Goal: Task Accomplishment & Management: Manage account settings

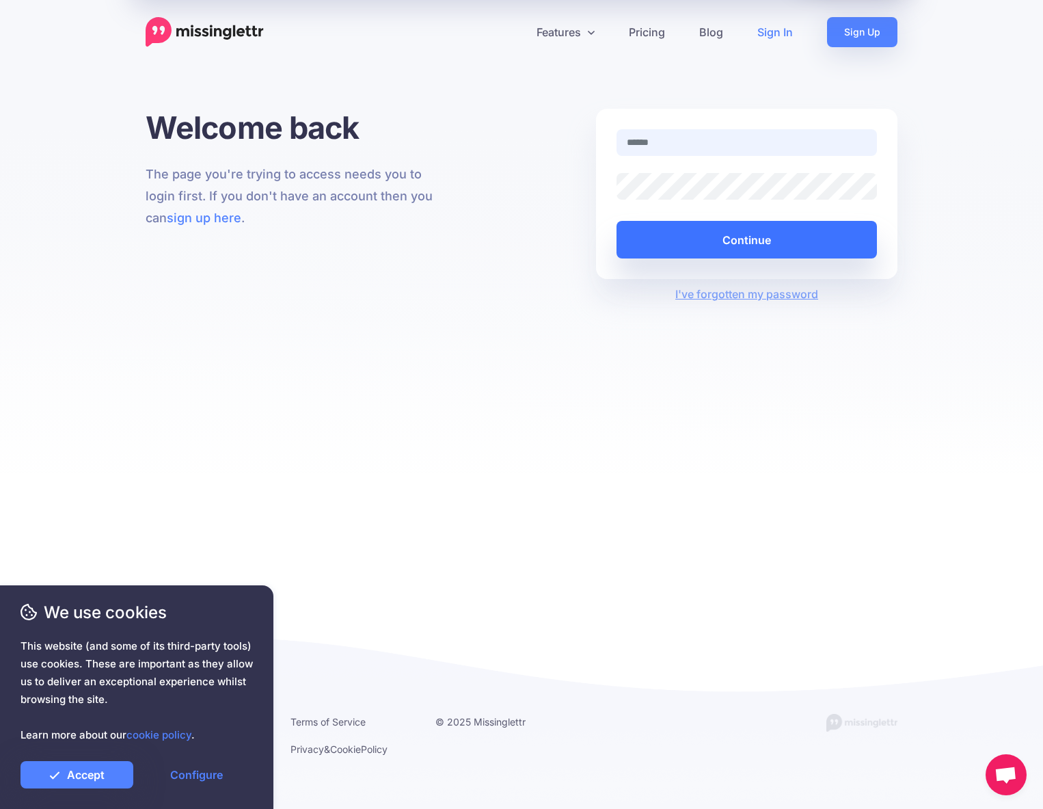
type input "**********"
click at [760, 236] on button "Continue" at bounding box center [747, 240] width 261 height 38
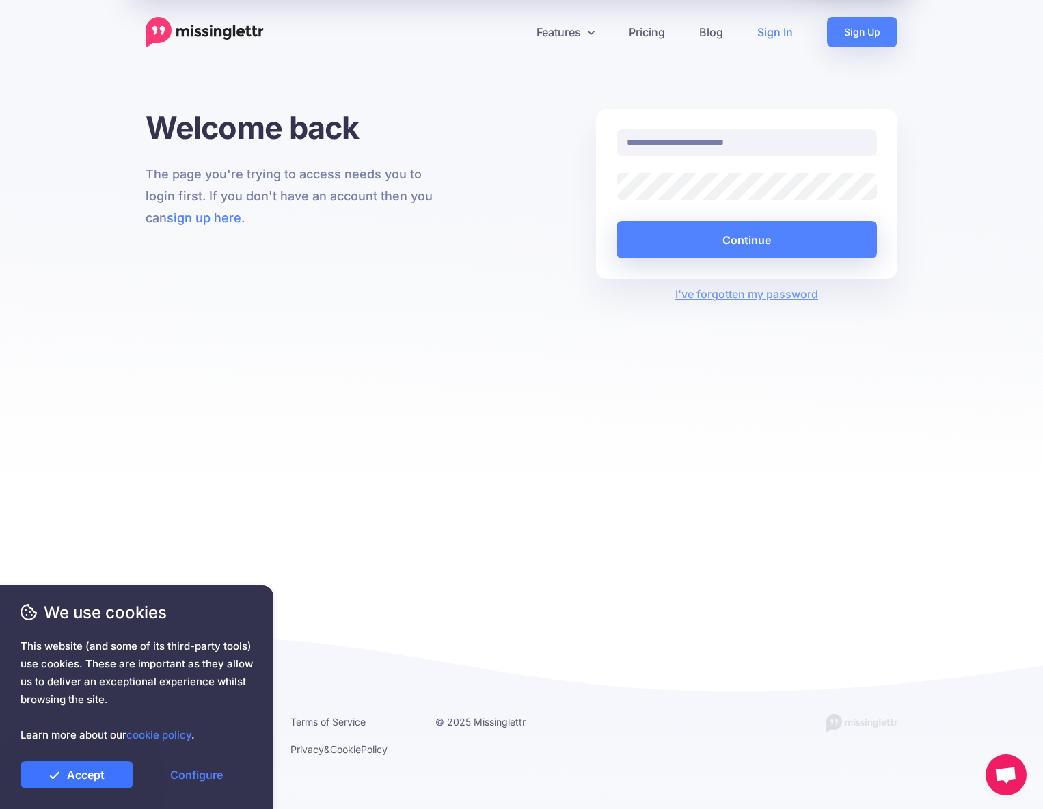
click at [62, 772] on link "Accept" at bounding box center [77, 774] width 113 height 27
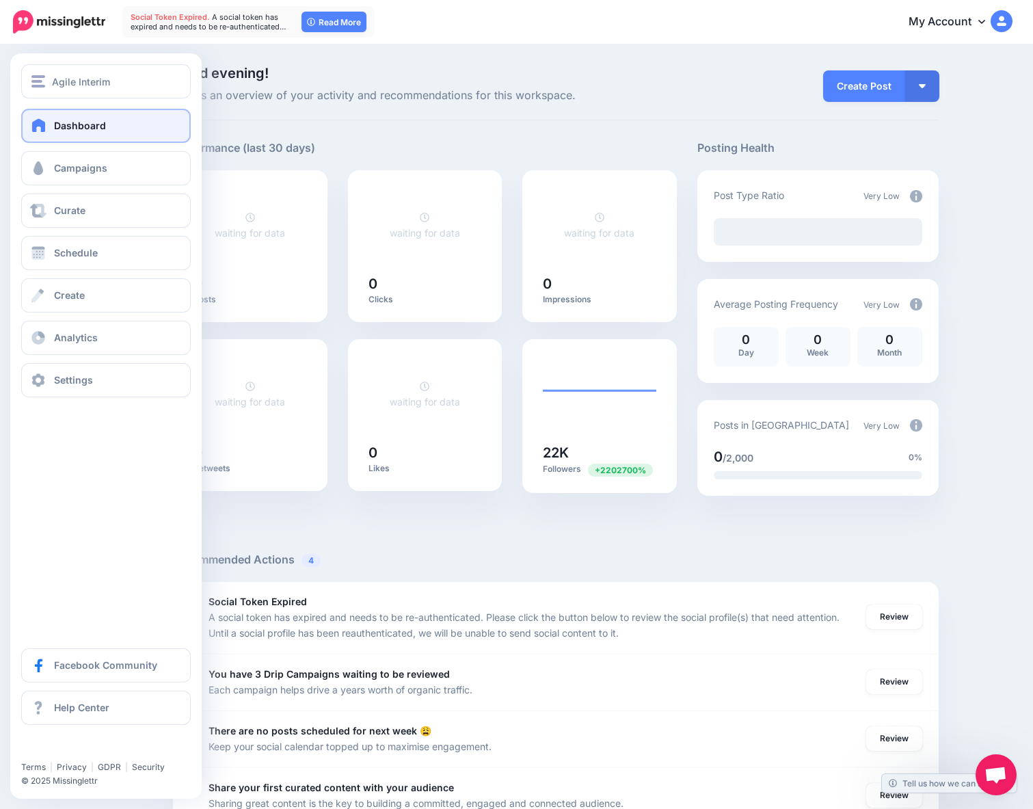
click at [45, 124] on span at bounding box center [39, 125] width 18 height 14
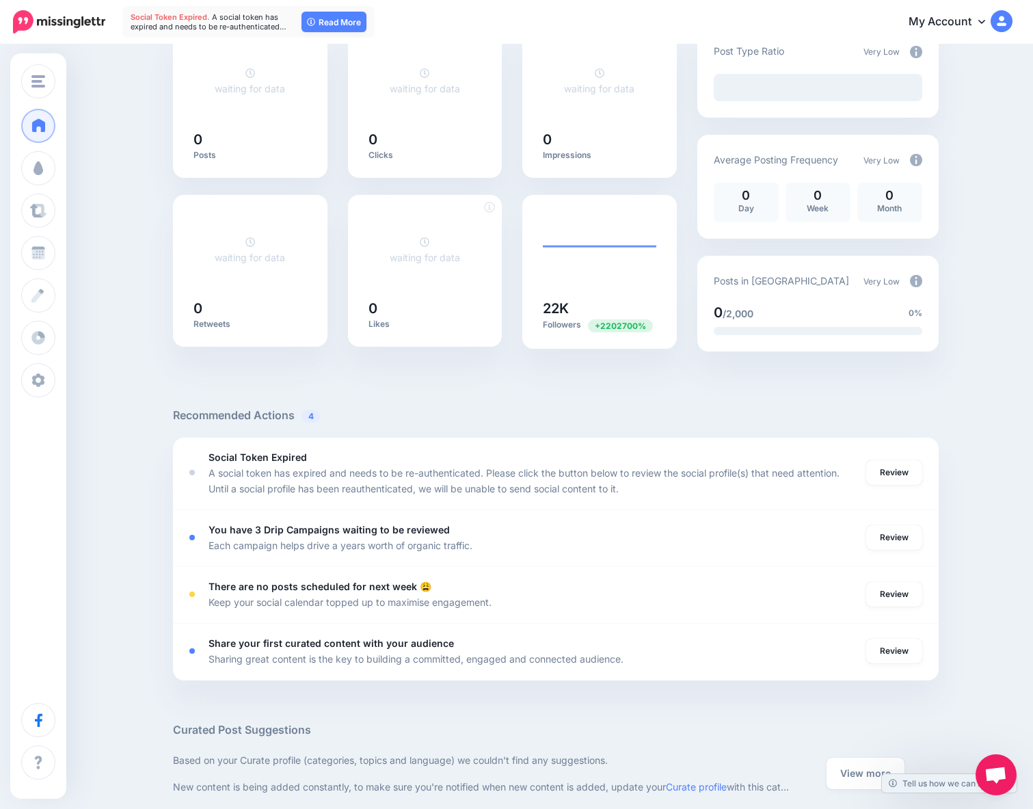
scroll to position [198, 0]
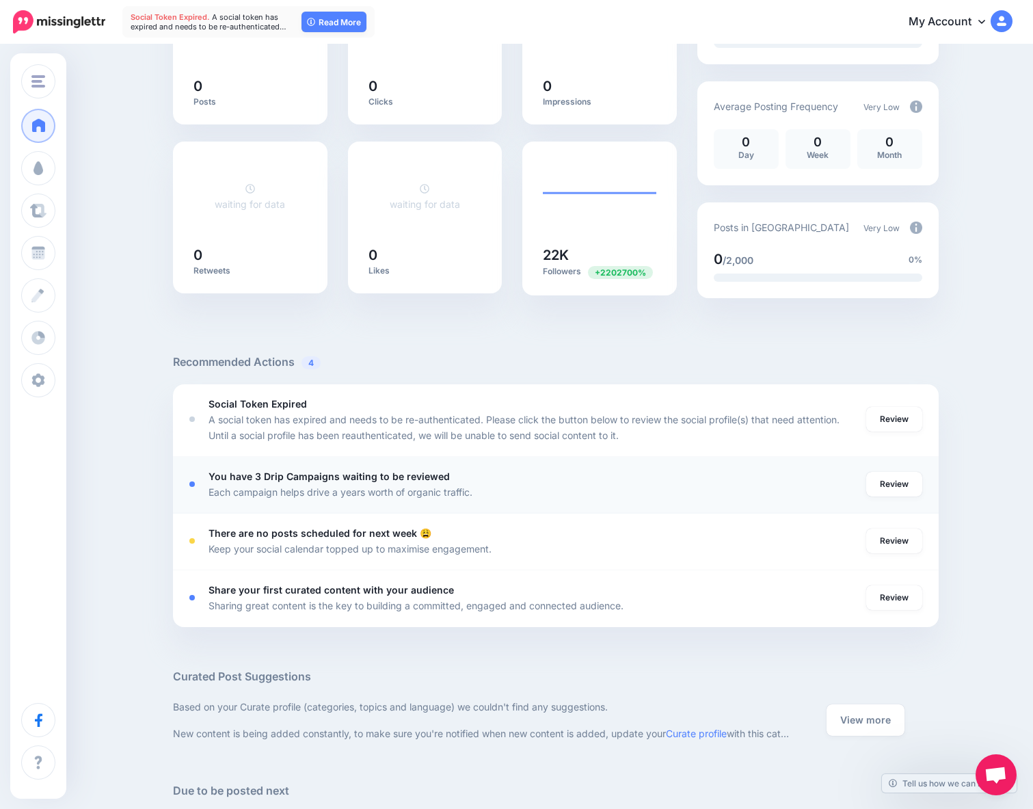
click at [209, 496] on div at bounding box center [198, 483] width 19 height 31
drag, startPoint x: 213, startPoint y: 417, endPoint x: 535, endPoint y: 410, distance: 321.4
click at [535, 410] on div "Social Token Expired A social token has expired and needs to be re-authenticate…" at bounding box center [538, 419] width 658 height 47
click at [914, 420] on link "Review" at bounding box center [894, 419] width 56 height 25
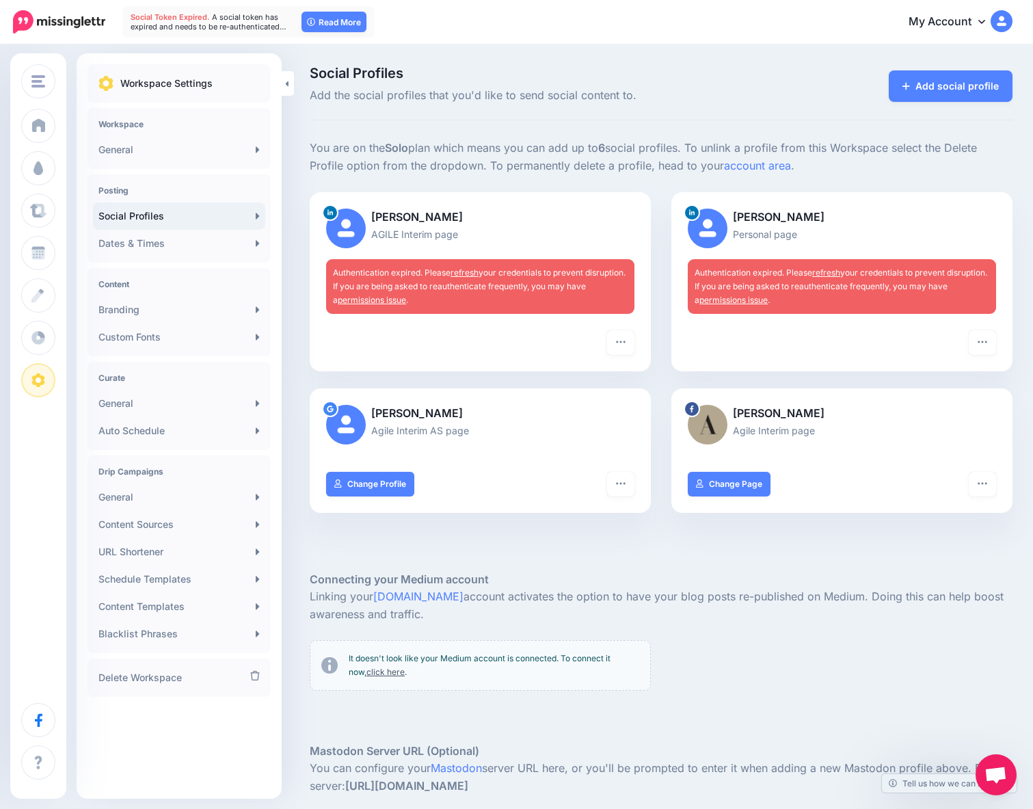
click at [437, 264] on div "Authentication expired. Please refresh your credentials to prevent disruption. …" at bounding box center [480, 286] width 308 height 55
click at [475, 277] on link "refresh" at bounding box center [465, 272] width 28 height 10
click at [471, 273] on link "refresh" at bounding box center [465, 272] width 28 height 10
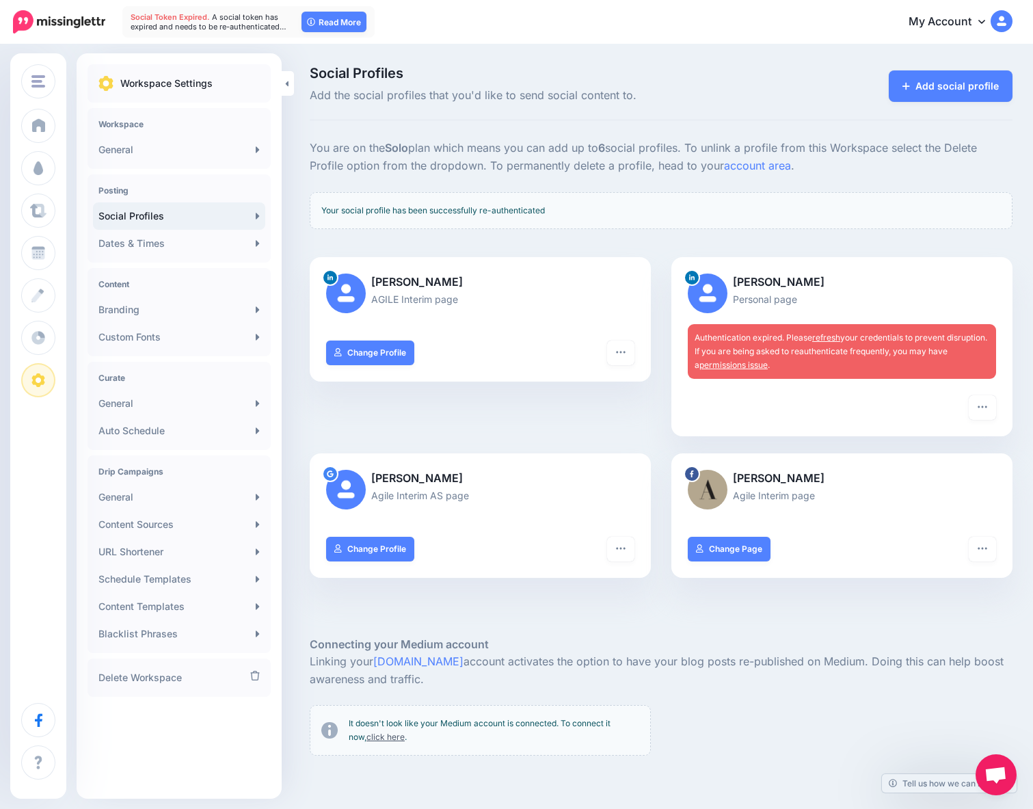
click at [836, 343] on link "refresh" at bounding box center [826, 337] width 28 height 10
click at [835, 341] on link "refresh" at bounding box center [826, 337] width 28 height 10
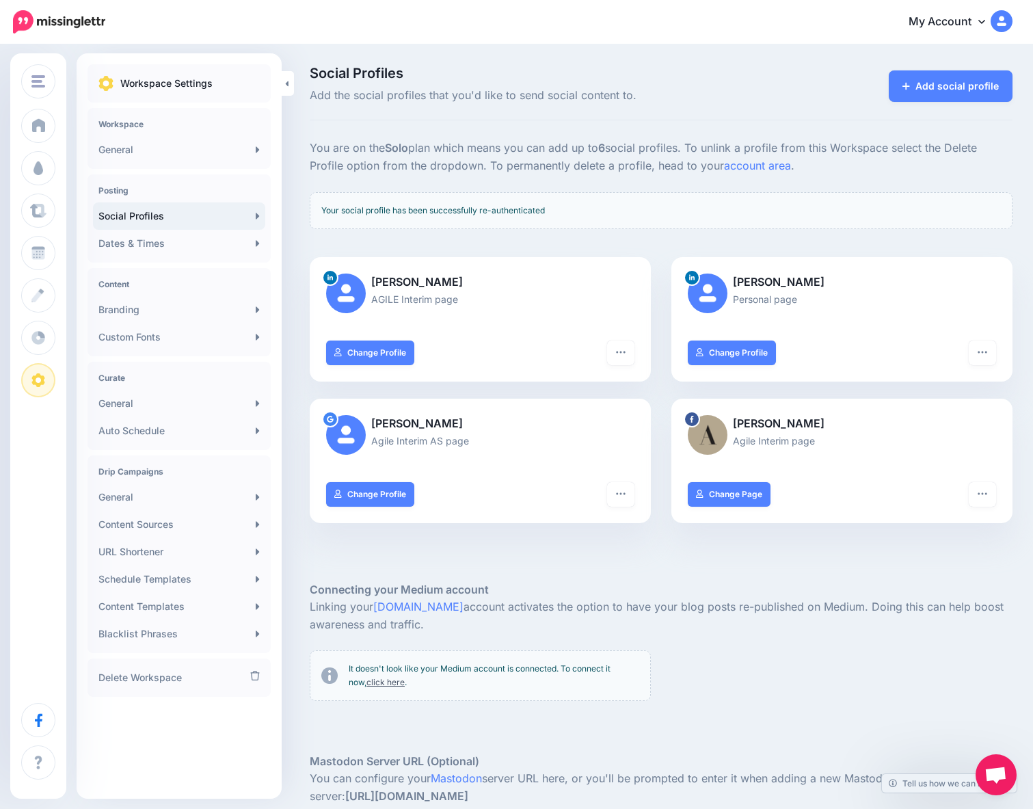
click at [367, 686] on link "click here" at bounding box center [385, 682] width 38 height 10
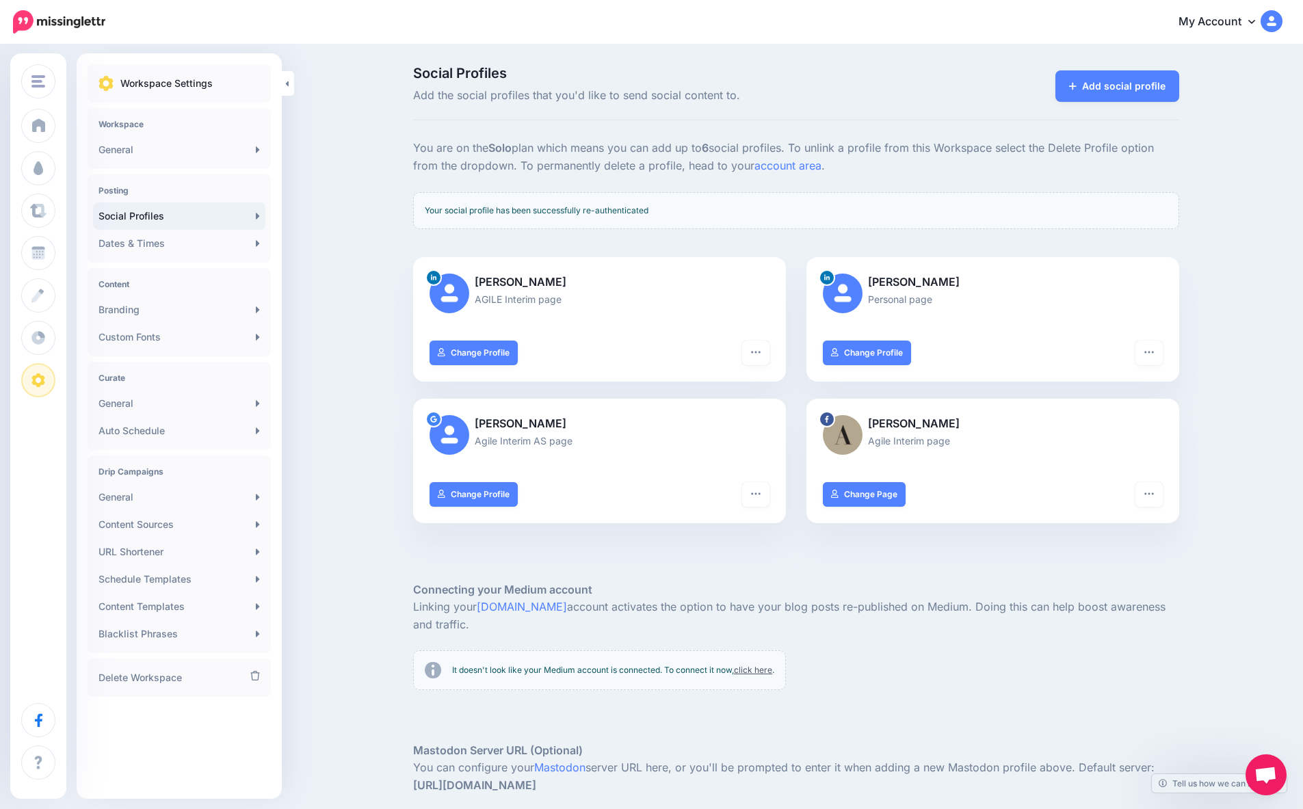
click at [415, 146] on div "You are on the Solo plan which means you can add up to 6 social profiles. To un…" at bounding box center [796, 539] width 786 height 801
click at [1032, 20] on link "My Account" at bounding box center [1223, 22] width 118 height 34
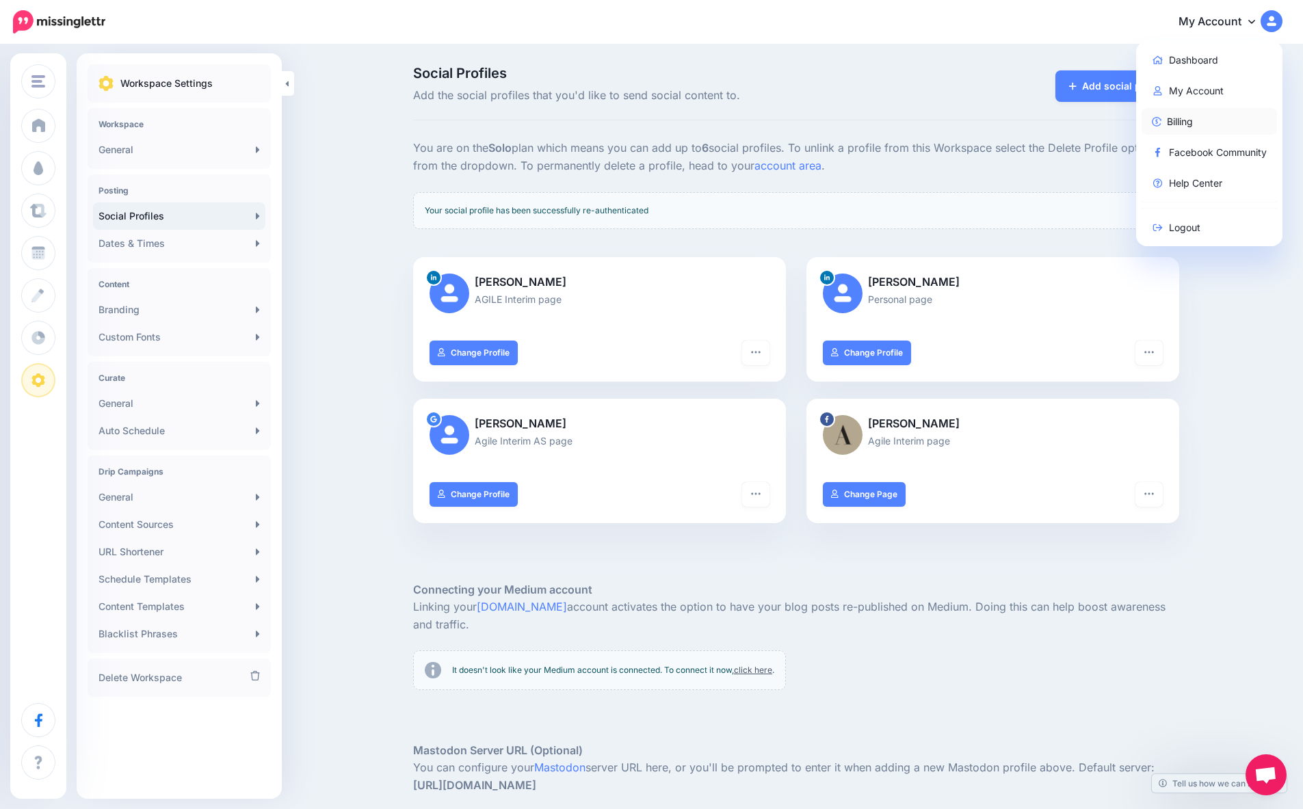
click at [1032, 118] on link "Billing" at bounding box center [1209, 121] width 136 height 27
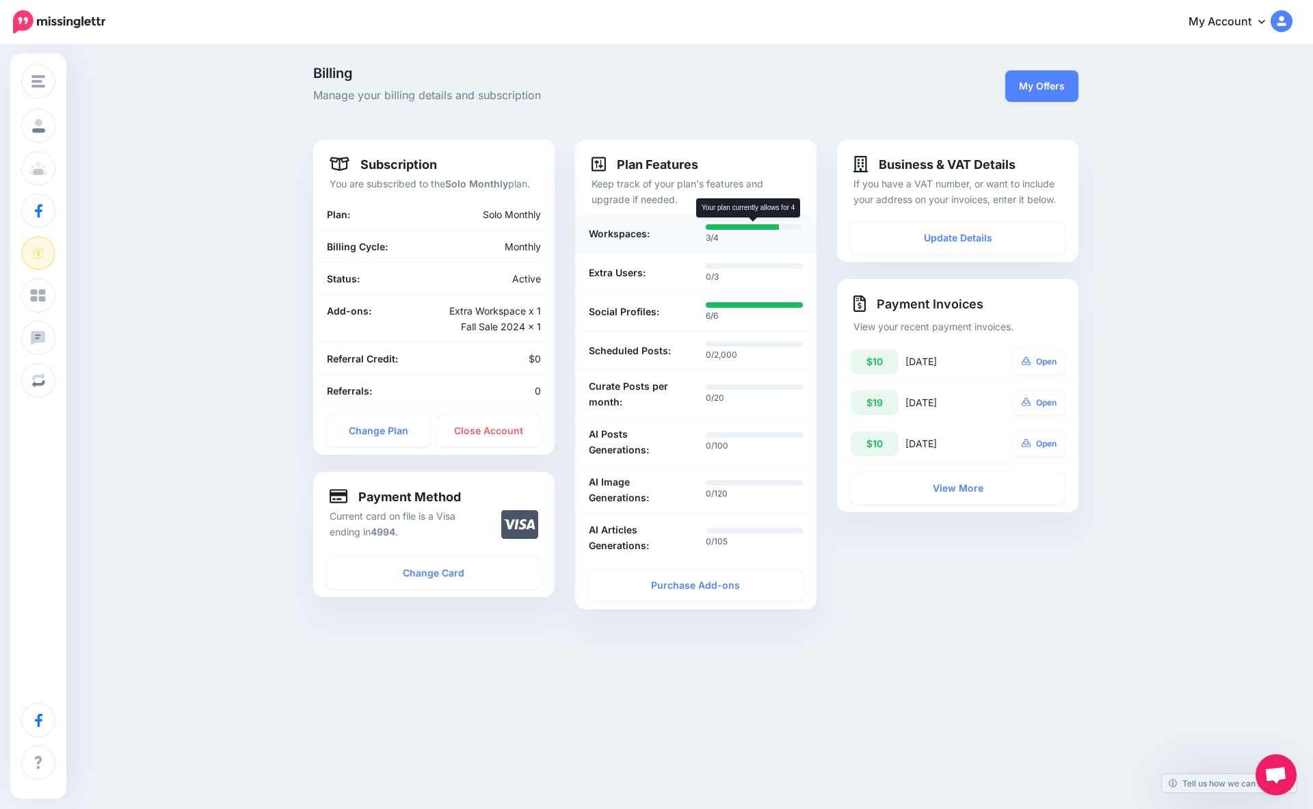
click at [725, 228] on div at bounding box center [742, 226] width 72 height 5
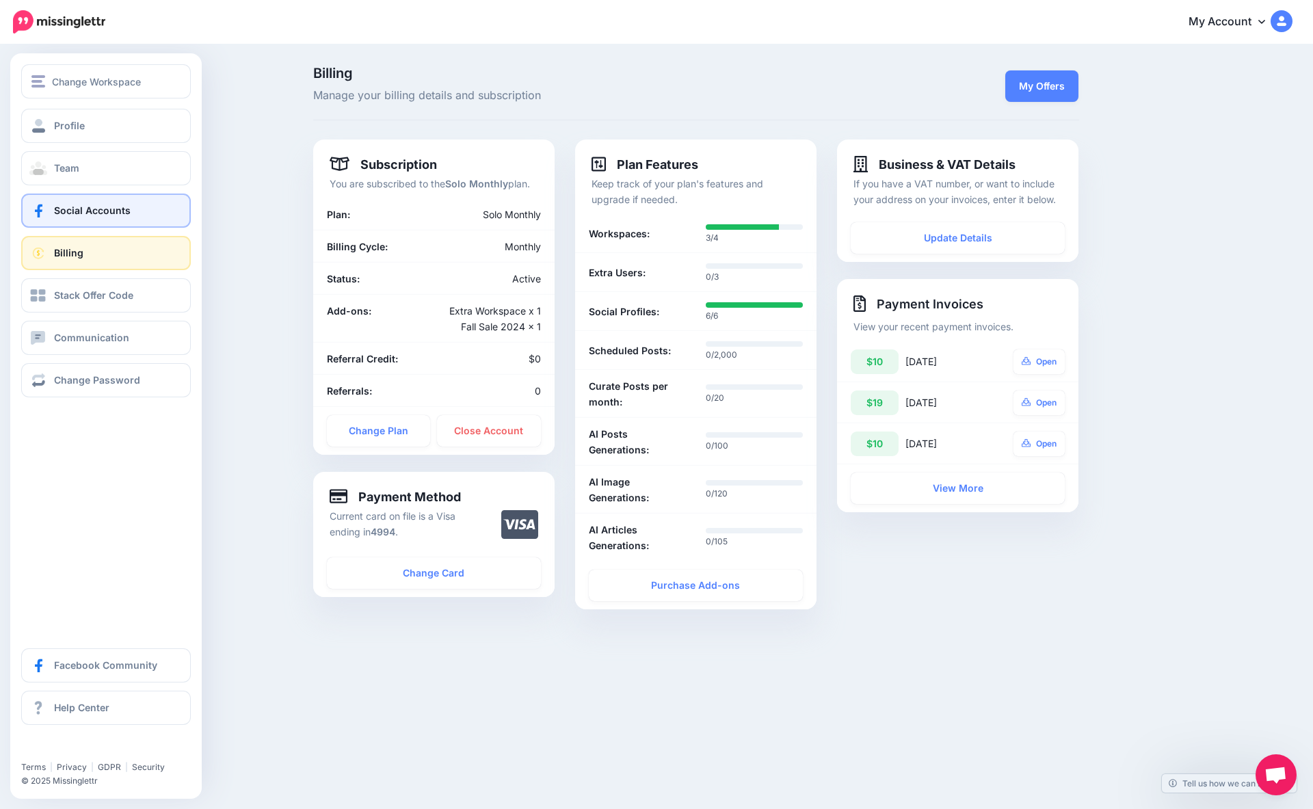
click at [77, 210] on span "Social Accounts" at bounding box center [92, 210] width 77 height 12
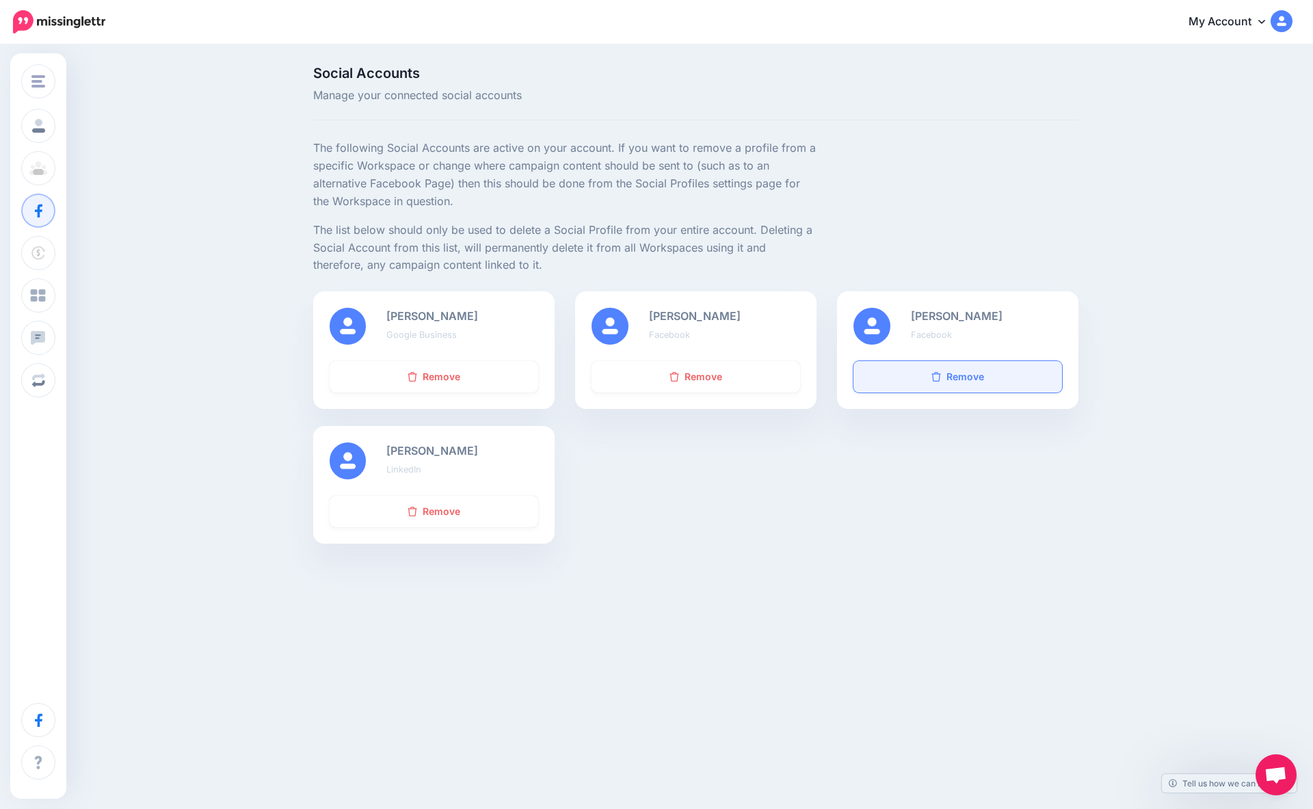
click at [941, 379] on icon at bounding box center [936, 377] width 10 height 10
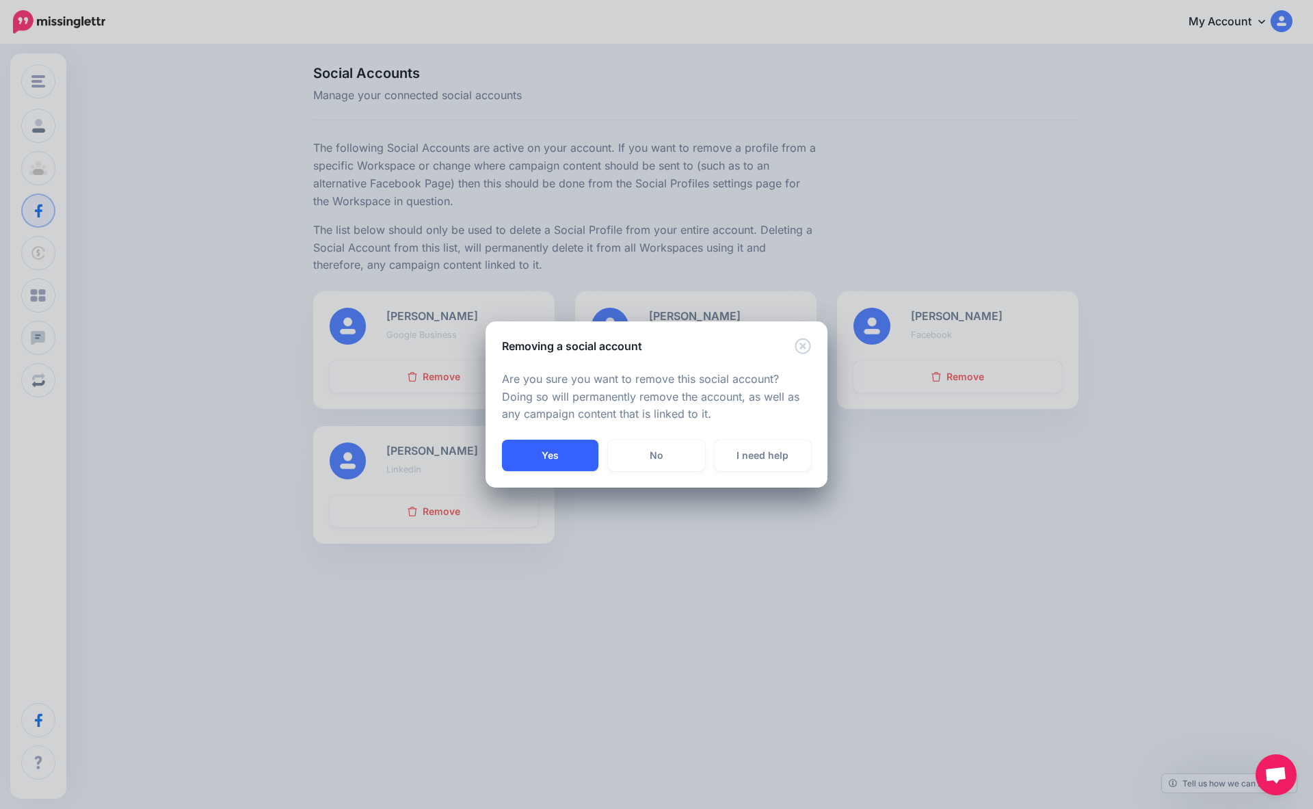
click at [541, 456] on button "Yes" at bounding box center [550, 455] width 96 height 31
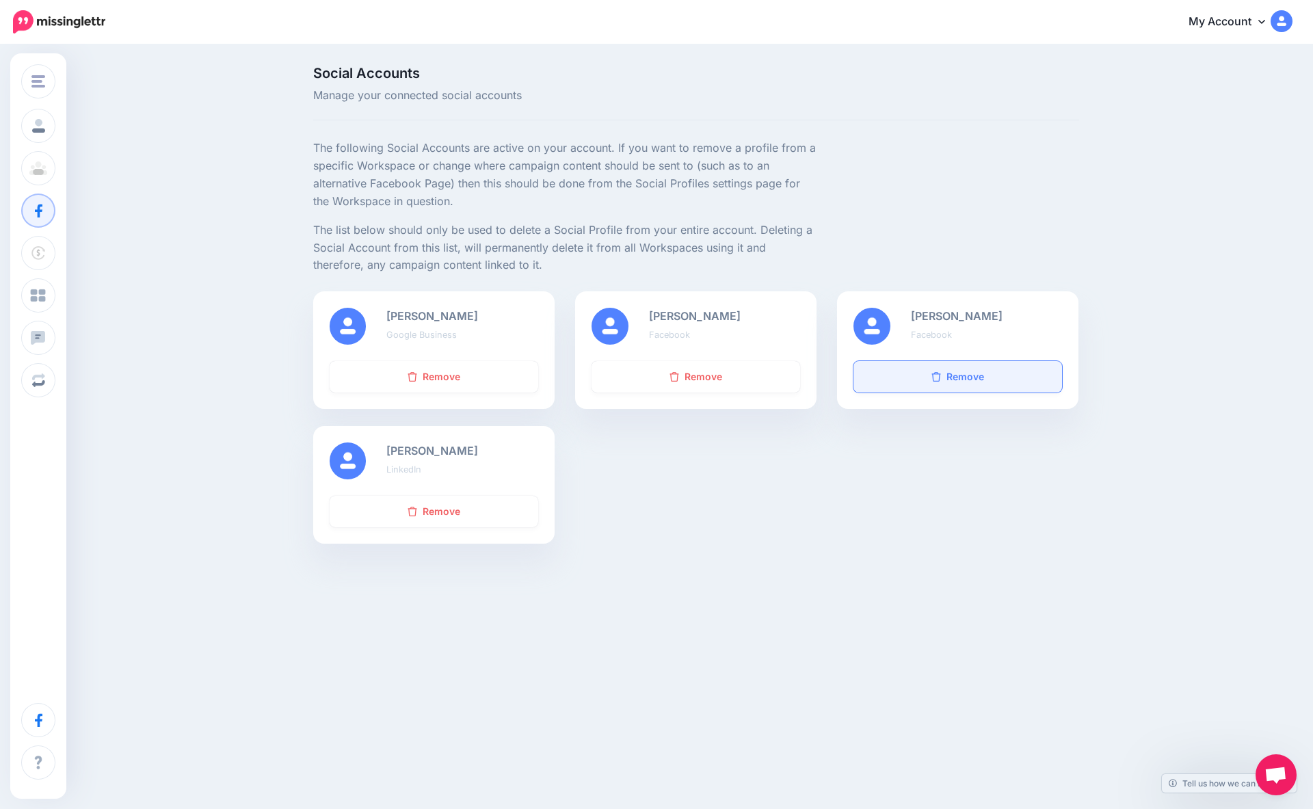
click at [950, 380] on link "Remove" at bounding box center [957, 376] width 209 height 31
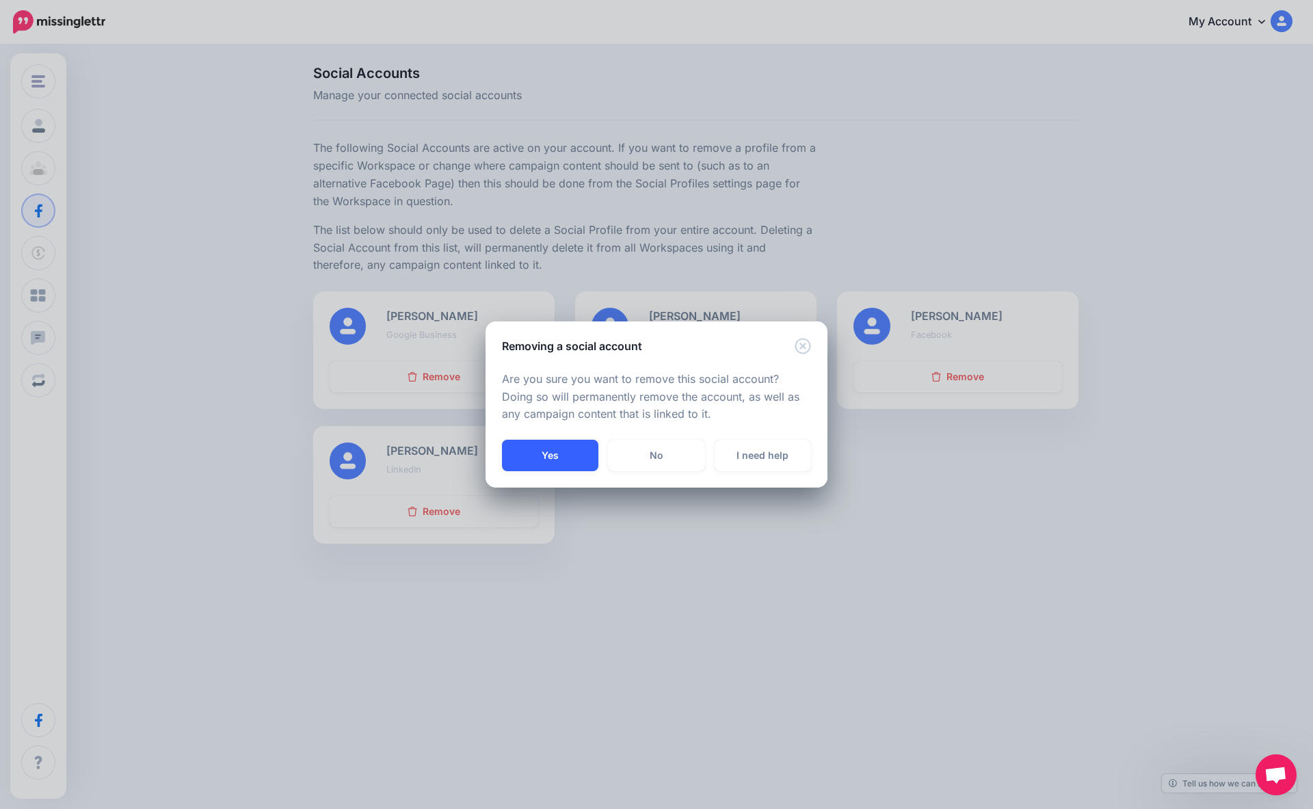
click at [538, 457] on button "Yes" at bounding box center [550, 455] width 96 height 31
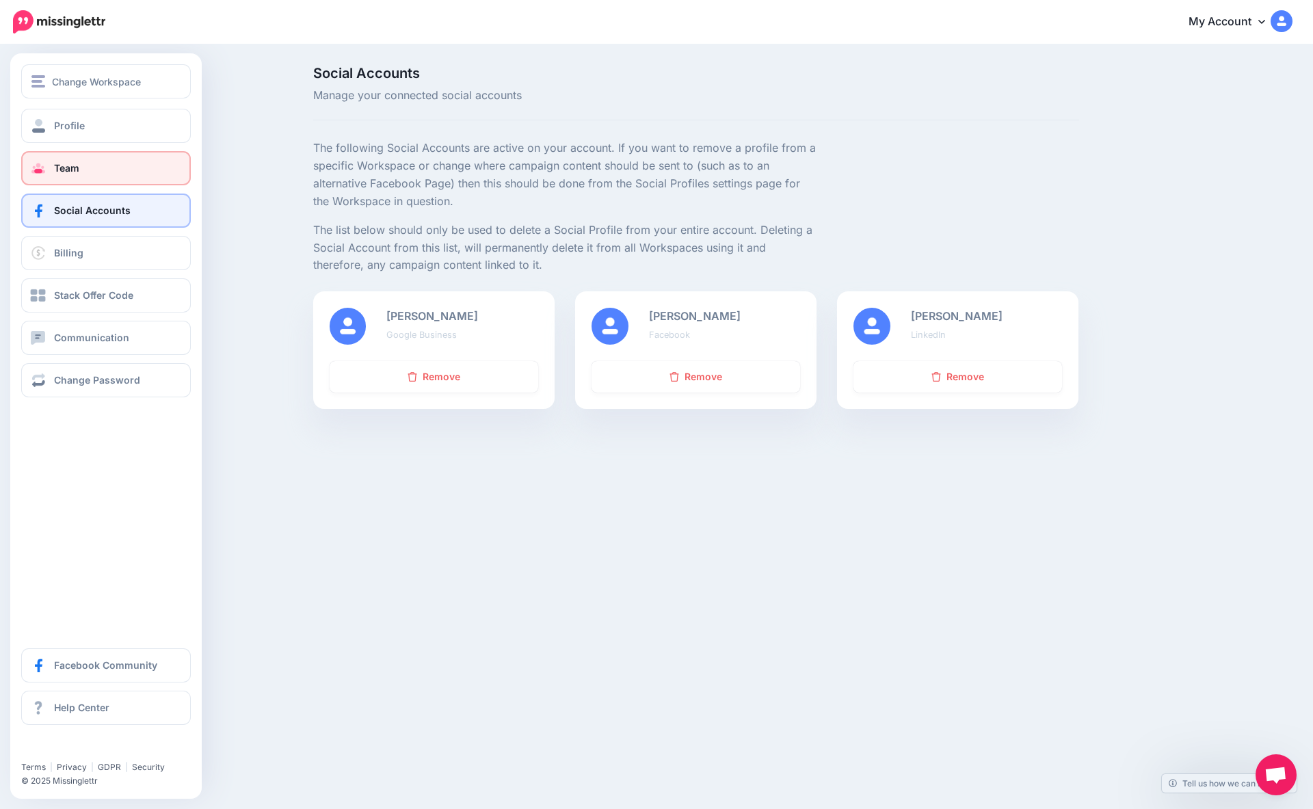
click at [75, 169] on span "Team" at bounding box center [66, 168] width 25 height 12
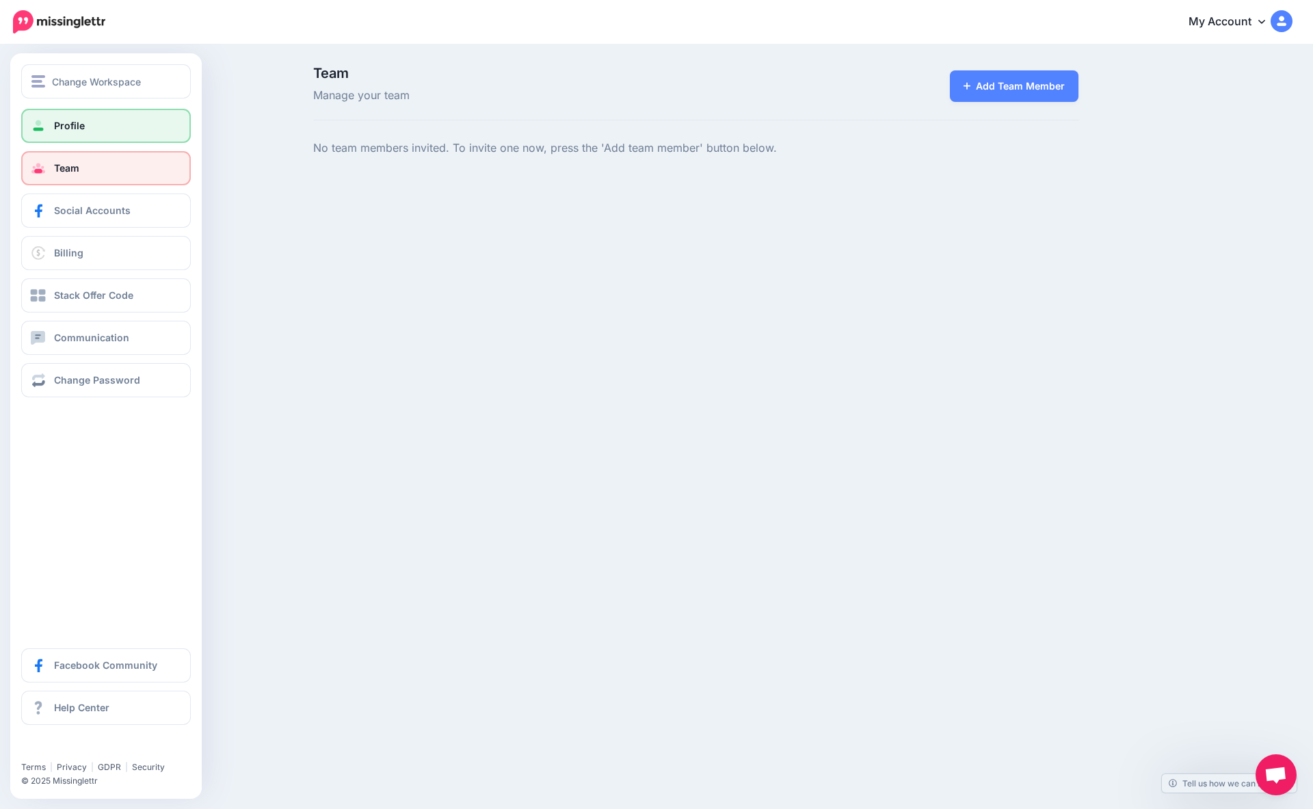
click at [70, 122] on span "Profile" at bounding box center [69, 126] width 31 height 12
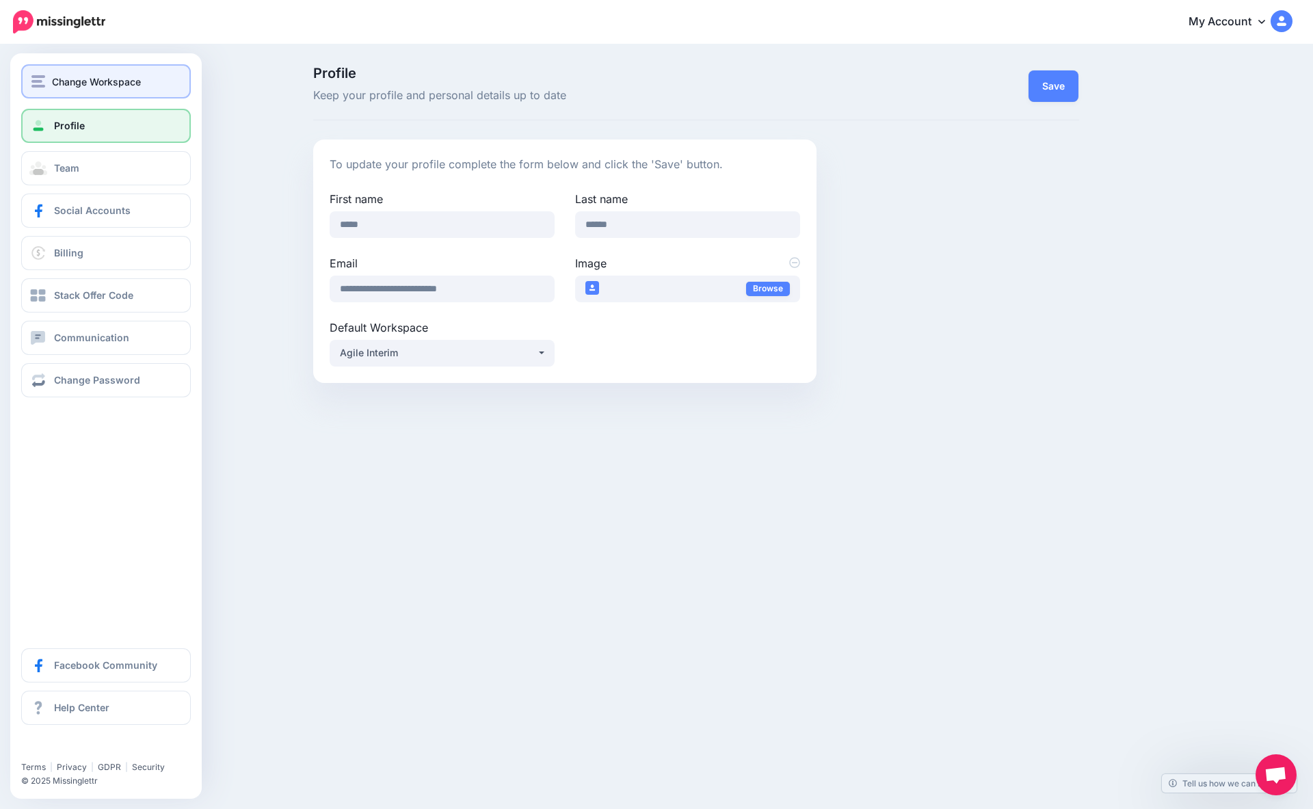
click at [52, 81] on span "Change Workspace" at bounding box center [96, 82] width 89 height 16
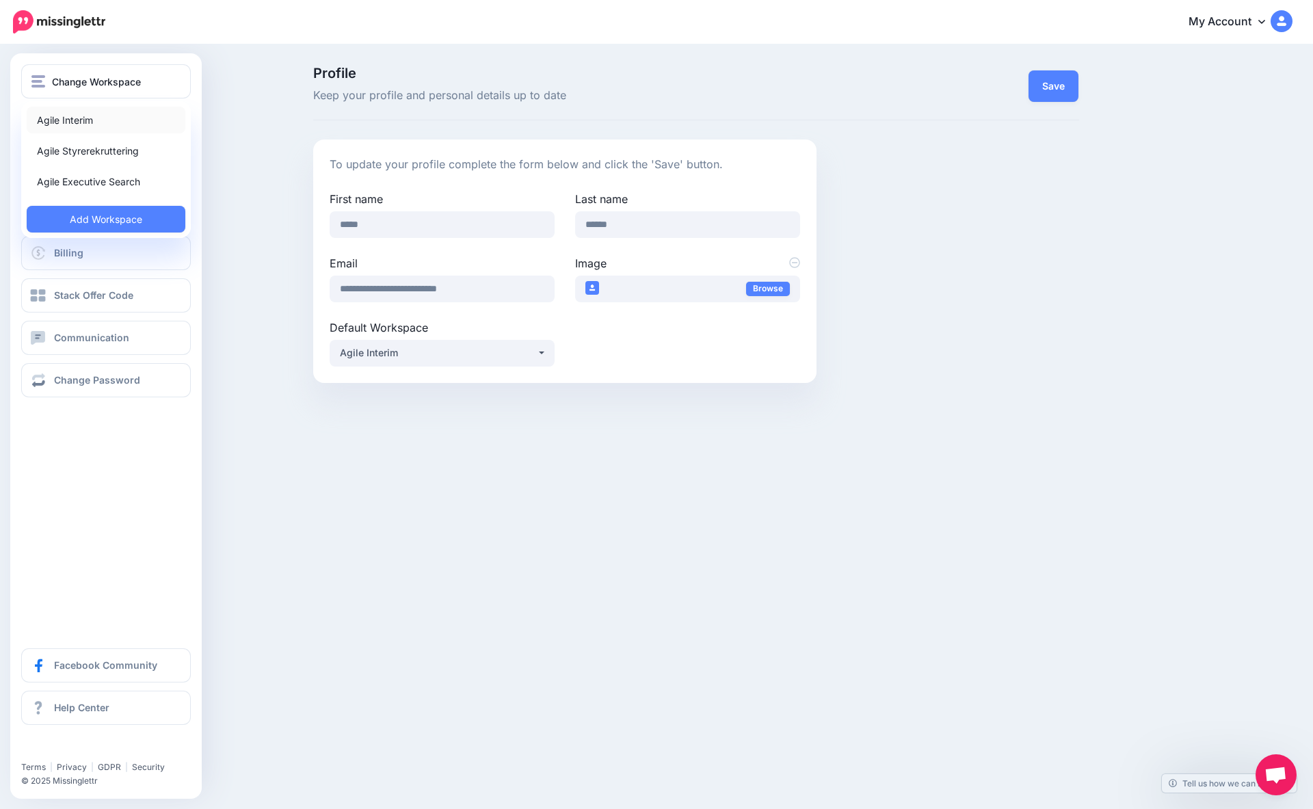
click at [64, 122] on link "Agile Interim" at bounding box center [106, 120] width 159 height 27
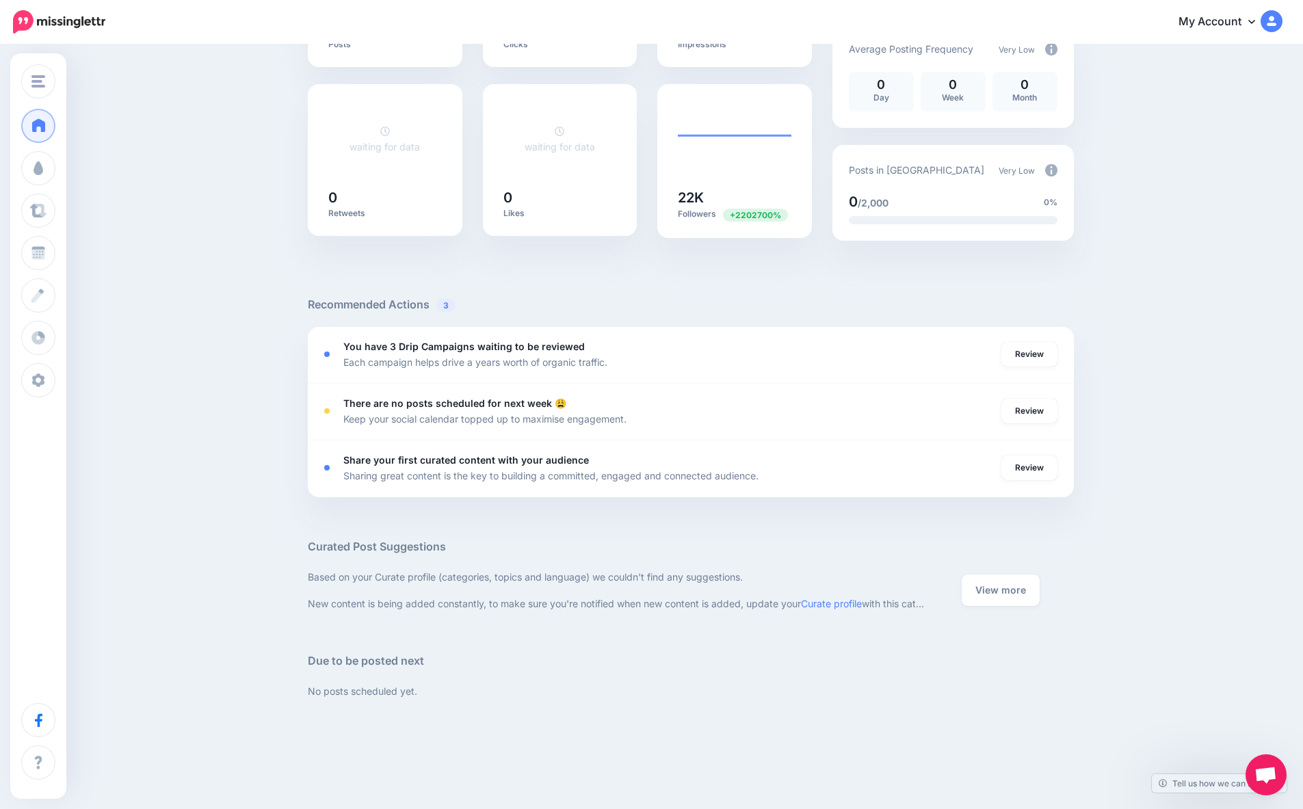
scroll to position [285, 0]
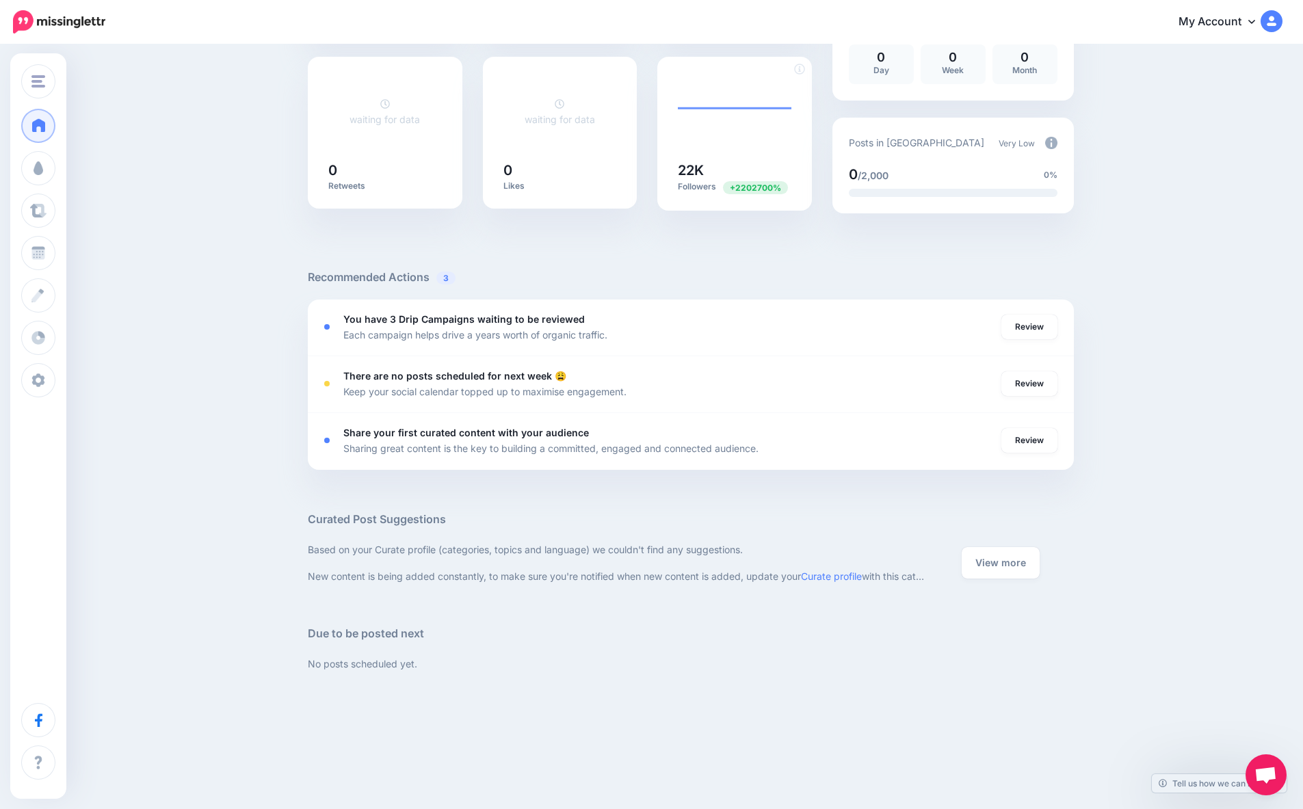
click at [702, 168] on h5 "22K" at bounding box center [735, 170] width 114 height 14
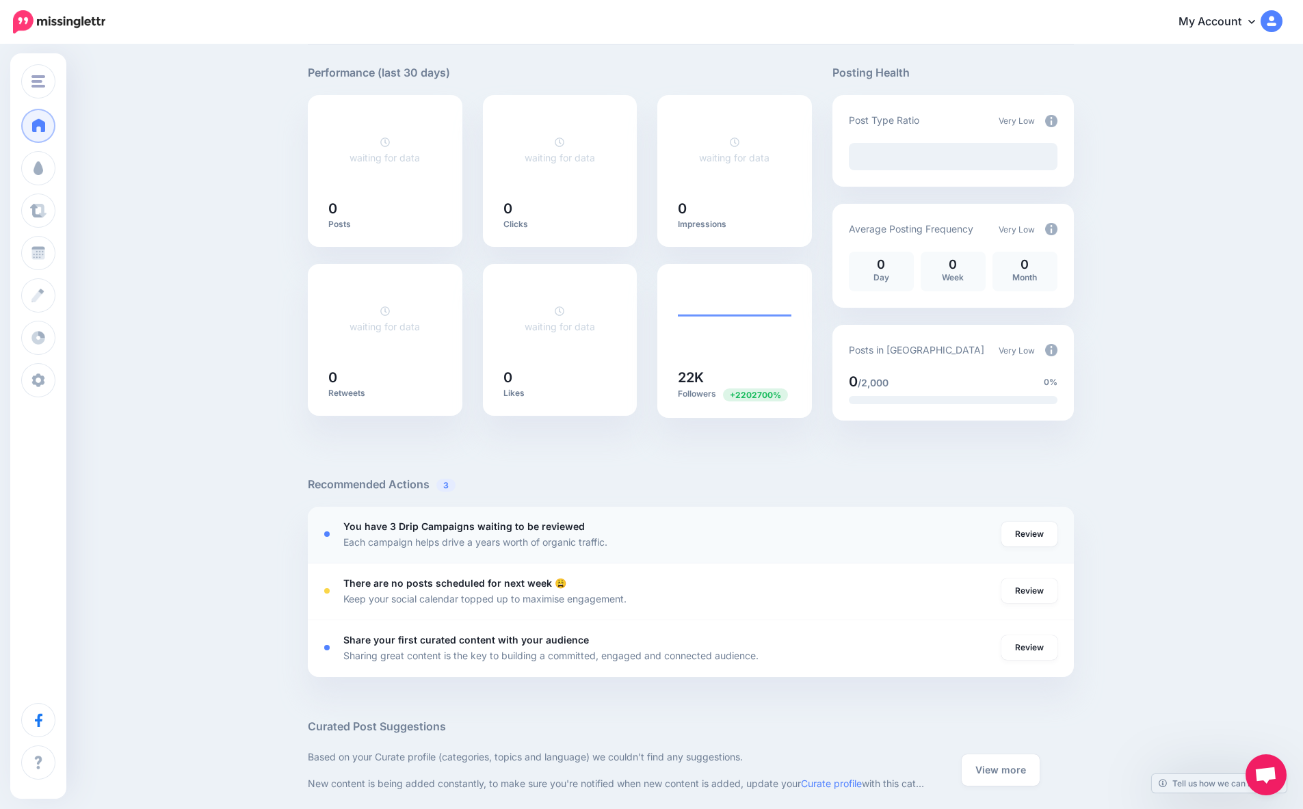
scroll to position [0, 0]
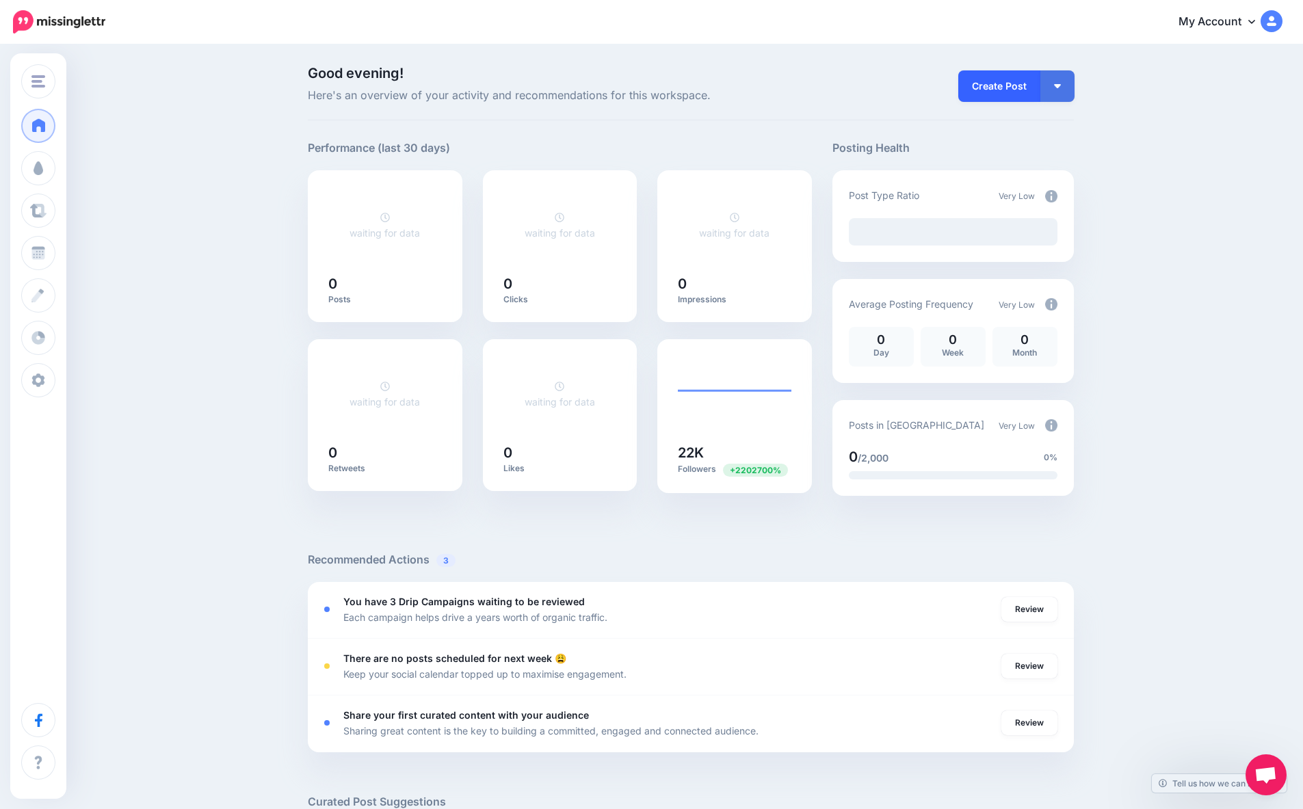
click at [1001, 85] on link "Create Post" at bounding box center [999, 85] width 82 height 31
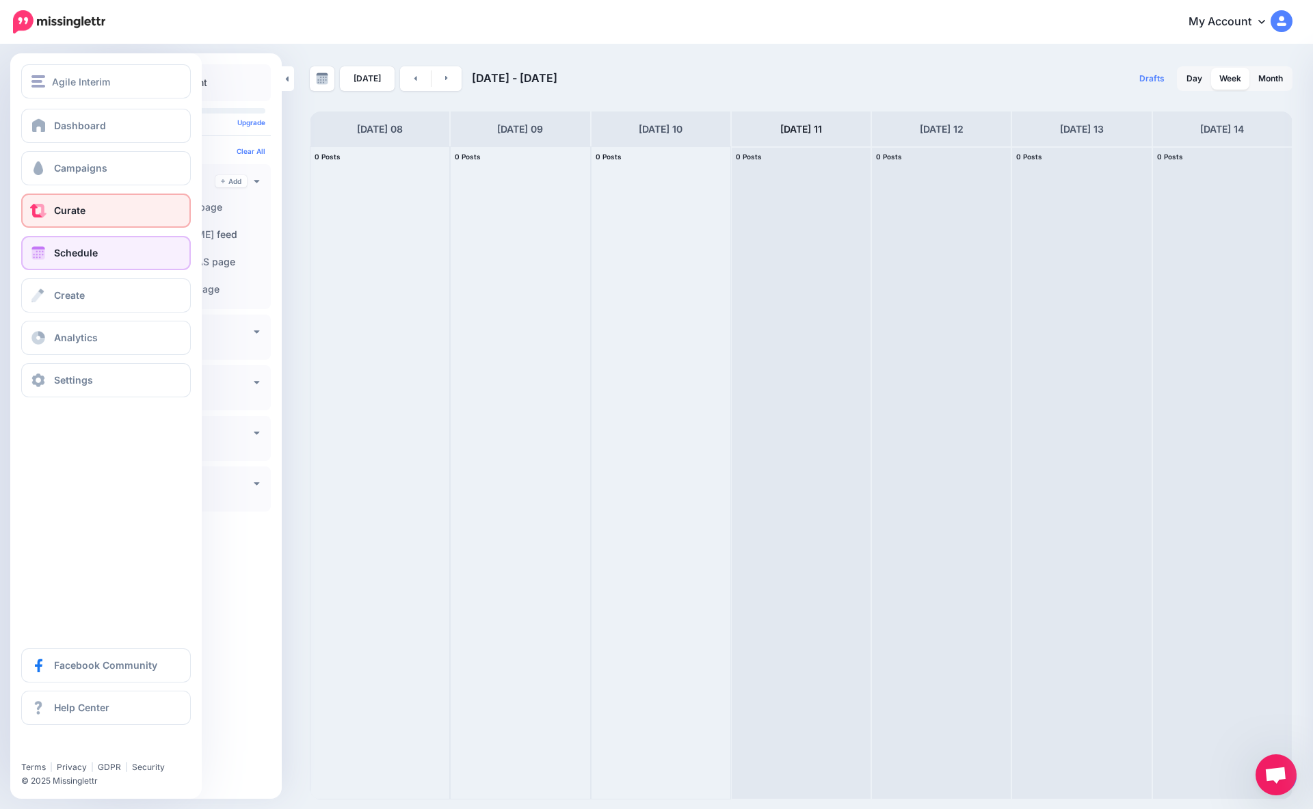
click at [77, 207] on span "Curate" at bounding box center [69, 210] width 31 height 12
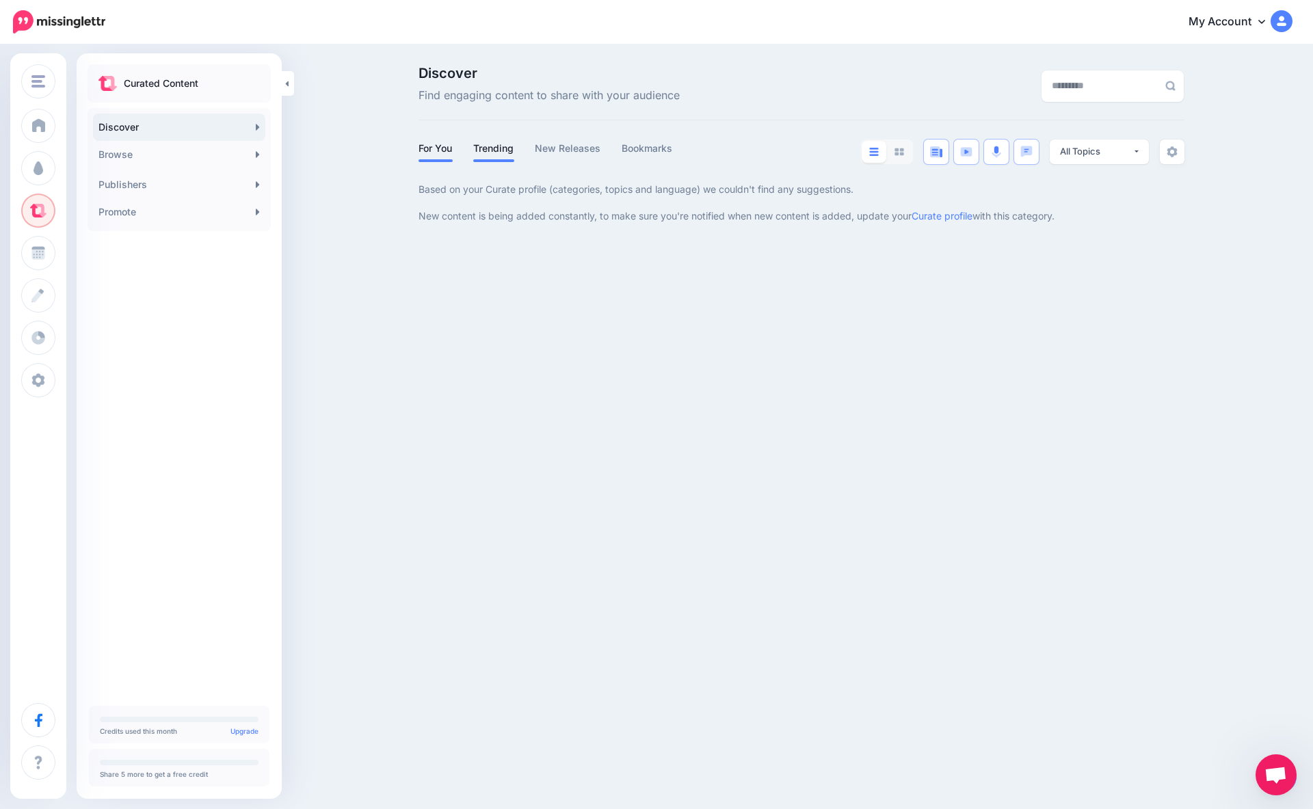
click at [501, 149] on link "Trending" at bounding box center [493, 148] width 41 height 16
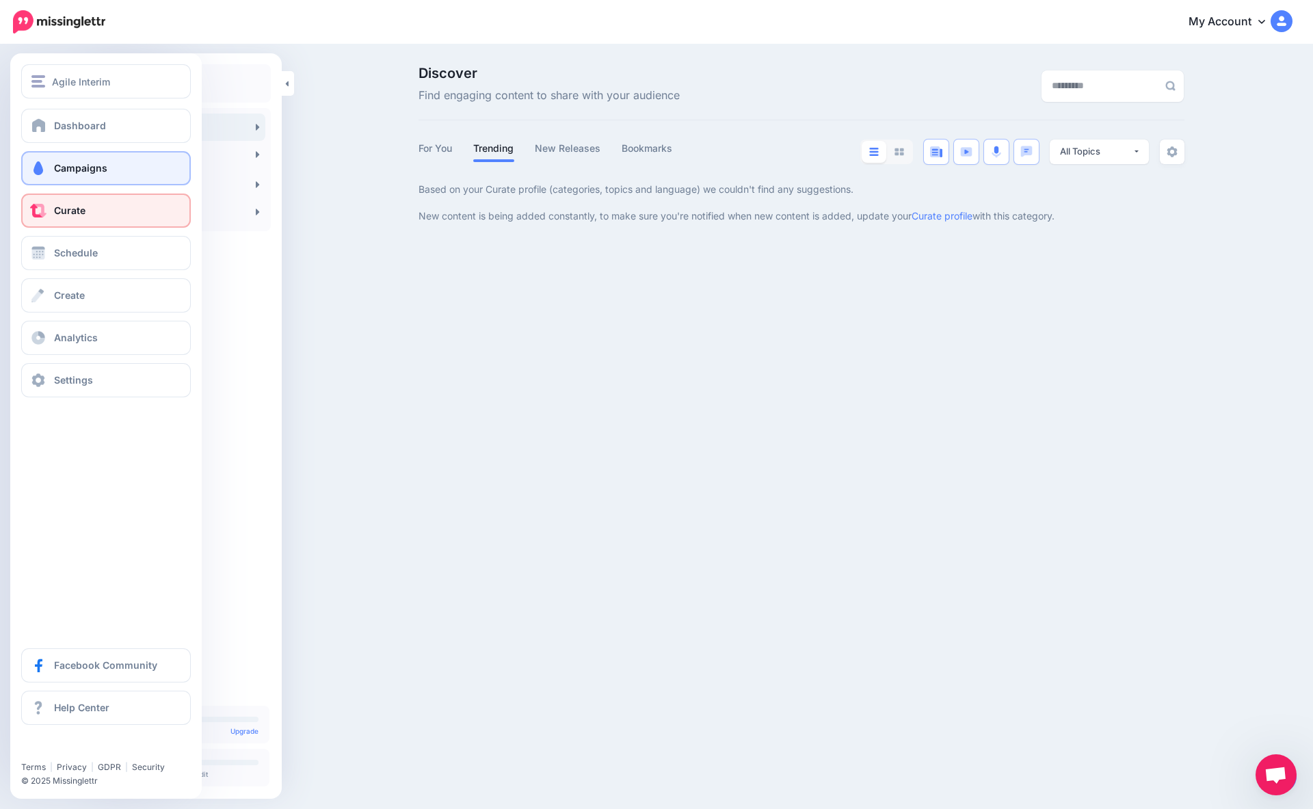
click at [63, 168] on span "Campaigns" at bounding box center [80, 168] width 53 height 12
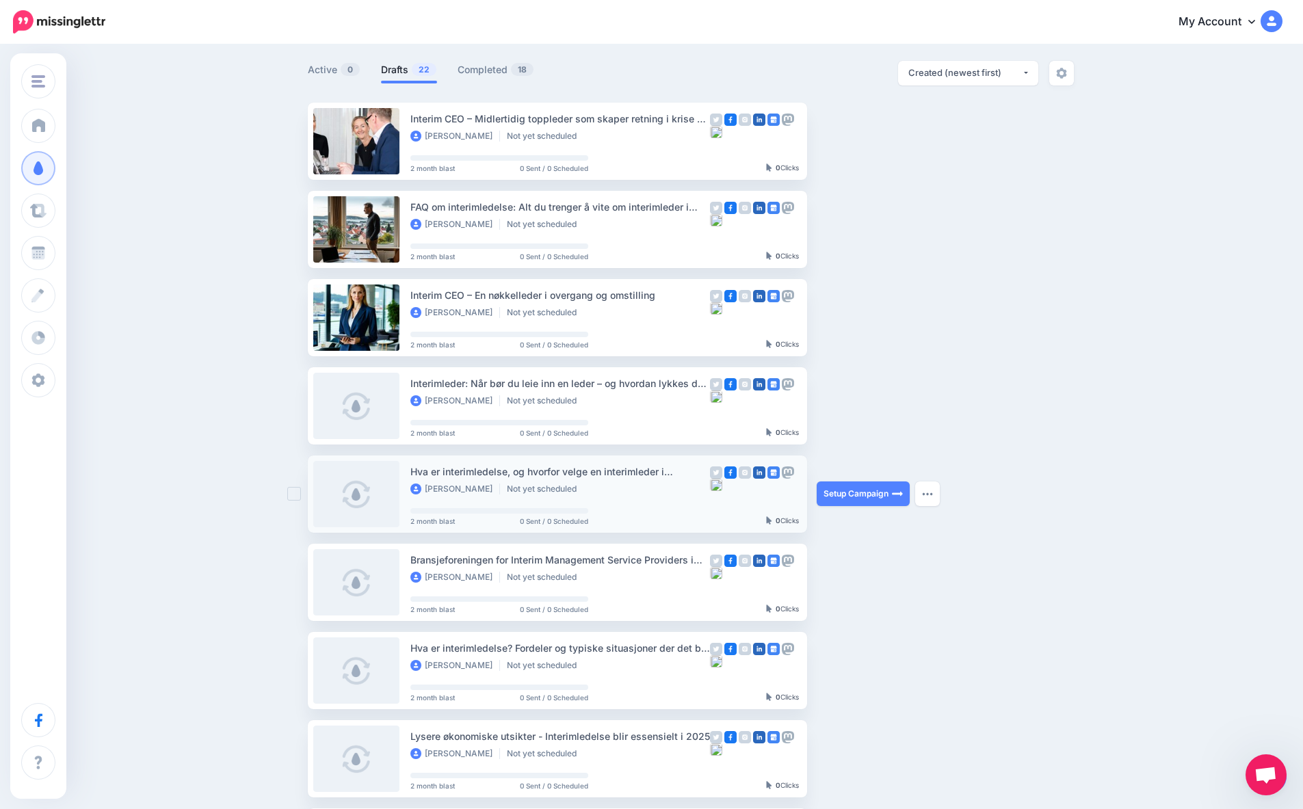
scroll to position [94, 0]
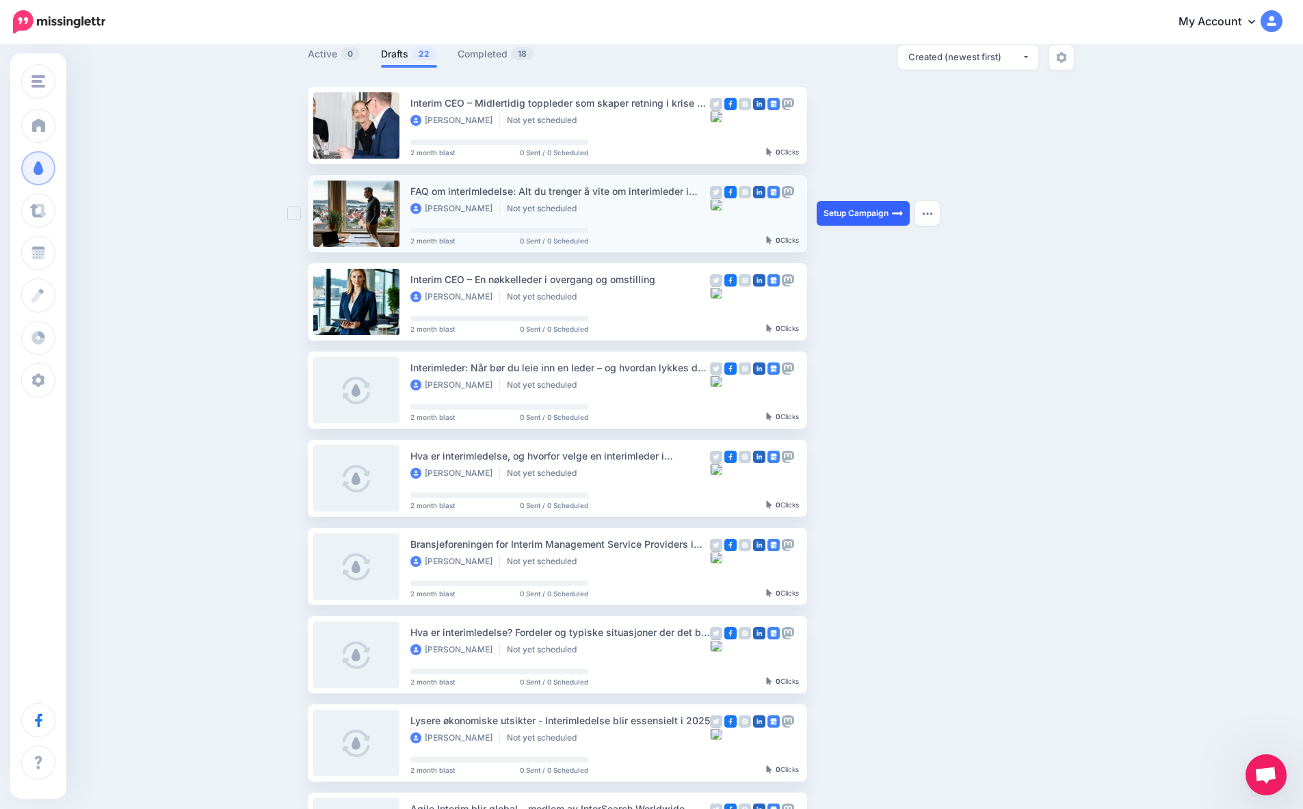
click at [870, 213] on link "Setup Campaign" at bounding box center [862, 213] width 93 height 25
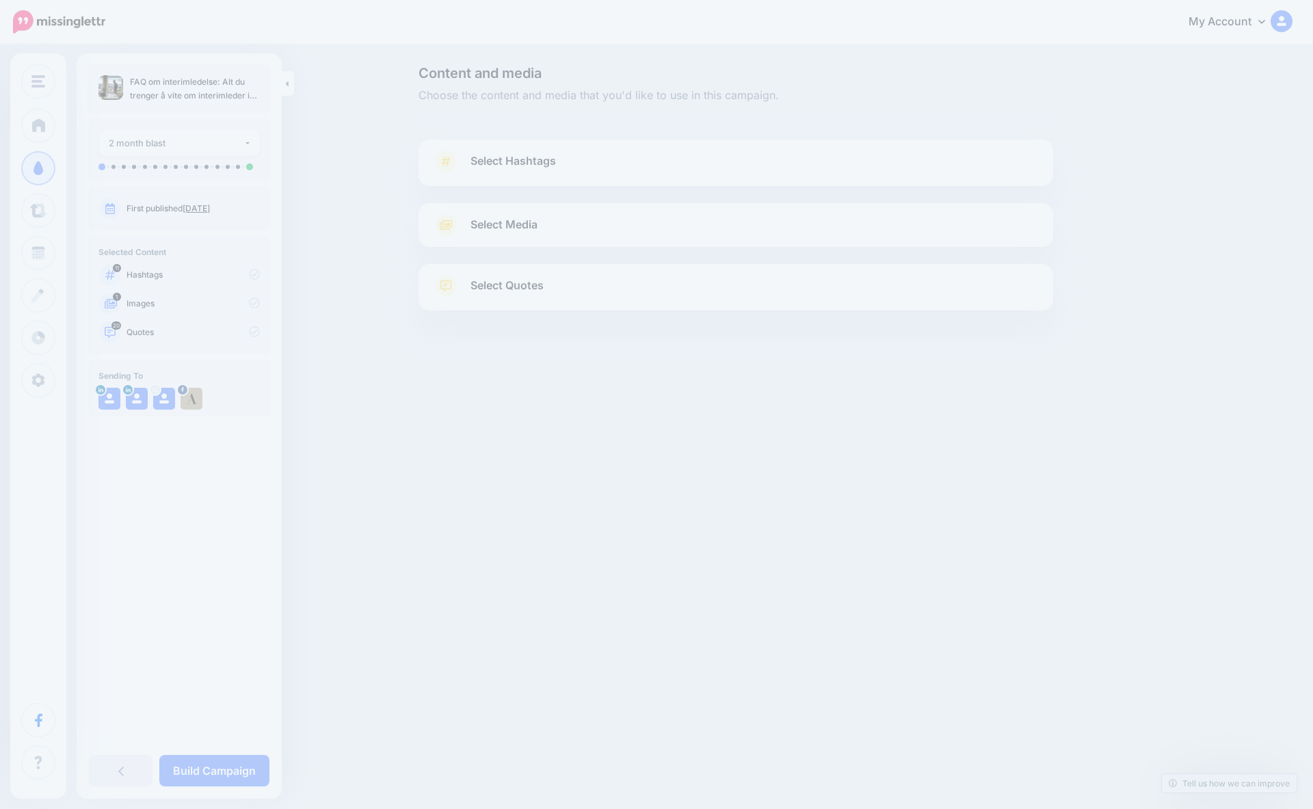
click at [295, 215] on div "Content and media Choose the content and media that you'd like to use in this c…" at bounding box center [656, 222] width 1313 height 353
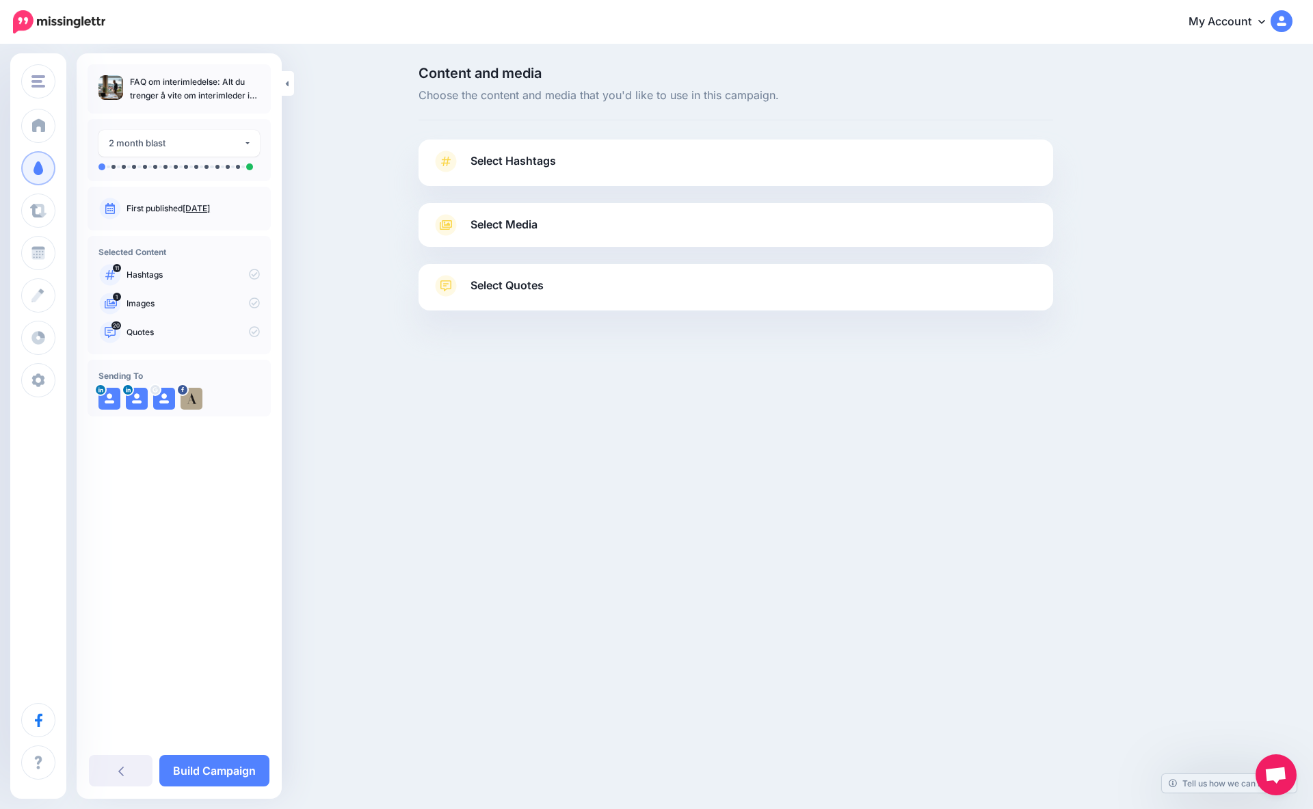
click at [1307, 307] on div "Content and media Choose the content and media that you'd like to use in this c…" at bounding box center [656, 222] width 1313 height 353
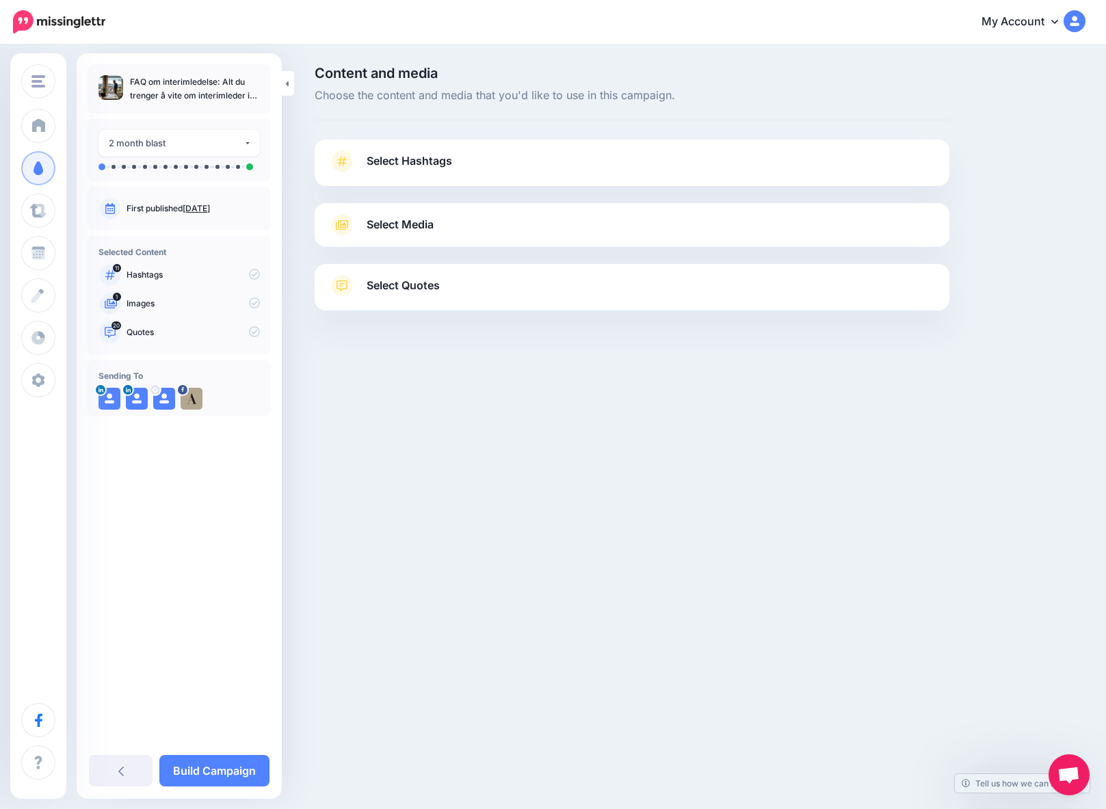
click at [375, 161] on span "Select Hashtags" at bounding box center [408, 161] width 85 height 18
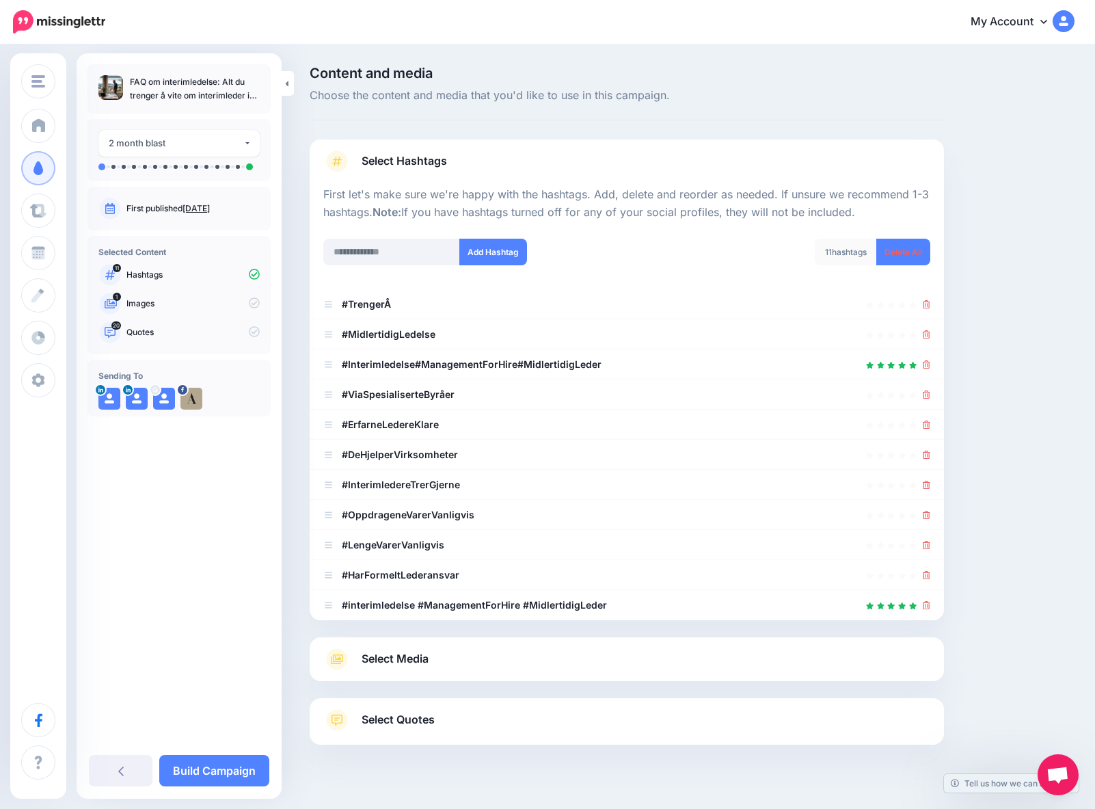
click at [399, 721] on span "Select Quotes" at bounding box center [398, 719] width 73 height 18
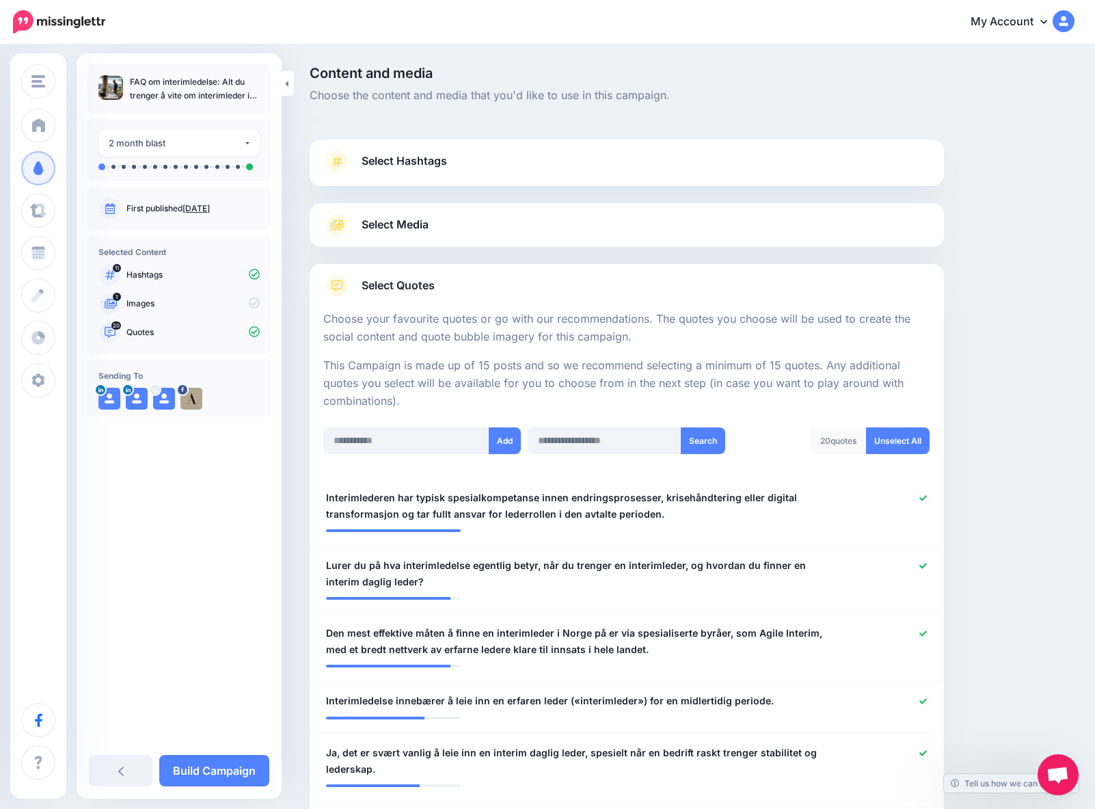
drag, startPoint x: 324, startPoint y: 318, endPoint x: 635, endPoint y: 401, distance: 321.4
copy div "Choose your favourite quotes or go with our recommendations. The quotes you cho…"
click at [167, 91] on p "FAQ om interimledelse: Alt du trenger å vite om interimleder i [GEOGRAPHIC_DATA]" at bounding box center [195, 88] width 130 height 27
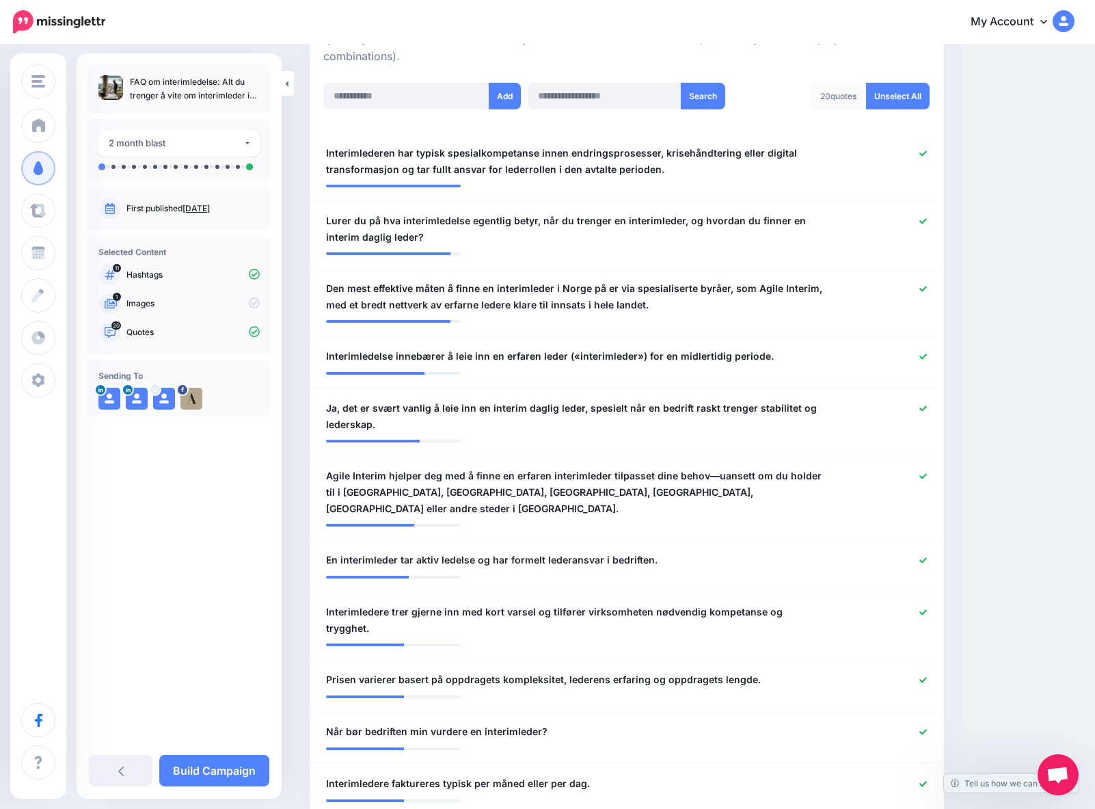
scroll to position [343, 0]
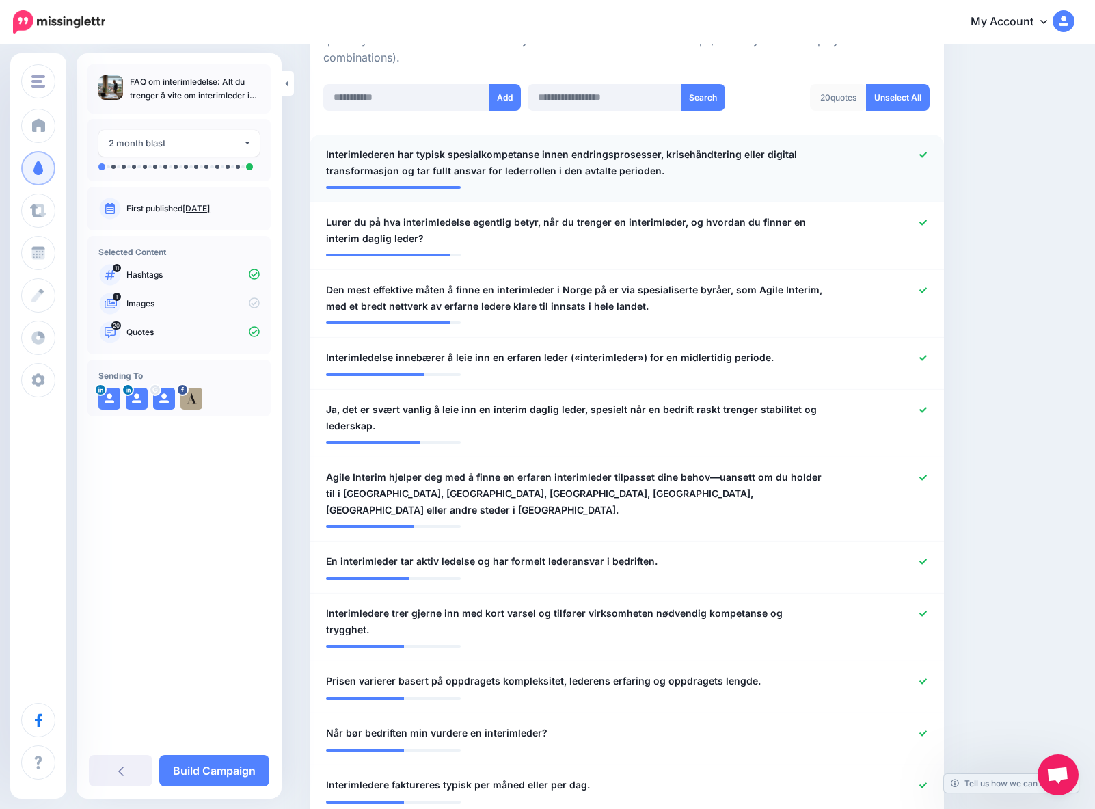
click at [920, 167] on div at bounding box center [886, 162] width 104 height 33
click at [926, 157] on icon at bounding box center [924, 155] width 8 height 8
click at [471, 167] on span "Interimlederen har typisk spesialkompetanse innen endringsprosesser, krisehåndt…" at bounding box center [575, 162] width 498 height 33
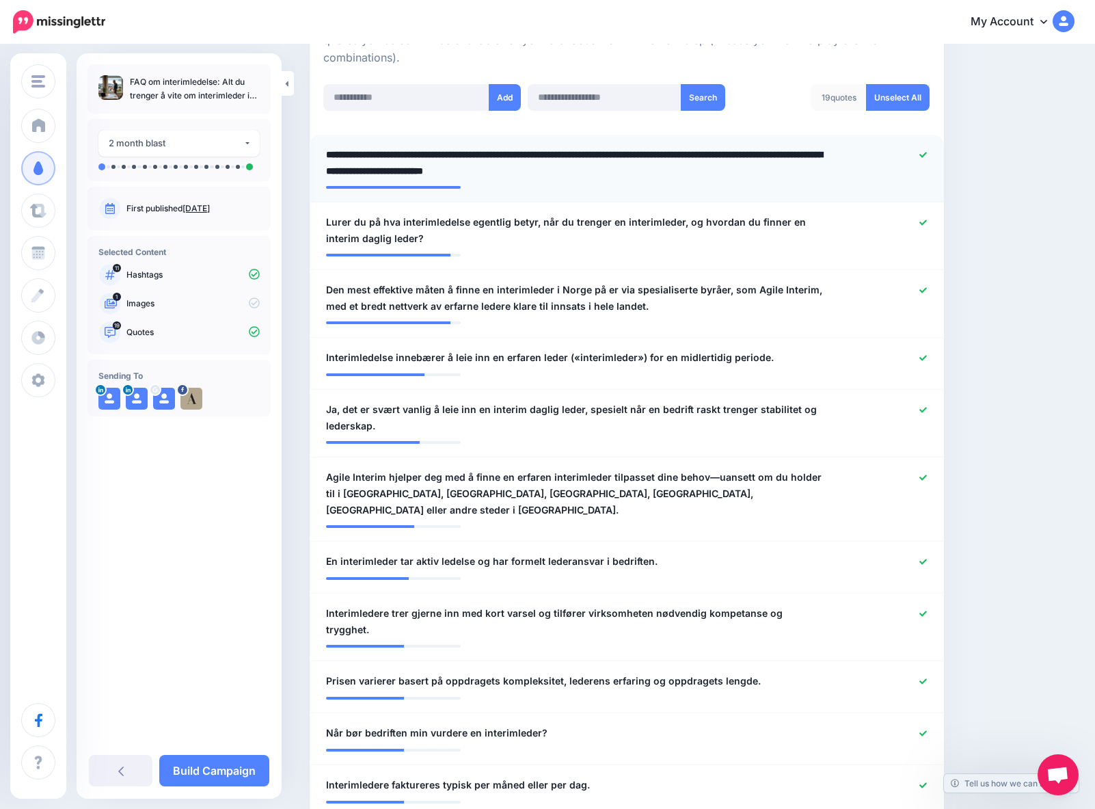
drag, startPoint x: 659, startPoint y: 174, endPoint x: 331, endPoint y: 155, distance: 328.7
click at [331, 155] on textarea "**********" at bounding box center [575, 162] width 498 height 33
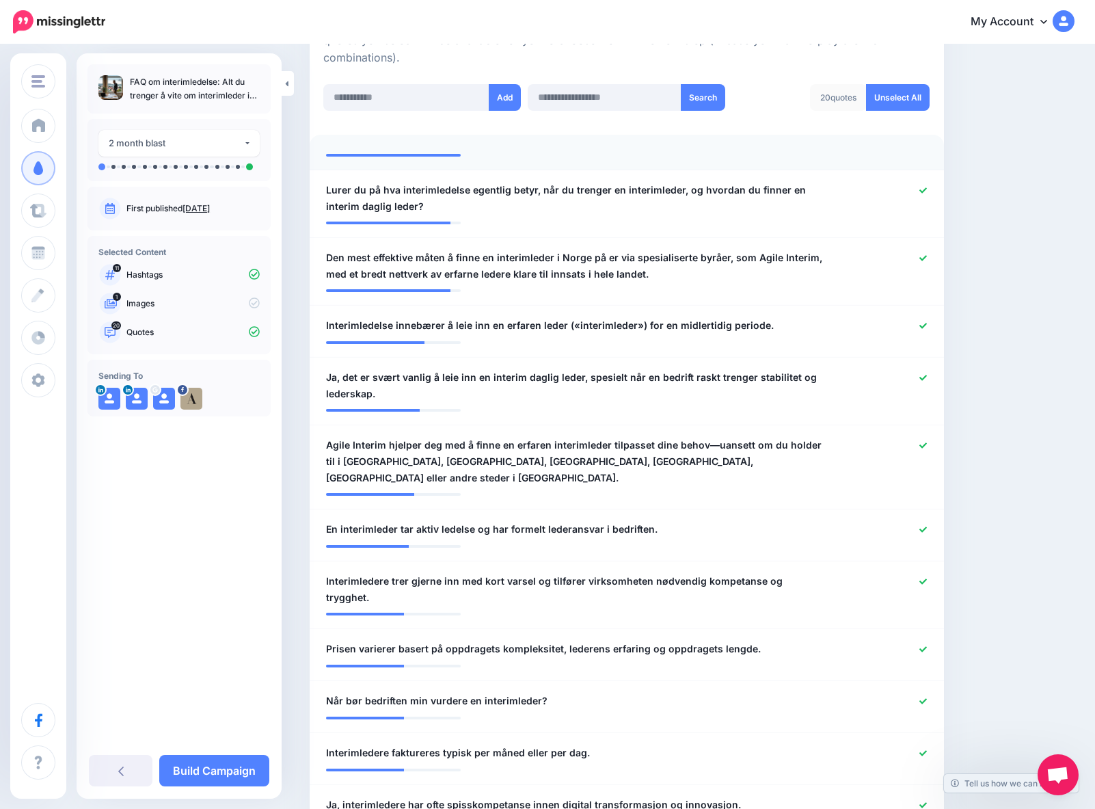
click at [373, 148] on li "**********" at bounding box center [627, 153] width 635 height 36
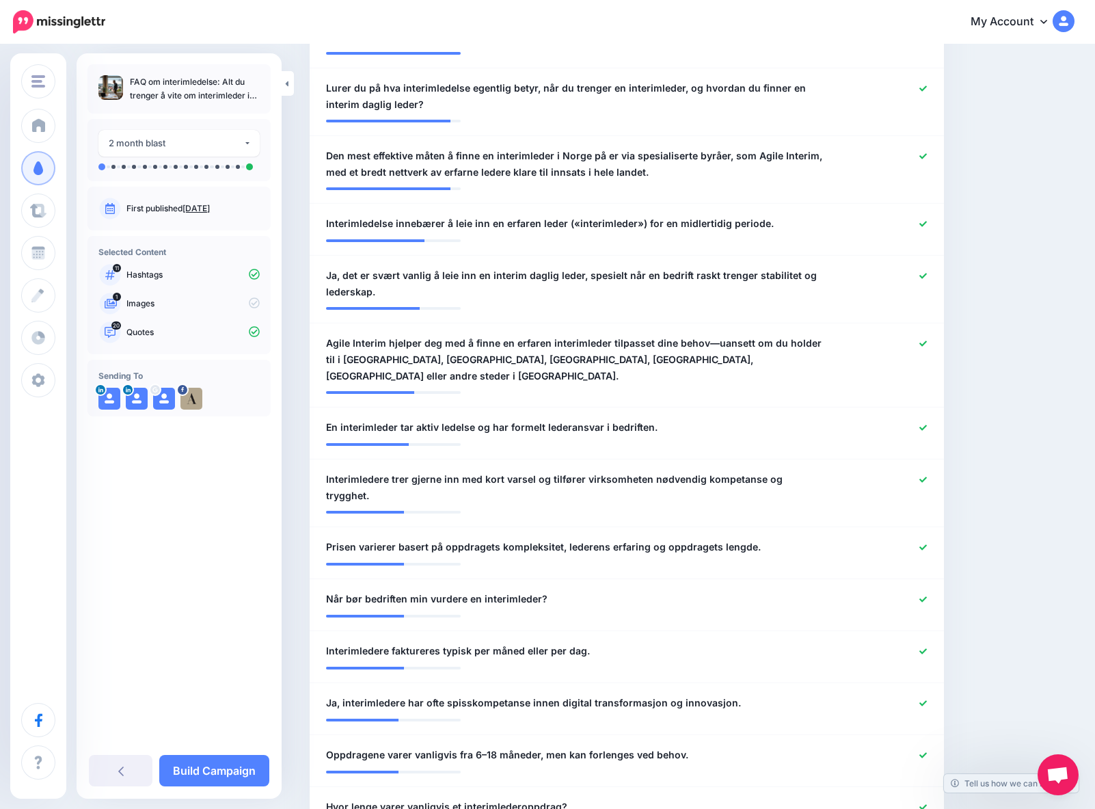
scroll to position [0, 0]
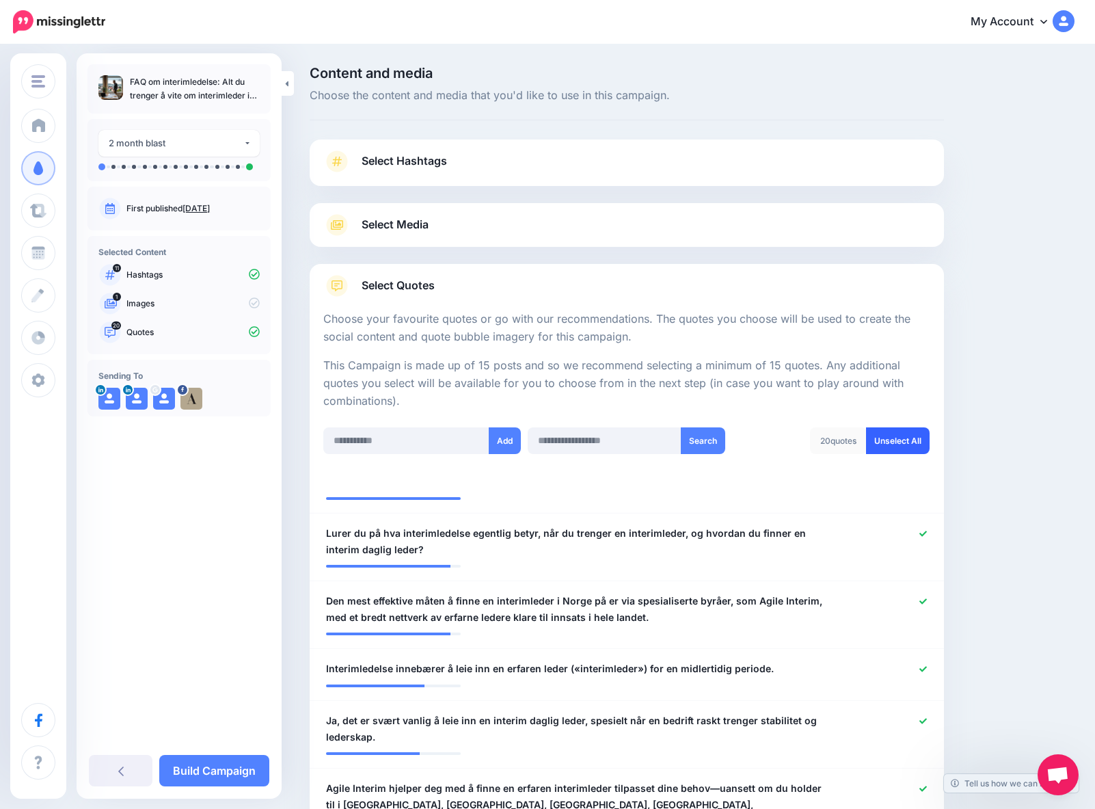
click at [908, 442] on link "Unselect All" at bounding box center [898, 440] width 64 height 27
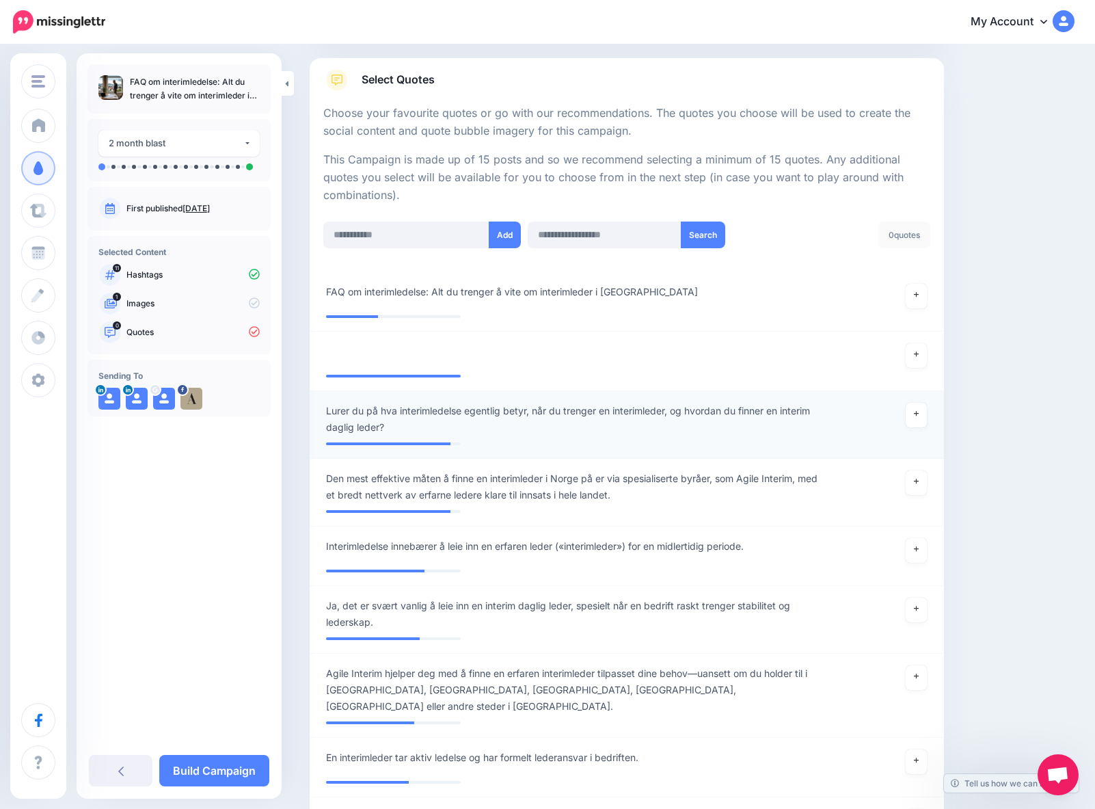
scroll to position [183, 0]
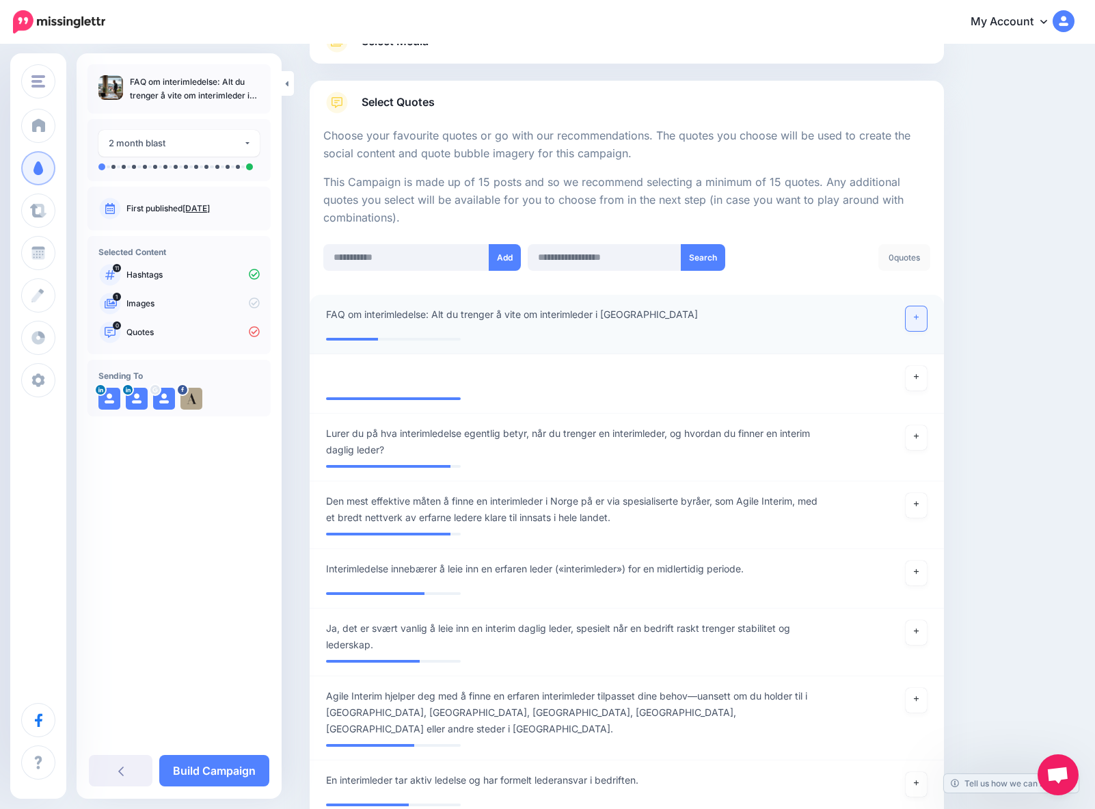
click at [920, 320] on icon at bounding box center [916, 317] width 5 height 5
click at [595, 320] on span "FAQ om interimledelse: Alt du trenger å vite om interimleder i [GEOGRAPHIC_DATA]" at bounding box center [520, 314] width 389 height 16
drag, startPoint x: 654, startPoint y: 317, endPoint x: 322, endPoint y: 309, distance: 332.4
click at [322, 309] on div "**********" at bounding box center [575, 319] width 518 height 27
paste textarea "**********"
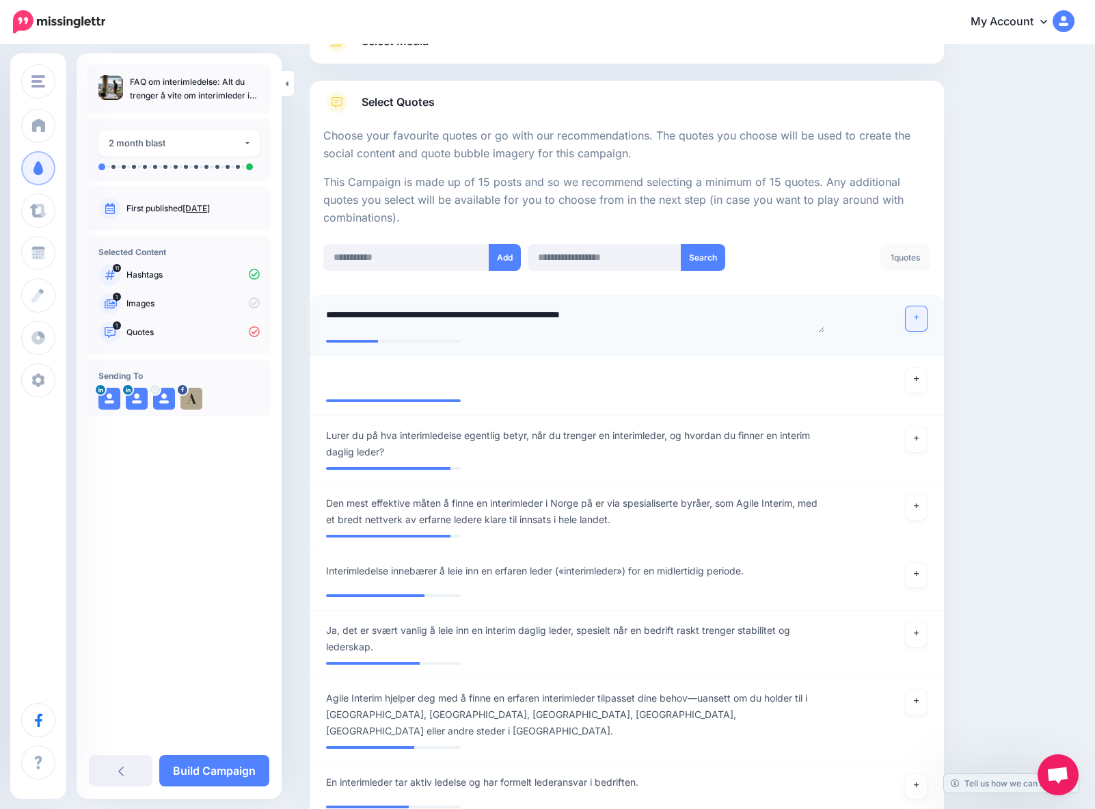
type textarea "**********"
click at [920, 315] on link at bounding box center [917, 318] width 22 height 25
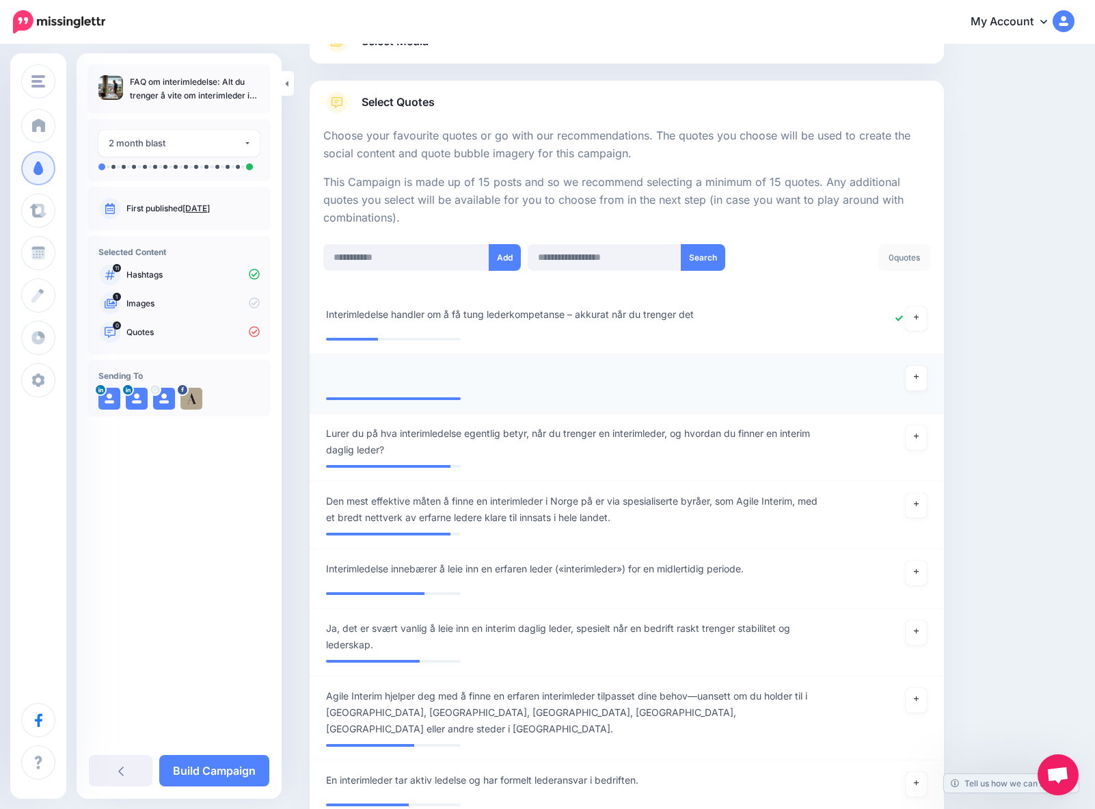
click at [382, 381] on div at bounding box center [575, 378] width 518 height 25
click at [920, 380] on icon at bounding box center [916, 377] width 5 height 5
click at [920, 381] on icon at bounding box center [916, 377] width 5 height 8
click at [361, 387] on div at bounding box center [575, 378] width 518 height 25
click at [358, 260] on input "text" at bounding box center [406, 257] width 166 height 27
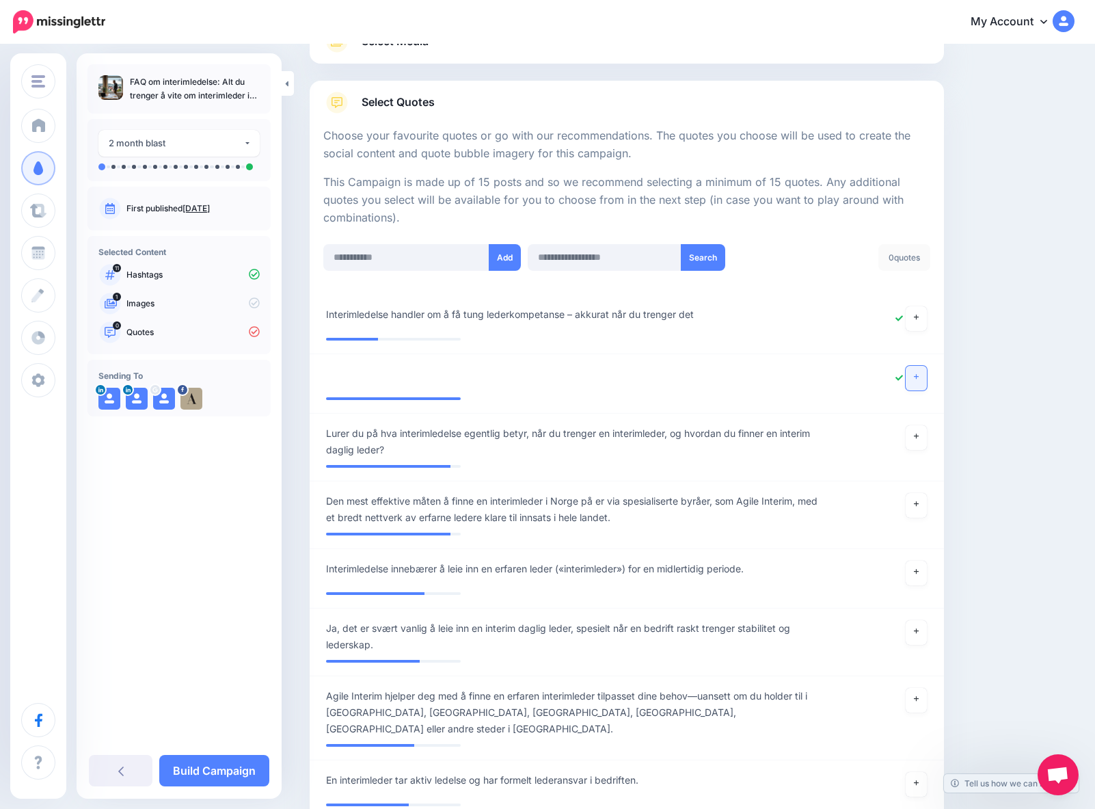
click at [920, 380] on icon at bounding box center [916, 377] width 5 height 5
click at [375, 261] on input "text" at bounding box center [406, 257] width 166 height 27
paste input "**********"
type input "**********"
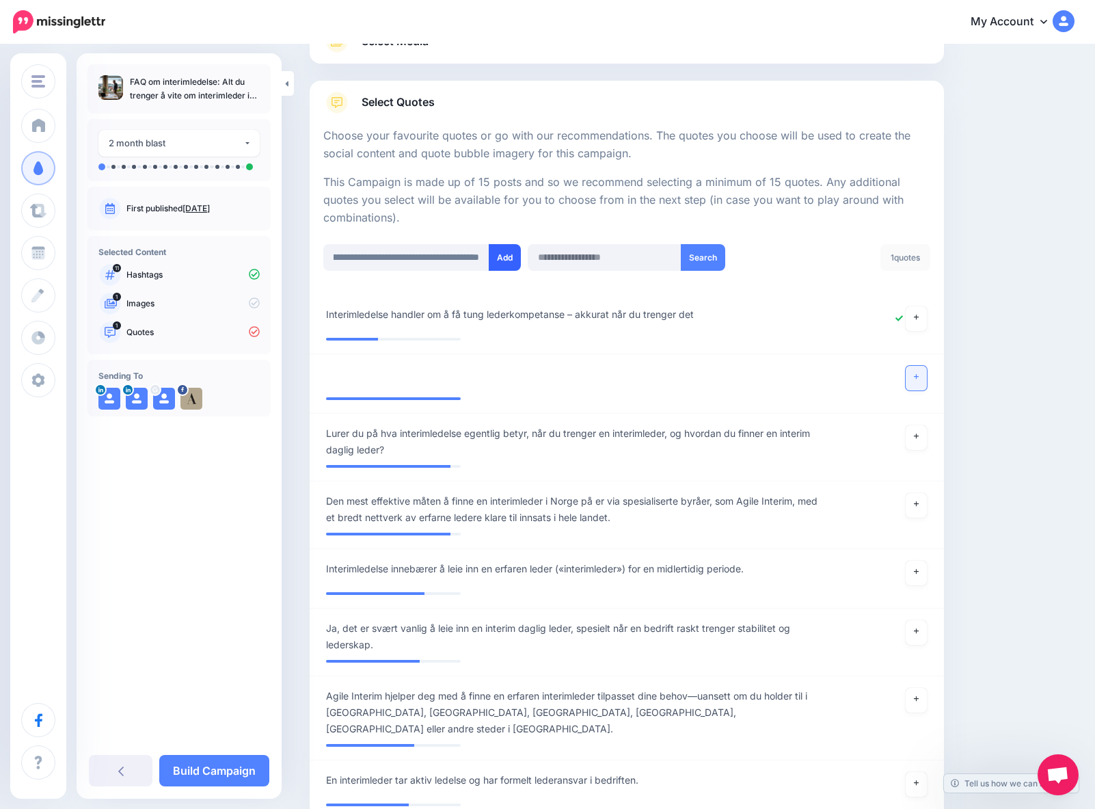
scroll to position [0, 0]
click at [513, 261] on button "Add" at bounding box center [505, 257] width 32 height 27
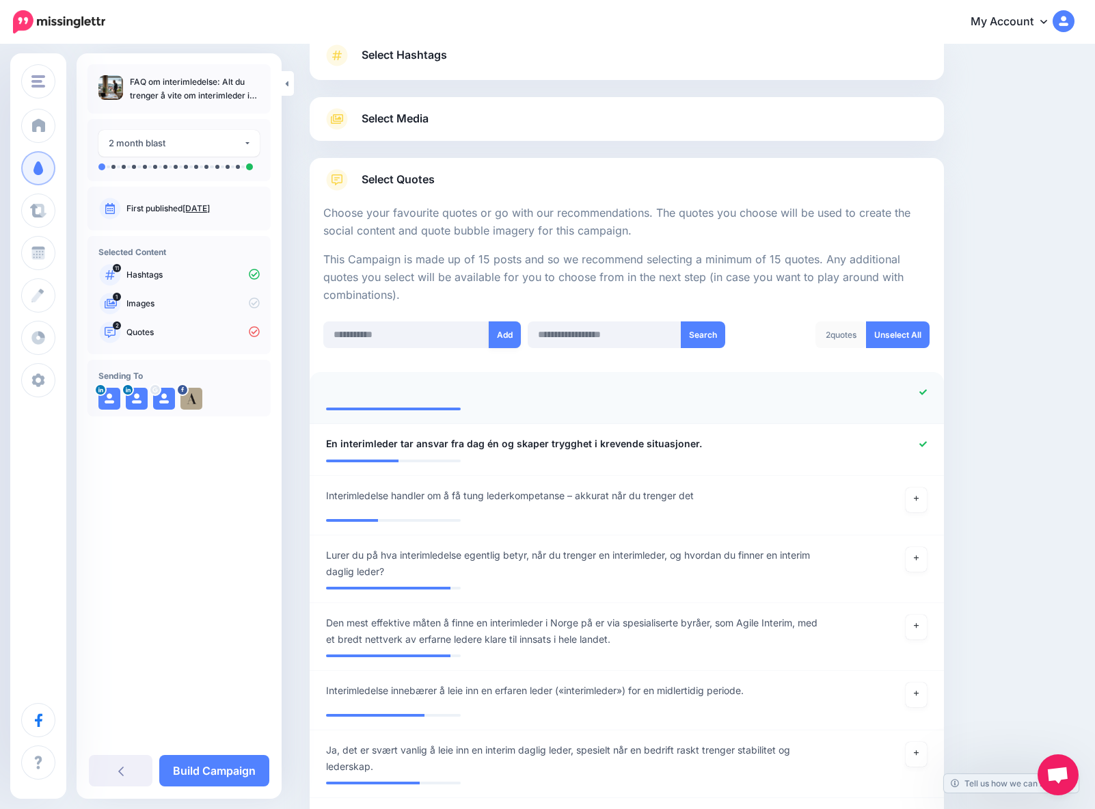
scroll to position [237, 0]
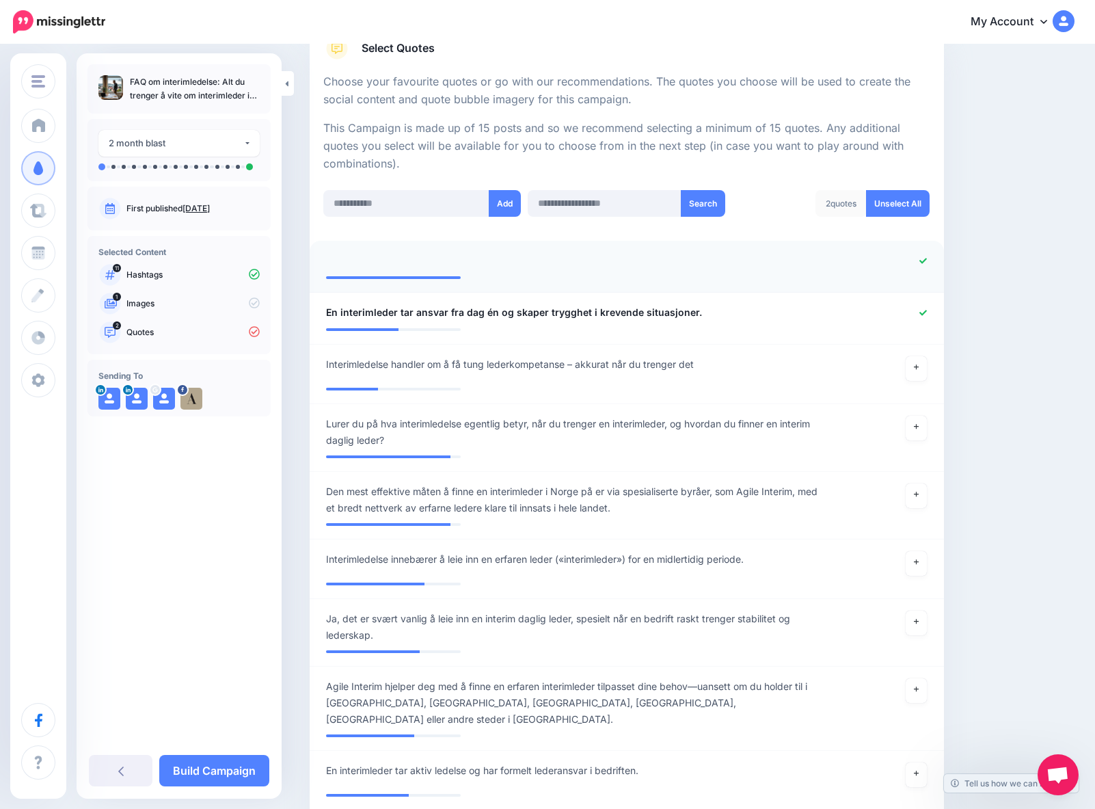
click at [487, 276] on div at bounding box center [627, 272] width 602 height 7
click at [483, 276] on div at bounding box center [627, 272] width 602 height 7
click at [660, 261] on div at bounding box center [575, 260] width 518 height 17
click at [355, 261] on div at bounding box center [575, 260] width 518 height 17
click at [354, 261] on div at bounding box center [575, 260] width 518 height 17
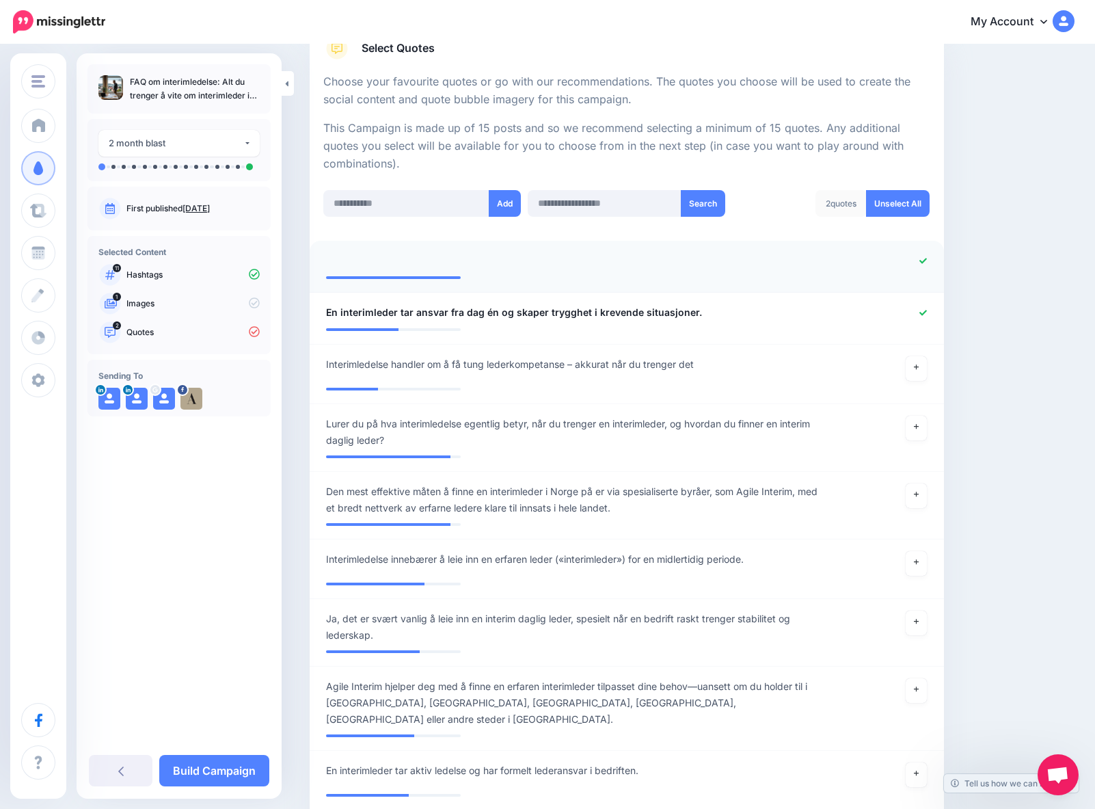
click at [537, 279] on div at bounding box center [627, 277] width 622 height 3
click at [927, 263] on icon at bounding box center [924, 261] width 8 height 8
click at [431, 276] on div at bounding box center [627, 272] width 602 height 7
click at [501, 279] on div at bounding box center [627, 277] width 622 height 3
click at [658, 253] on li at bounding box center [627, 267] width 635 height 52
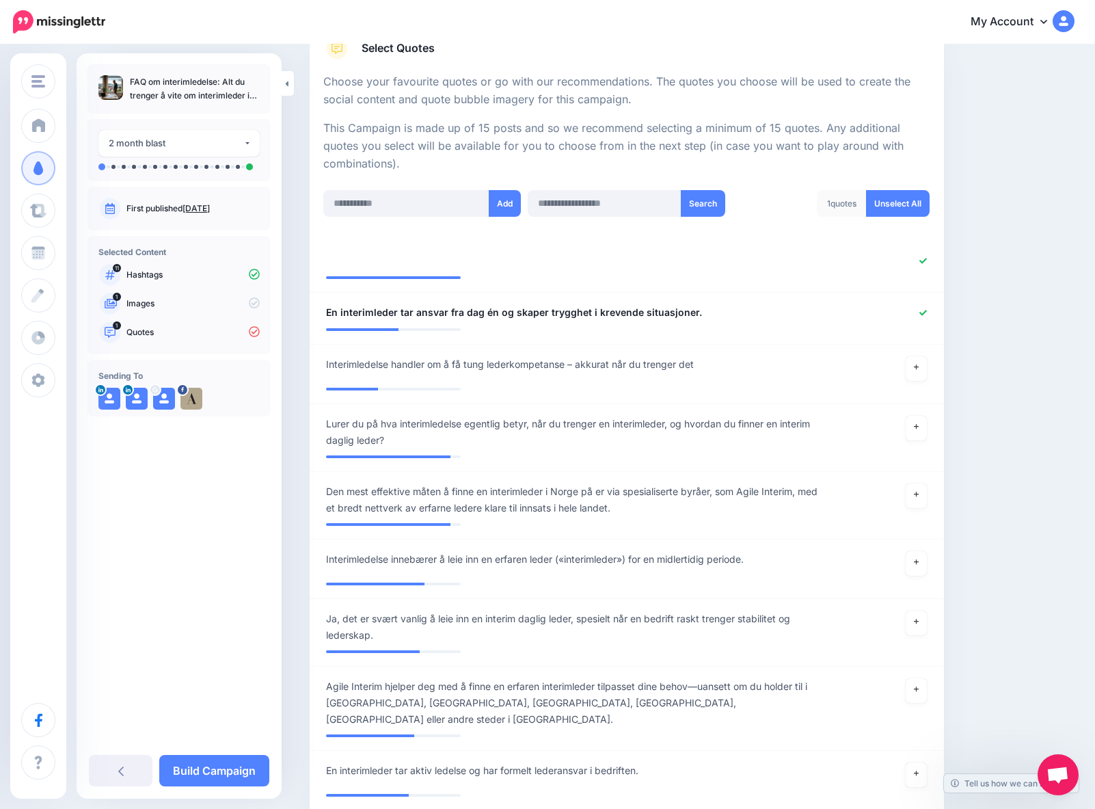
click at [501, 263] on div at bounding box center [575, 260] width 518 height 17
click at [362, 204] on input "text" at bounding box center [406, 203] width 166 height 27
paste input "**********"
type input "**********"
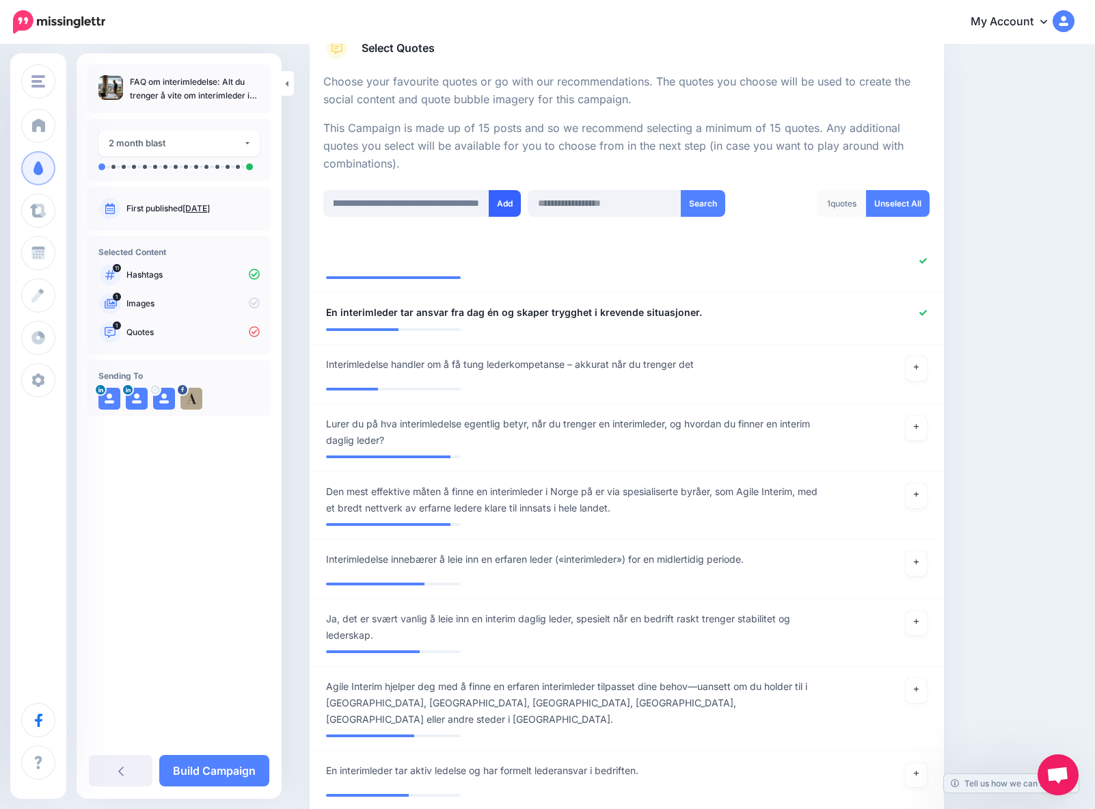
scroll to position [0, 0]
click at [512, 202] on button "Add" at bounding box center [505, 203] width 32 height 27
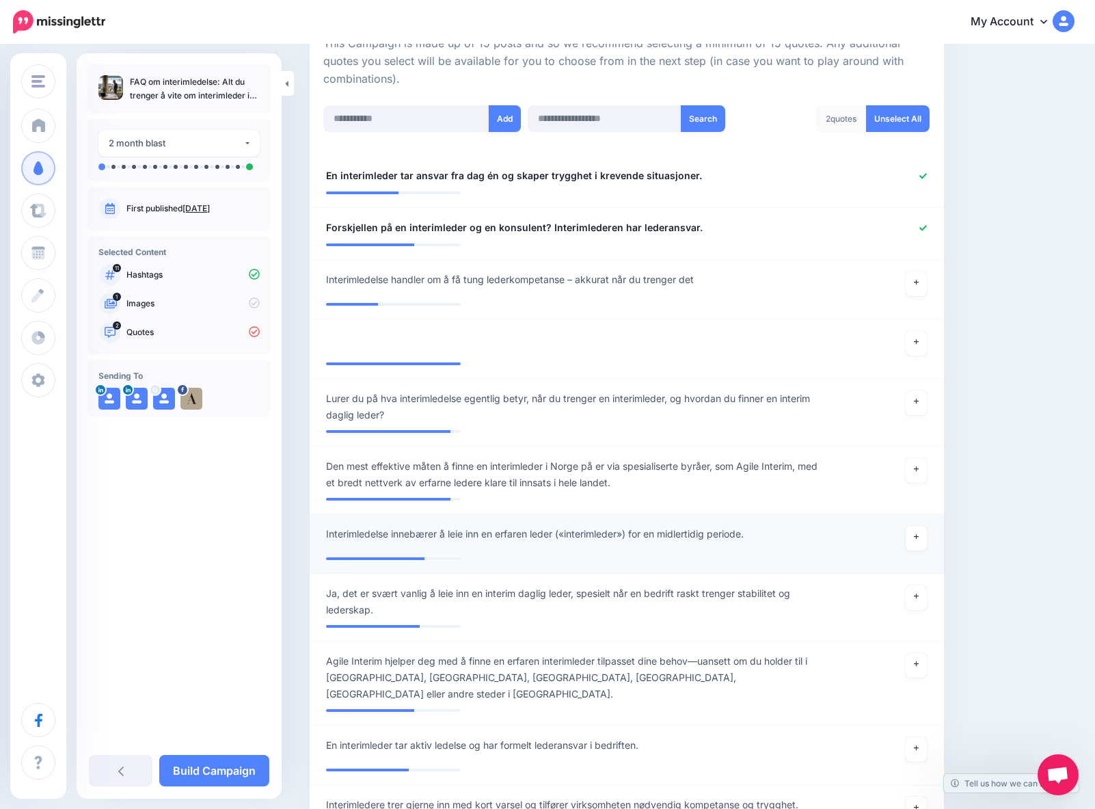
scroll to position [321, 0]
click at [704, 284] on div "**********" at bounding box center [575, 284] width 518 height 25
click at [694, 282] on span "Interimledelse handler om å få tung lederkompetanse – akkurat når du trenger det" at bounding box center [510, 280] width 368 height 16
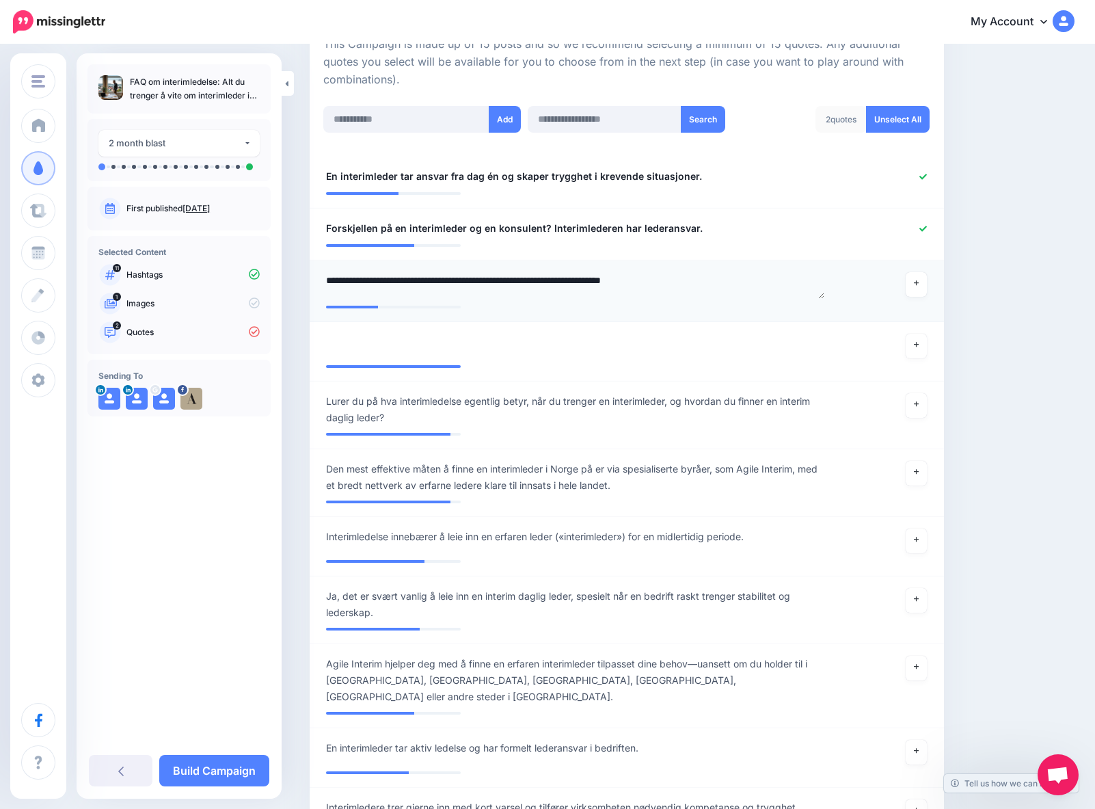
click at [704, 283] on textarea "**********" at bounding box center [575, 285] width 498 height 27
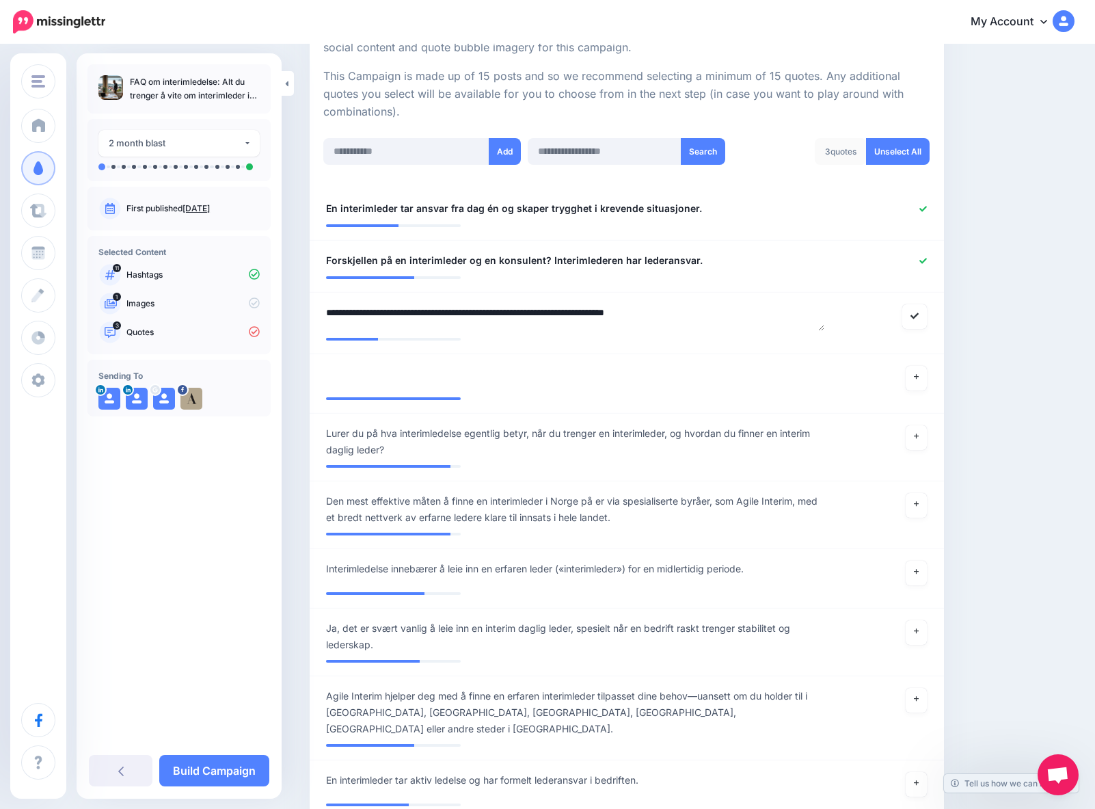
scroll to position [248, 0]
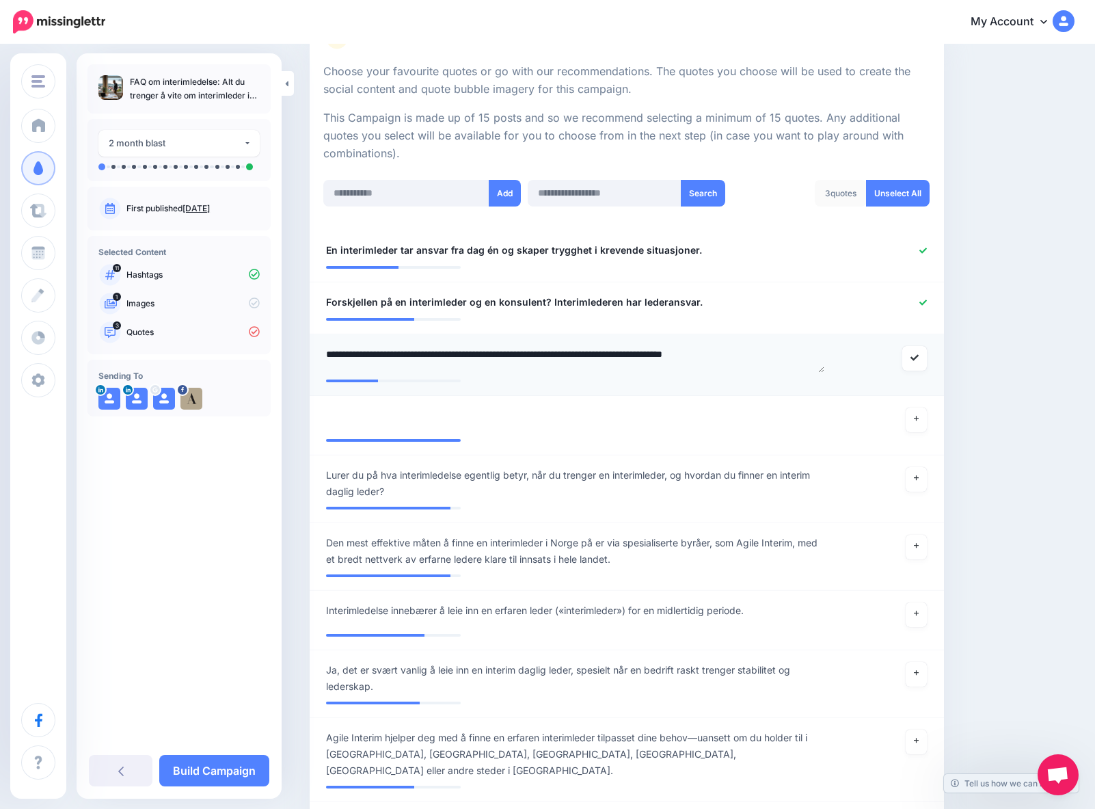
type textarea "**********"
click at [786, 357] on div "**********" at bounding box center [575, 358] width 518 height 25
click at [786, 356] on div "**********" at bounding box center [575, 358] width 518 height 25
click at [782, 356] on span "Interimledelse handler om å få tung lederkompetanse – akkurat når du trenger de…" at bounding box center [560, 354] width 468 height 16
click at [782, 356] on textarea "**********" at bounding box center [575, 359] width 498 height 27
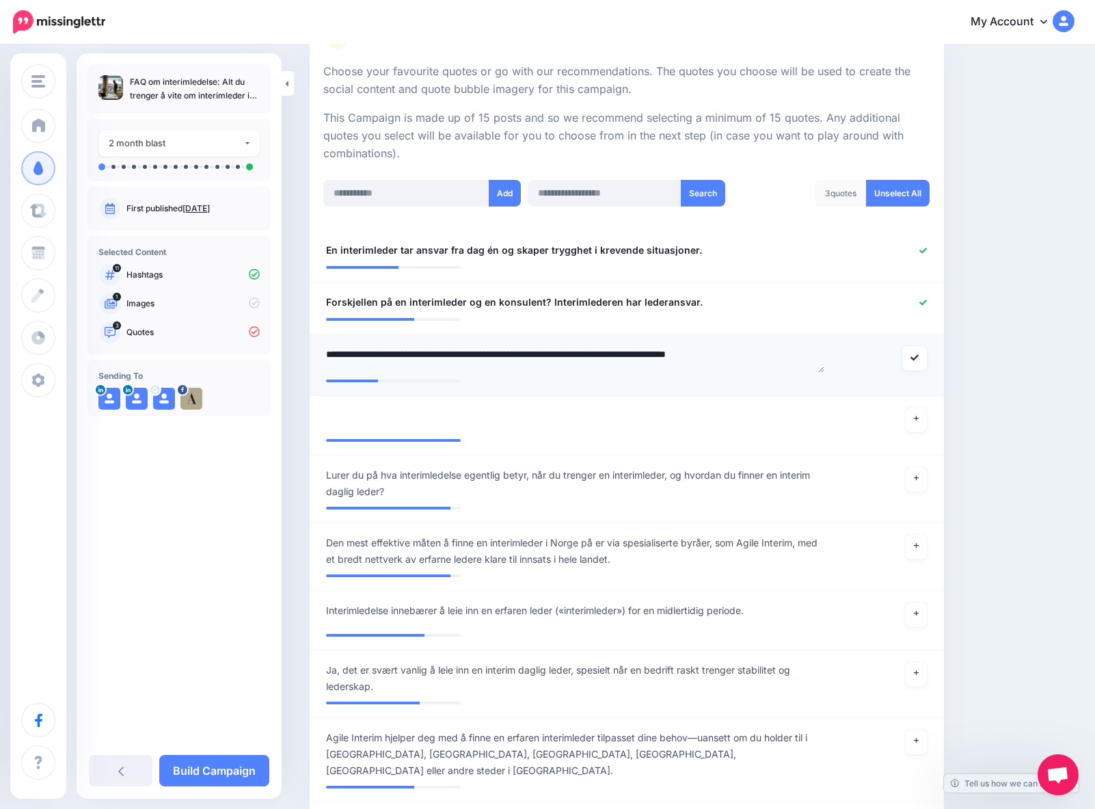
click at [797, 369] on textarea "**********" at bounding box center [575, 359] width 498 height 27
click at [356, 189] on input "text" at bounding box center [406, 193] width 166 height 27
click at [720, 272] on li "**********" at bounding box center [627, 256] width 635 height 52
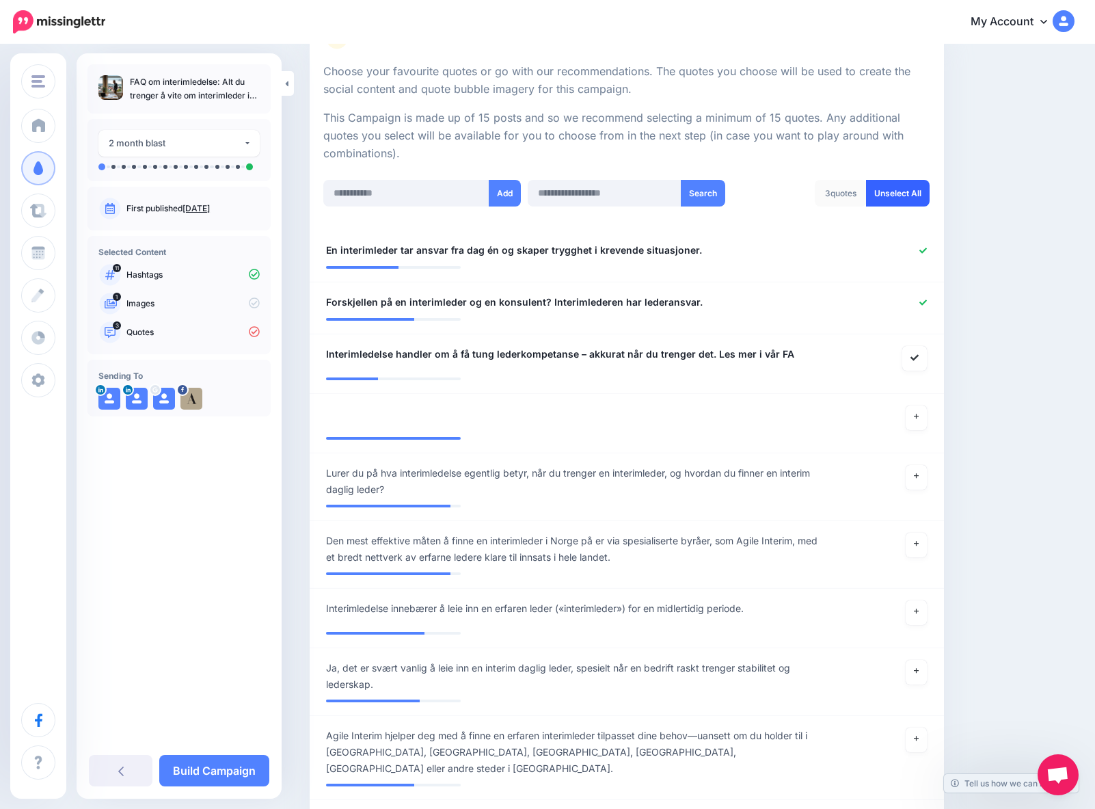
click at [903, 197] on link "Unselect All" at bounding box center [898, 193] width 64 height 27
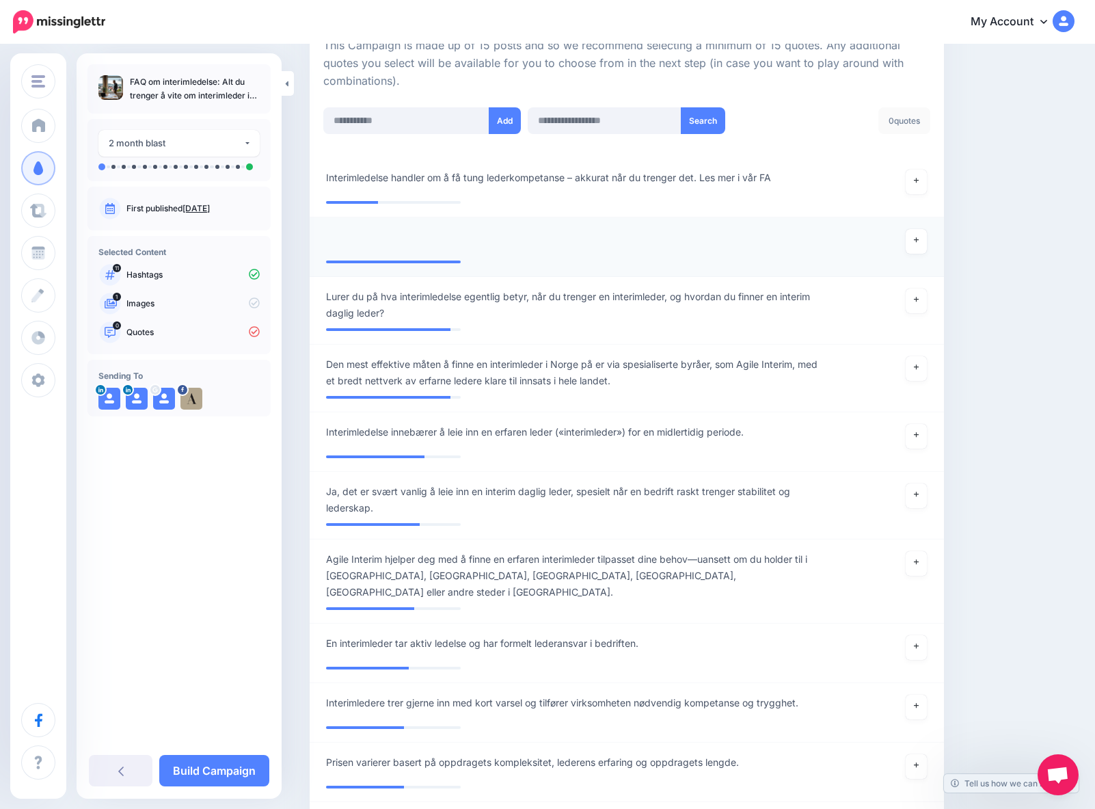
scroll to position [0, 0]
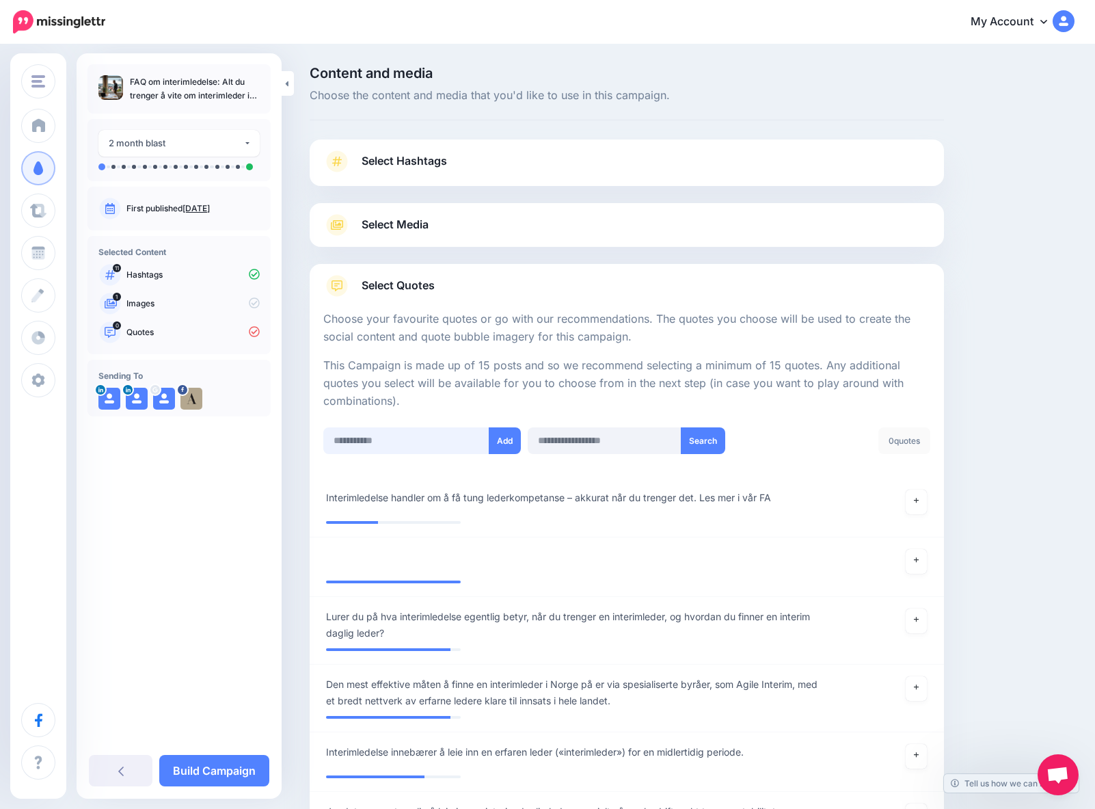
click at [347, 437] on input "text" at bounding box center [406, 440] width 166 height 27
paste input "**********"
type input "**********"
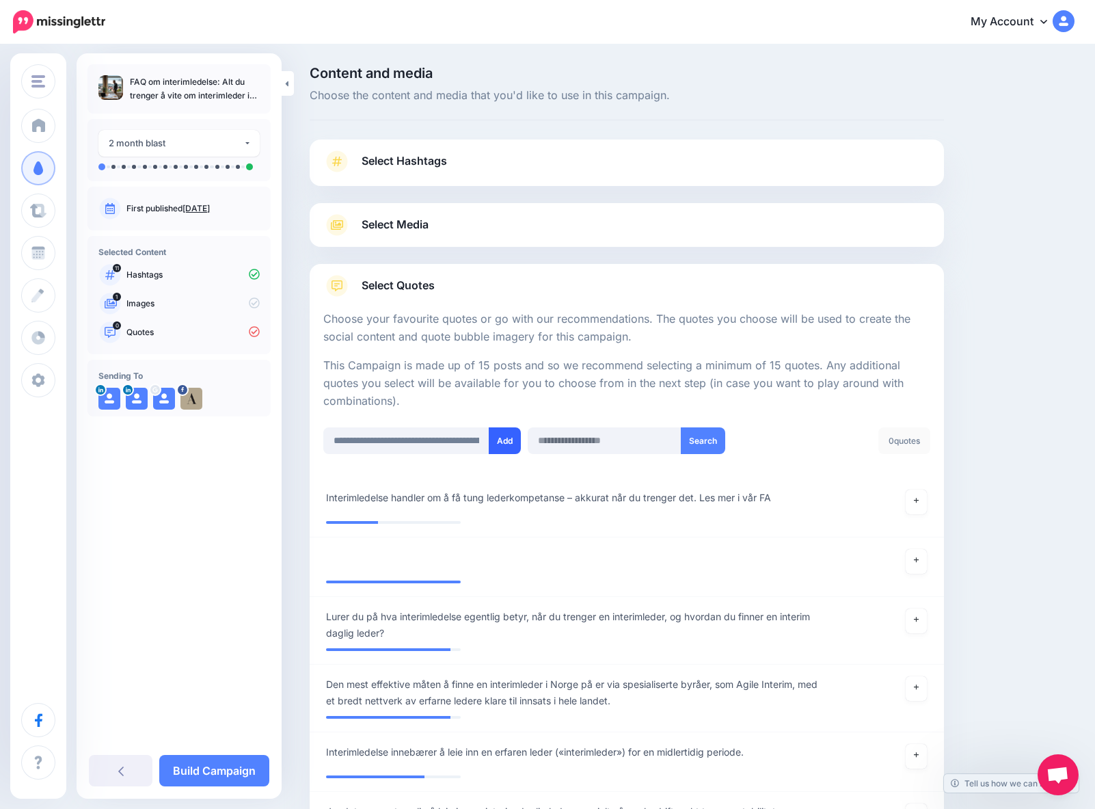
click at [505, 440] on button "Add" at bounding box center [505, 440] width 32 height 27
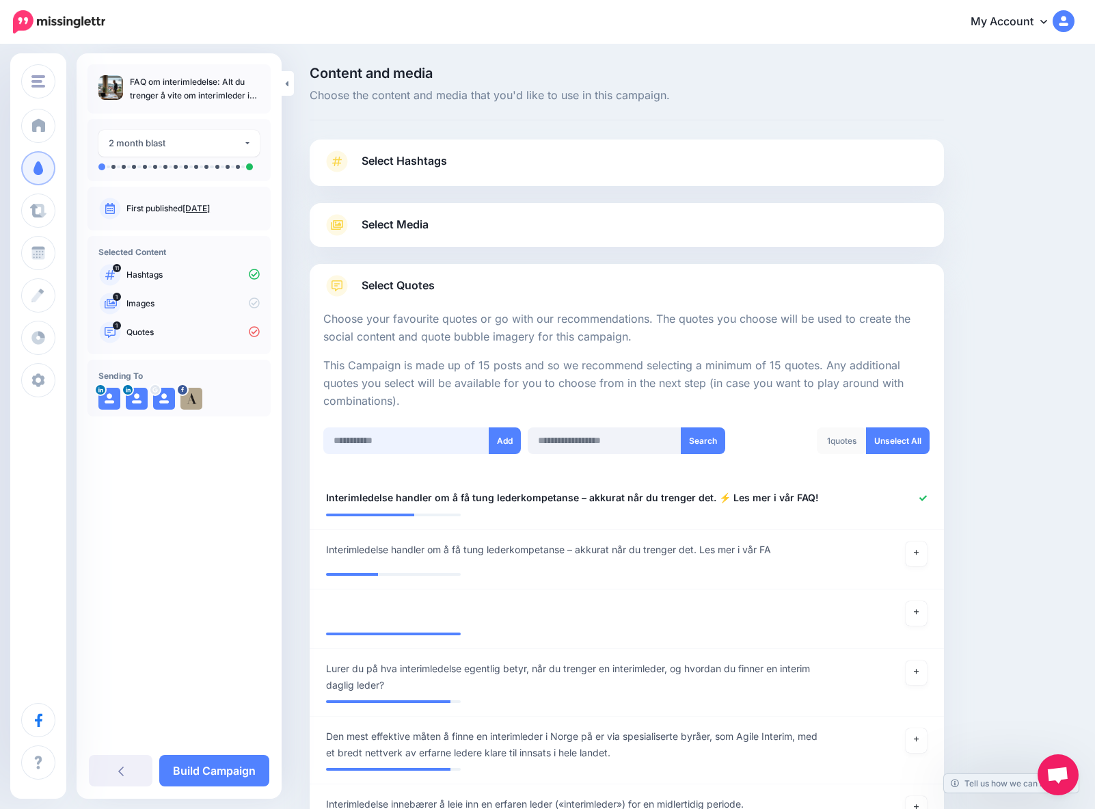
click at [347, 442] on input "text" at bounding box center [406, 440] width 166 height 27
paste input "**********"
type input "**********"
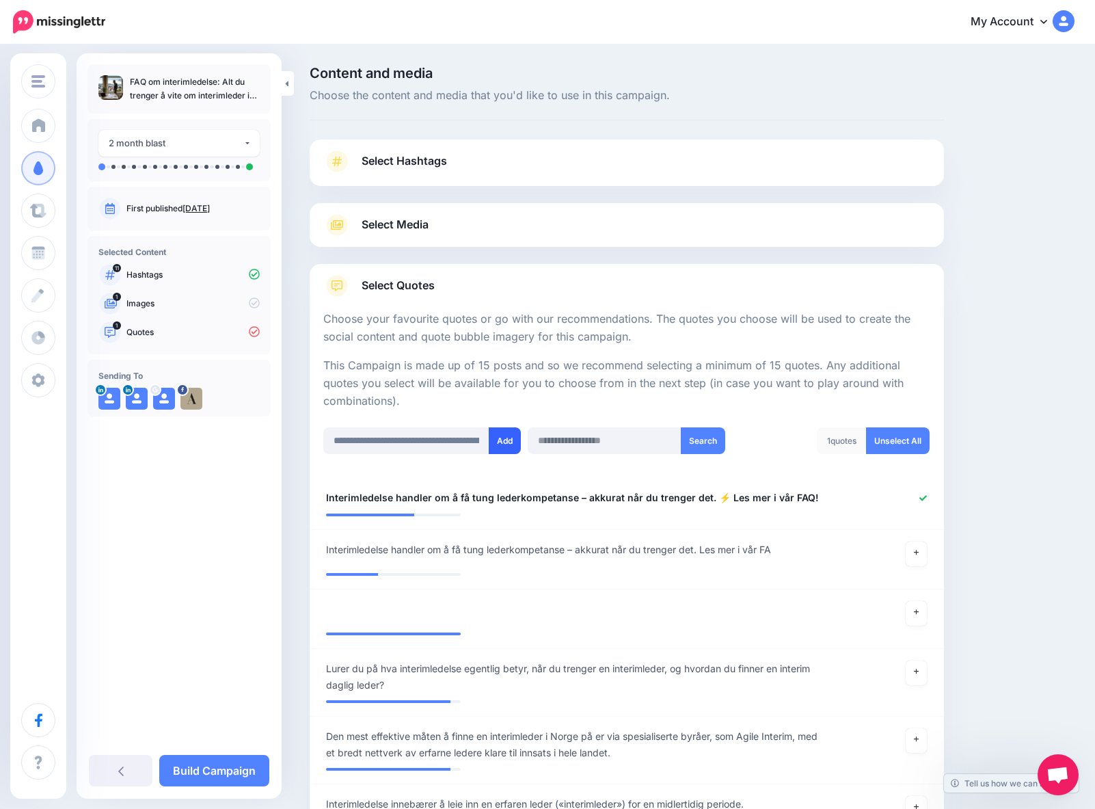
click at [508, 440] on button "Add" at bounding box center [505, 440] width 32 height 27
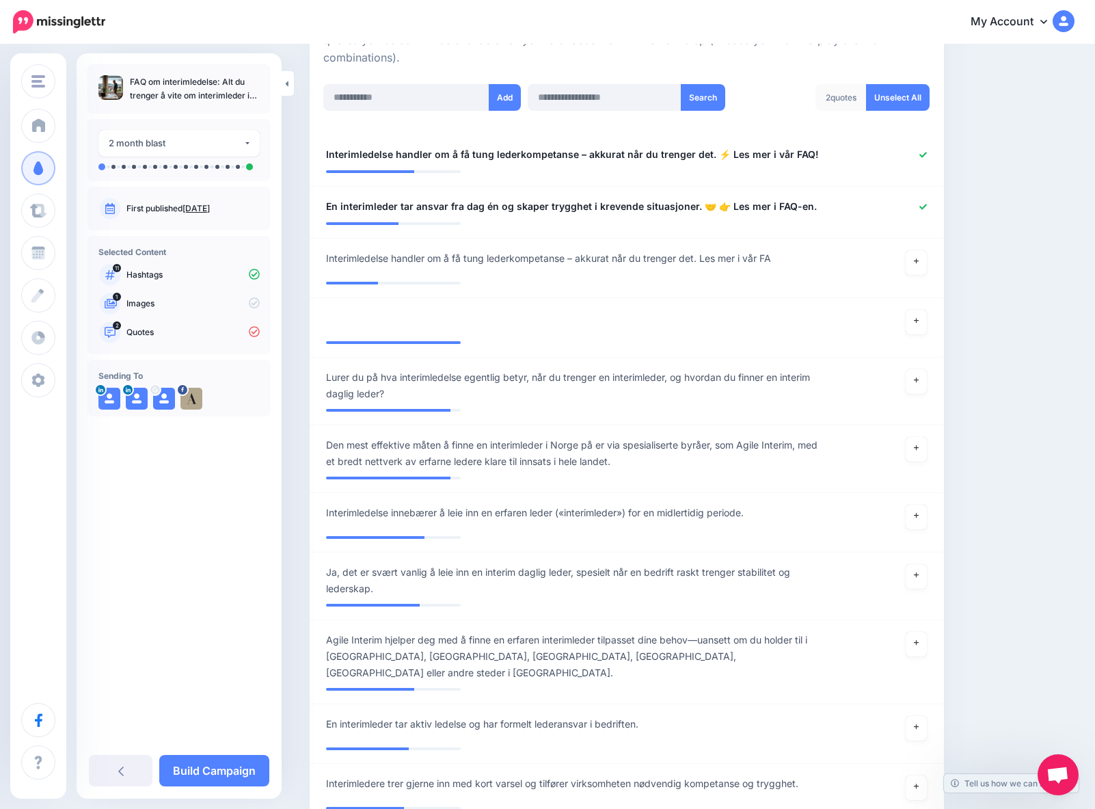
scroll to position [338, 0]
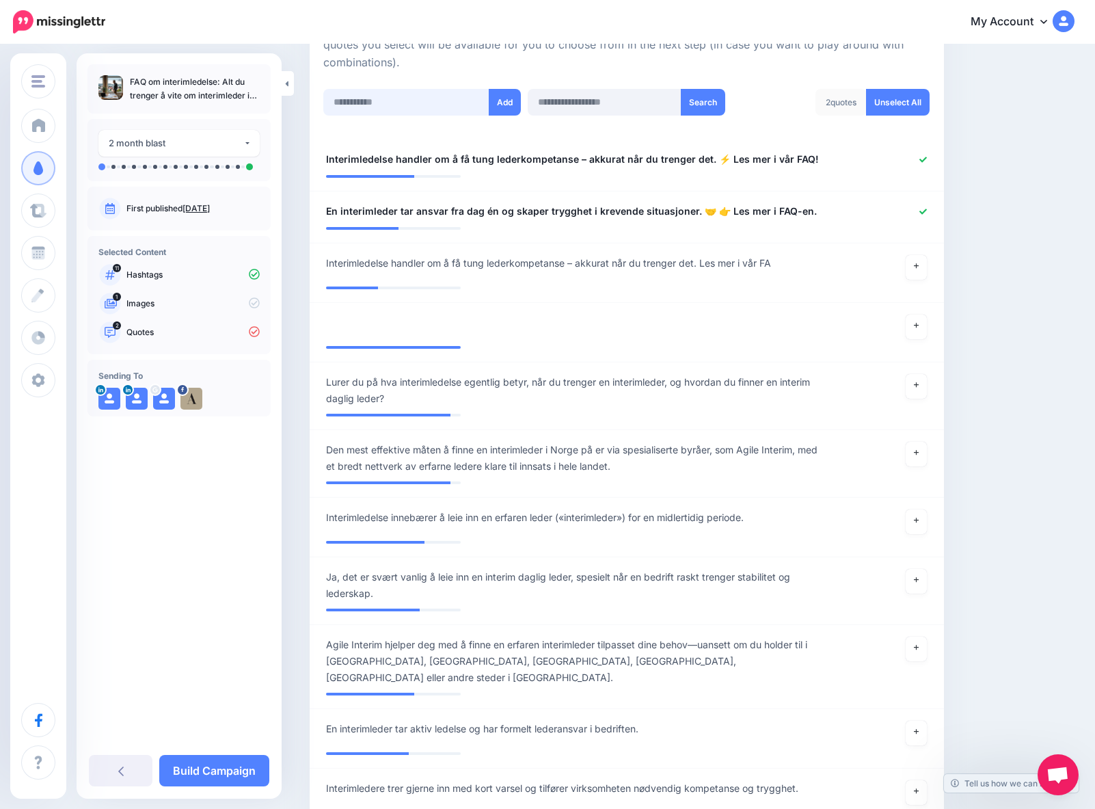
click at [357, 105] on input "text" at bounding box center [406, 102] width 166 height 27
paste input "**********"
type input "**********"
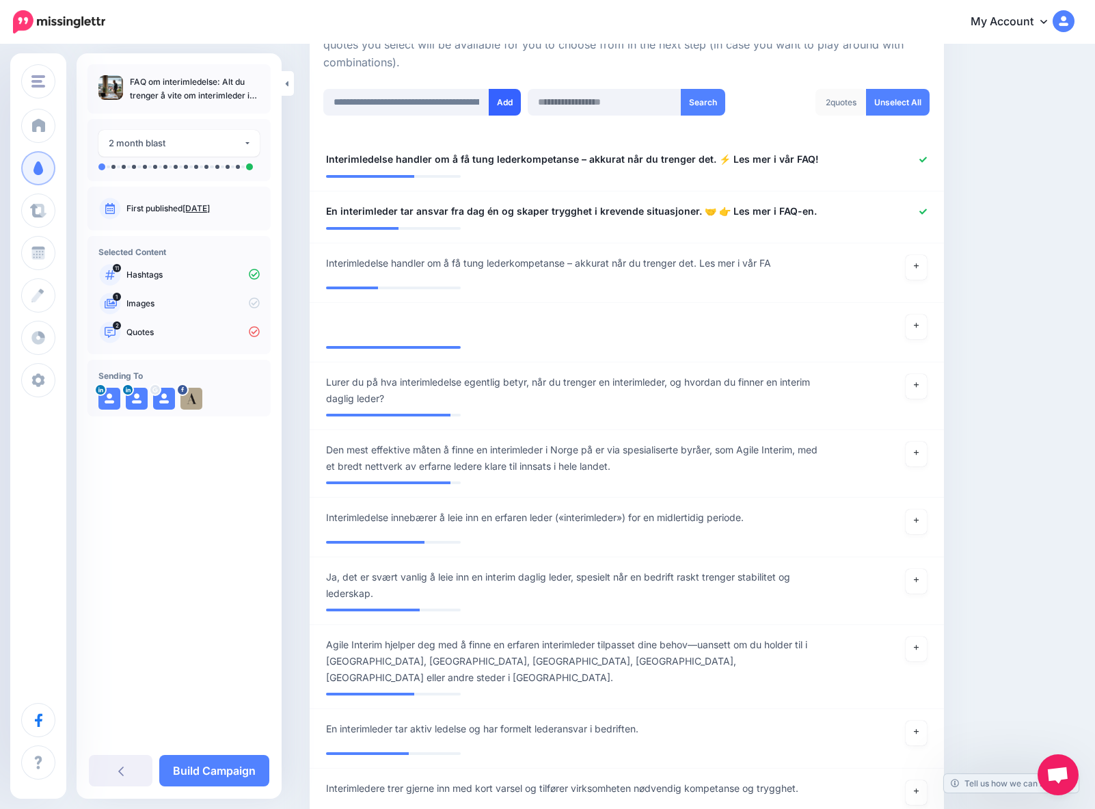
click at [511, 107] on button "Add" at bounding box center [505, 102] width 32 height 27
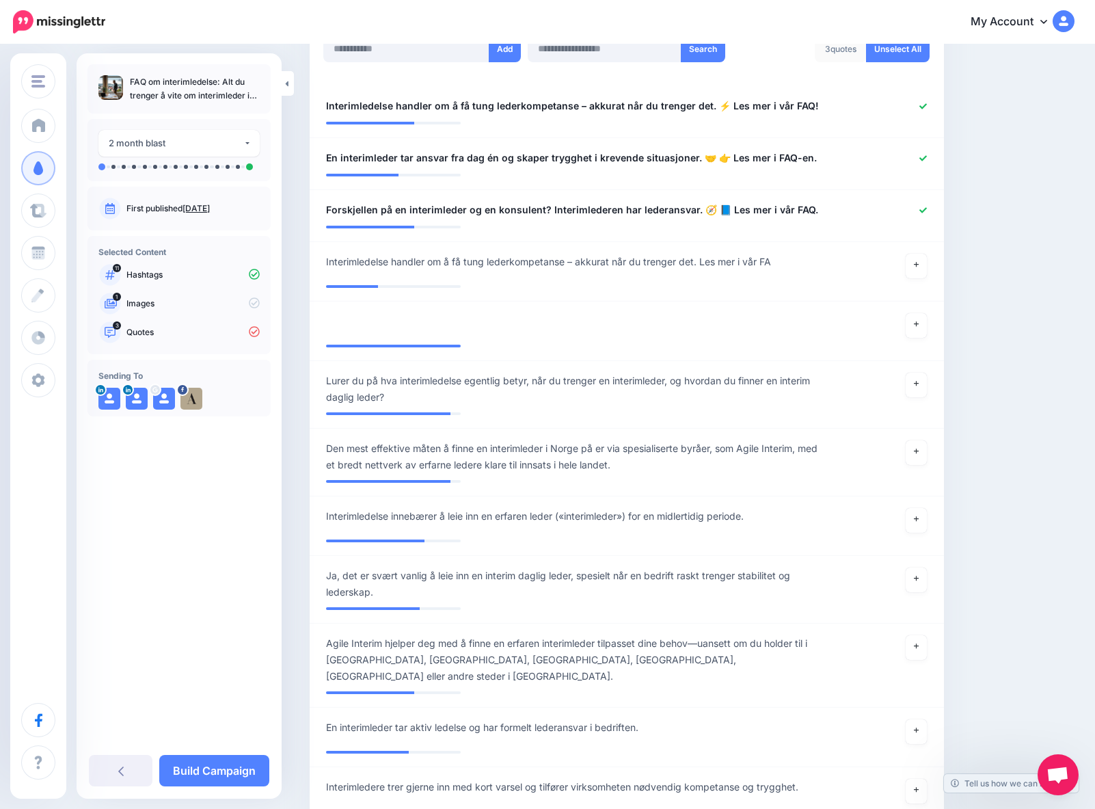
scroll to position [377, 0]
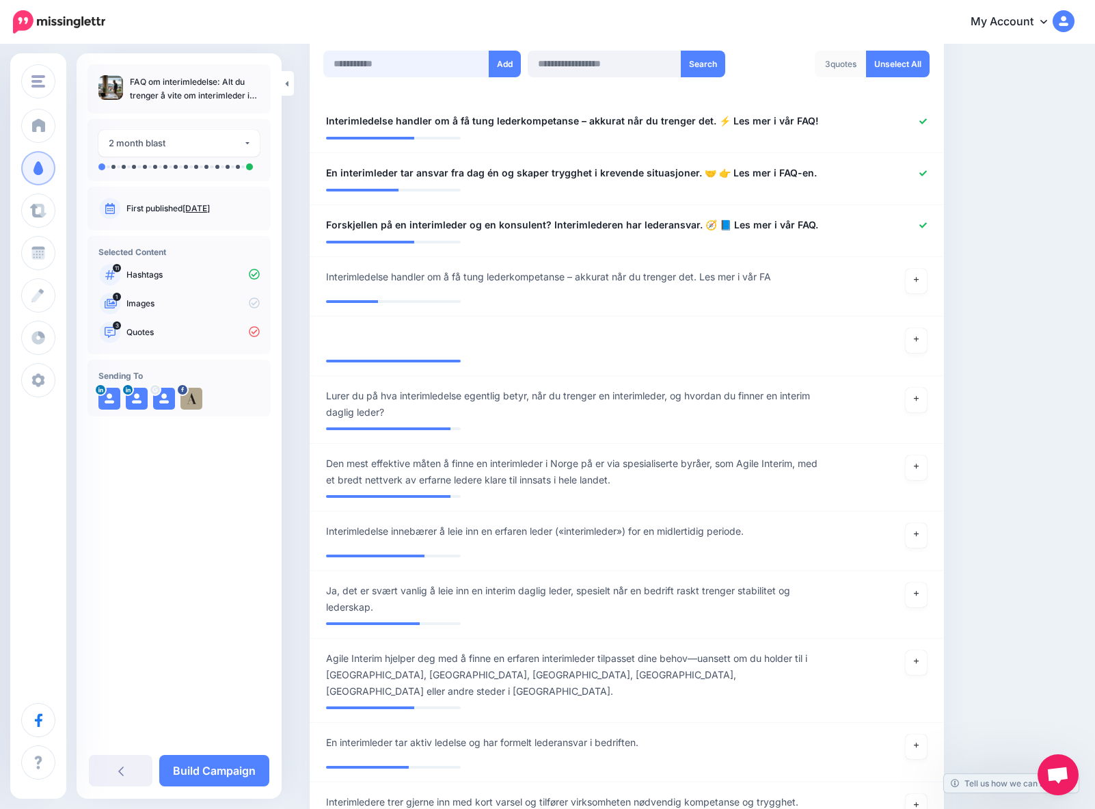
click at [356, 66] on input "text" at bounding box center [406, 64] width 166 height 27
paste input "**********"
type input "**********"
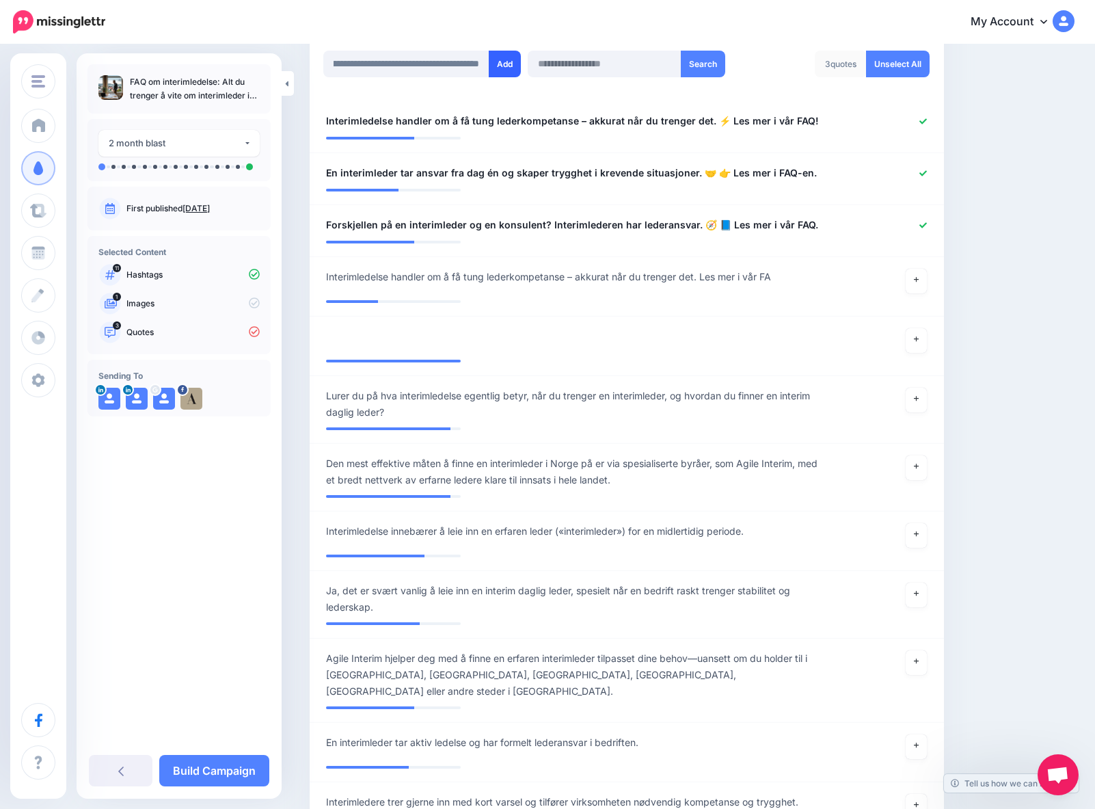
scroll to position [0, 0]
click at [507, 70] on button "Add" at bounding box center [505, 64] width 32 height 27
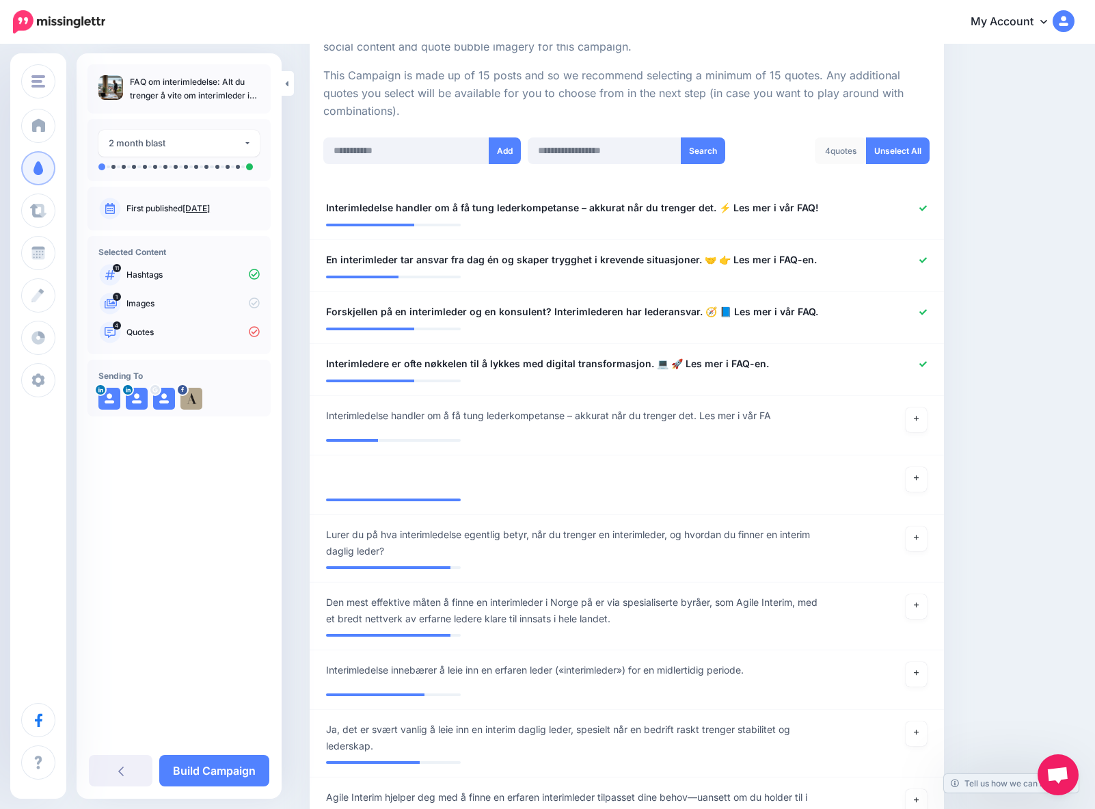
scroll to position [247, 0]
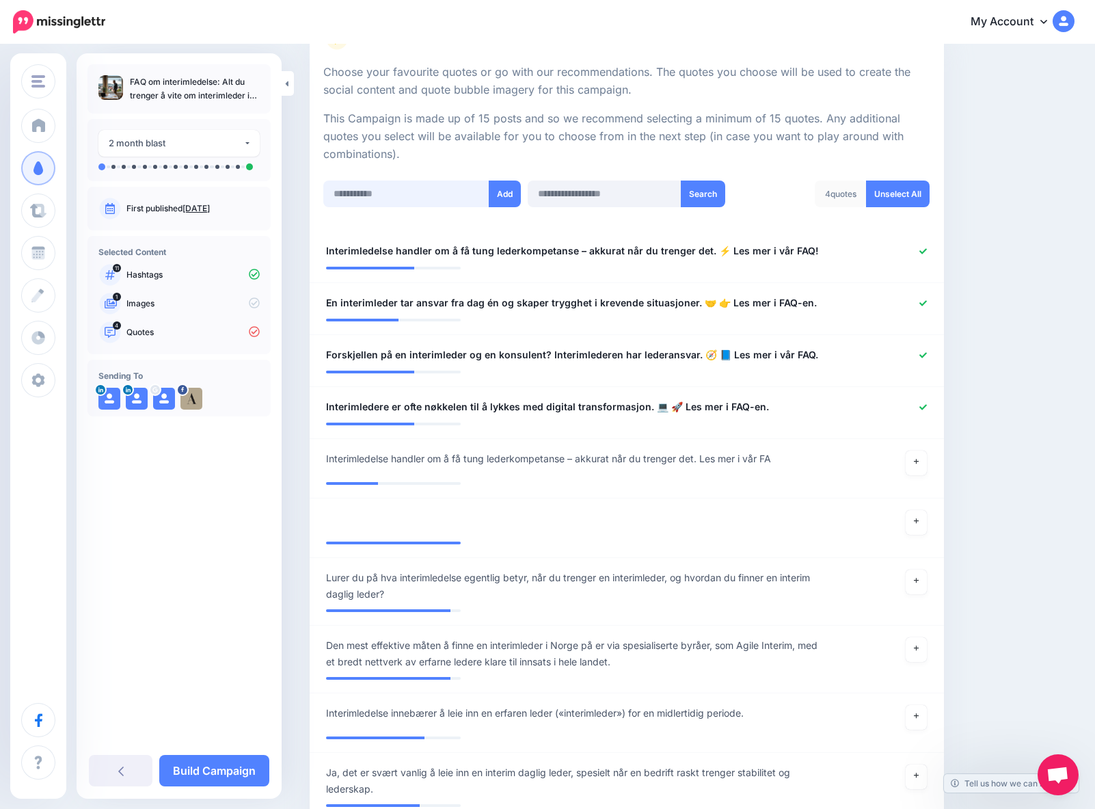
click at [367, 198] on input "text" at bounding box center [406, 194] width 166 height 27
paste input "**********"
type input "**********"
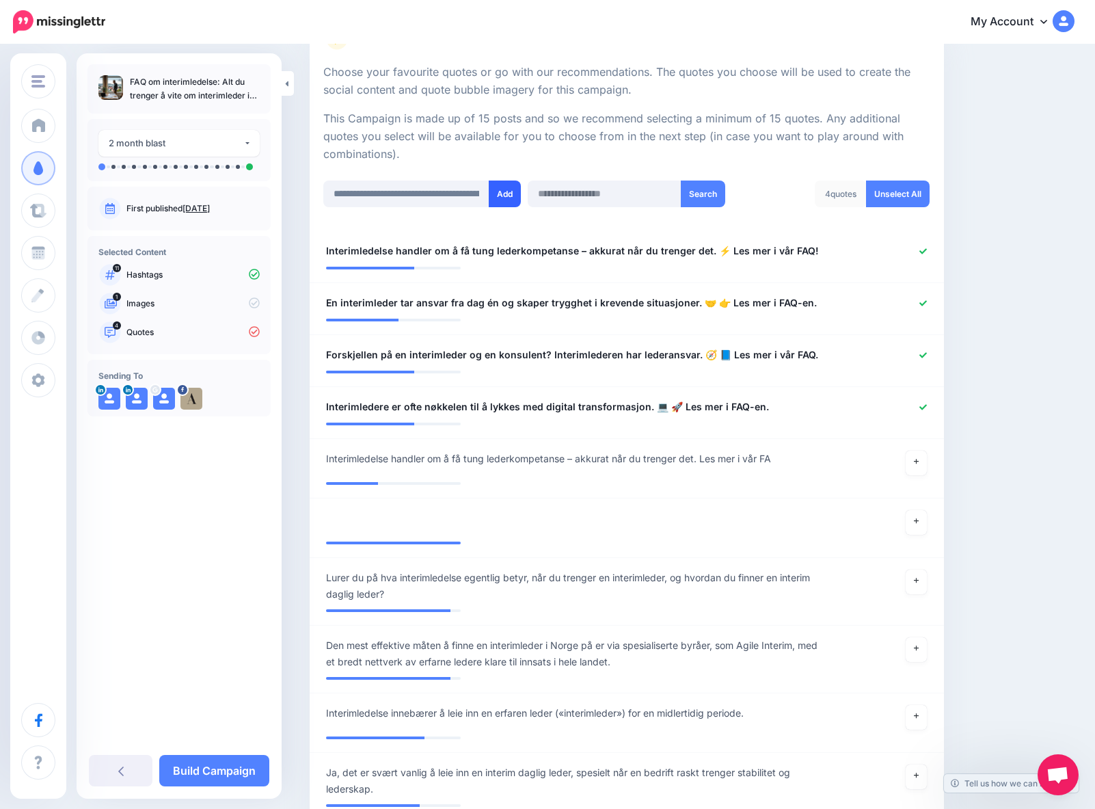
click at [507, 194] on button "Add" at bounding box center [505, 194] width 32 height 27
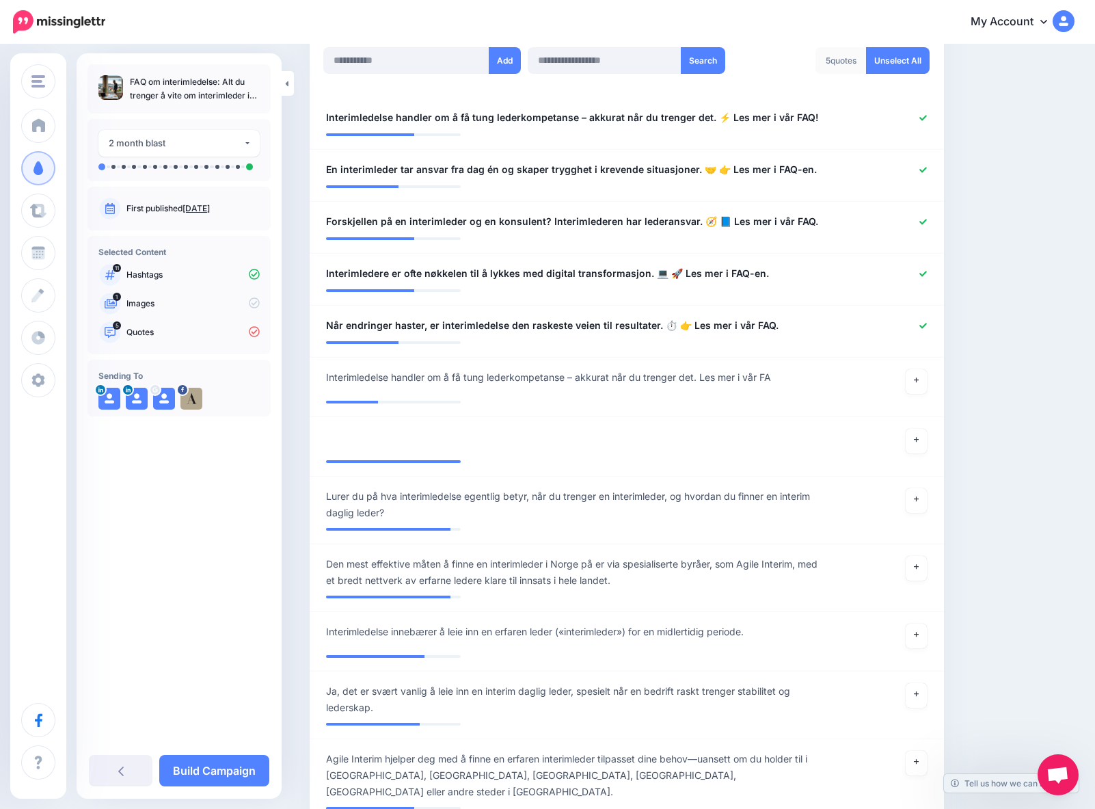
scroll to position [374, 0]
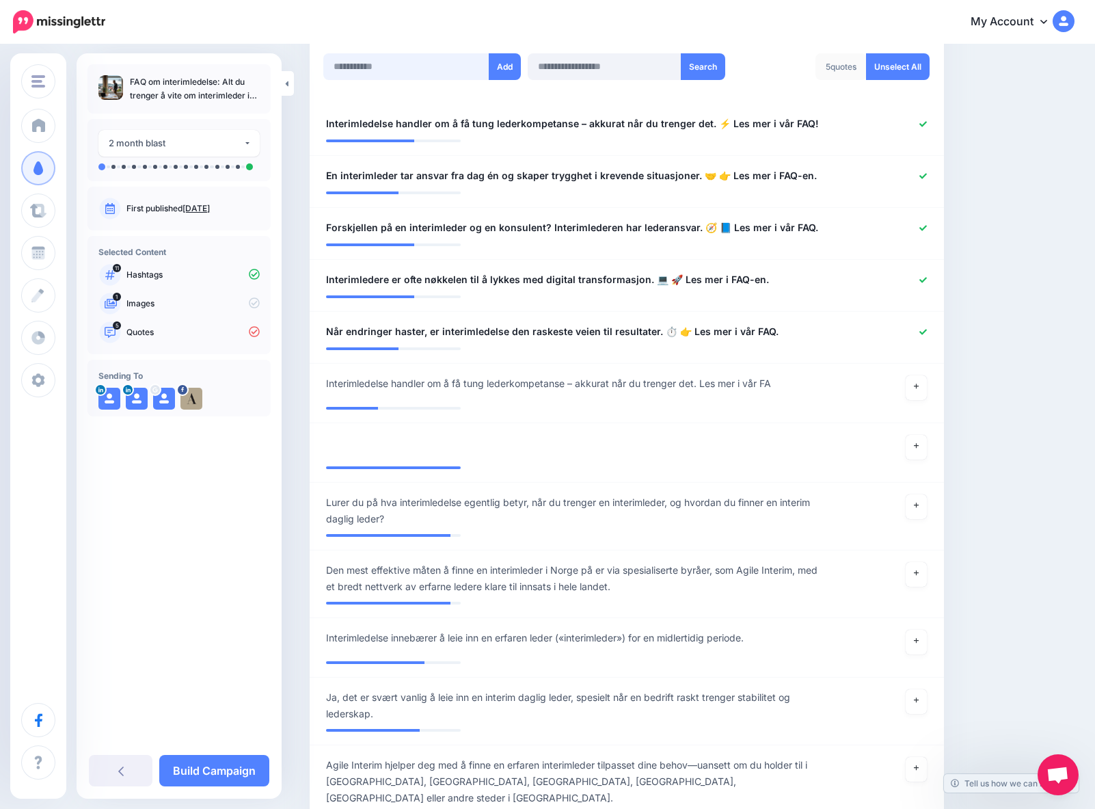
click at [358, 70] on input "text" at bounding box center [406, 66] width 166 height 27
paste input "**********"
type input "**********"
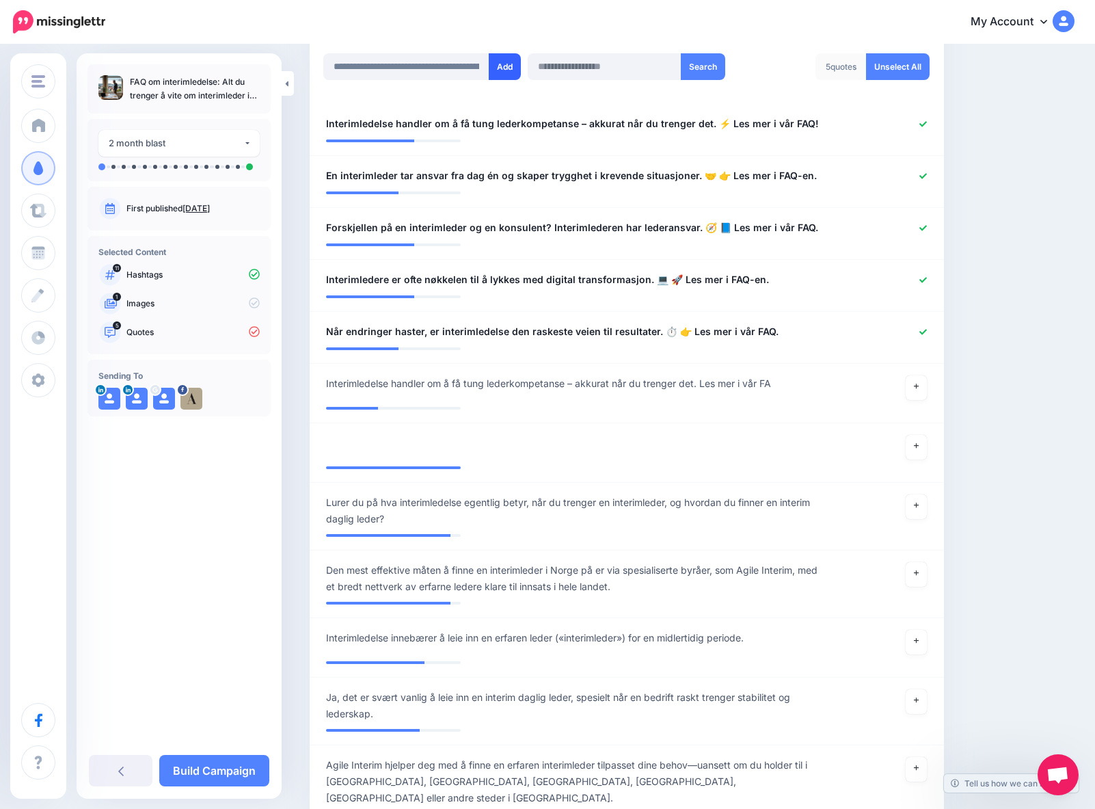
click at [503, 68] on button "Add" at bounding box center [505, 66] width 32 height 27
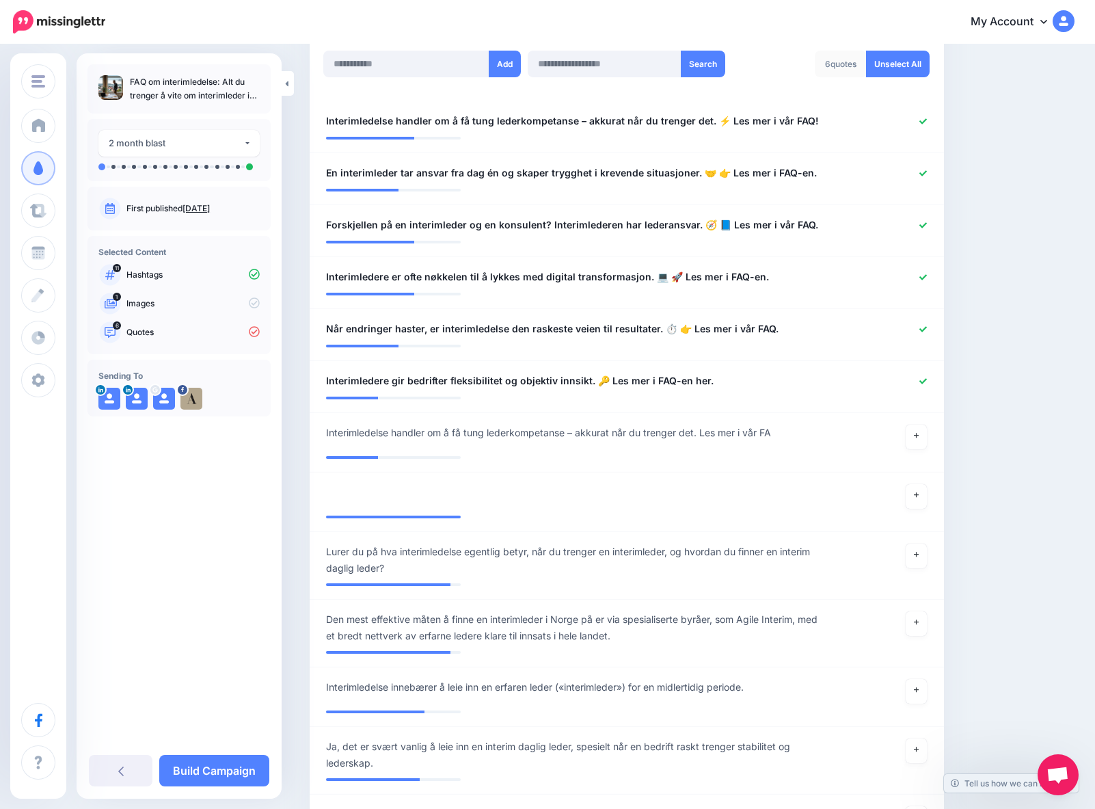
scroll to position [338, 0]
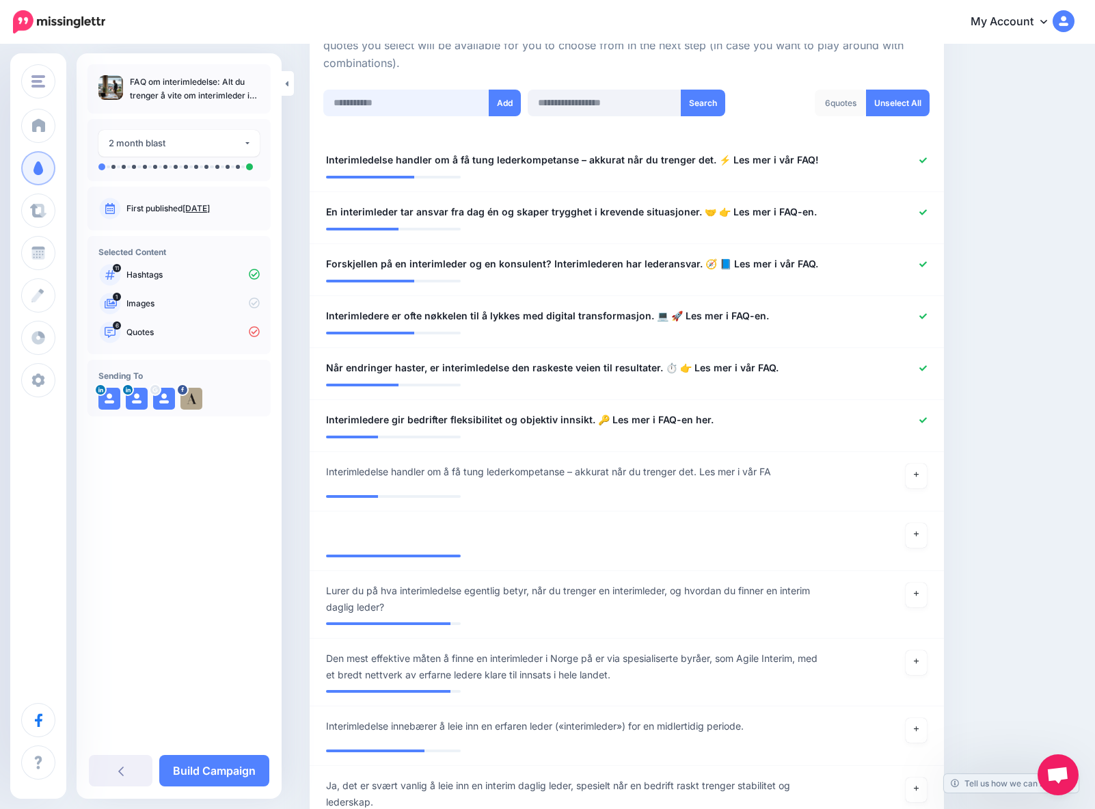
click at [353, 103] on input "text" at bounding box center [406, 103] width 166 height 27
paste input "**********"
type input "**********"
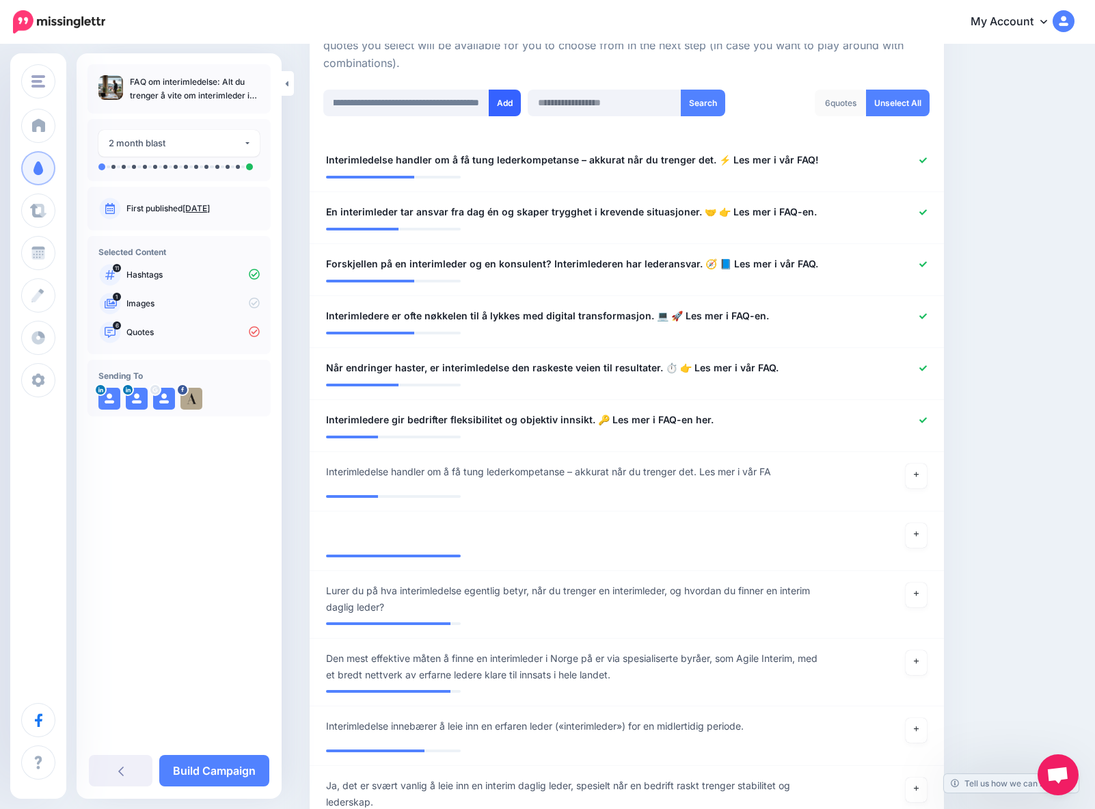
scroll to position [0, 0]
click at [509, 109] on button "Add" at bounding box center [505, 103] width 32 height 27
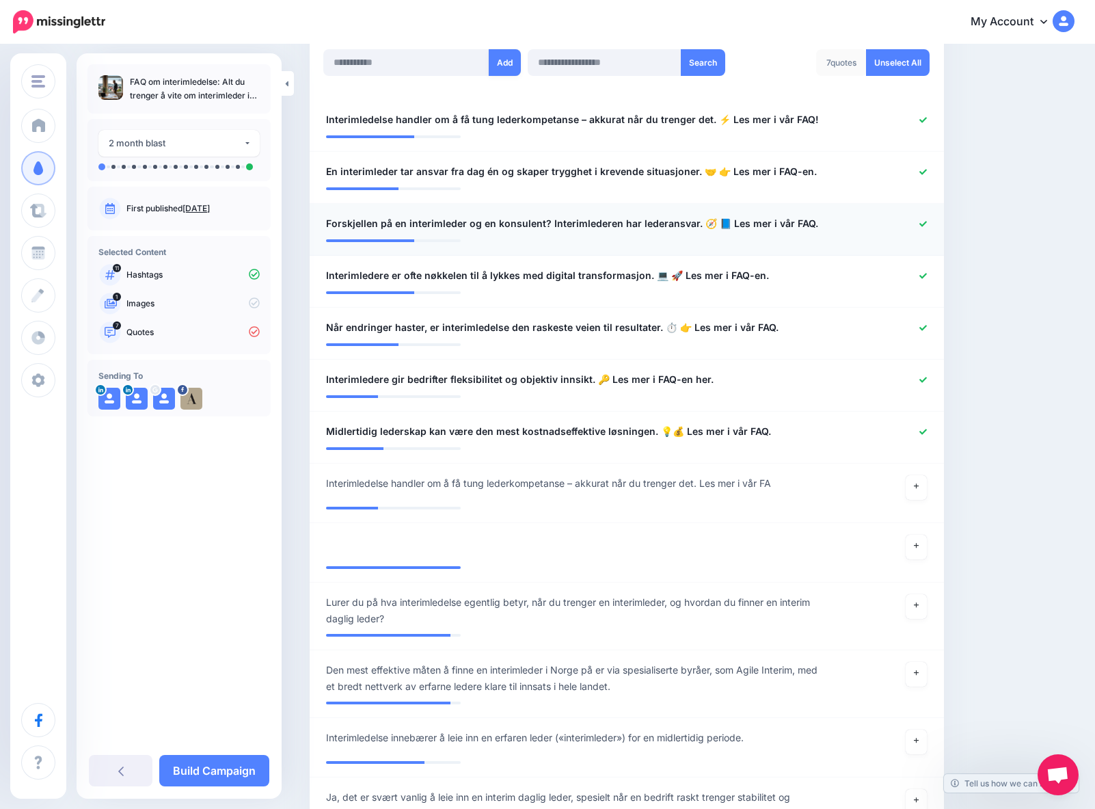
scroll to position [262, 0]
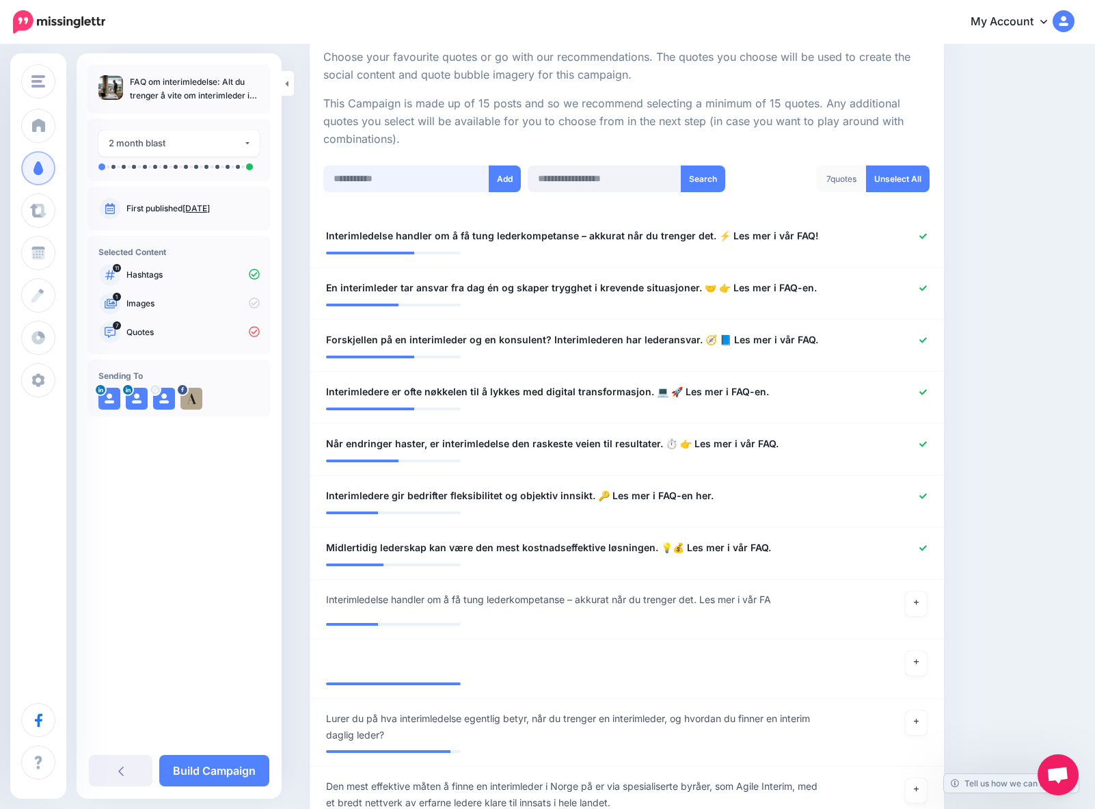
click at [375, 186] on input "text" at bounding box center [406, 178] width 166 height 27
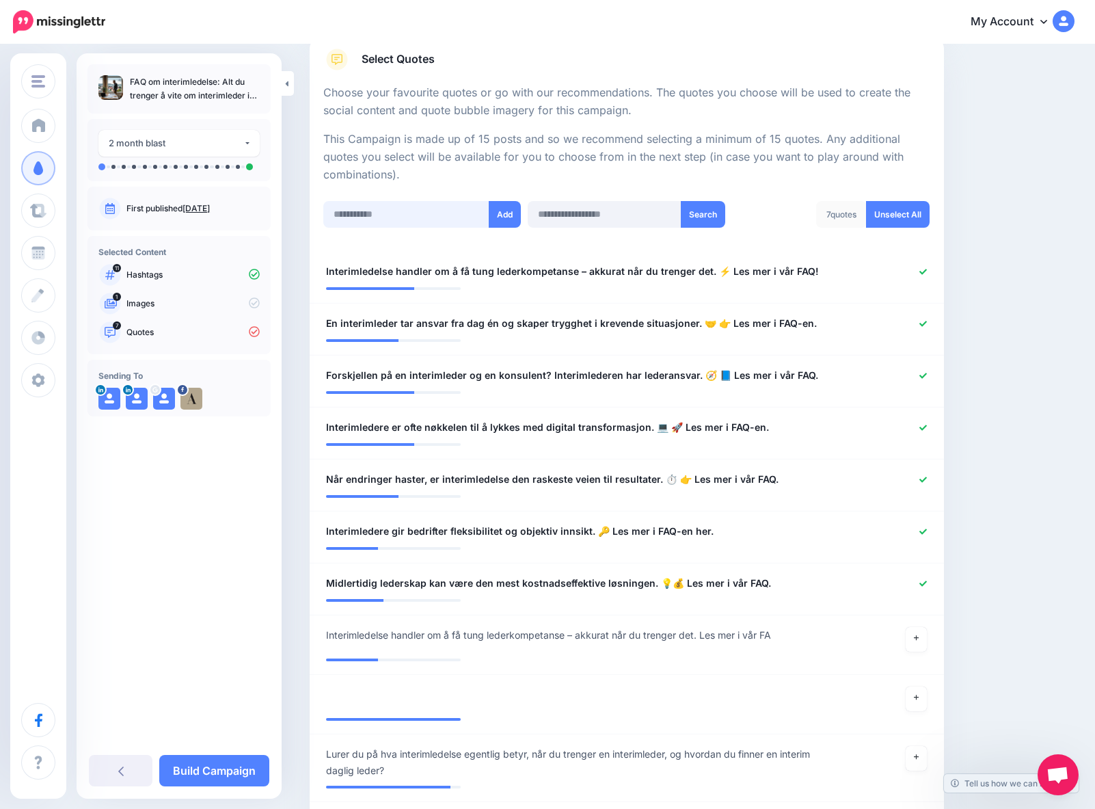
scroll to position [221, 0]
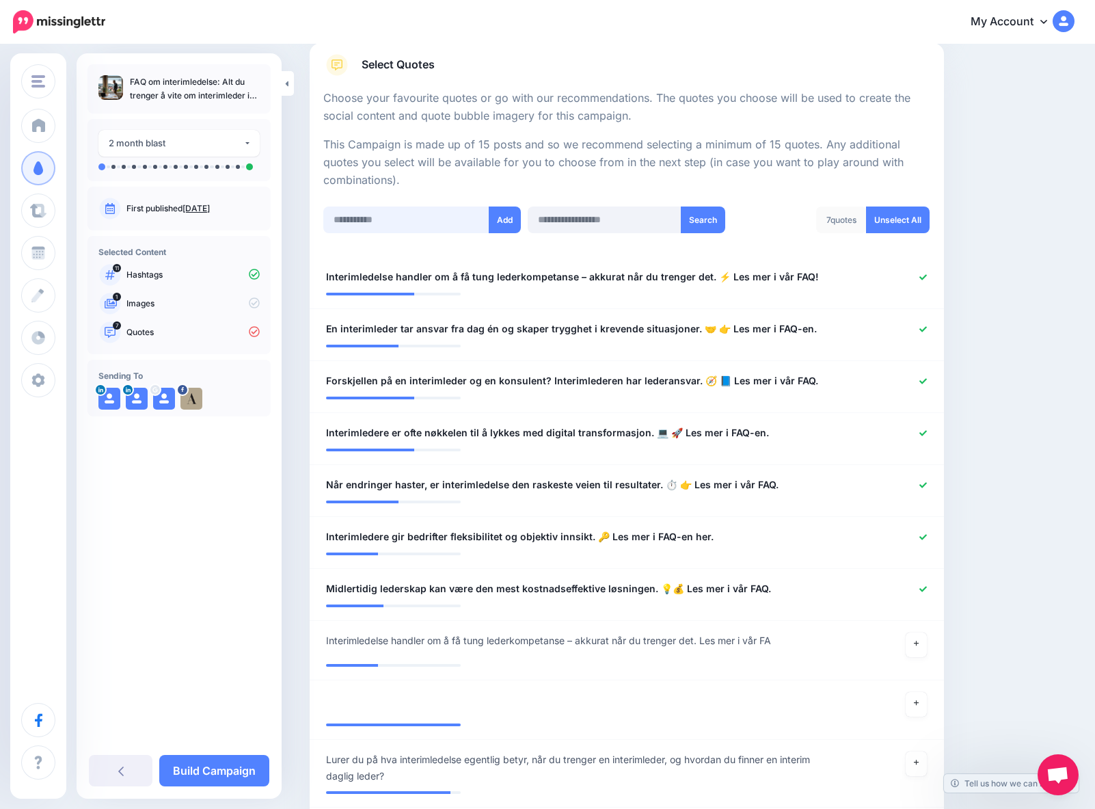
paste input "**********"
type input "**********"
click at [505, 220] on button "Add" at bounding box center [505, 219] width 32 height 27
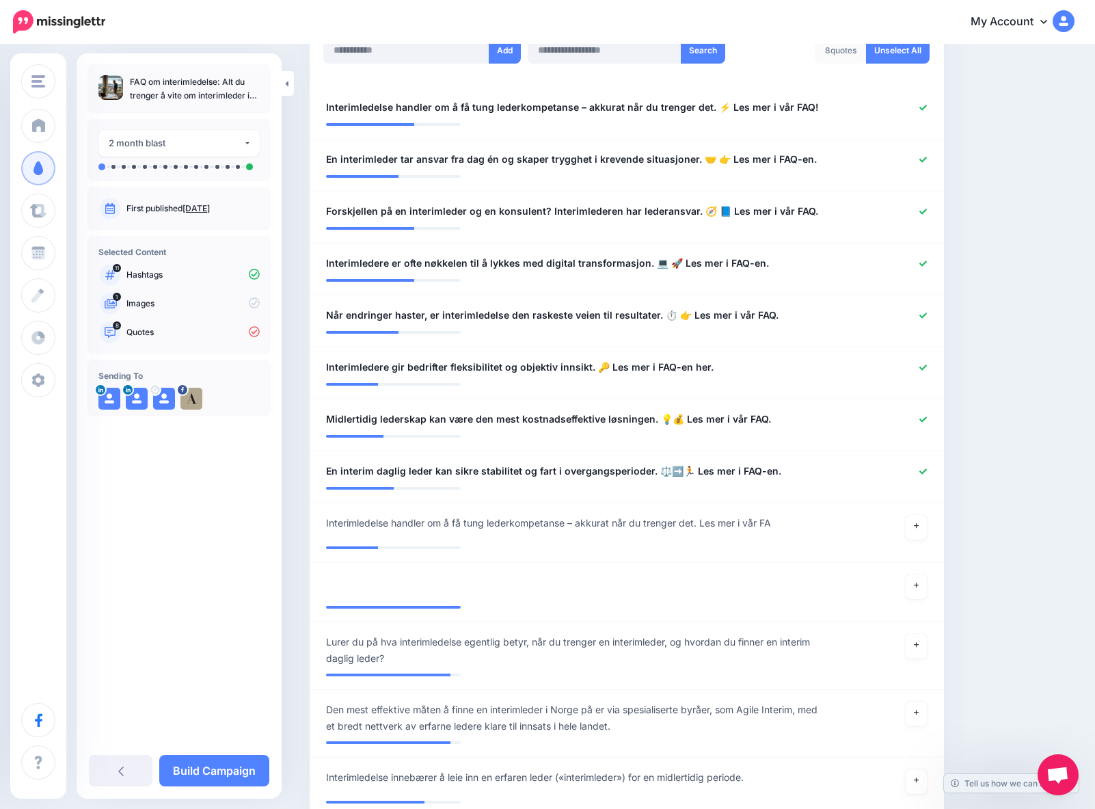
scroll to position [339, 0]
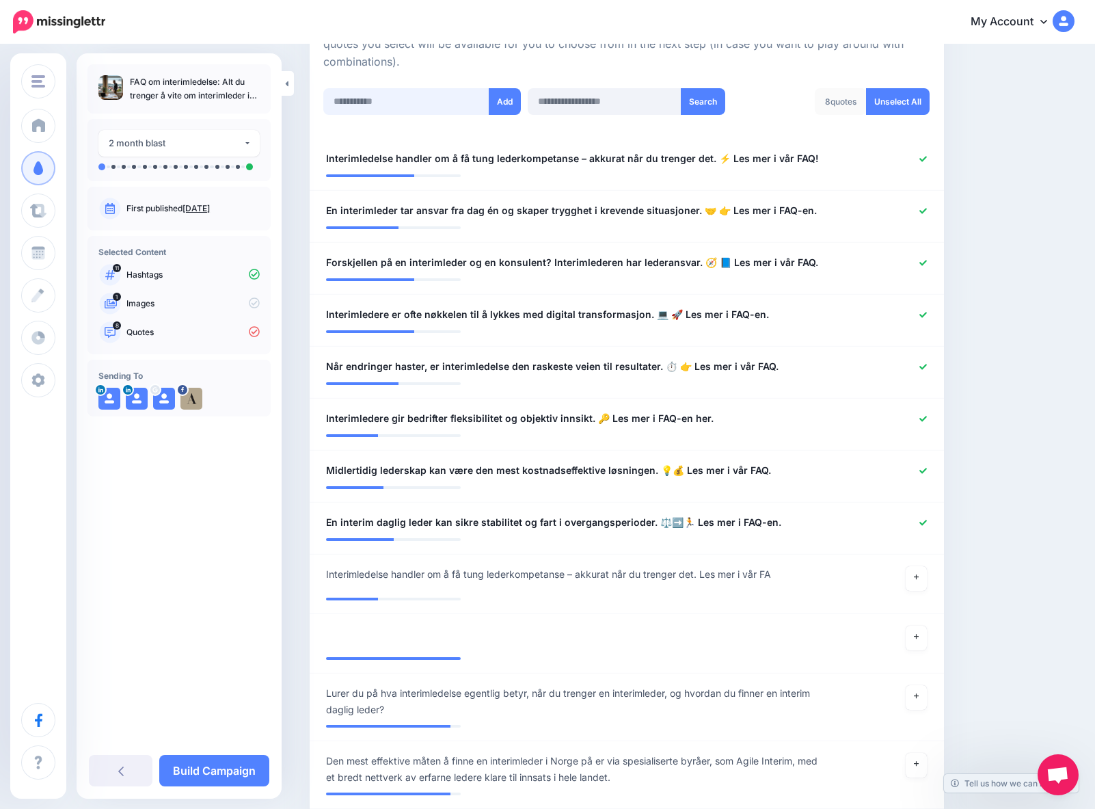
click at [346, 105] on input "text" at bounding box center [406, 101] width 166 height 27
paste input "**********"
type input "**********"
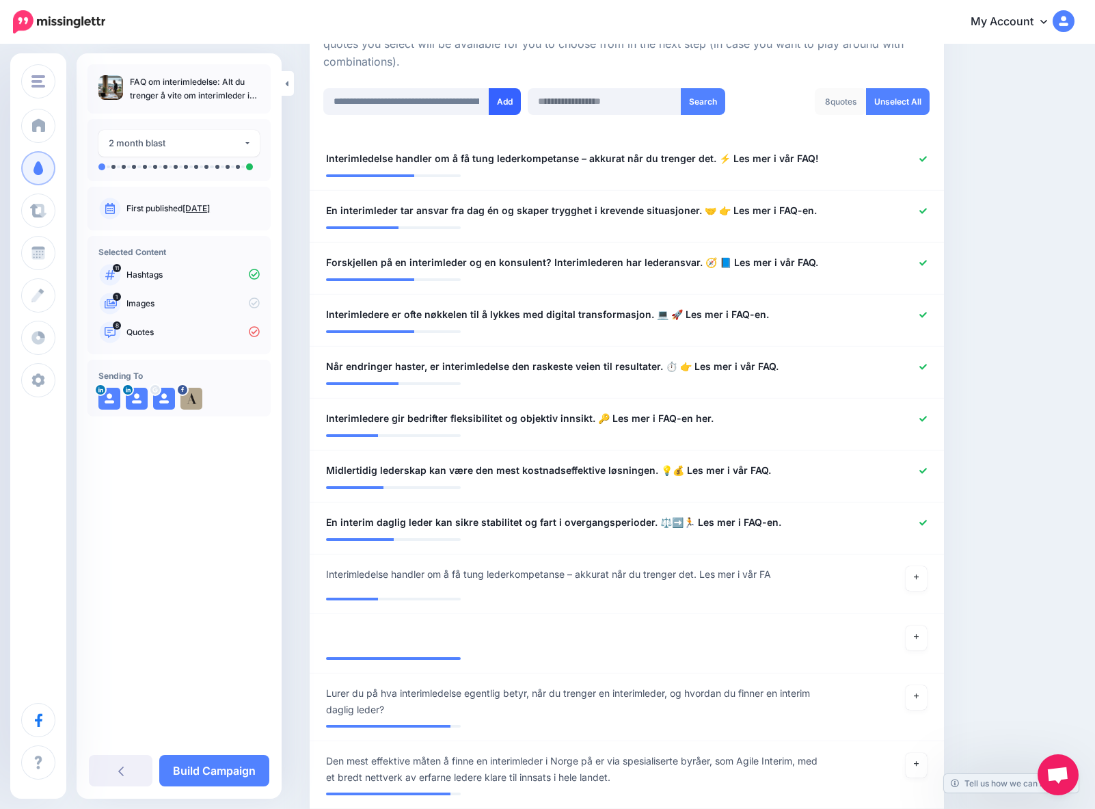
click at [511, 106] on button "Add" at bounding box center [505, 101] width 32 height 27
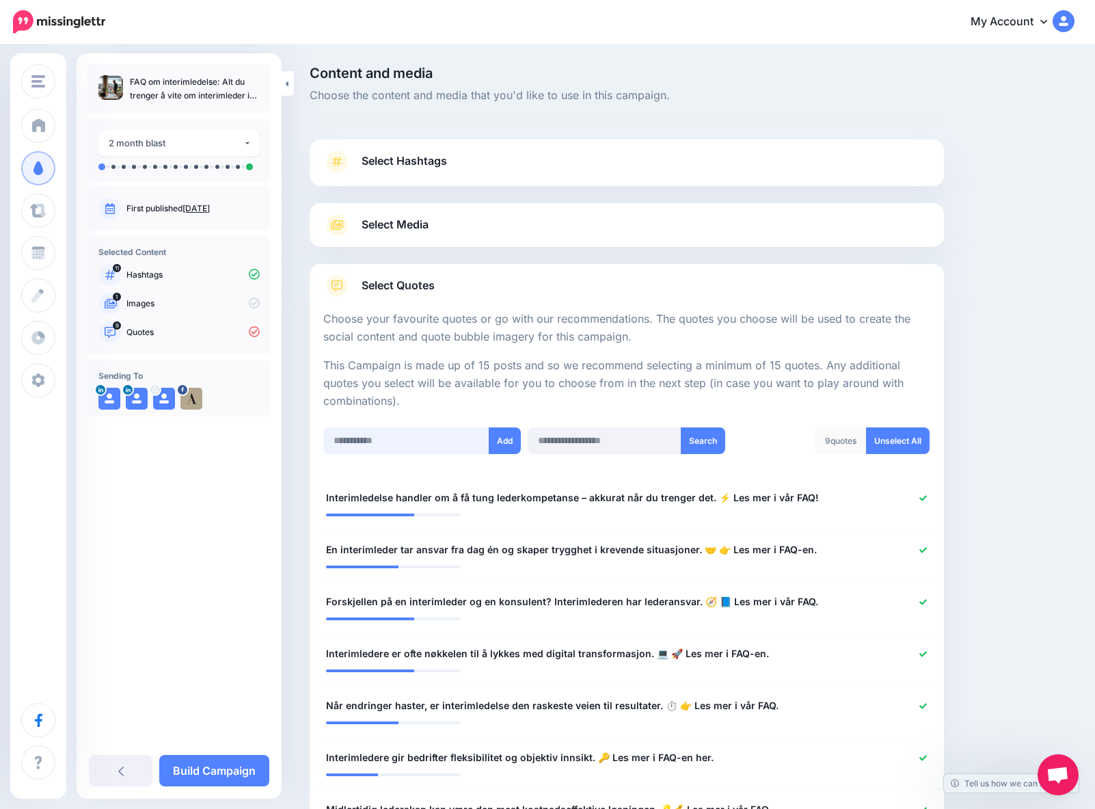
click at [354, 446] on input "text" at bounding box center [406, 440] width 166 height 27
paste input "**********"
type input "**********"
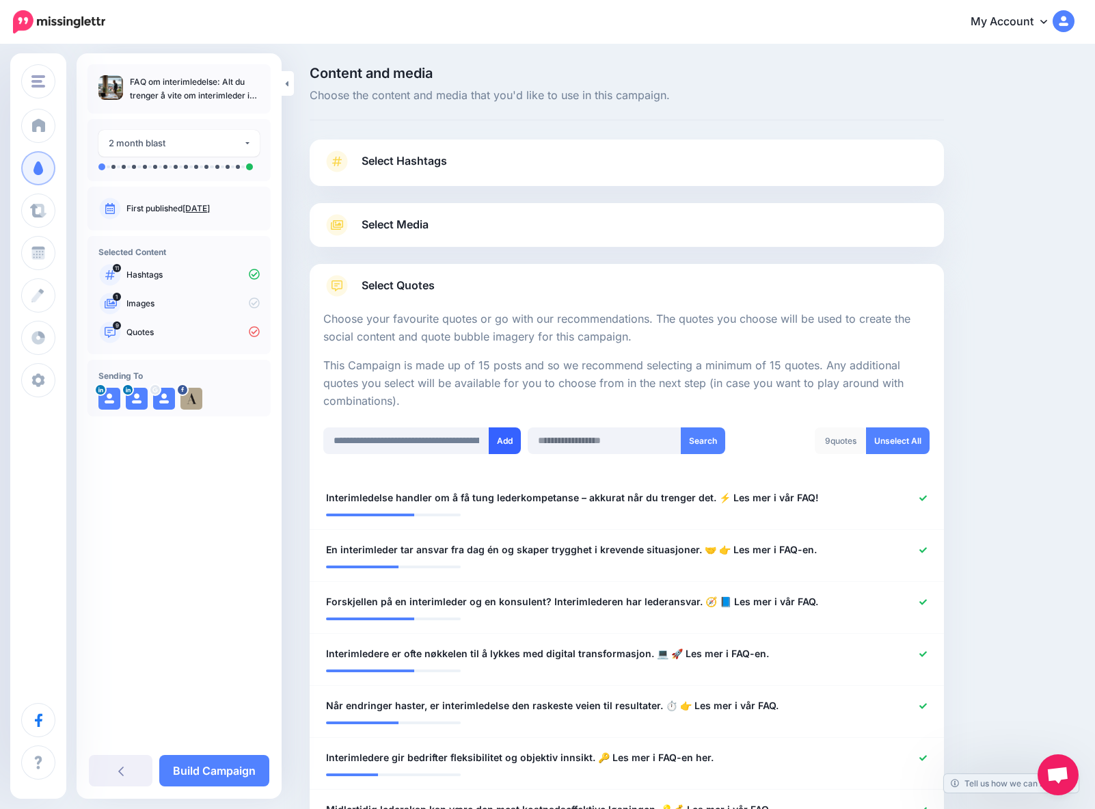
click at [501, 441] on button "Add" at bounding box center [505, 440] width 32 height 27
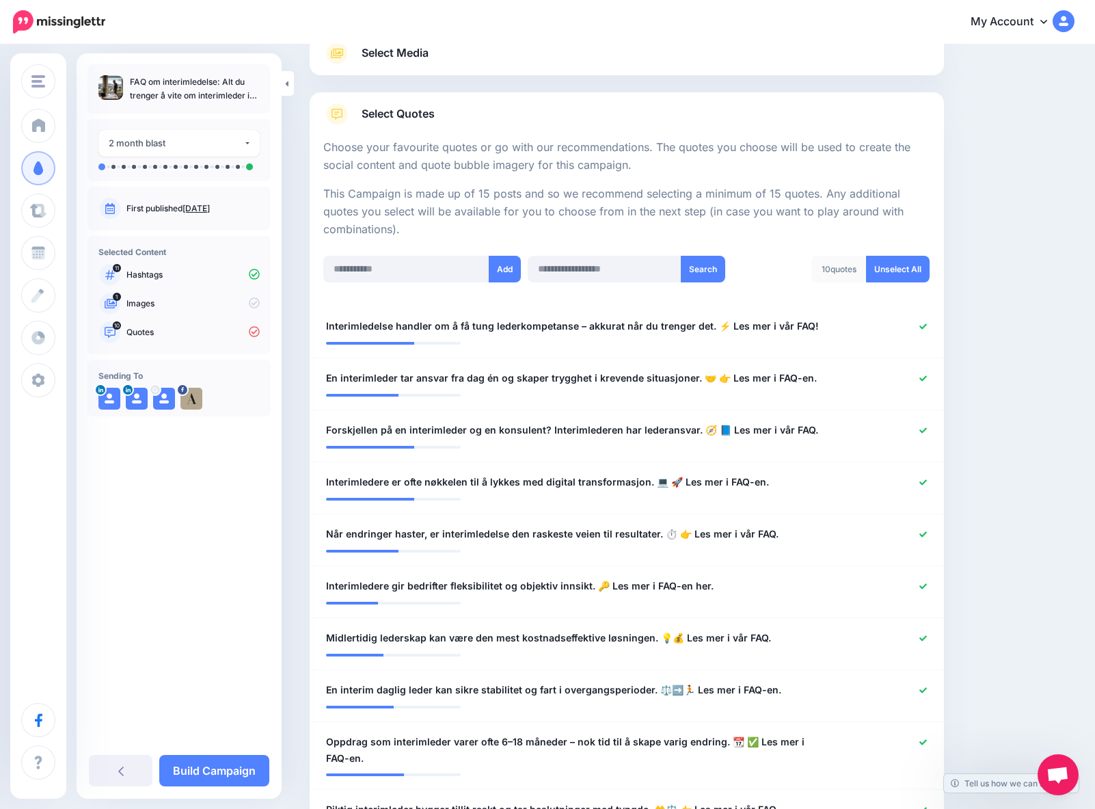
scroll to position [155, 0]
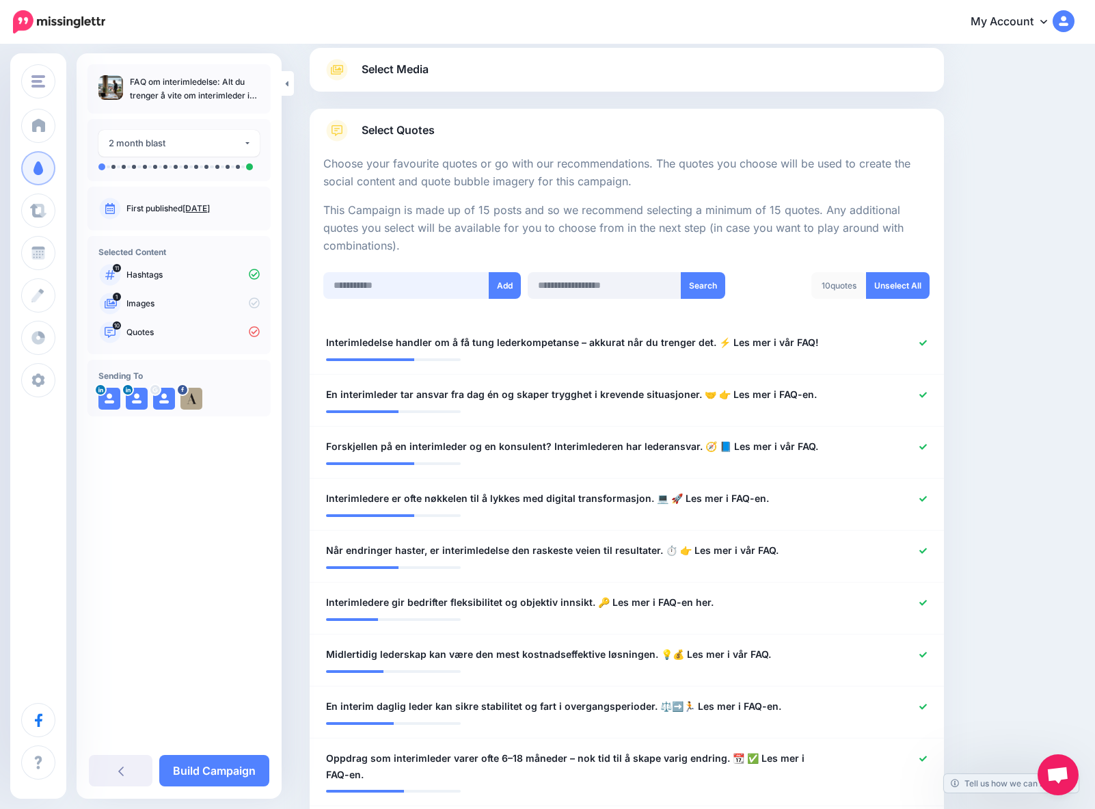
click at [366, 286] on input "text" at bounding box center [406, 285] width 166 height 27
paste input "**********"
type input "**********"
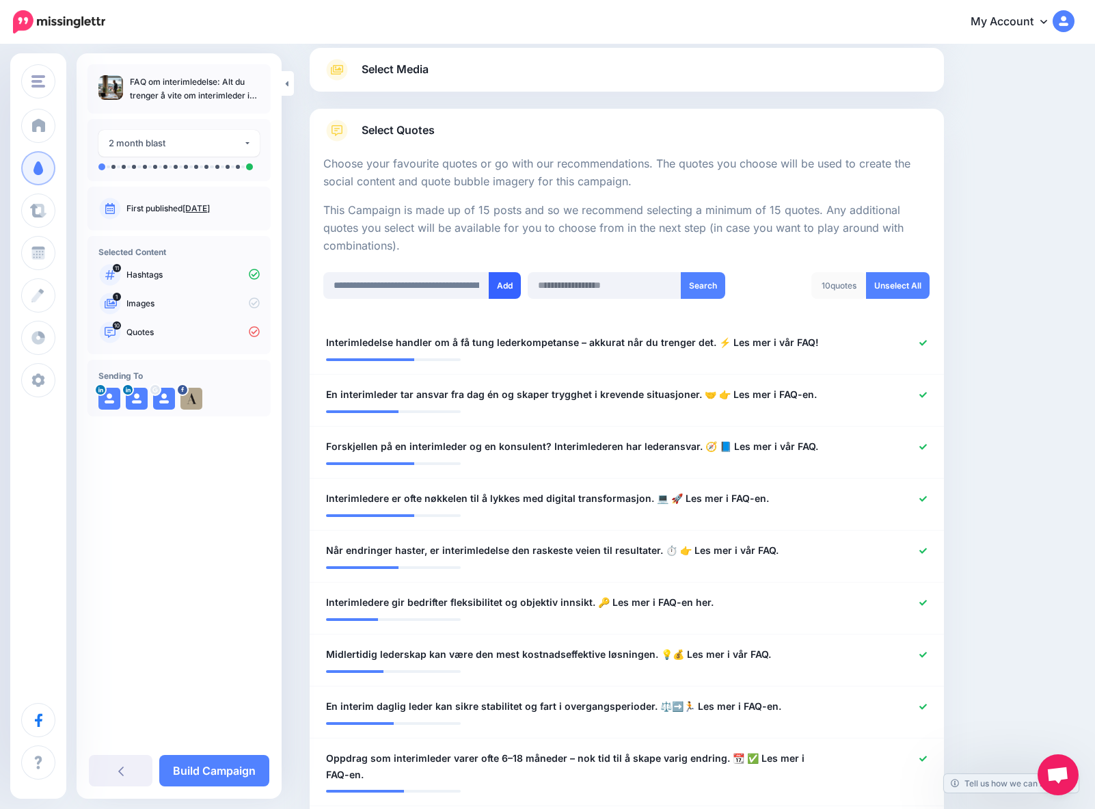
click at [506, 284] on button "Add" at bounding box center [505, 285] width 32 height 27
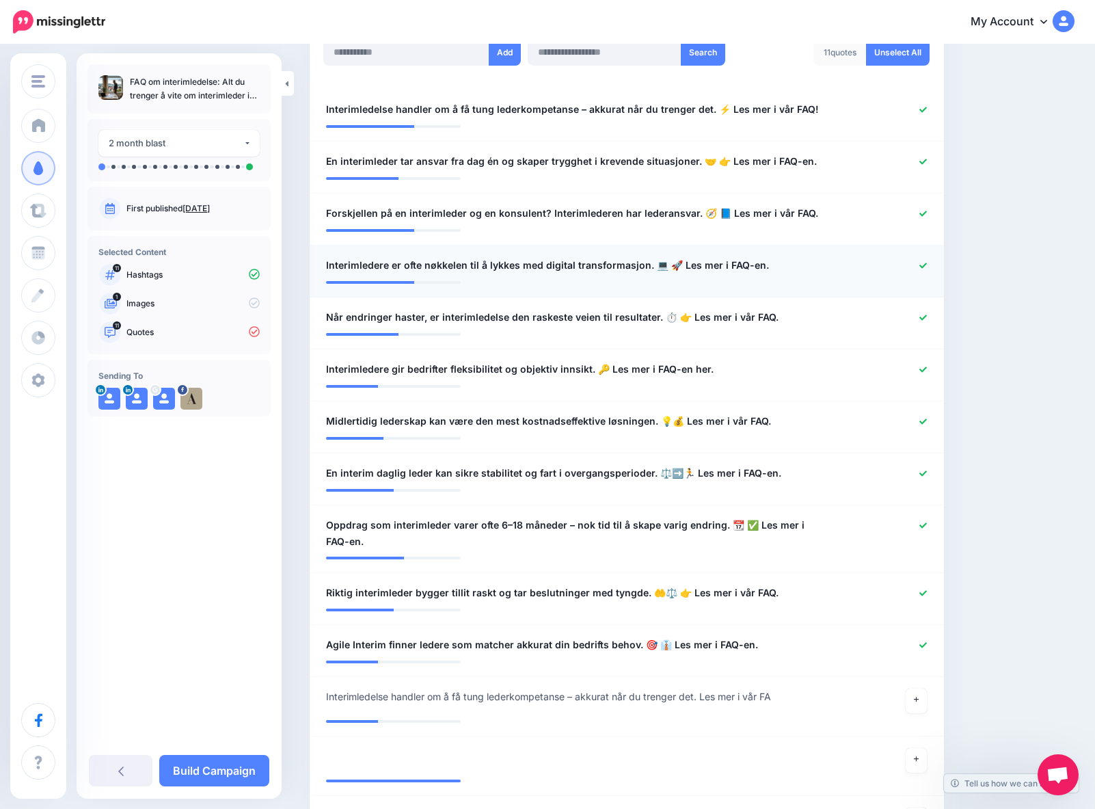
scroll to position [372, 0]
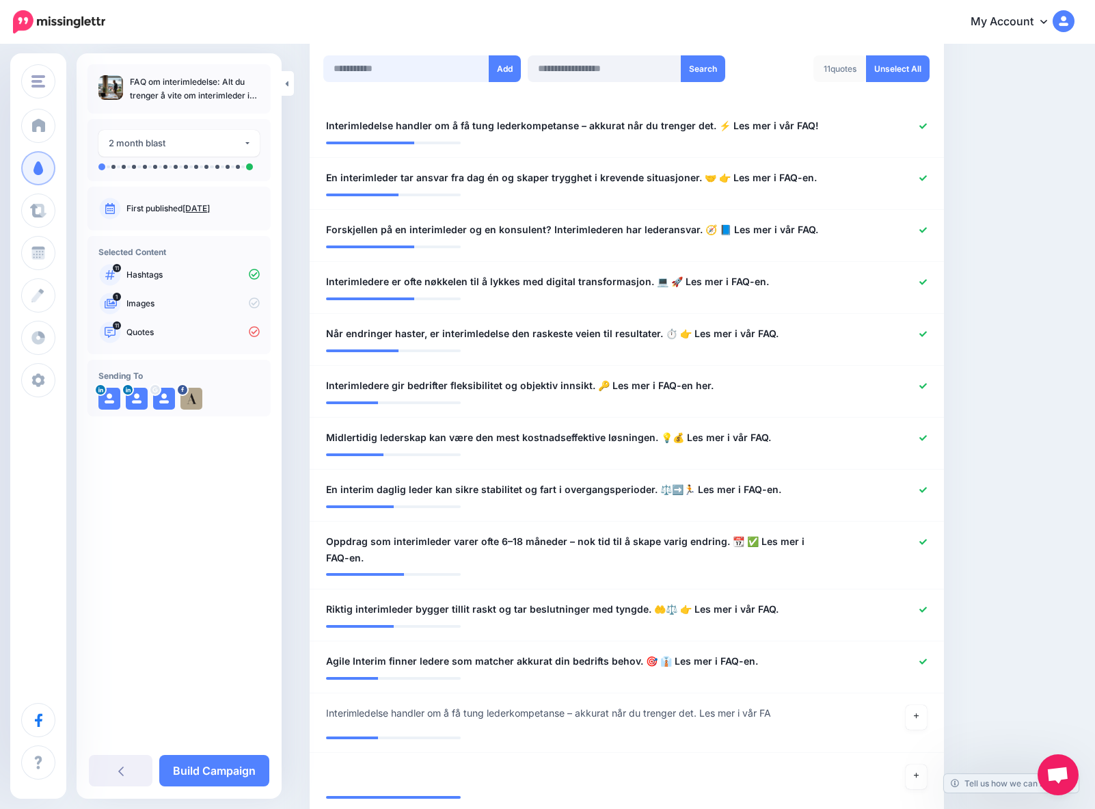
click at [380, 70] on input "text" at bounding box center [406, 68] width 166 height 27
paste input "**********"
type input "**********"
click at [507, 66] on button "Add" at bounding box center [505, 68] width 32 height 27
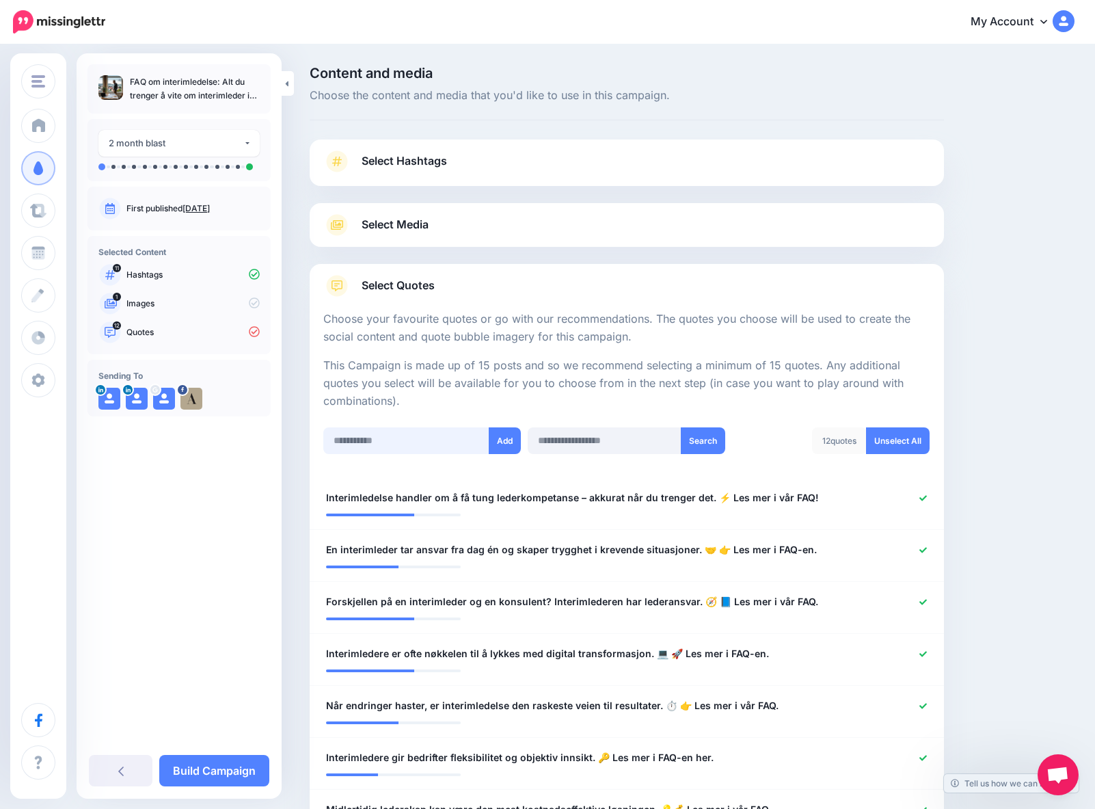
click at [358, 441] on input "text" at bounding box center [406, 440] width 166 height 27
click at [358, 442] on input "text" at bounding box center [406, 440] width 166 height 27
paste input "**********"
type input "**********"
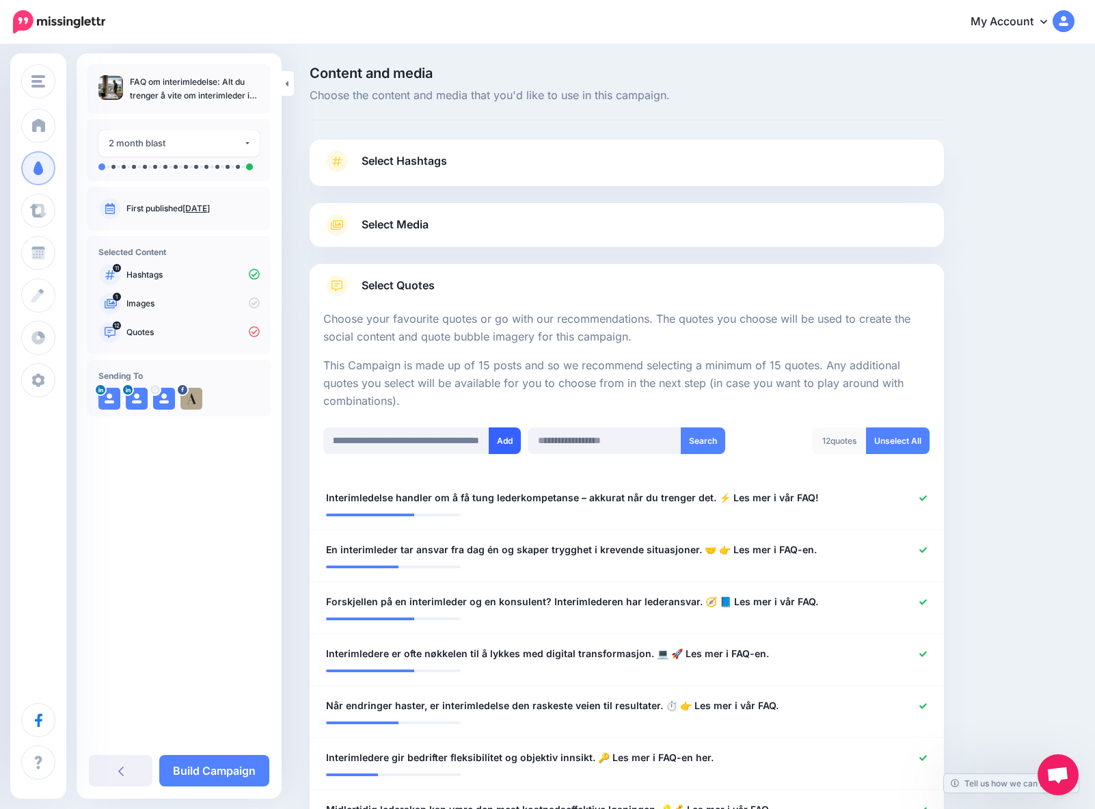
scroll to position [0, 0]
click at [510, 438] on button "Add" at bounding box center [505, 440] width 32 height 27
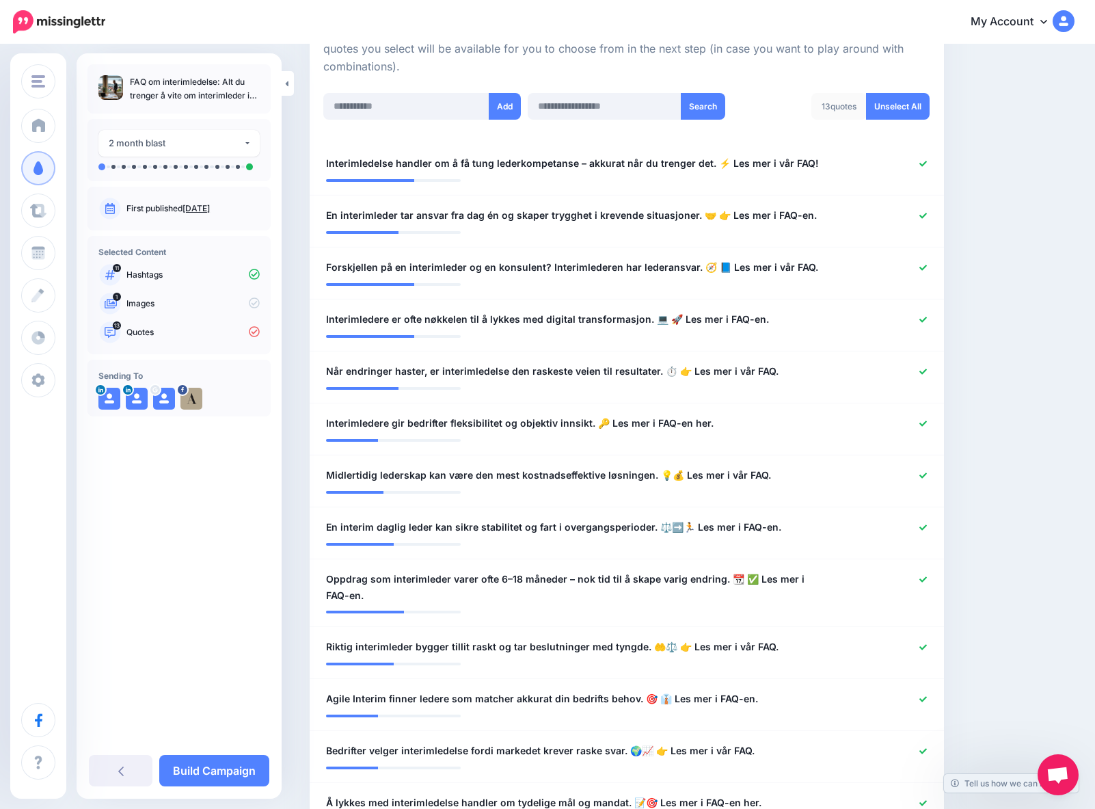
scroll to position [289, 0]
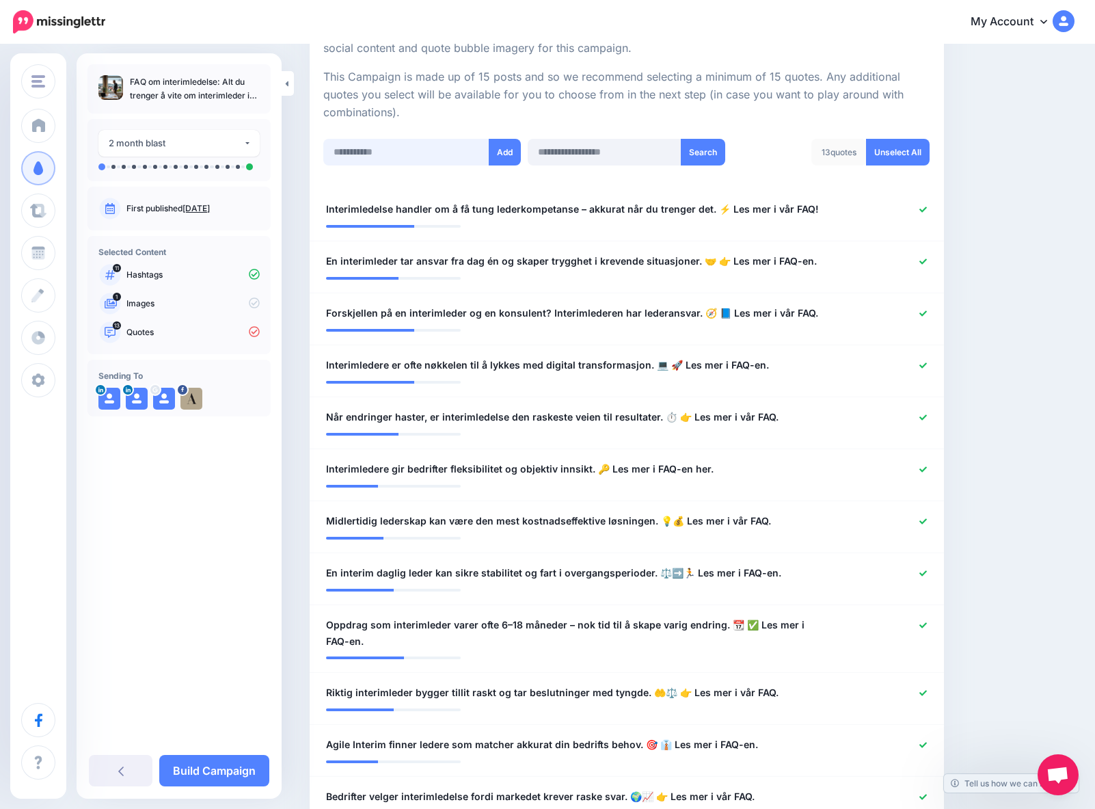
click at [355, 155] on input "text" at bounding box center [406, 152] width 166 height 27
paste input "**********"
type input "**********"
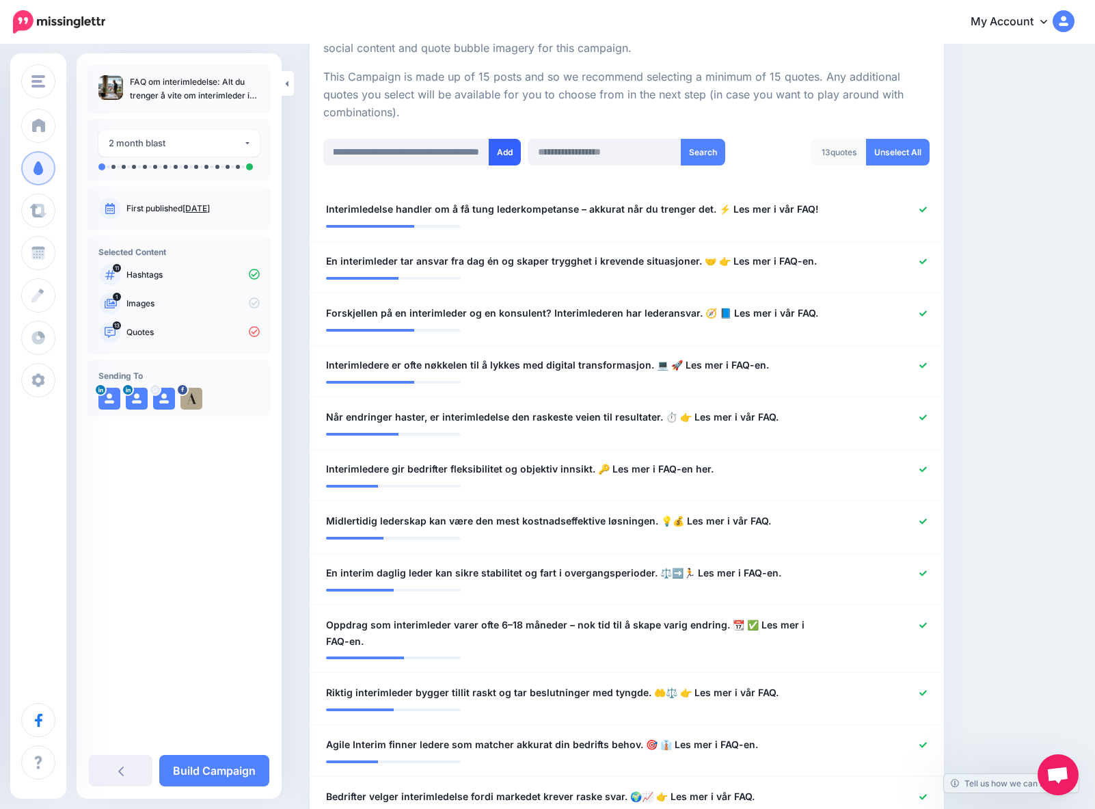
scroll to position [0, 0]
click at [503, 156] on button "Add" at bounding box center [505, 152] width 32 height 27
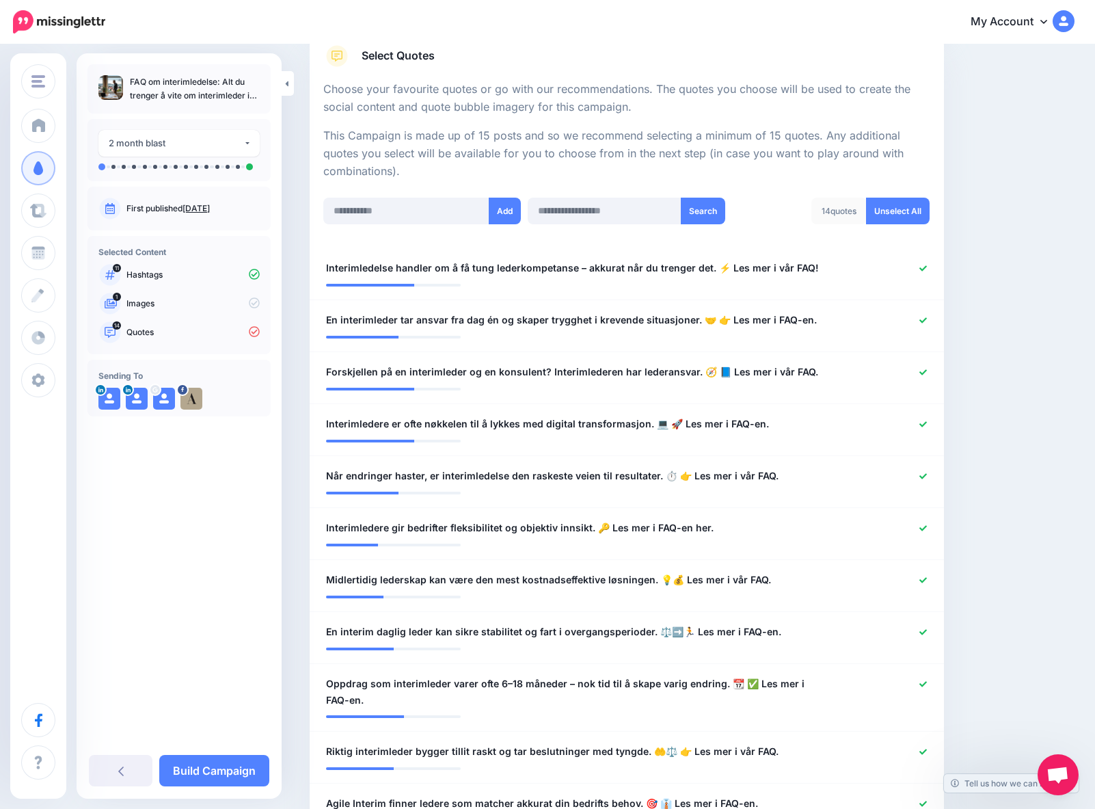
scroll to position [216, 0]
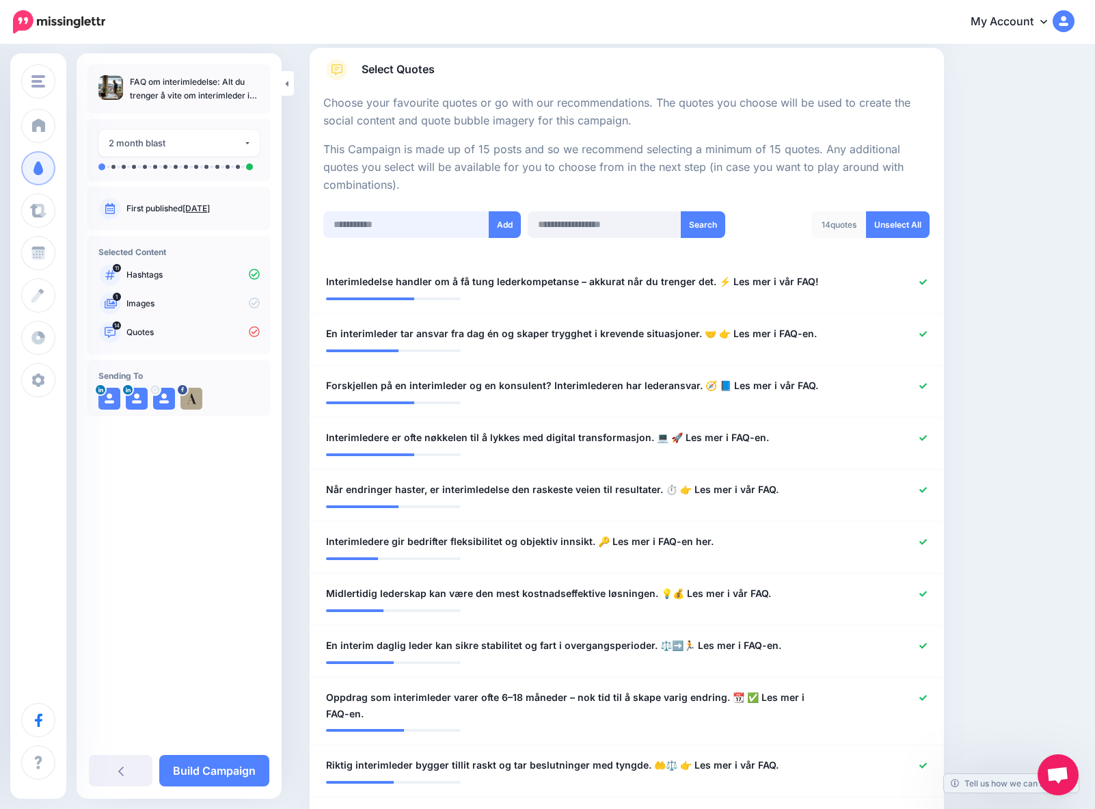
click at [358, 225] on input "text" at bounding box center [406, 224] width 166 height 27
paste input "**********"
type input "**********"
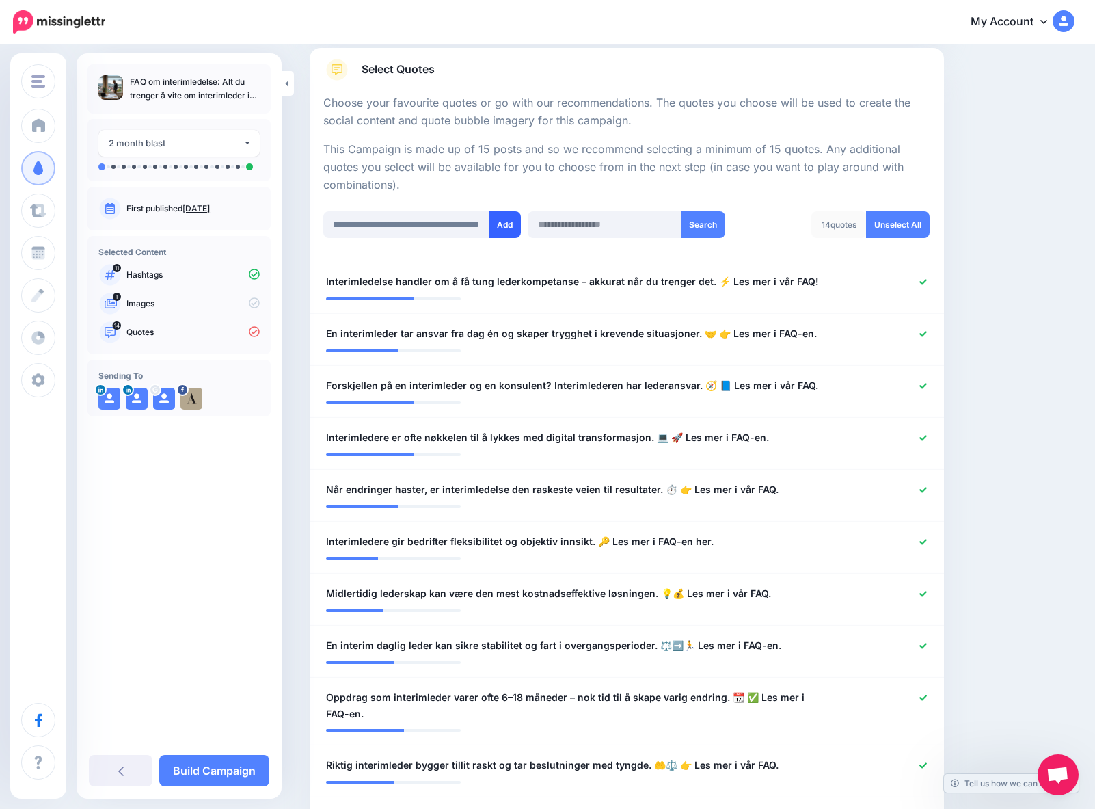
scroll to position [0, 0]
click at [509, 224] on button "Add" at bounding box center [505, 224] width 32 height 27
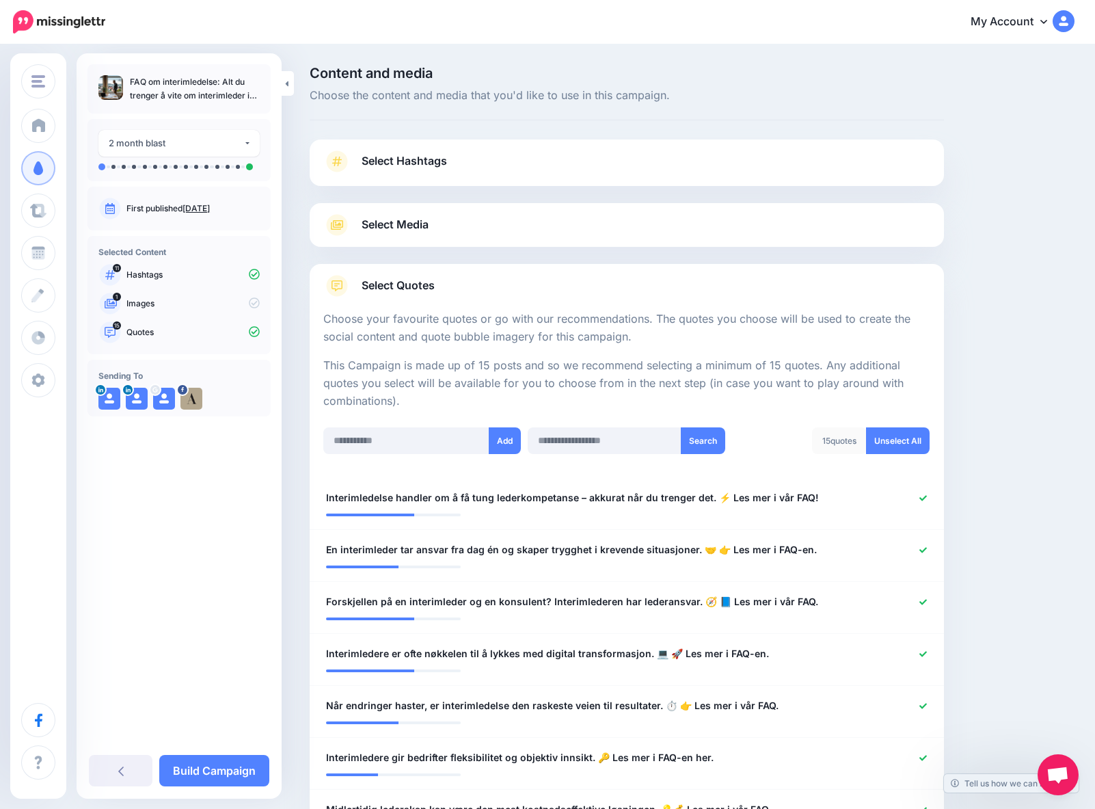
click at [384, 159] on span "Select Hashtags" at bounding box center [404, 161] width 85 height 18
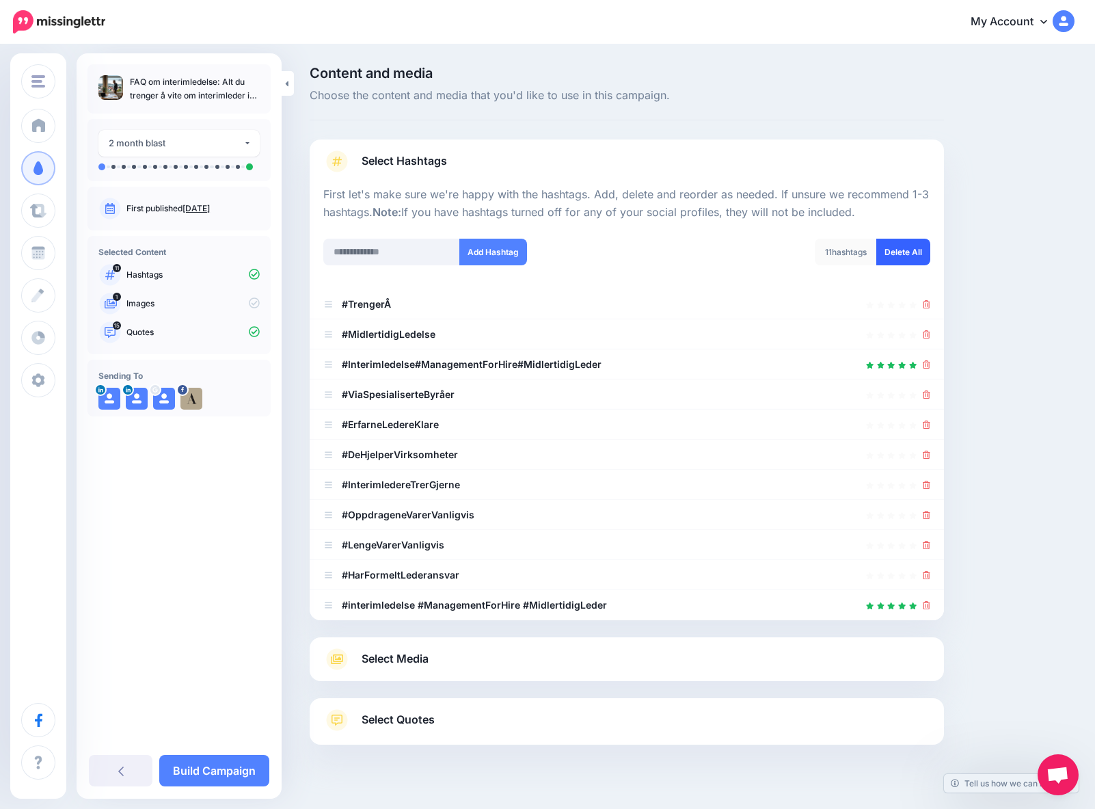
click at [904, 252] on link "Delete All" at bounding box center [904, 252] width 54 height 27
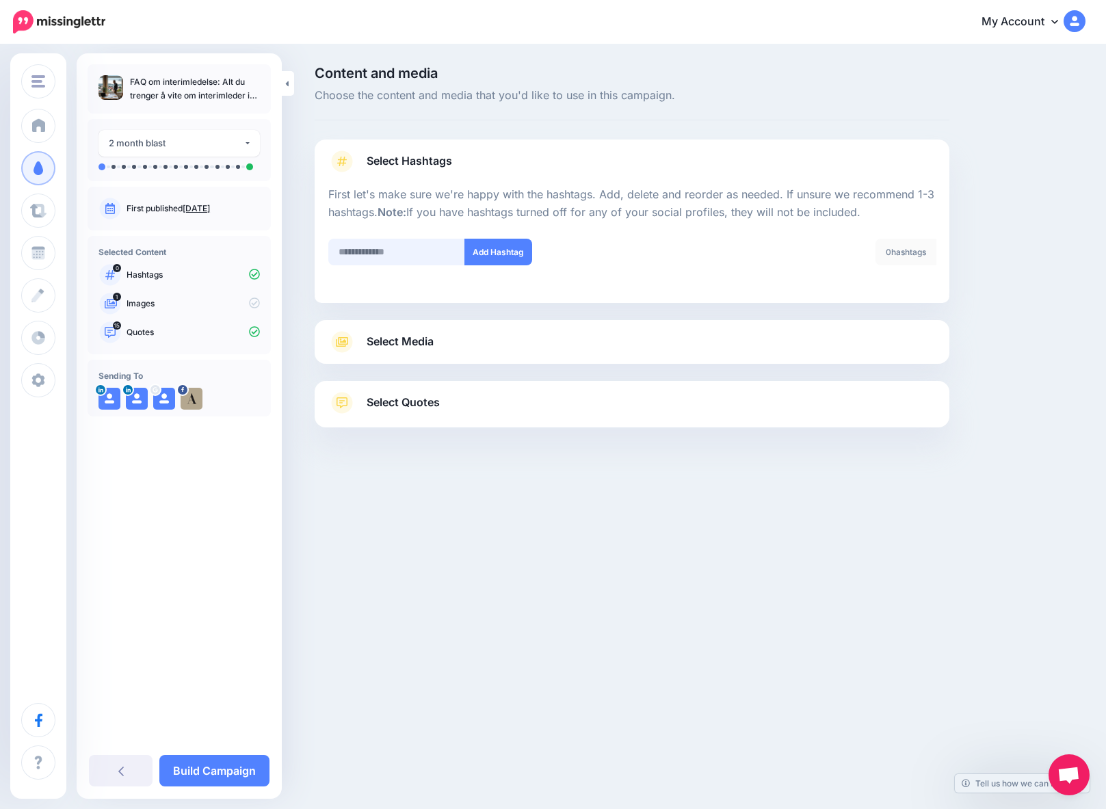
click at [353, 253] on input "text" at bounding box center [396, 252] width 137 height 27
paste input "**********"
type input "**********"
click at [501, 252] on button "Add Hashtag" at bounding box center [498, 252] width 68 height 27
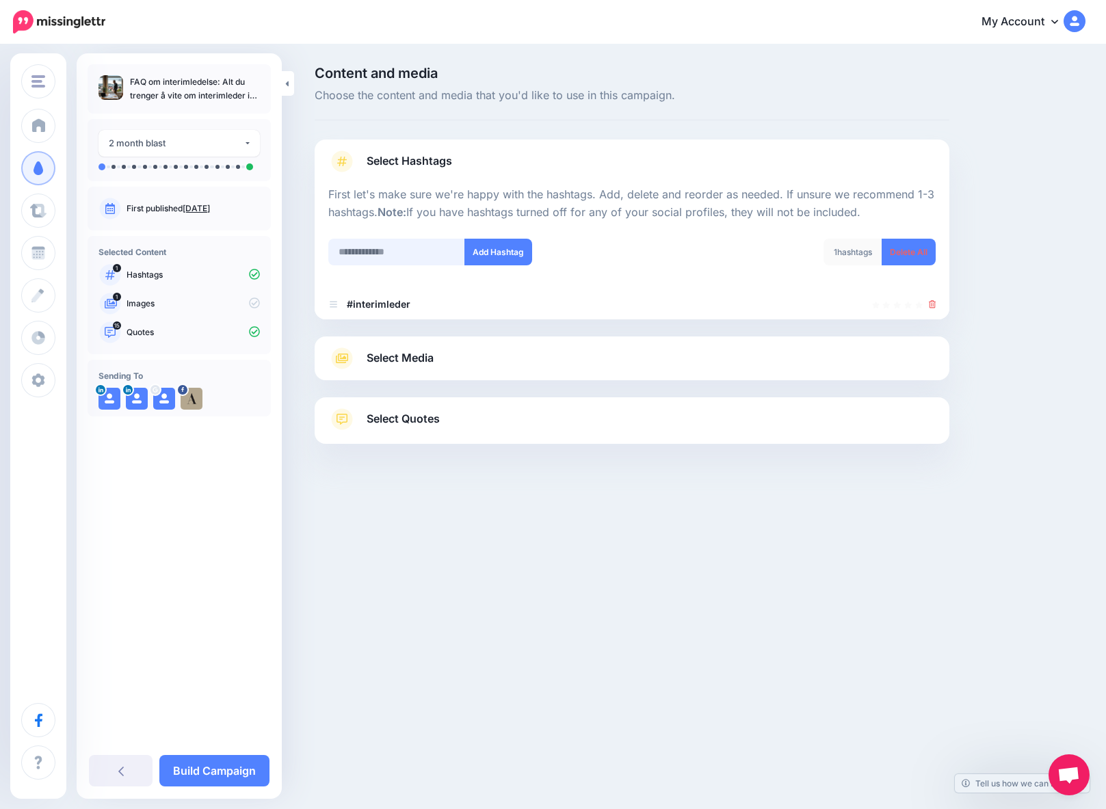
click at [351, 250] on input "text" at bounding box center [396, 252] width 137 height 27
paste input "**********"
click at [399, 254] on input "**********" at bounding box center [396, 252] width 137 height 27
drag, startPoint x: 338, startPoint y: 252, endPoint x: 345, endPoint y: 252, distance: 7.5
click at [345, 252] on input "**********" at bounding box center [396, 252] width 137 height 27
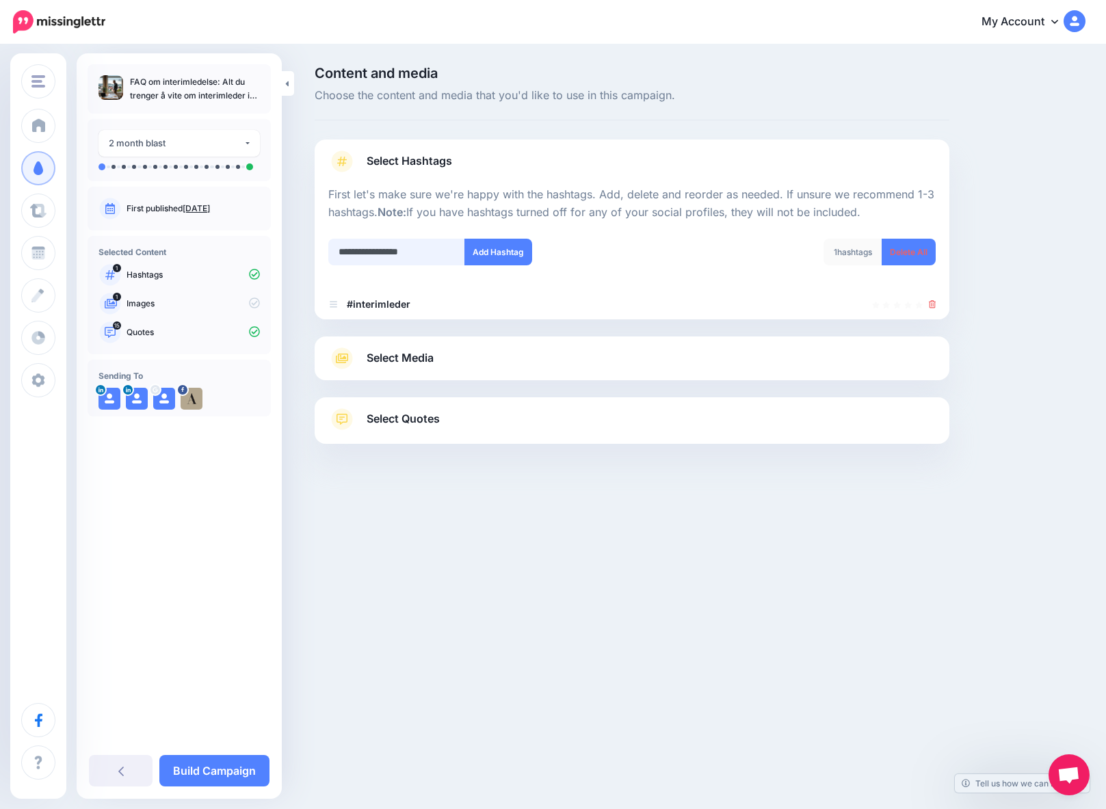
click at [401, 253] on input "**********" at bounding box center [396, 252] width 137 height 27
click at [418, 251] on input "**********" at bounding box center [396, 252] width 137 height 27
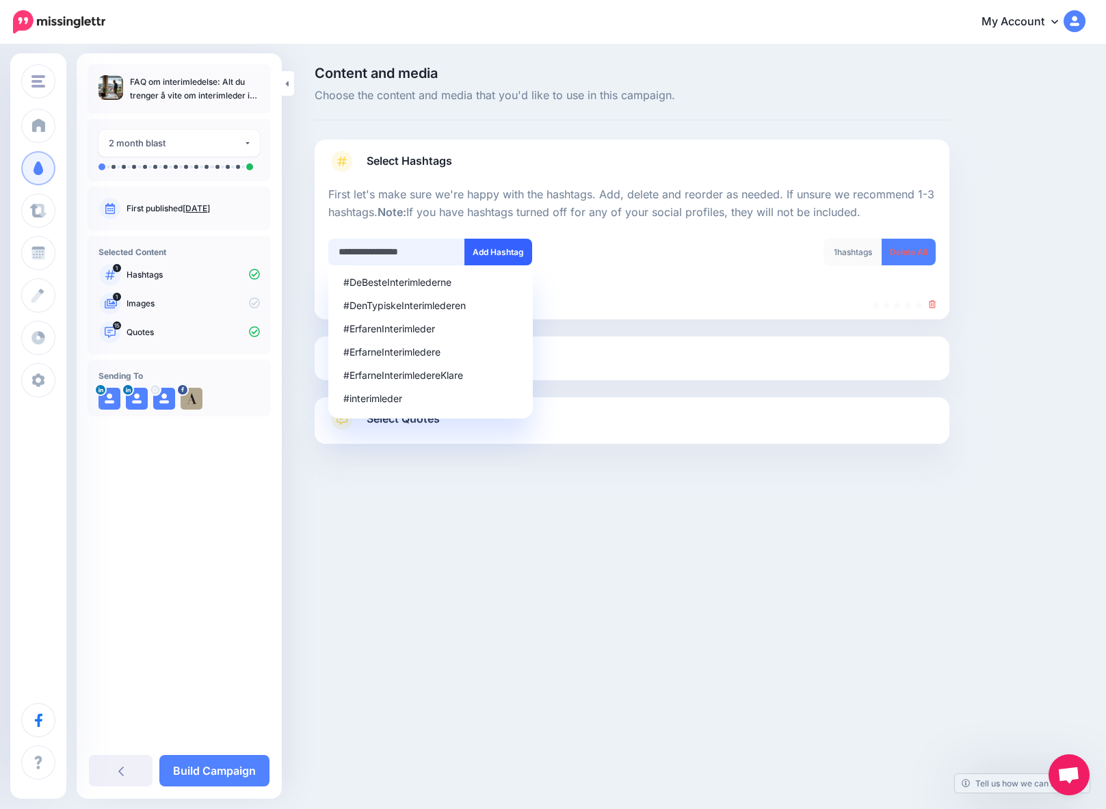
type input "**********"
click at [488, 248] on button "Add Hashtag" at bounding box center [498, 252] width 68 height 27
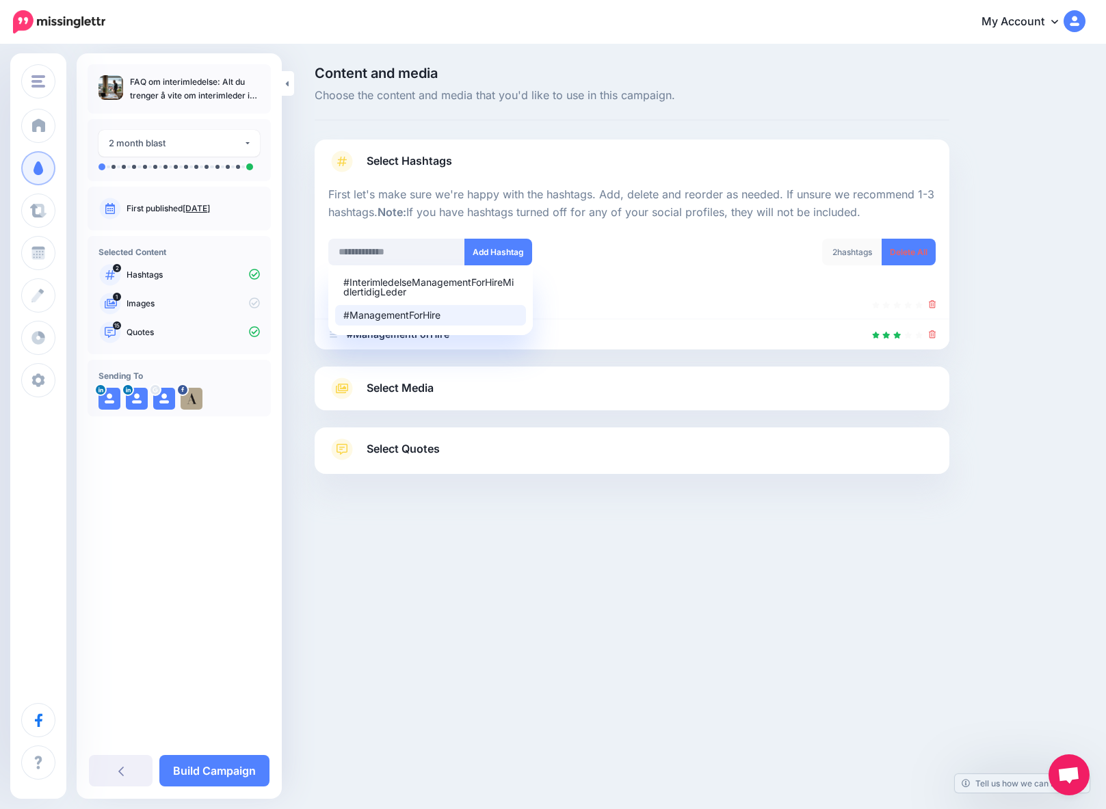
click at [385, 316] on div "#ManagementForHire" at bounding box center [430, 315] width 174 height 10
type input "**********"
click at [658, 326] on div at bounding box center [631, 334] width 607 height 16
click at [498, 250] on button "Add Hashtag" at bounding box center [498, 252] width 68 height 27
click at [667, 633] on div "Agile Interim Agile Interim Agile Styrerekruttering Agile Executive Search Add …" at bounding box center [553, 404] width 1106 height 809
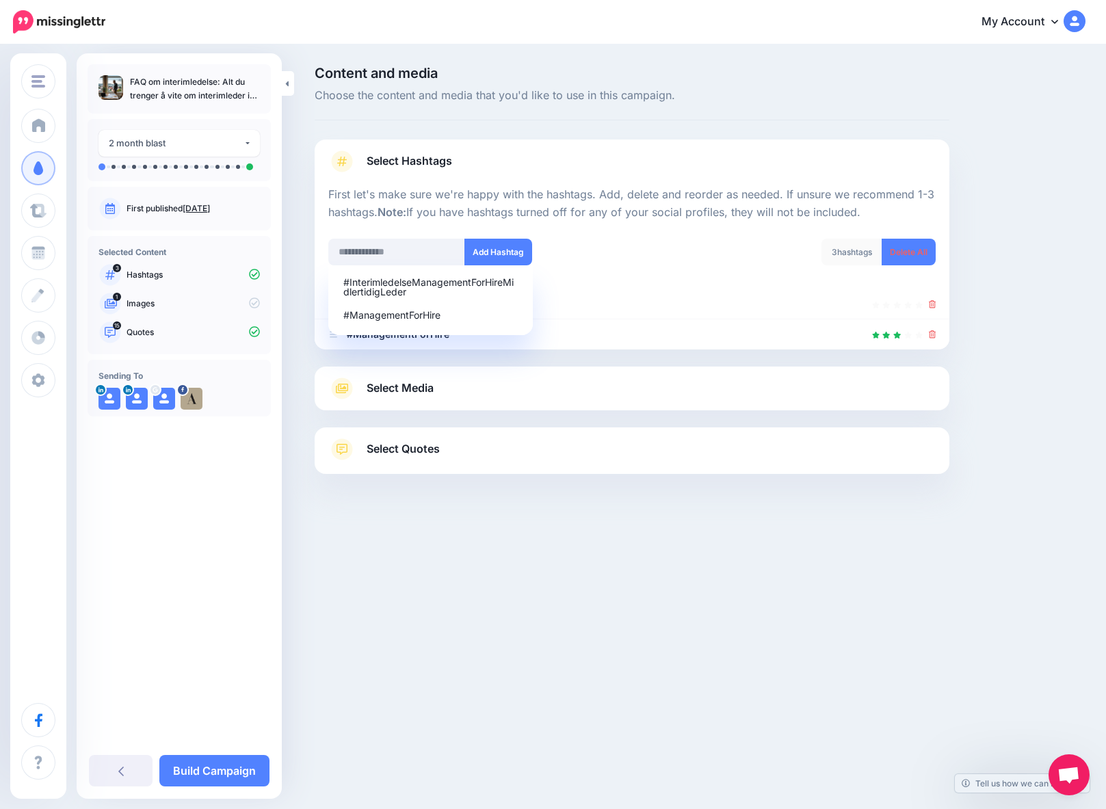
click at [719, 517] on div at bounding box center [632, 508] width 635 height 68
click at [377, 388] on span "Select Media" at bounding box center [399, 388] width 67 height 18
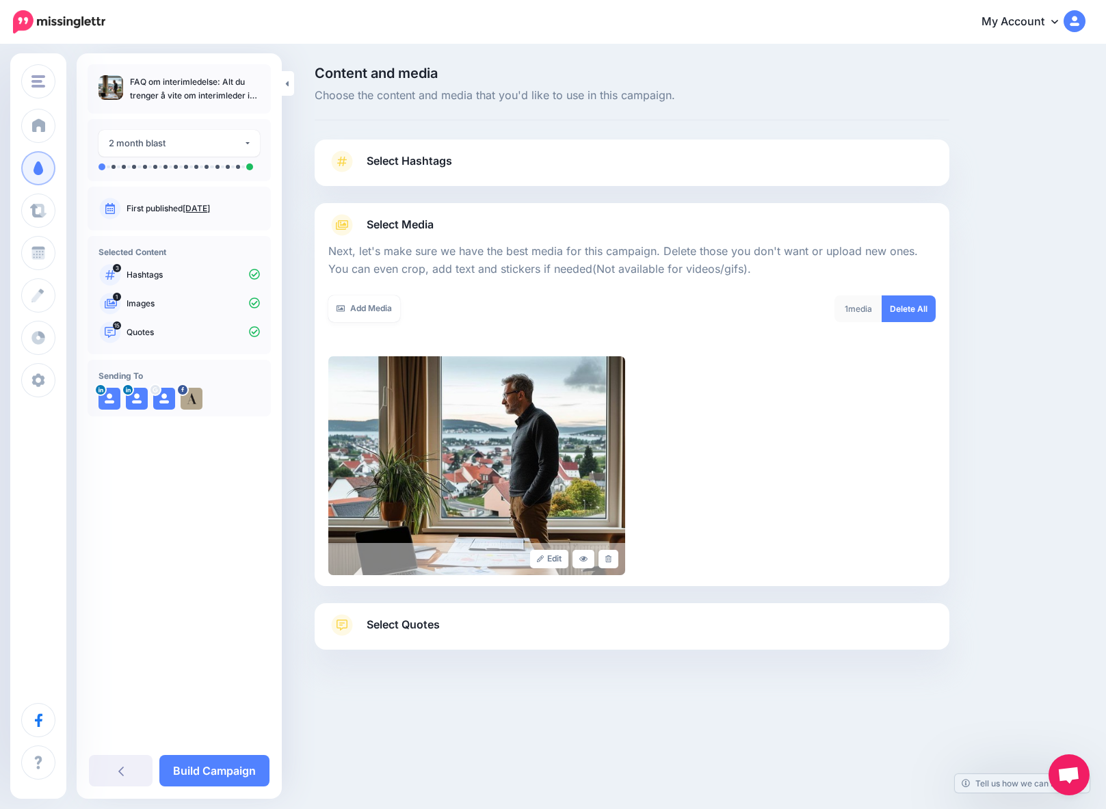
click at [395, 163] on span "Select Hashtags" at bounding box center [408, 161] width 85 height 18
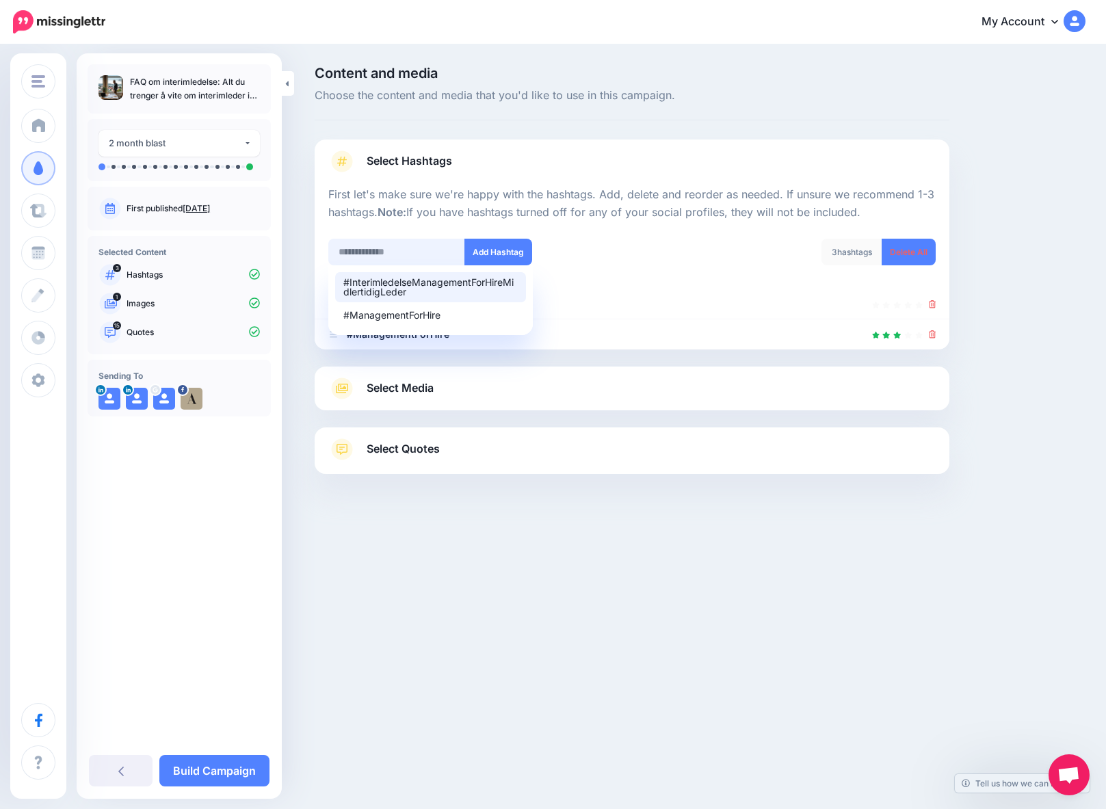
click at [360, 250] on input "text" at bounding box center [396, 252] width 137 height 27
click at [390, 321] on li "#ManagementForHire" at bounding box center [430, 315] width 191 height 21
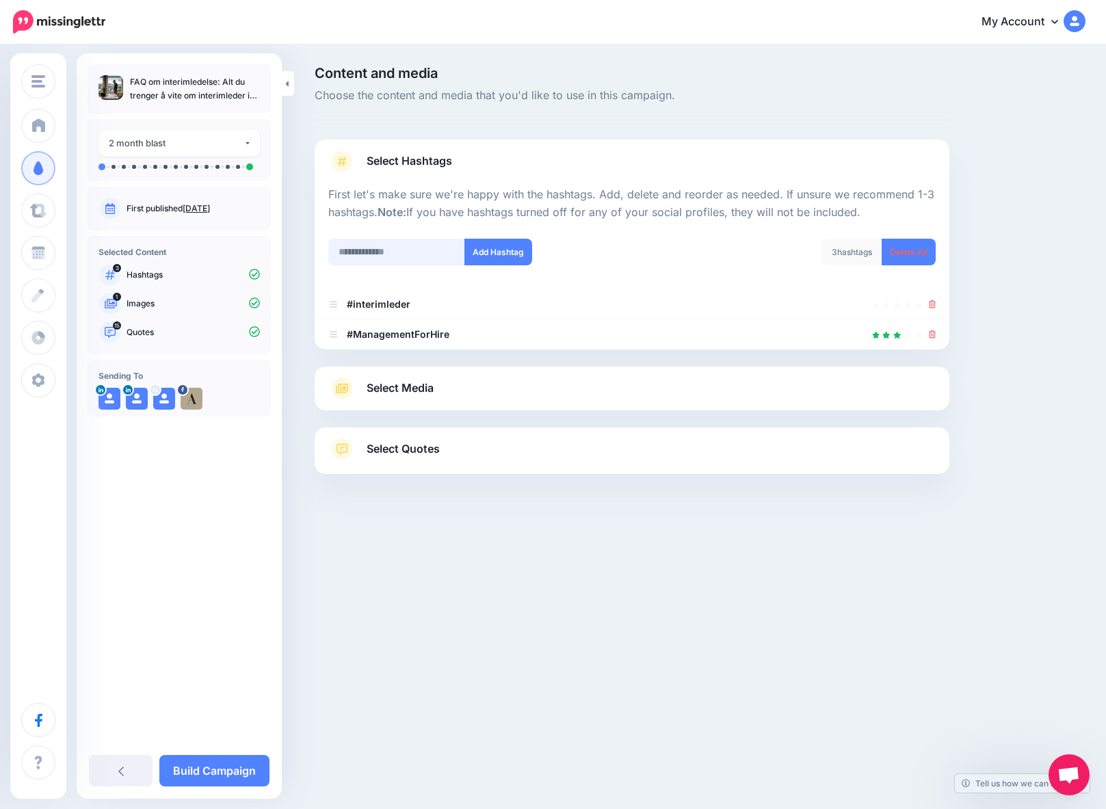
click at [350, 254] on input "text" at bounding box center [396, 252] width 137 height 27
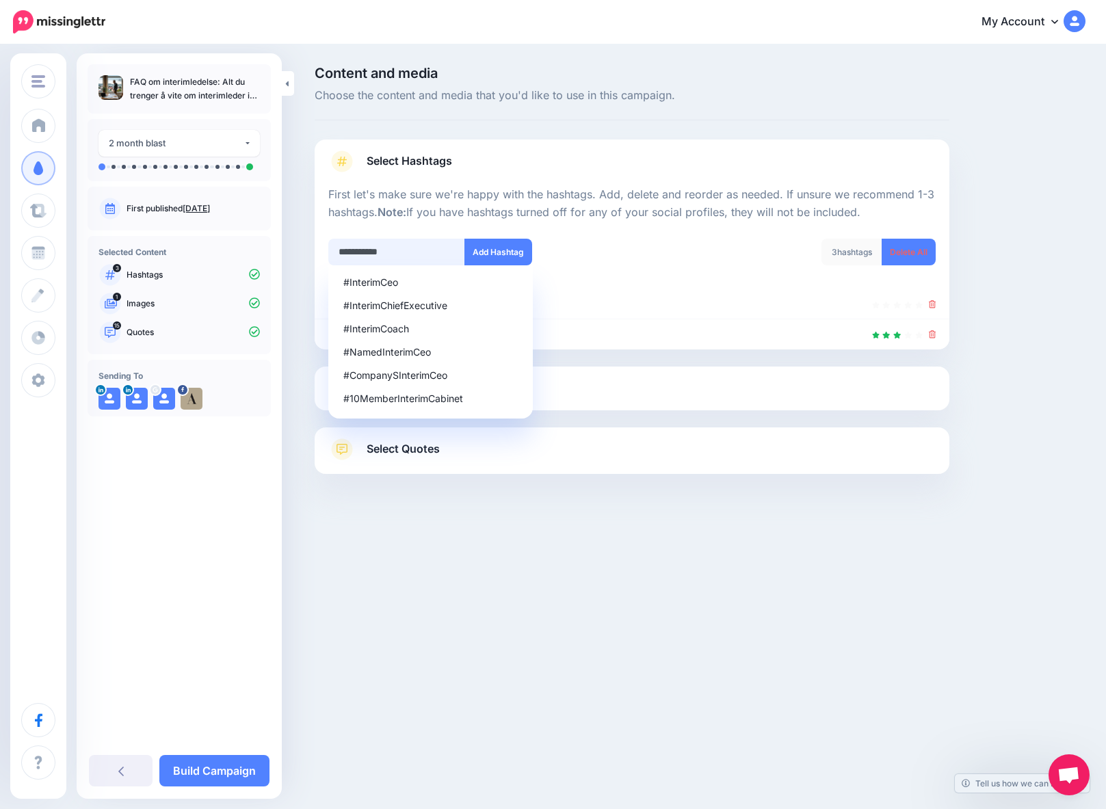
type input "**********"
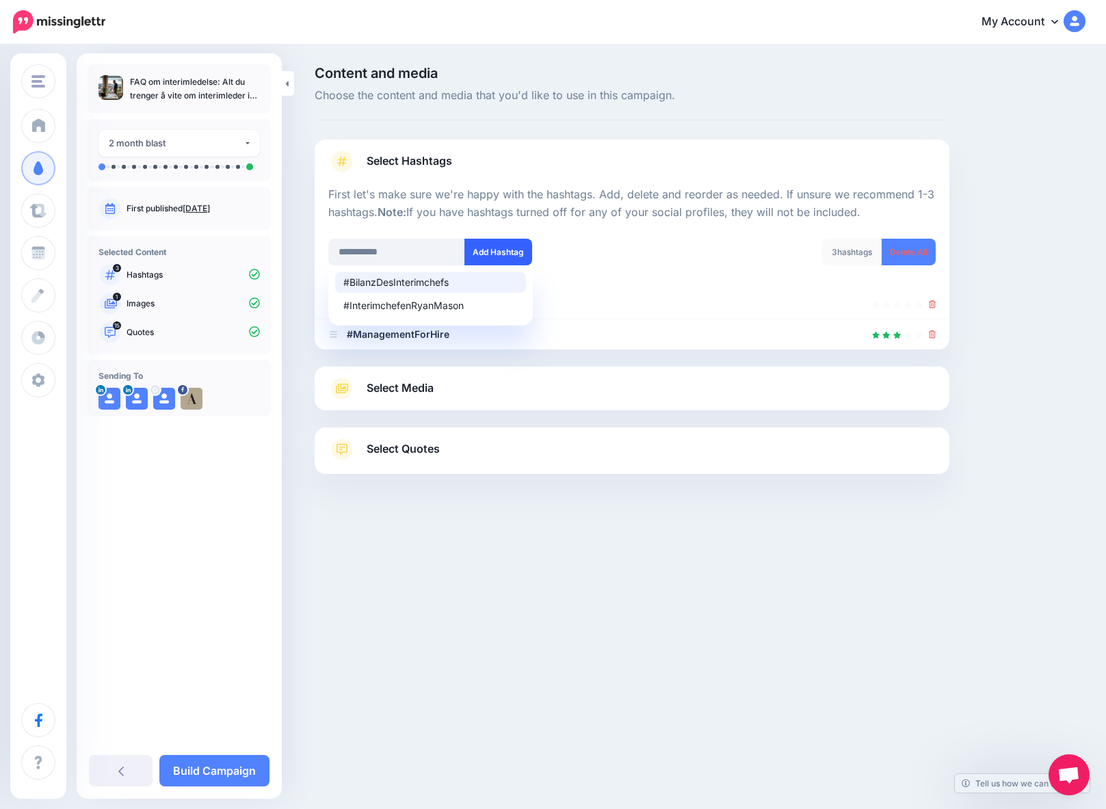
click at [488, 246] on button "Add Hashtag" at bounding box center [498, 252] width 68 height 27
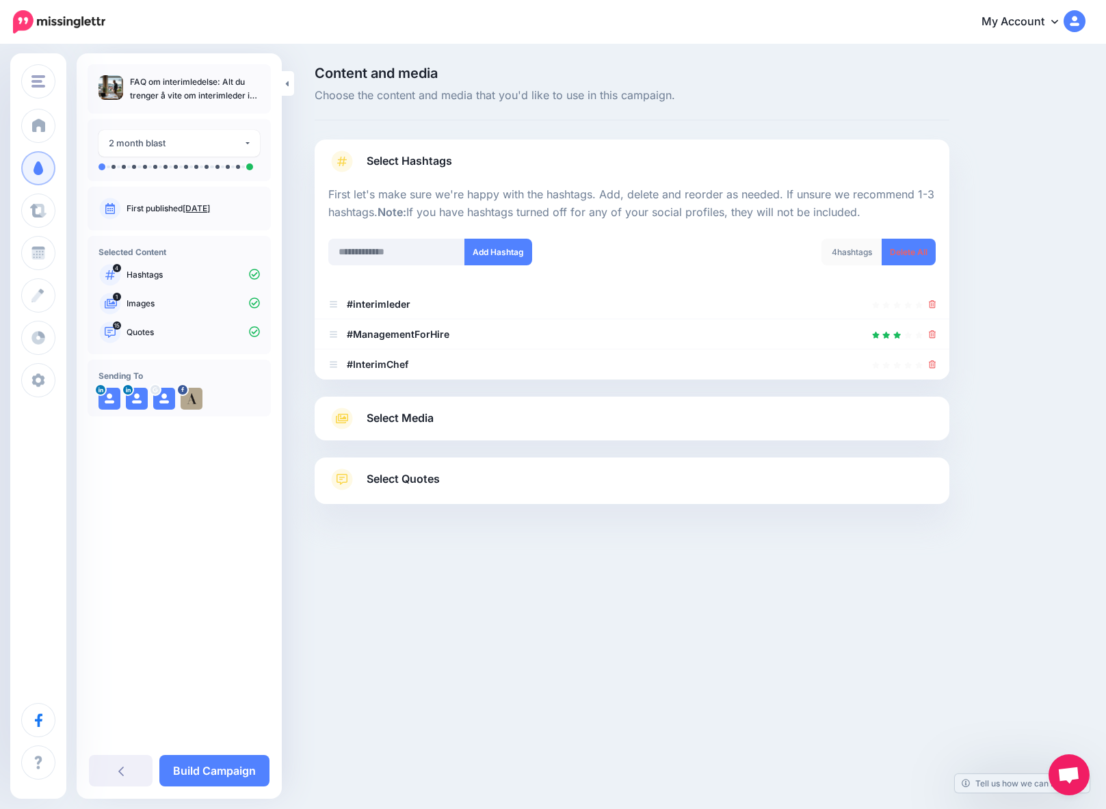
click at [382, 418] on span "Select Media" at bounding box center [399, 418] width 67 height 18
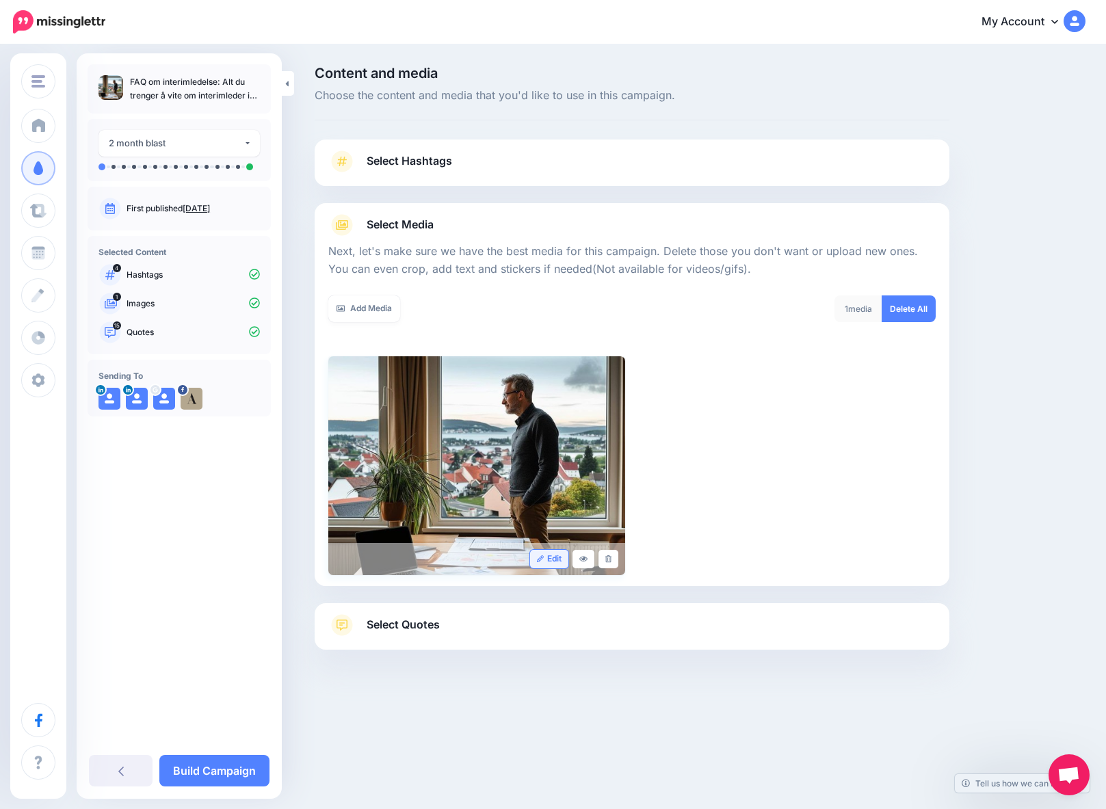
click at [548, 561] on link "Edit" at bounding box center [549, 559] width 39 height 18
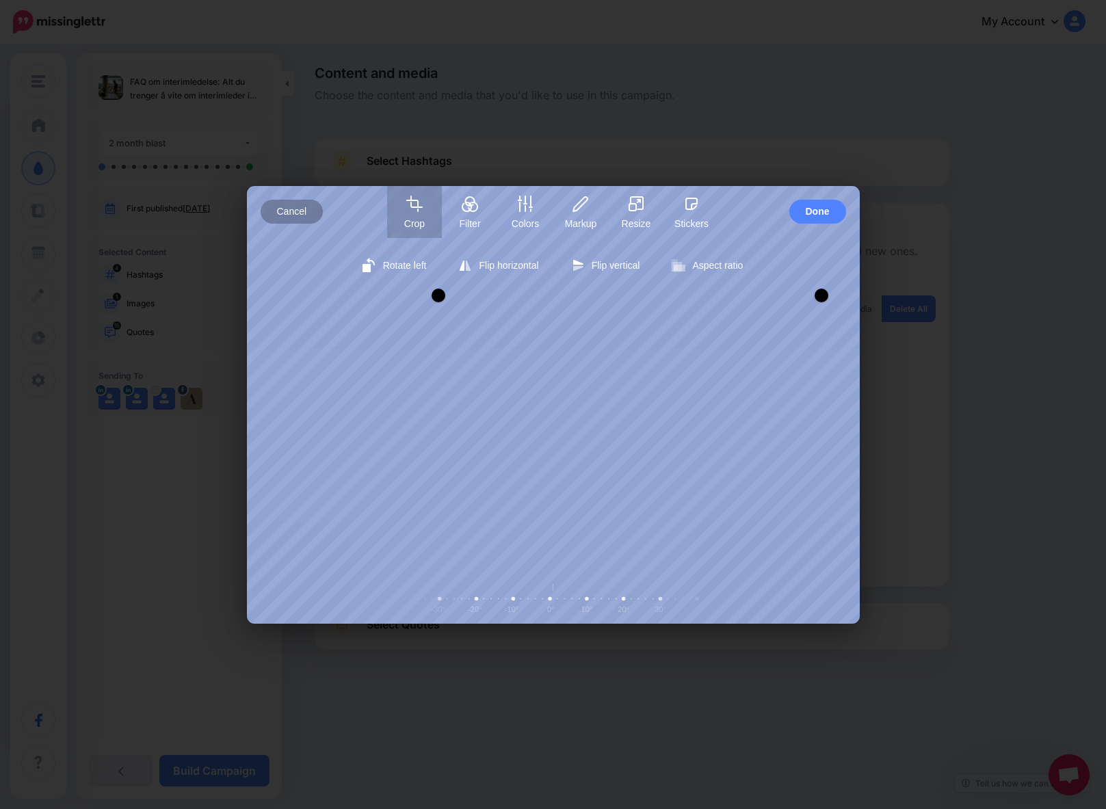
click at [277, 200] on span "Cancel" at bounding box center [292, 212] width 30 height 24
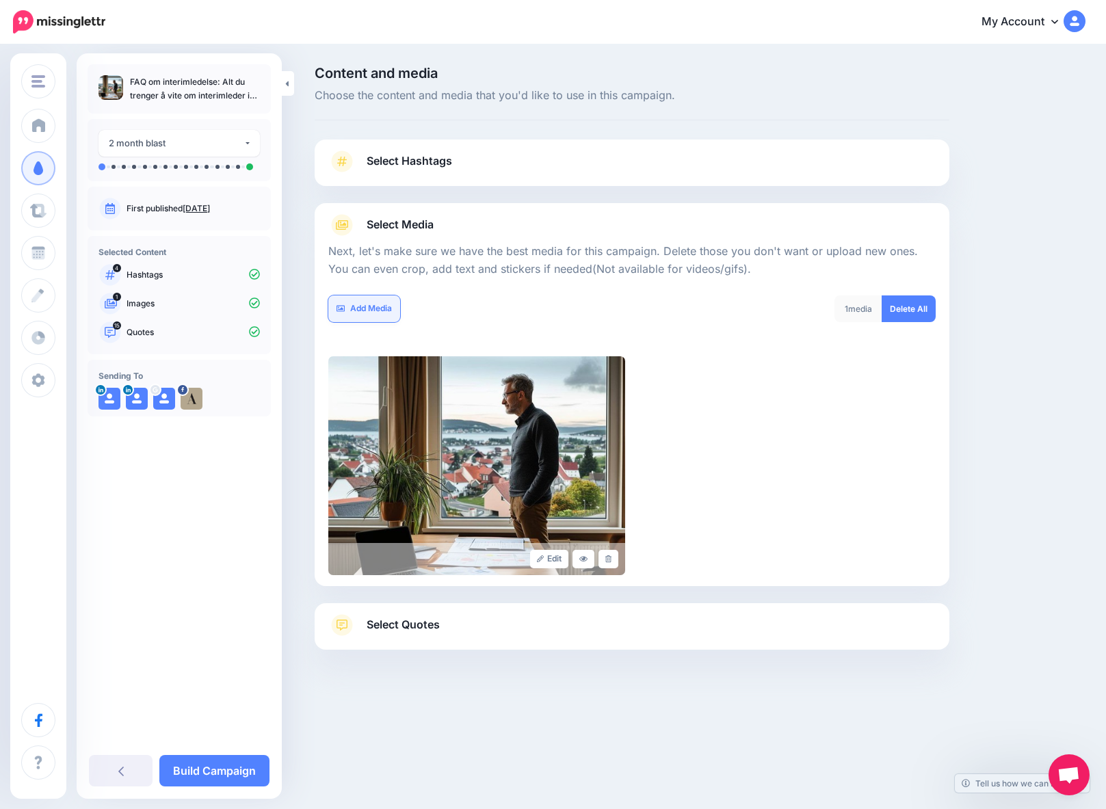
click at [352, 306] on link "Add Media" at bounding box center [364, 308] width 72 height 27
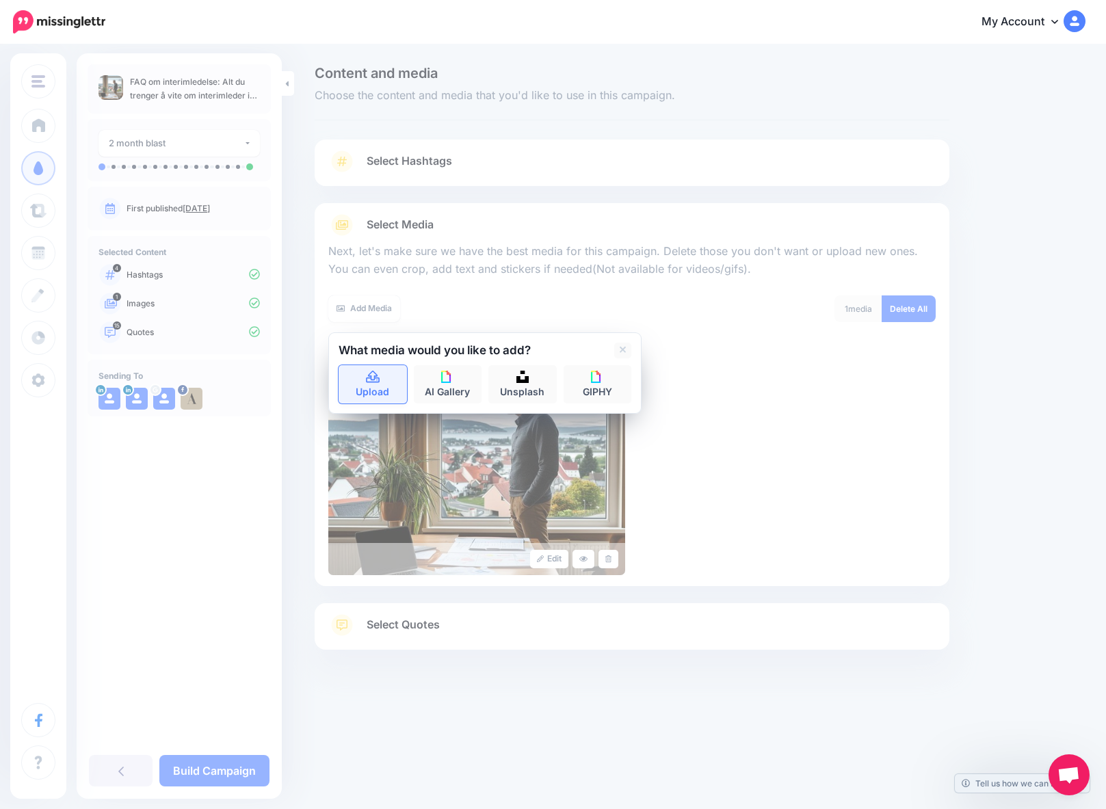
click at [364, 386] on link "Upload" at bounding box center [372, 384] width 68 height 38
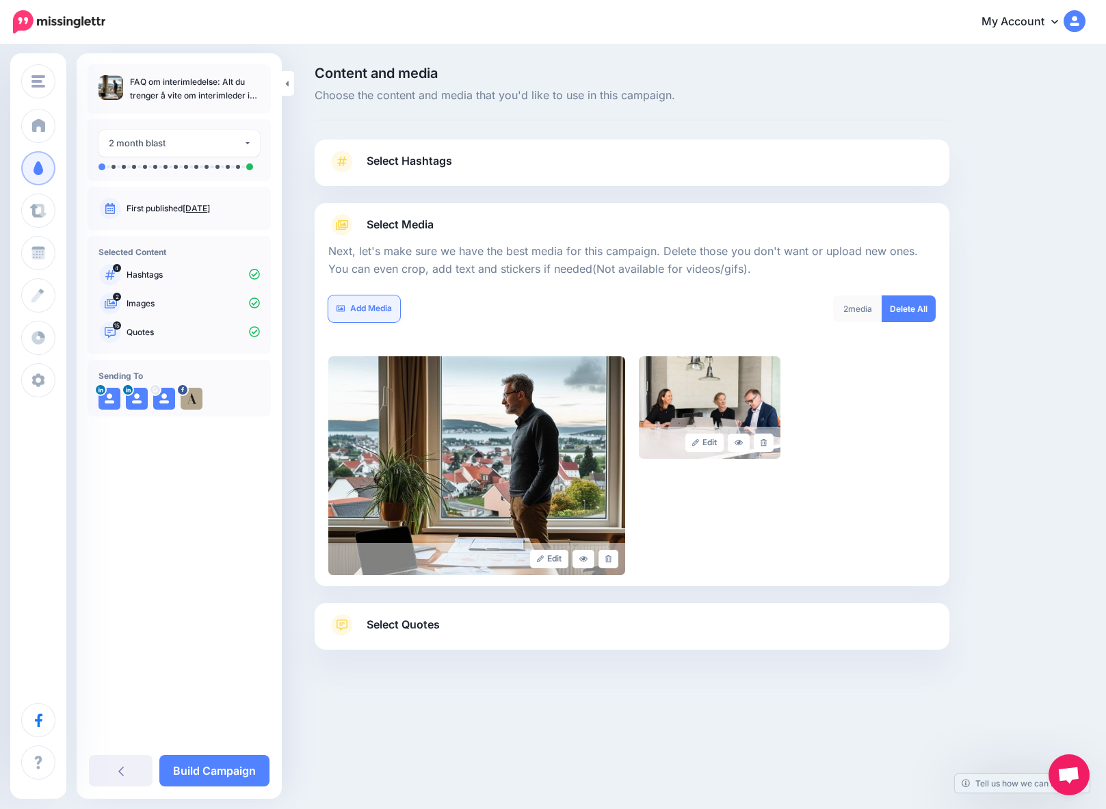
click at [356, 309] on link "Add Media" at bounding box center [364, 308] width 72 height 27
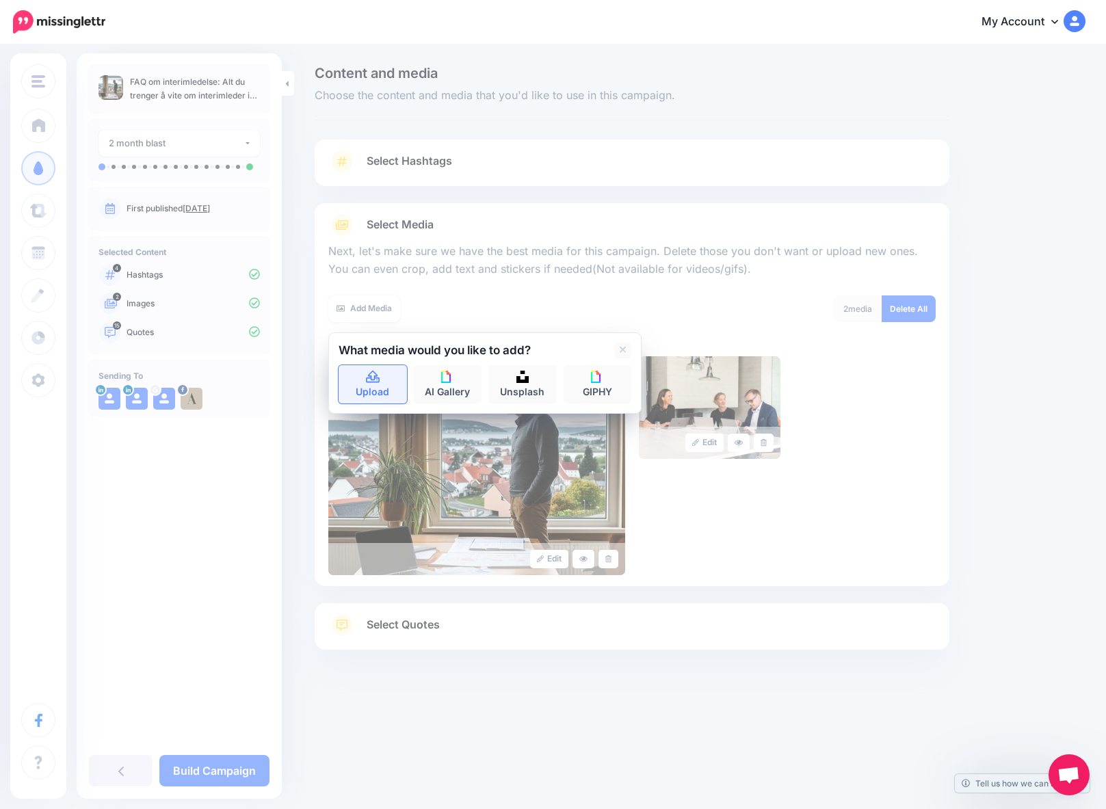
click at [371, 384] on link "Upload" at bounding box center [372, 384] width 68 height 38
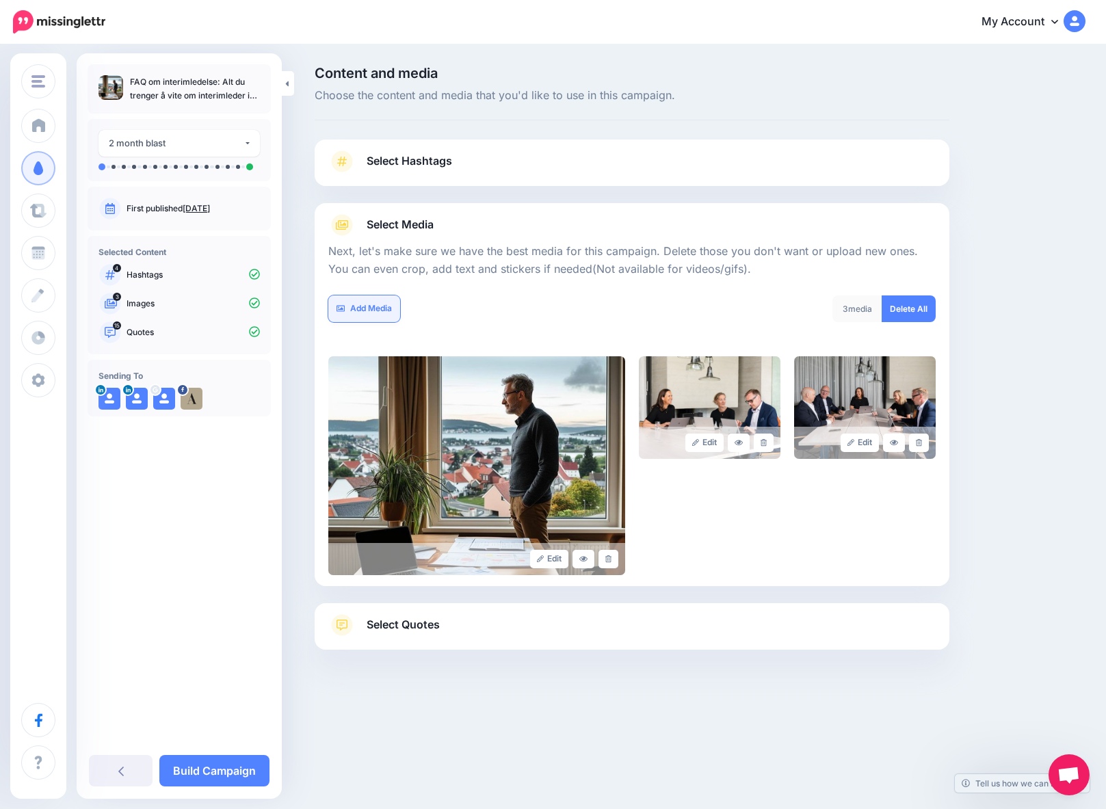
click at [371, 308] on link "Add Media" at bounding box center [364, 308] width 72 height 27
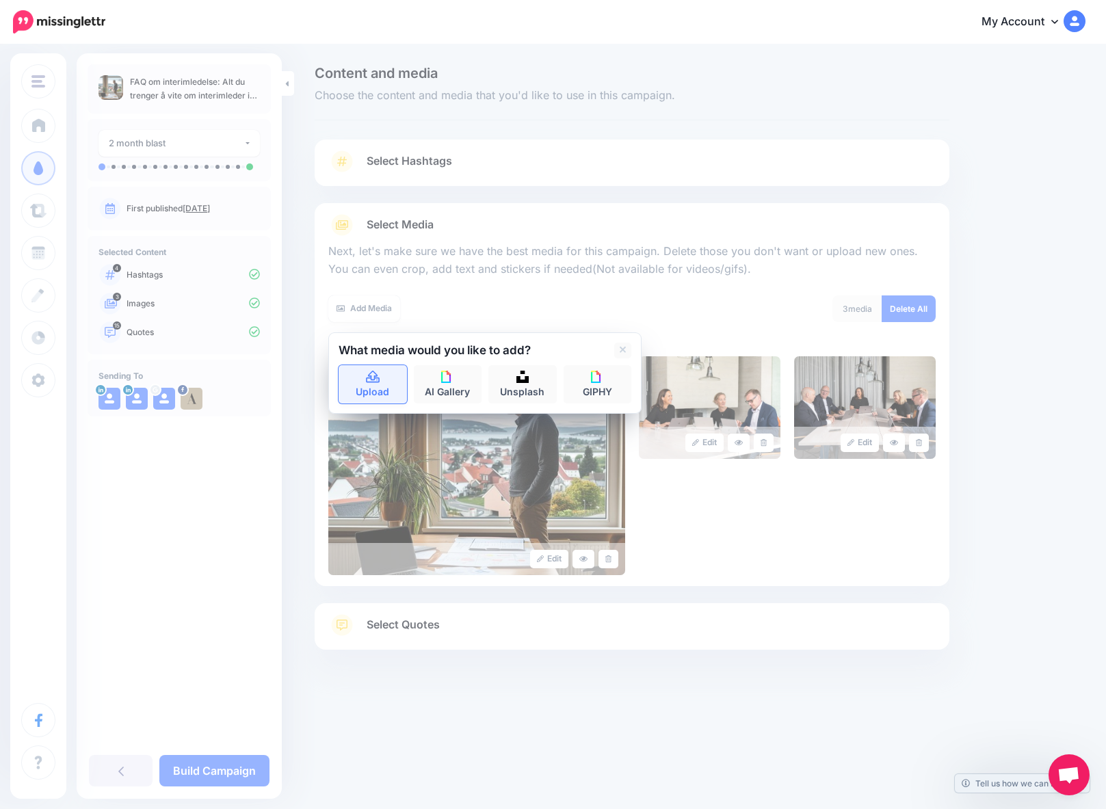
click at [375, 380] on icon at bounding box center [373, 377] width 16 height 12
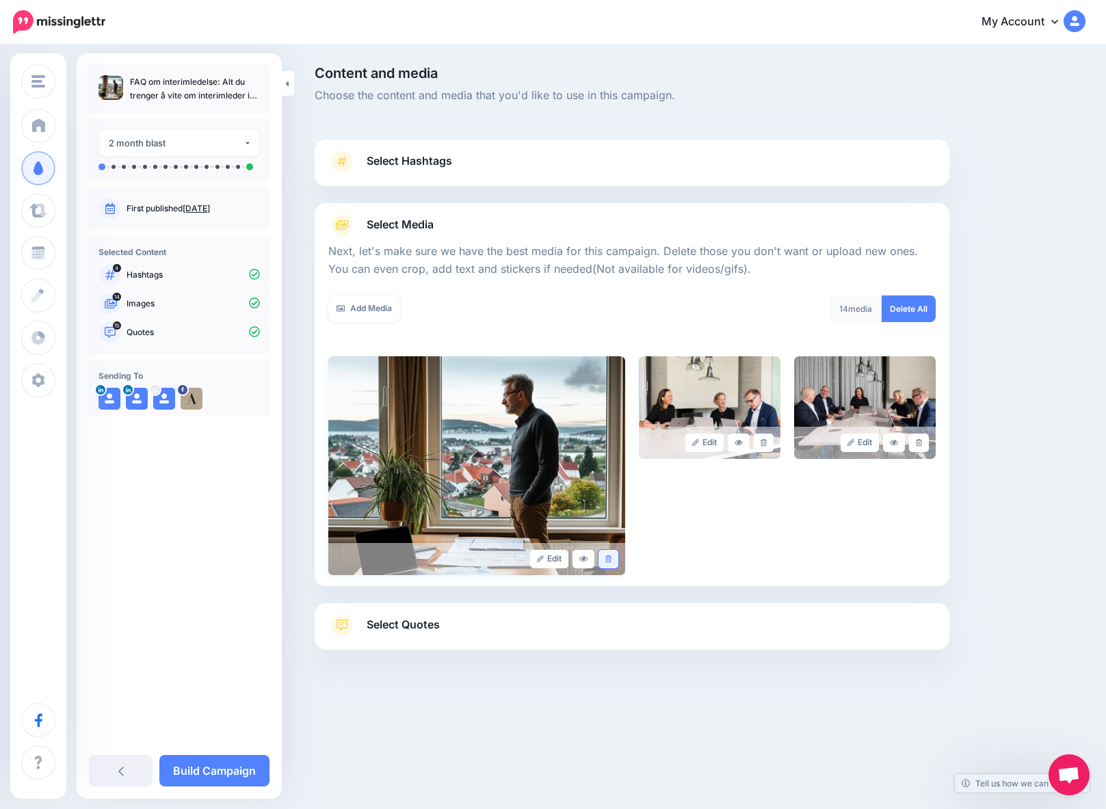
click at [607, 560] on icon at bounding box center [608, 559] width 6 height 8
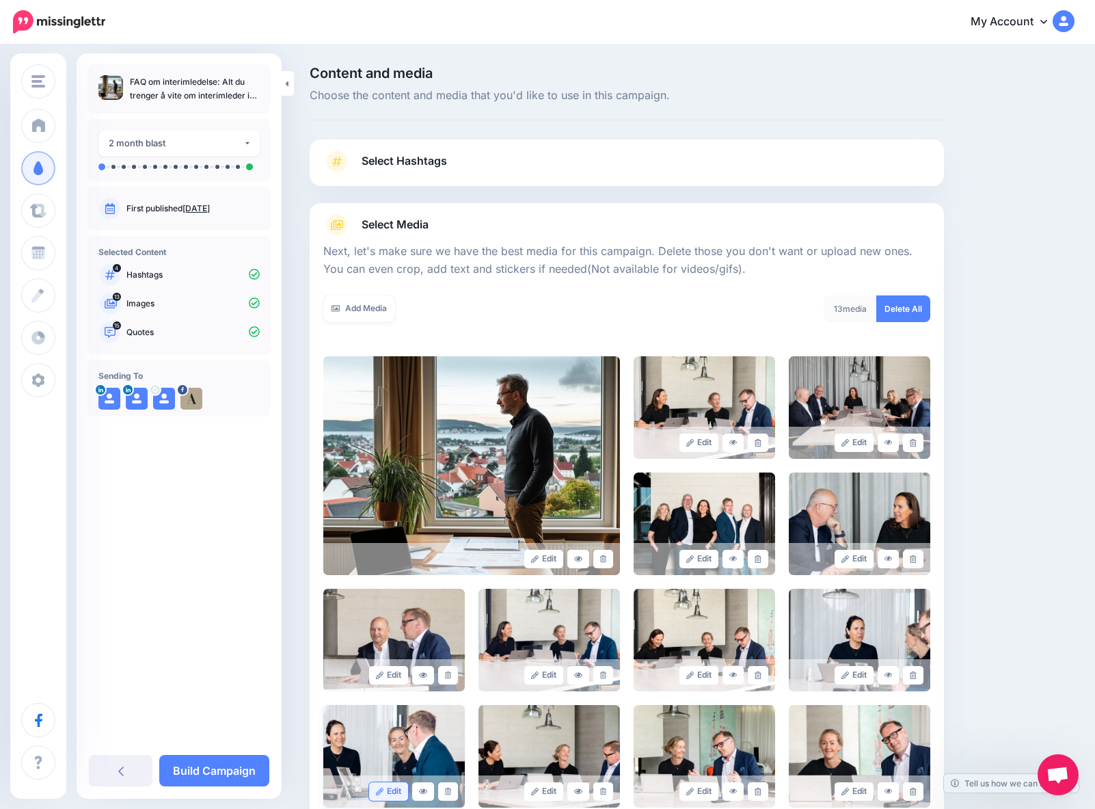
scroll to position [278, 0]
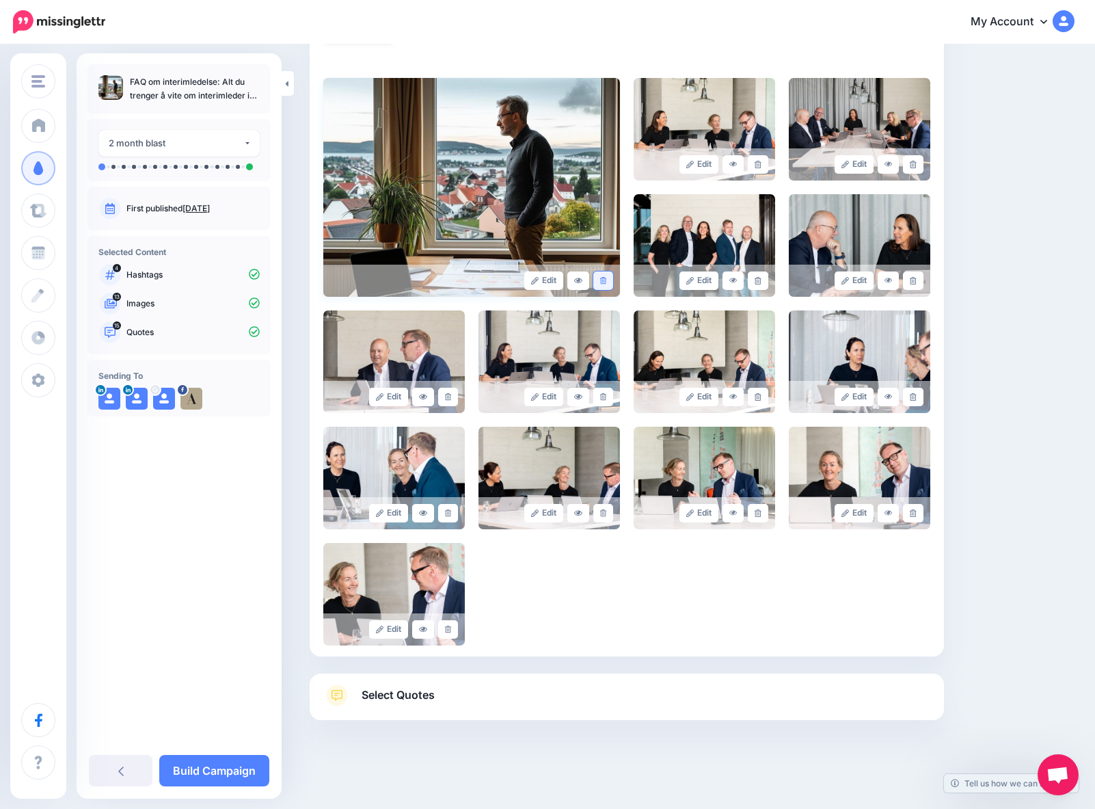
click at [612, 282] on link at bounding box center [603, 280] width 20 height 18
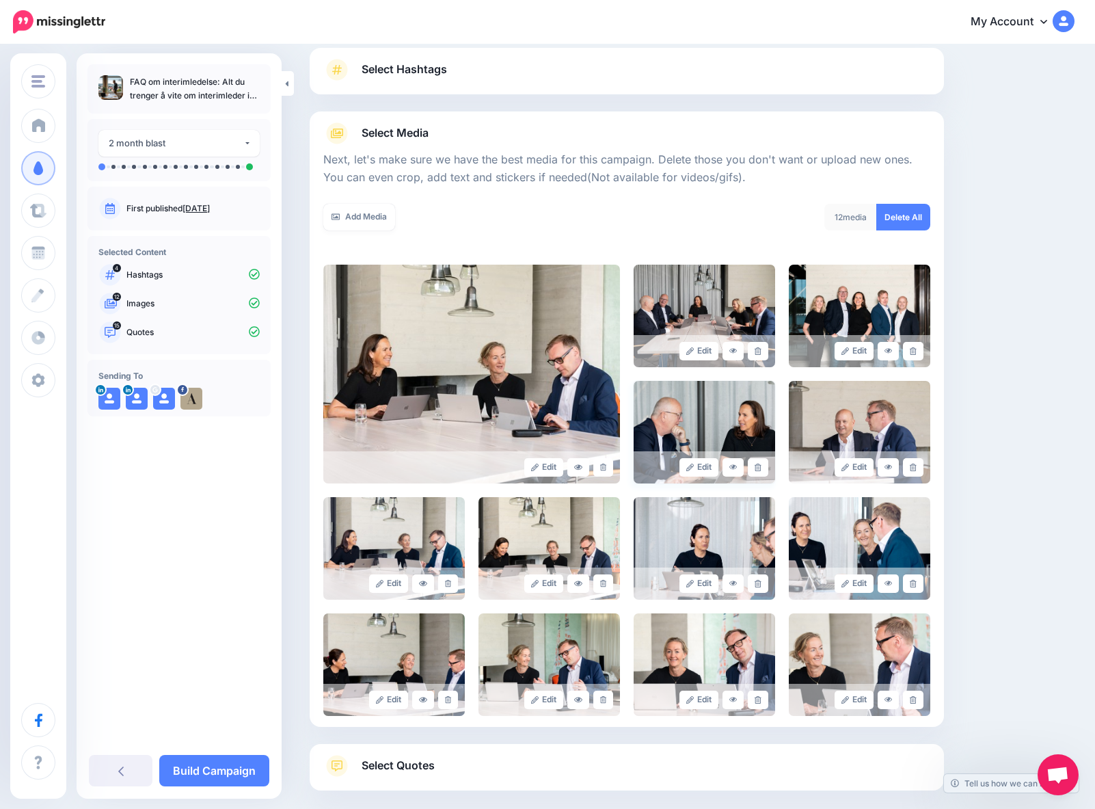
scroll to position [0, 0]
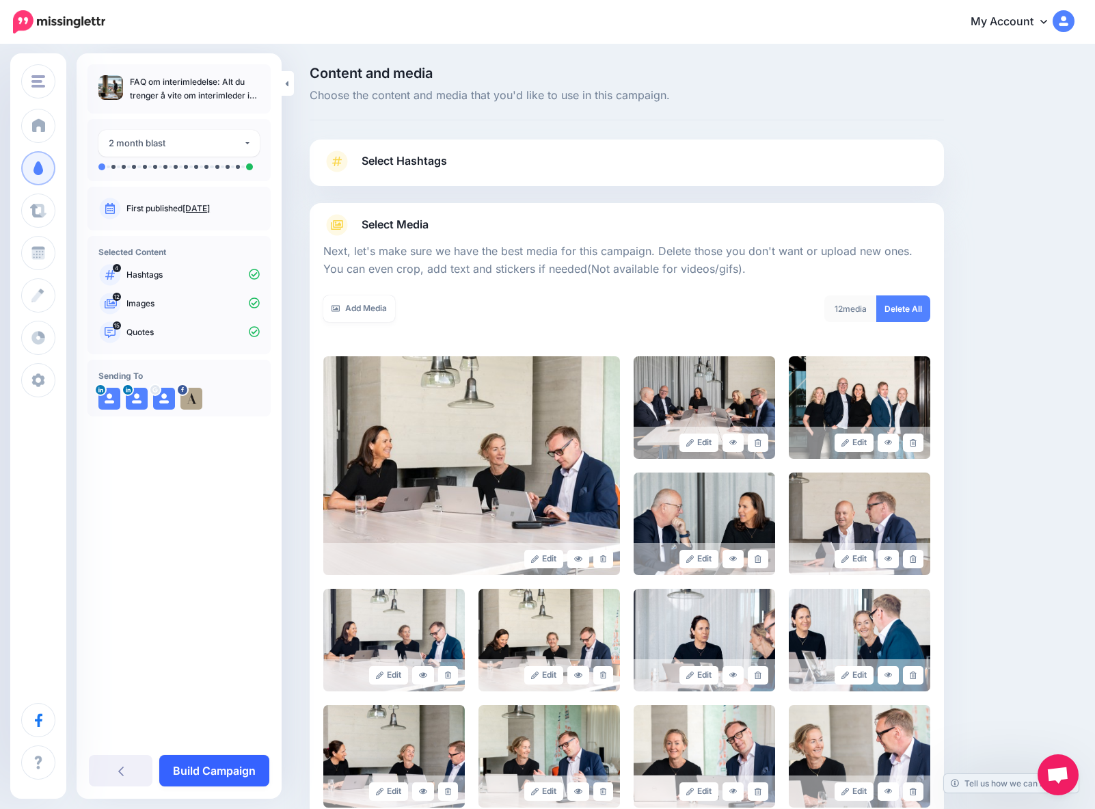
click at [199, 769] on link "Build Campaign" at bounding box center [214, 770] width 110 height 31
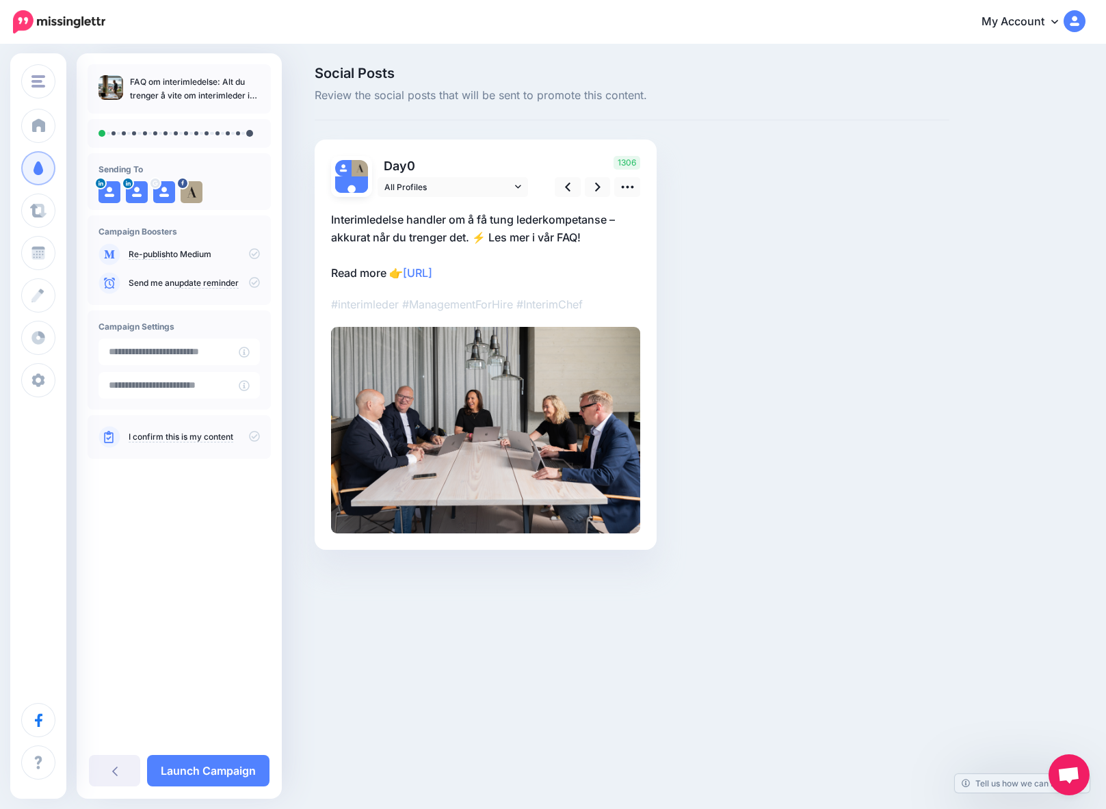
click at [373, 272] on p "Interimledelse handler om å få tung lederkompetanse – akkurat når du trenger de…" at bounding box center [485, 246] width 309 height 71
drag, startPoint x: 386, startPoint y: 274, endPoint x: 332, endPoint y: 275, distance: 54.7
click at [332, 275] on textarea "**********" at bounding box center [485, 246] width 309 height 71
click at [599, 185] on icon at bounding box center [597, 187] width 5 height 14
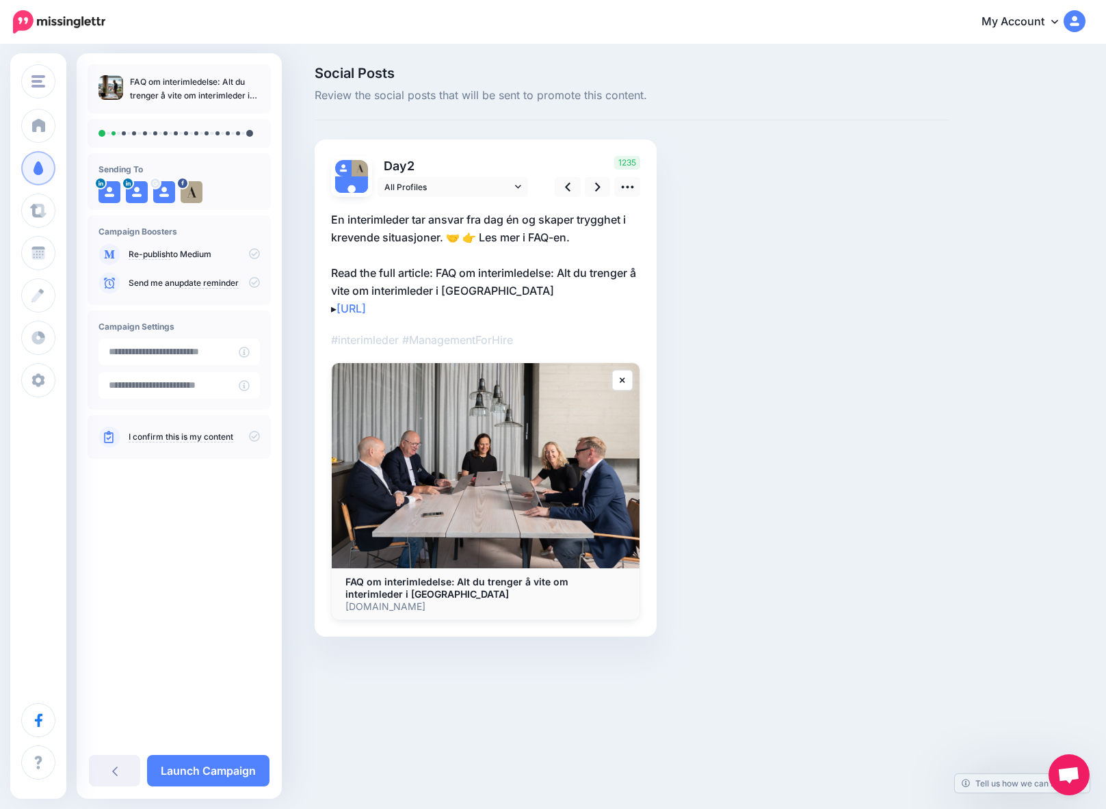
click at [494, 285] on p "En interimleder tar ansvar fra dag én og skaper trygghet i krevende situasjoner…" at bounding box center [485, 264] width 309 height 107
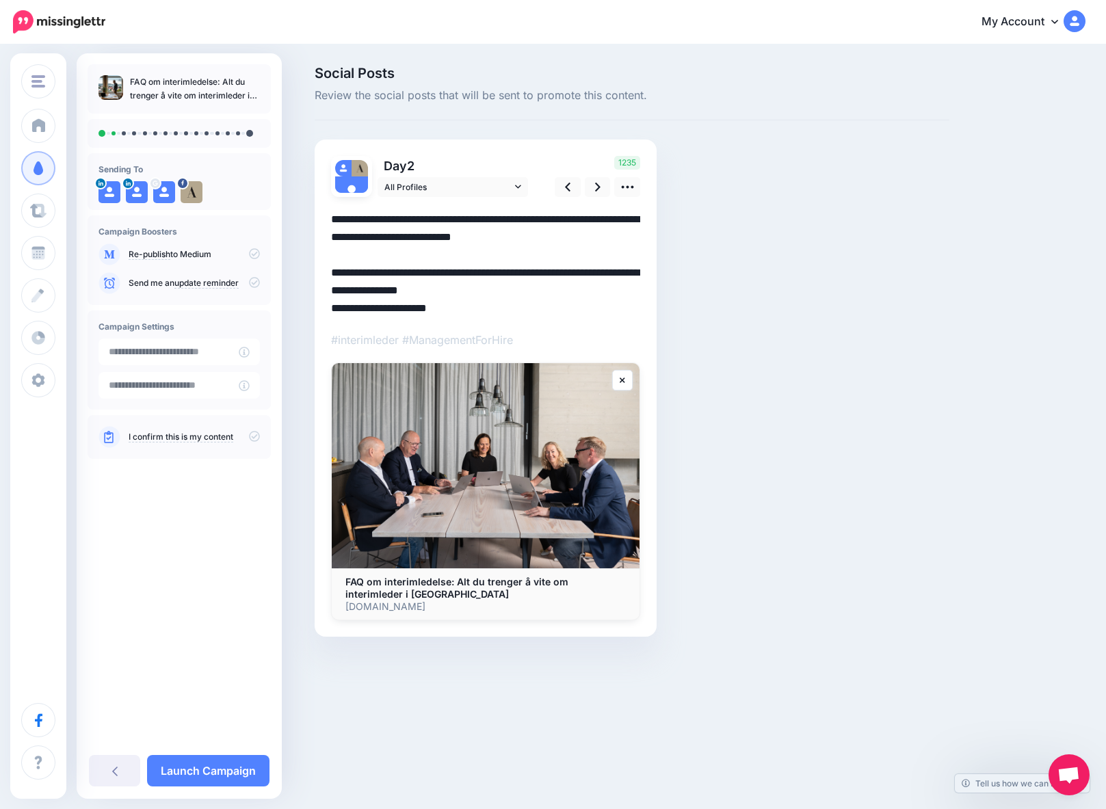
drag, startPoint x: 491, startPoint y: 291, endPoint x: 351, endPoint y: 263, distance: 142.9
click at [351, 263] on textarea "**********" at bounding box center [485, 264] width 309 height 107
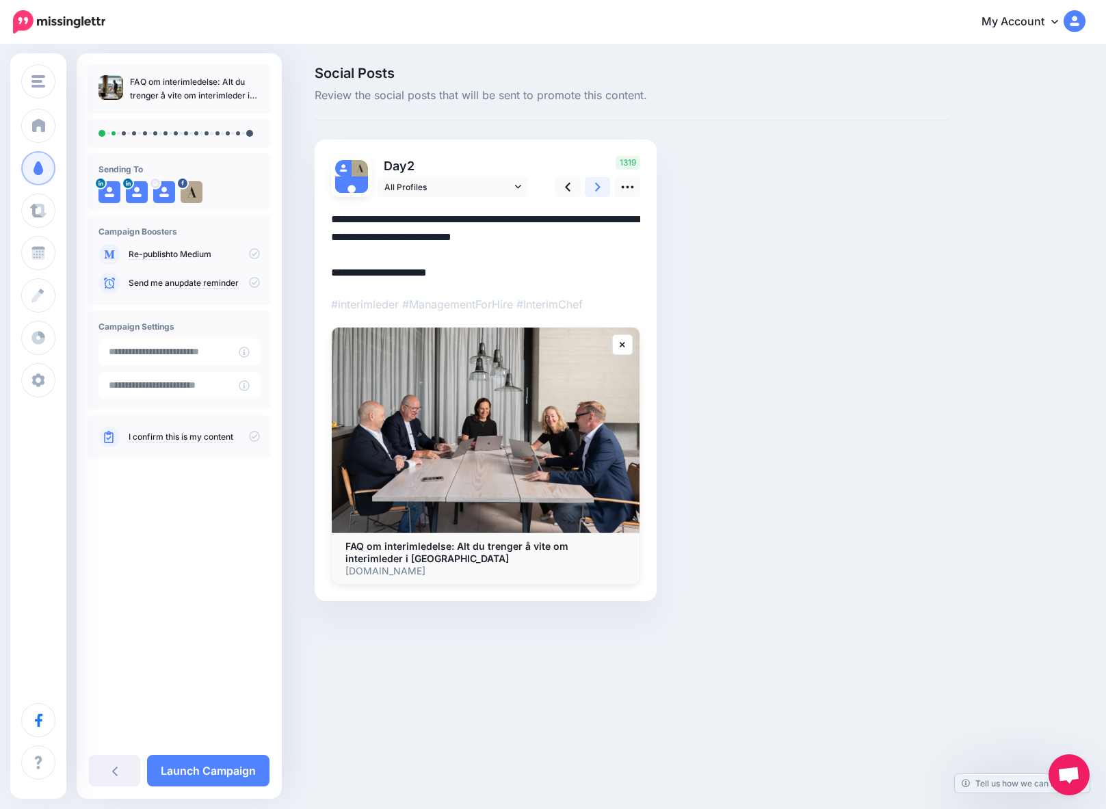
click at [596, 187] on icon at bounding box center [597, 187] width 5 height 14
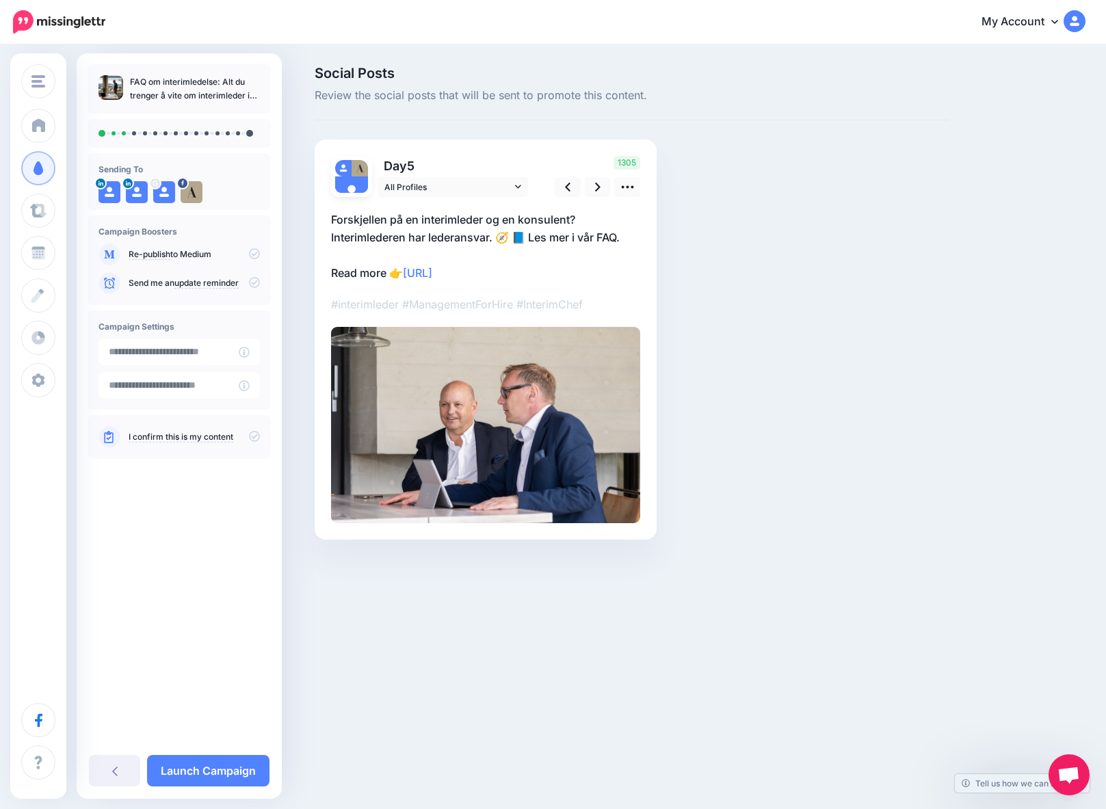
click at [385, 278] on p "Forskjellen på en interimleder og en konsulent? Interimlederen har lederansvar.…" at bounding box center [485, 246] width 309 height 71
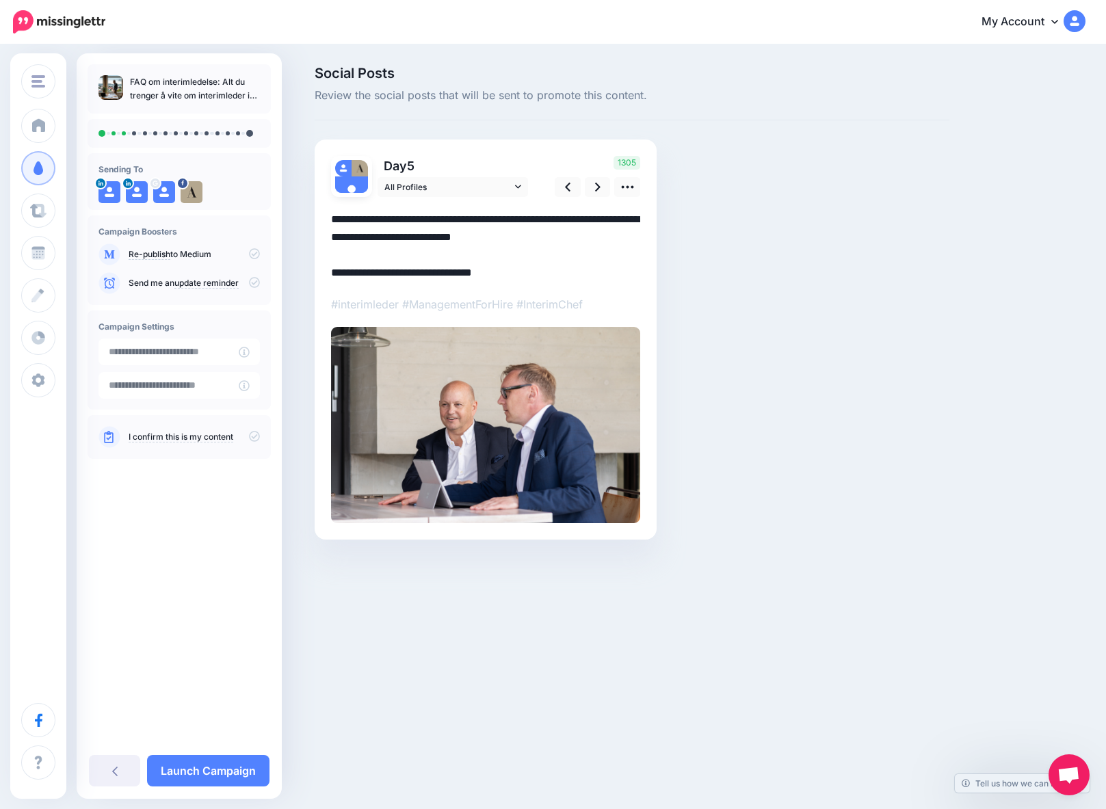
drag, startPoint x: 387, startPoint y: 275, endPoint x: 330, endPoint y: 275, distance: 57.4
click at [330, 275] on div "Day 5 All Profiles" at bounding box center [486, 339] width 342 height 400
click at [595, 185] on icon at bounding box center [597, 187] width 5 height 14
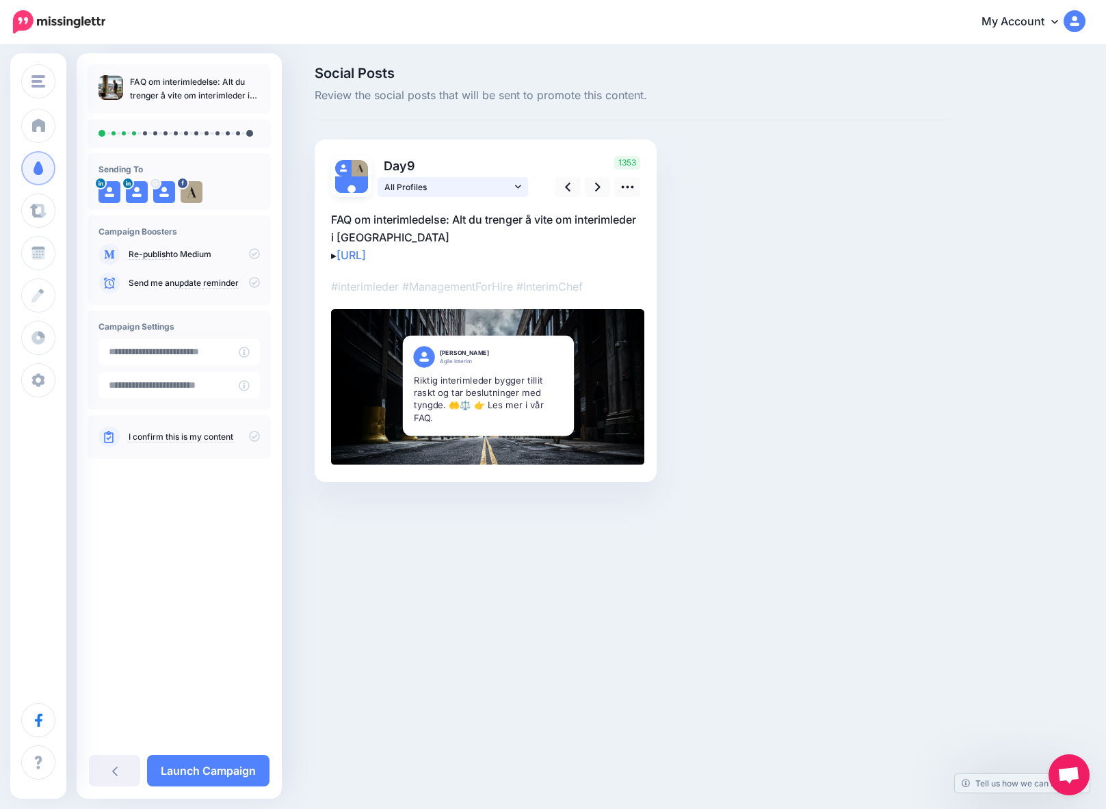
click at [505, 183] on span "All Profiles" at bounding box center [447, 187] width 127 height 14
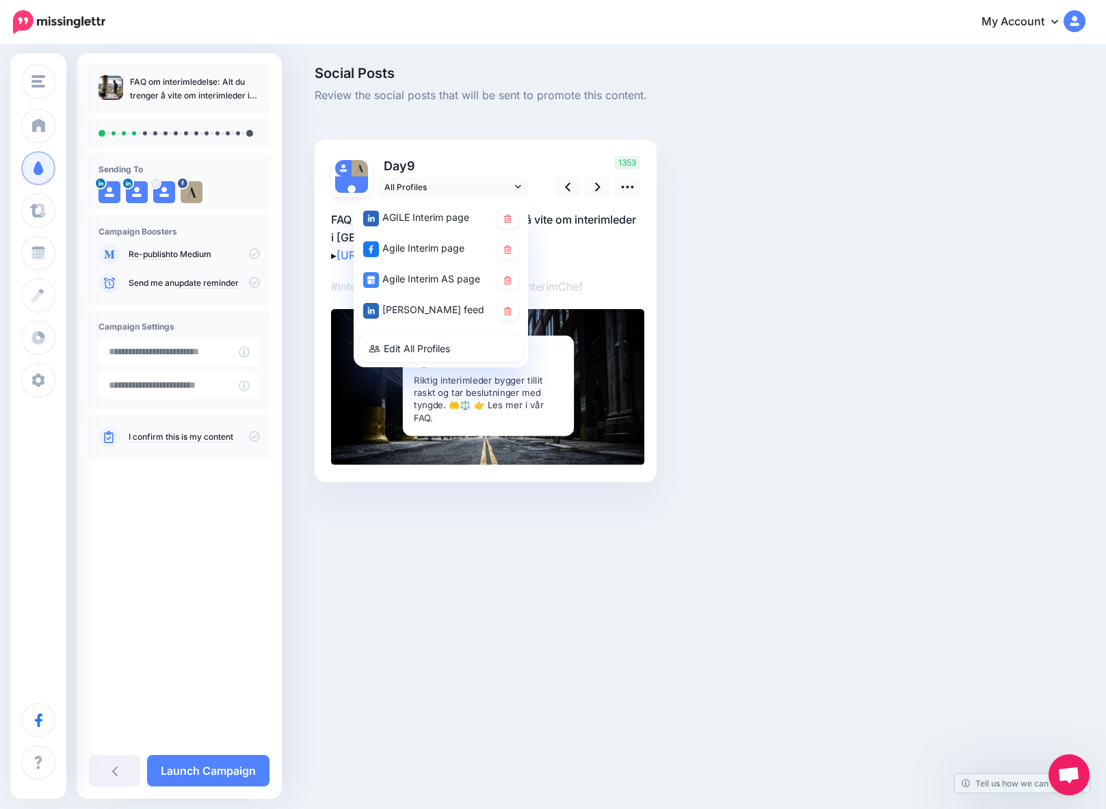
click at [499, 153] on div "Day 9 All Profiles" at bounding box center [486, 310] width 342 height 343
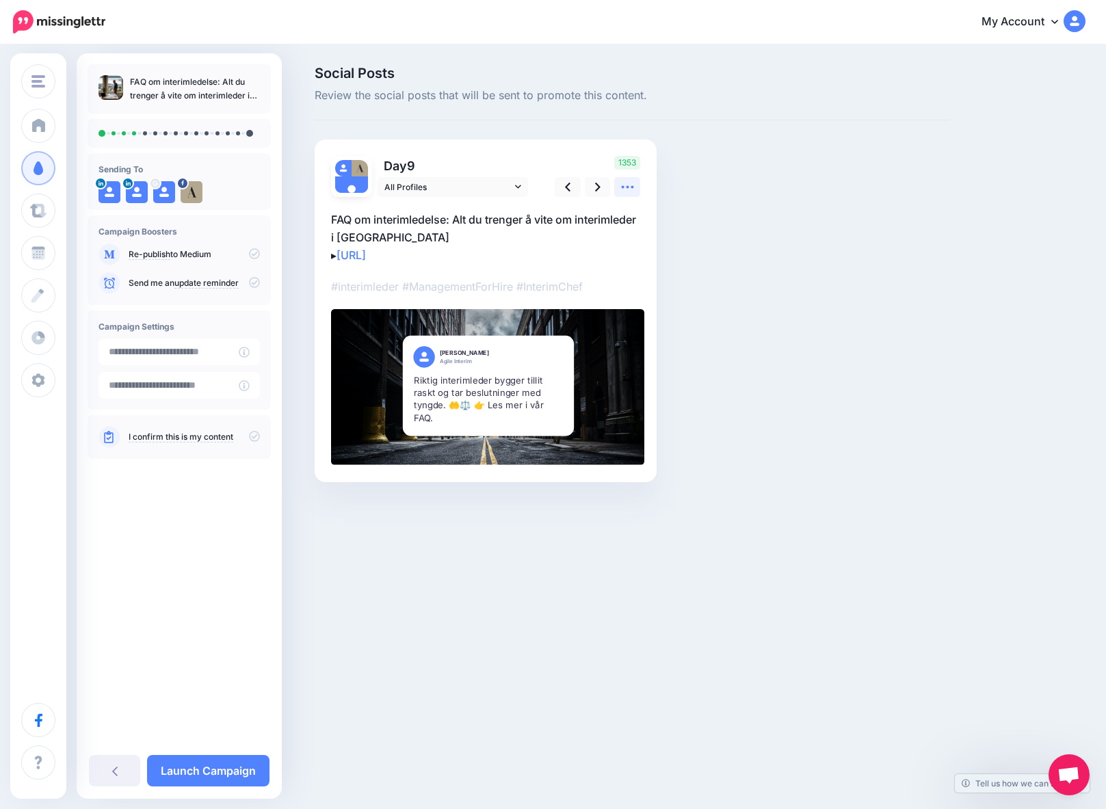
click at [630, 190] on icon at bounding box center [627, 187] width 14 height 14
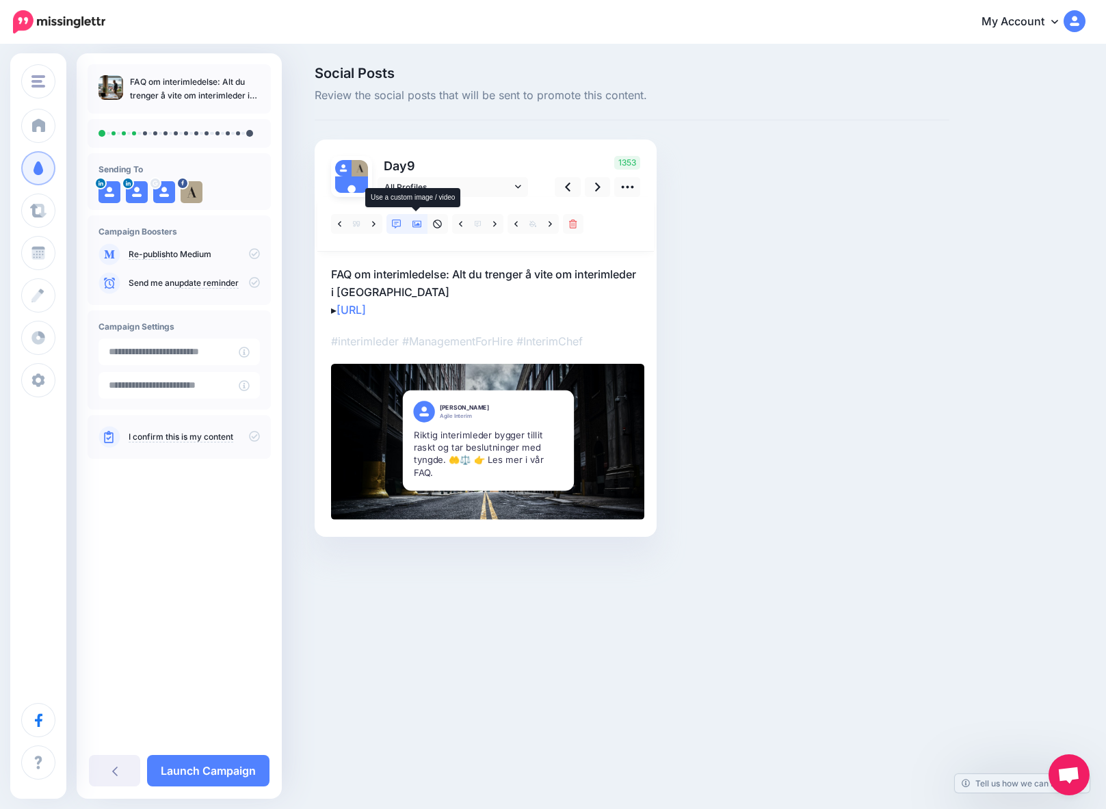
click at [414, 223] on icon at bounding box center [417, 224] width 10 height 7
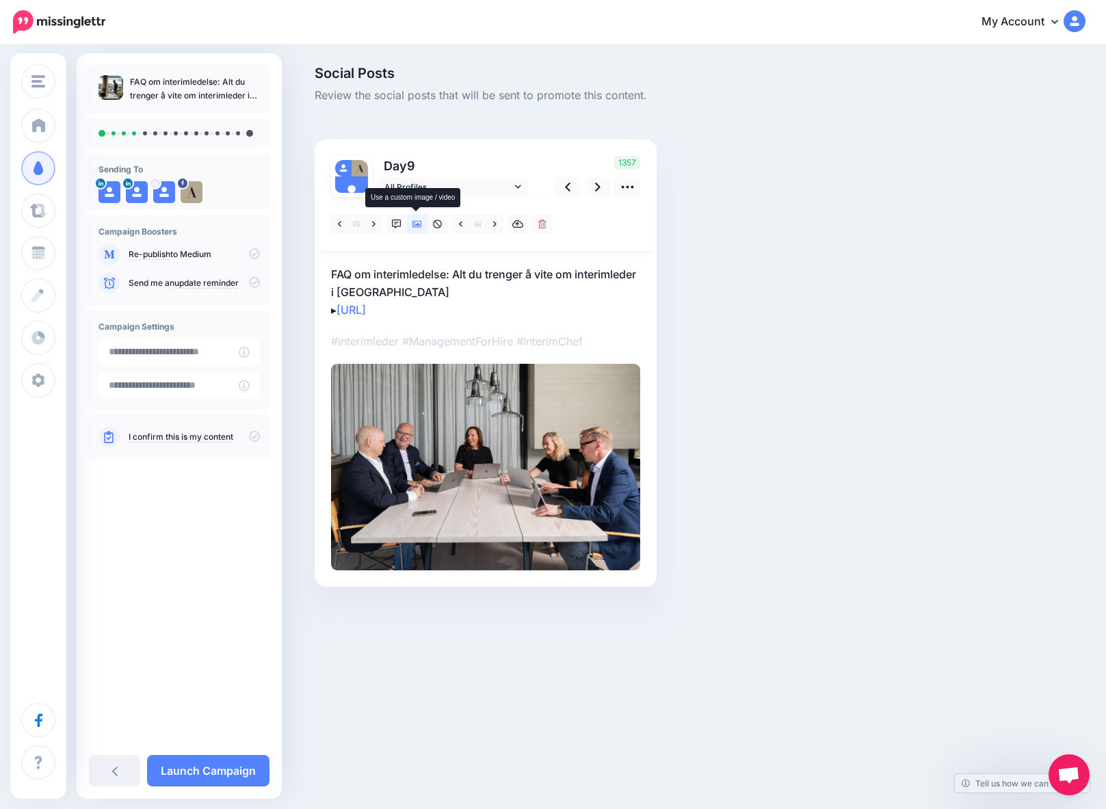
click at [414, 223] on icon at bounding box center [417, 224] width 10 height 7
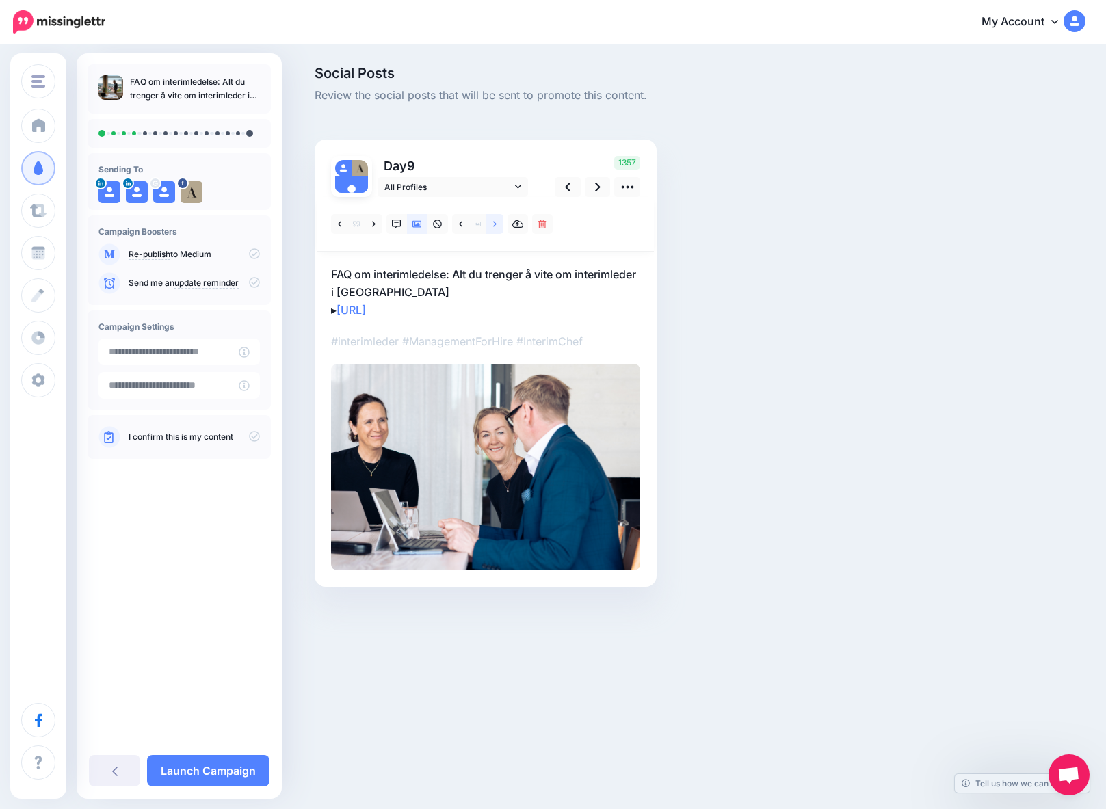
click at [496, 224] on link at bounding box center [494, 224] width 17 height 20
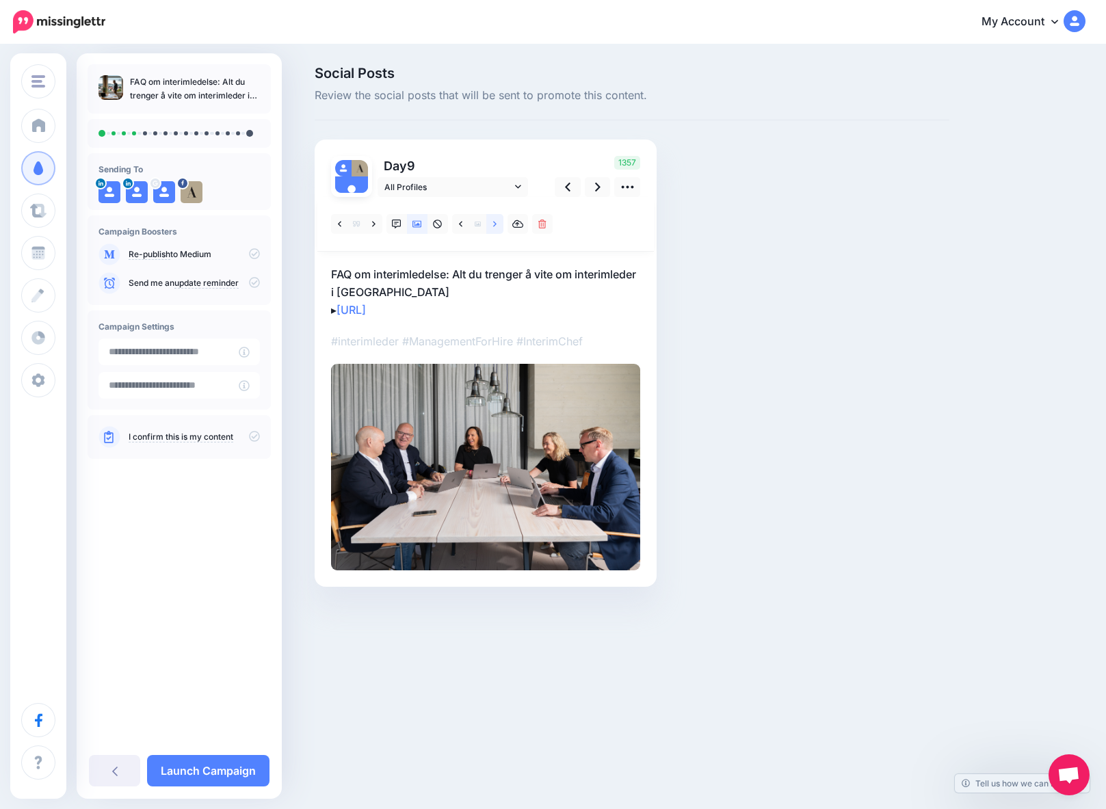
click at [496, 224] on link at bounding box center [494, 224] width 17 height 20
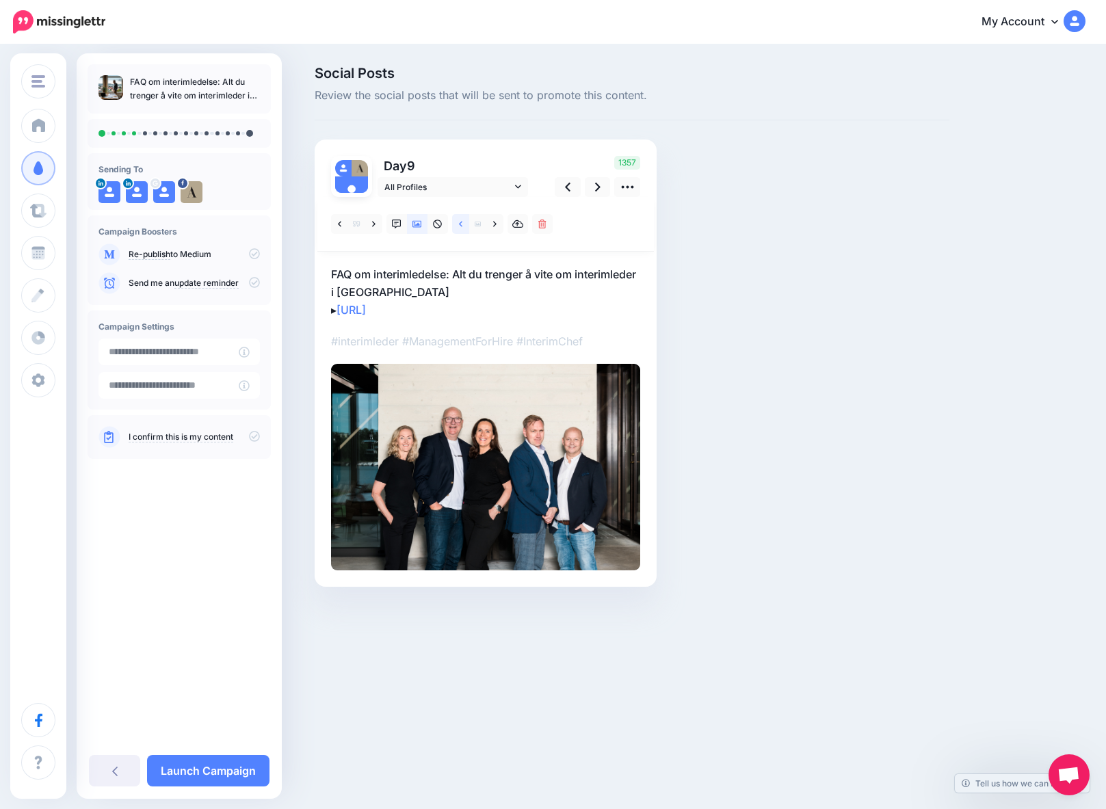
click at [459, 224] on icon at bounding box center [460, 224] width 3 height 10
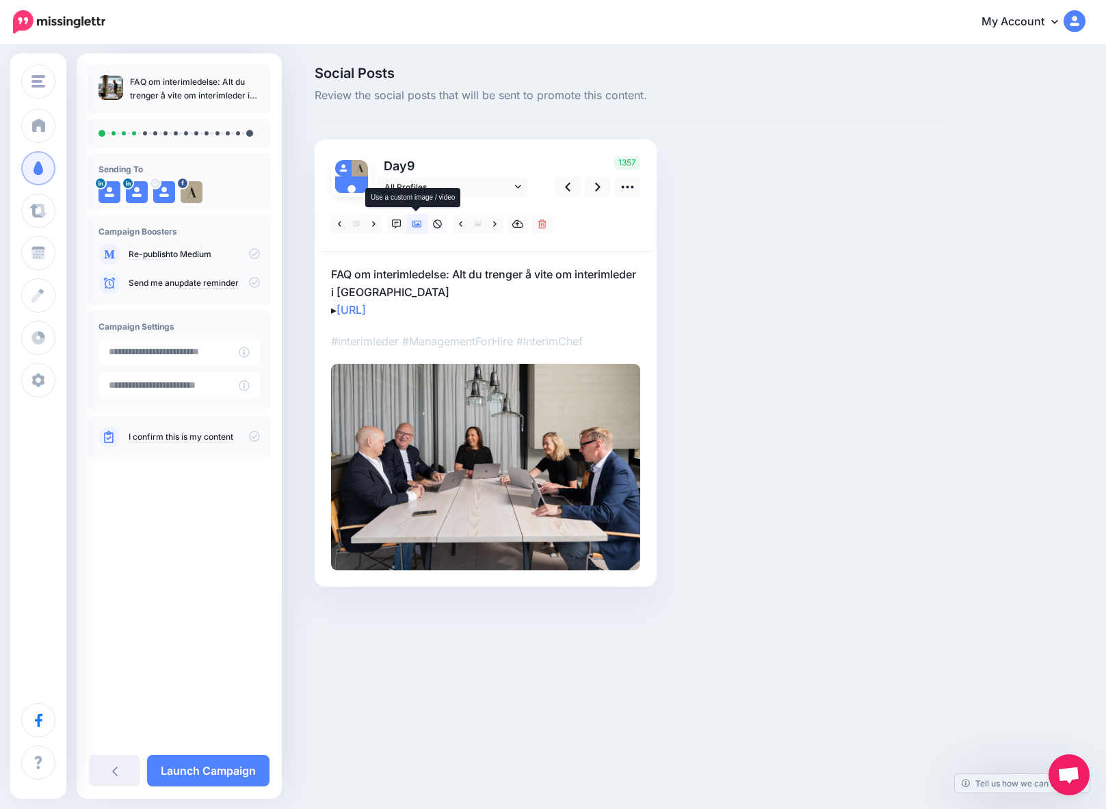
click at [415, 222] on icon at bounding box center [417, 224] width 10 height 10
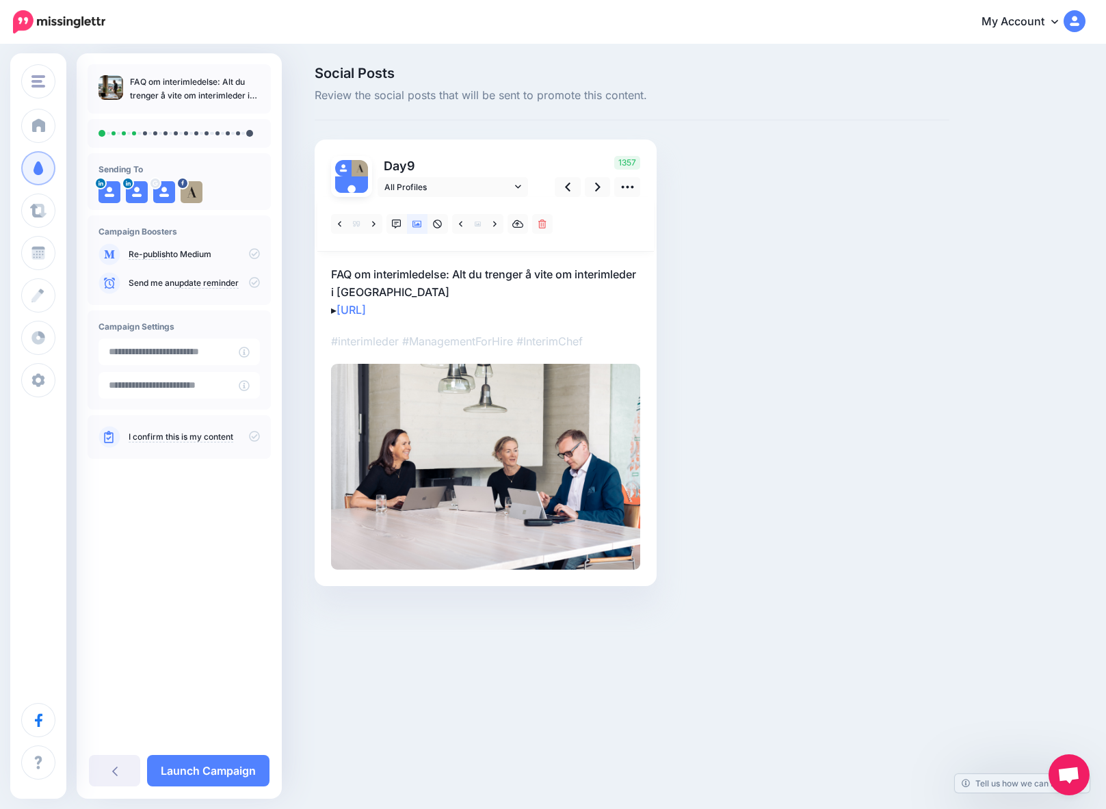
click at [451, 433] on img at bounding box center [485, 467] width 309 height 206
click at [447, 286] on p "FAQ om interimledelse: Alt du trenger å vite om interimleder i [GEOGRAPHIC_DATA…" at bounding box center [485, 291] width 309 height 53
drag, startPoint x: 442, startPoint y: 291, endPoint x: 397, endPoint y: 293, distance: 45.9
click at [397, 293] on textarea "**********" at bounding box center [485, 291] width 309 height 53
click at [327, 310] on div "Day 9 All Profiles" at bounding box center [486, 362] width 342 height 446
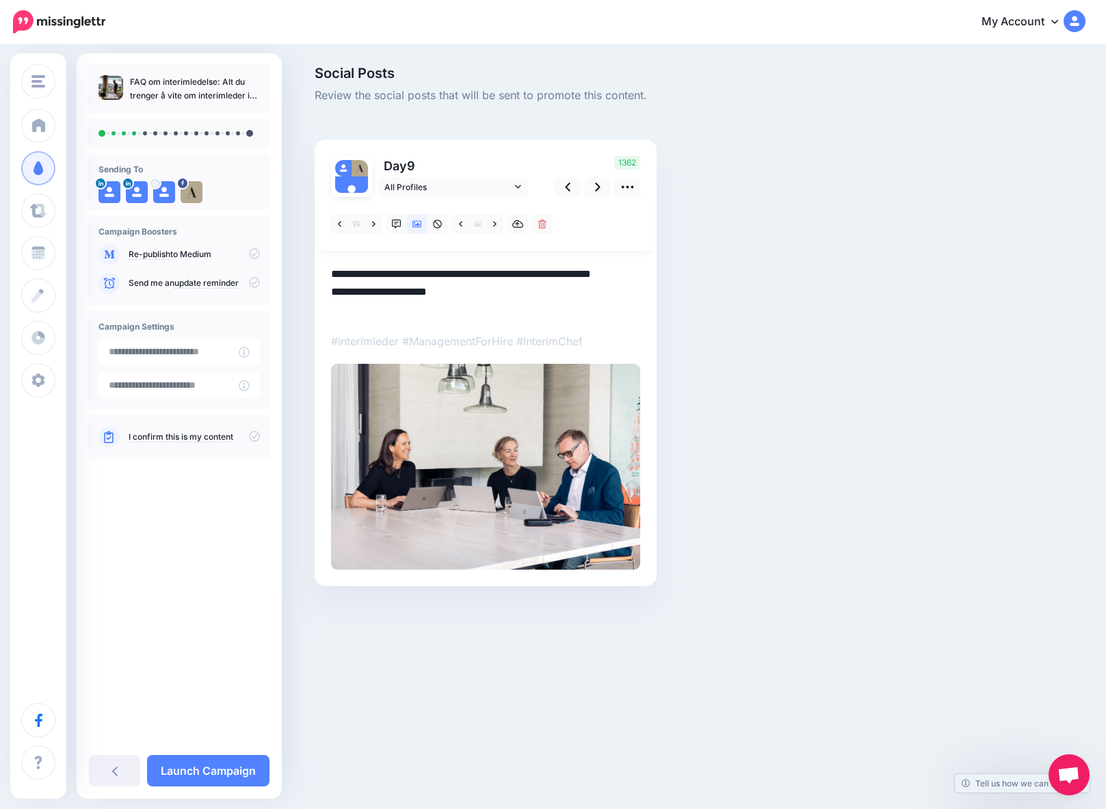
click at [332, 310] on textarea "**********" at bounding box center [485, 291] width 309 height 53
click at [428, 291] on textarea "**********" at bounding box center [485, 291] width 309 height 53
click at [330, 274] on div "Day 9 All Profiles" at bounding box center [486, 362] width 342 height 446
click at [331, 274] on textarea "**********" at bounding box center [485, 291] width 309 height 53
click at [468, 276] on textarea "**********" at bounding box center [485, 291] width 309 height 53
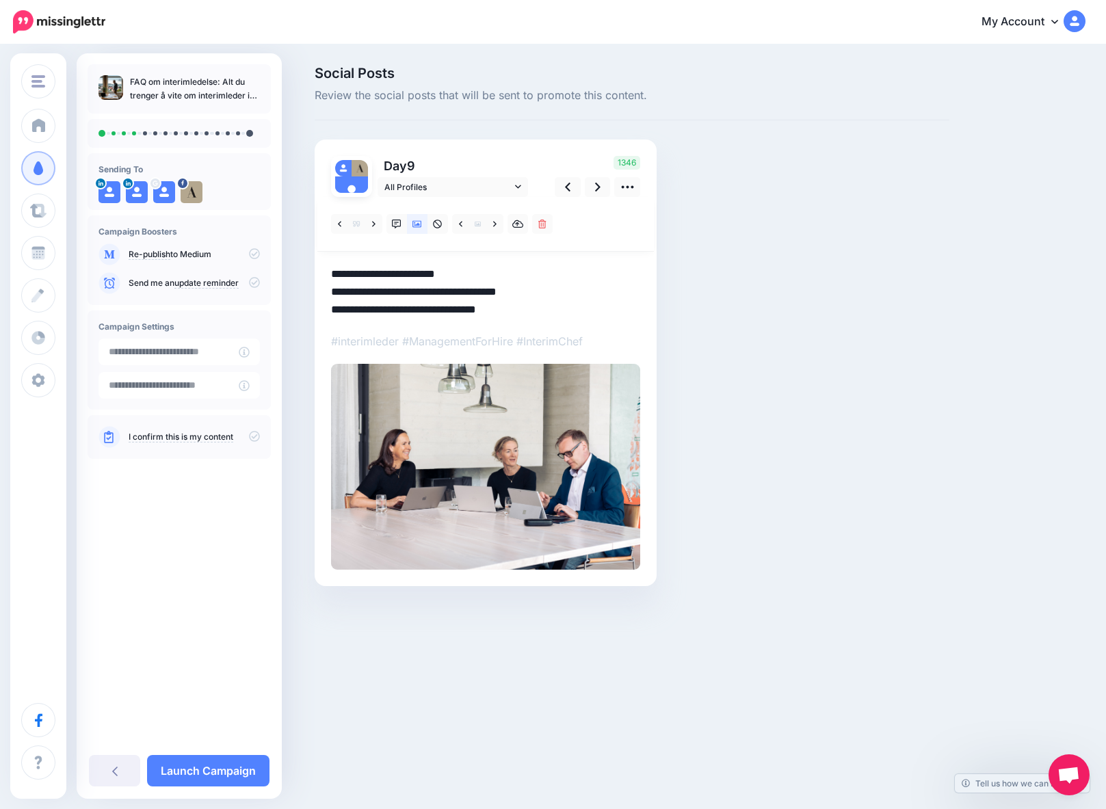
drag, startPoint x: 435, startPoint y: 292, endPoint x: 526, endPoint y: 299, distance: 91.9
click at [541, 299] on textarea "**********" at bounding box center [485, 291] width 309 height 53
drag, startPoint x: 434, startPoint y: 292, endPoint x: 542, endPoint y: 302, distance: 107.8
click at [542, 302] on textarea "**********" at bounding box center [485, 291] width 309 height 53
click at [523, 297] on textarea "**********" at bounding box center [485, 291] width 309 height 53
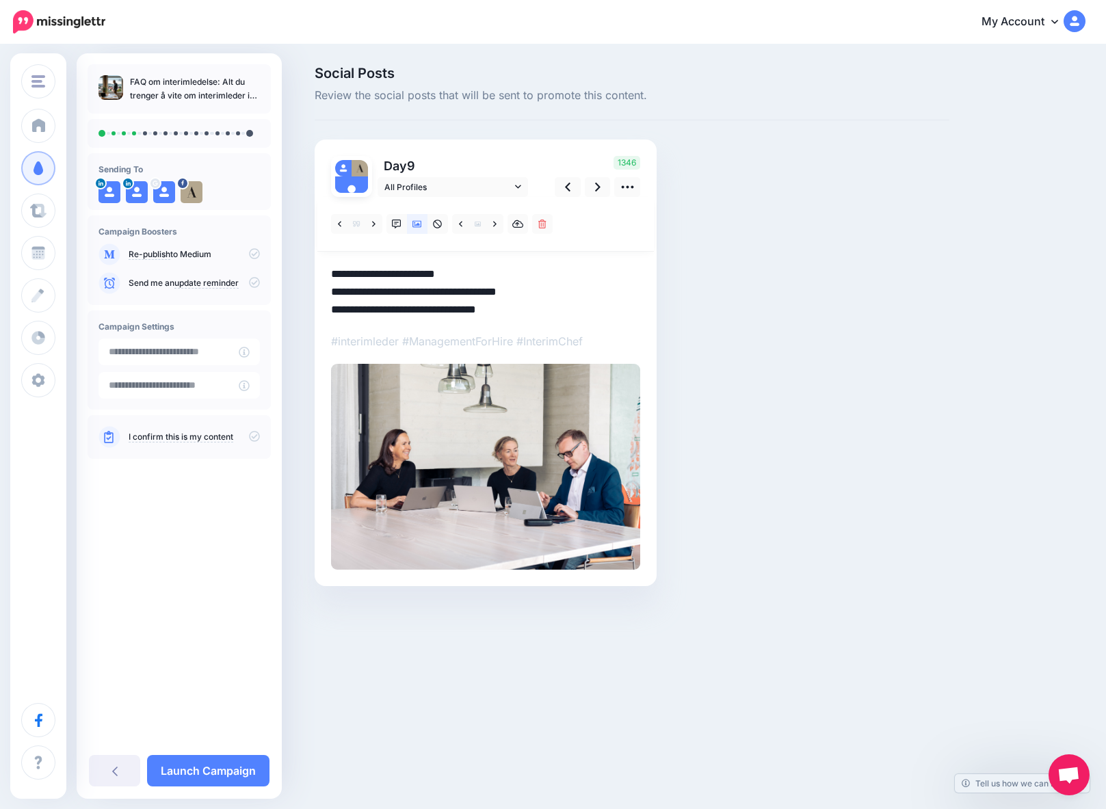
drag, startPoint x: 437, startPoint y: 293, endPoint x: 550, endPoint y: 299, distance: 113.0
click at [550, 299] on textarea "**********" at bounding box center [485, 291] width 309 height 53
click at [332, 294] on textarea "**********" at bounding box center [485, 291] width 309 height 53
click at [332, 312] on textarea "**********" at bounding box center [485, 291] width 309 height 53
click at [442, 185] on span "All Profiles" at bounding box center [447, 187] width 127 height 14
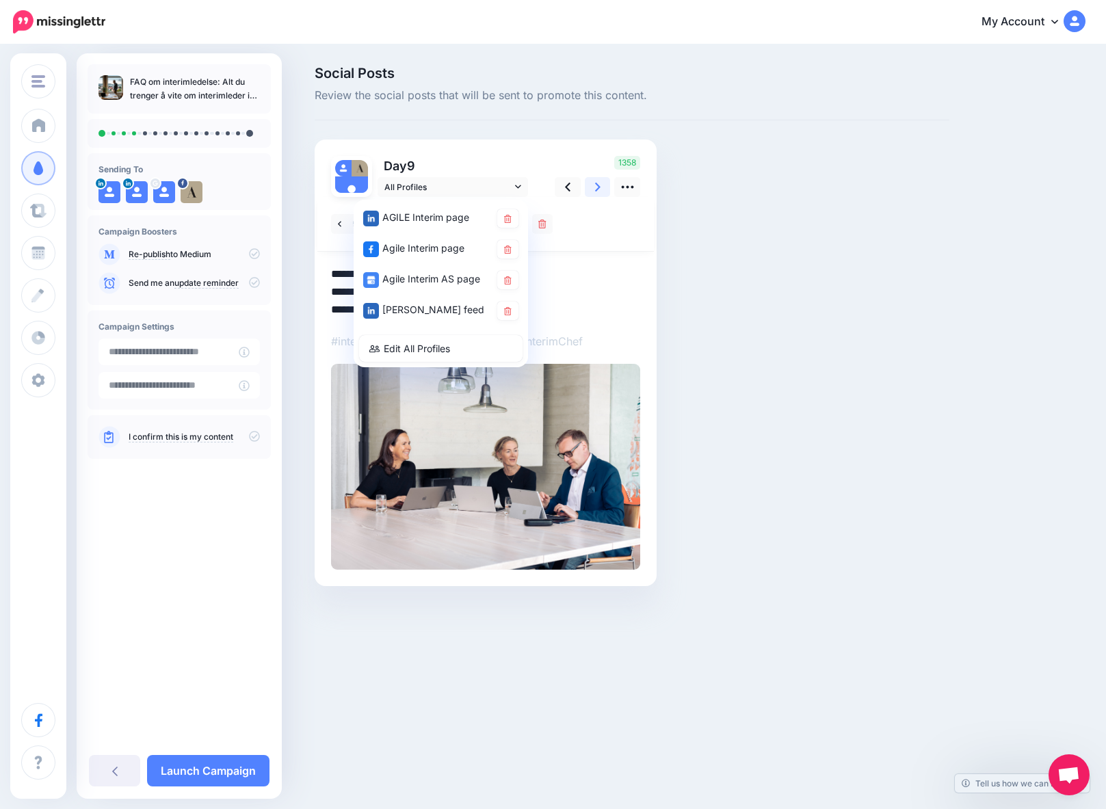
click at [598, 185] on icon at bounding box center [597, 187] width 5 height 9
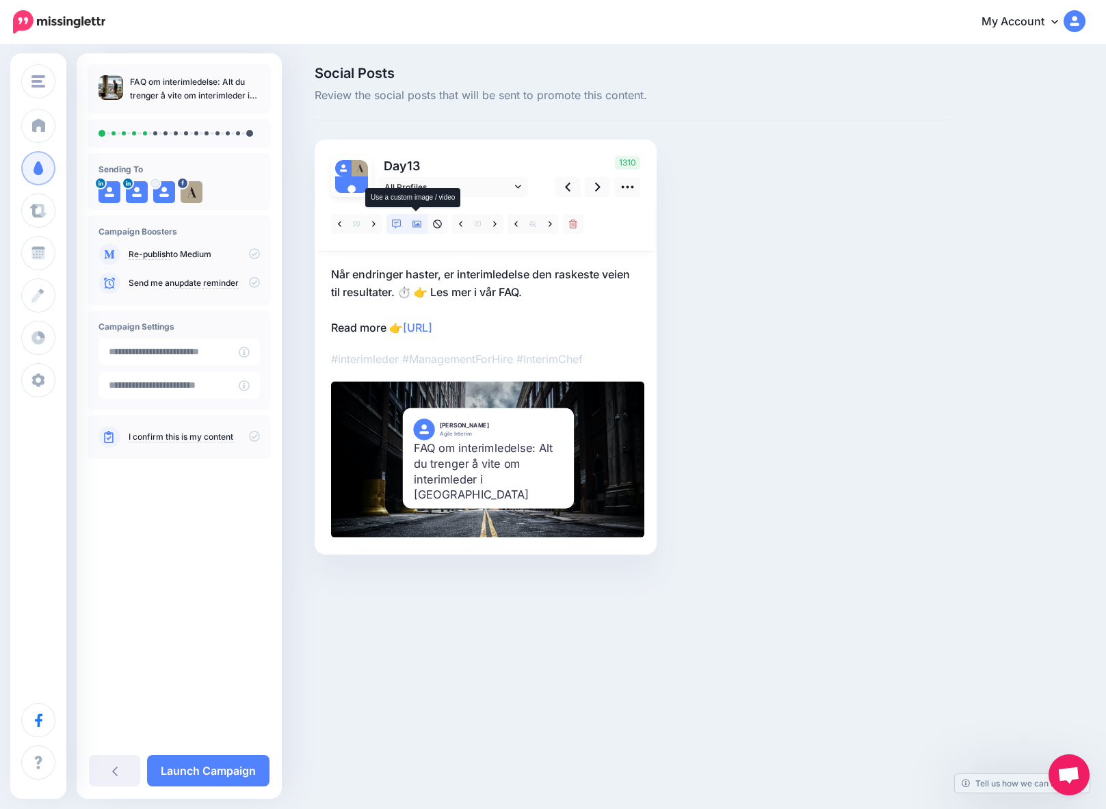
click at [416, 225] on icon at bounding box center [417, 224] width 10 height 7
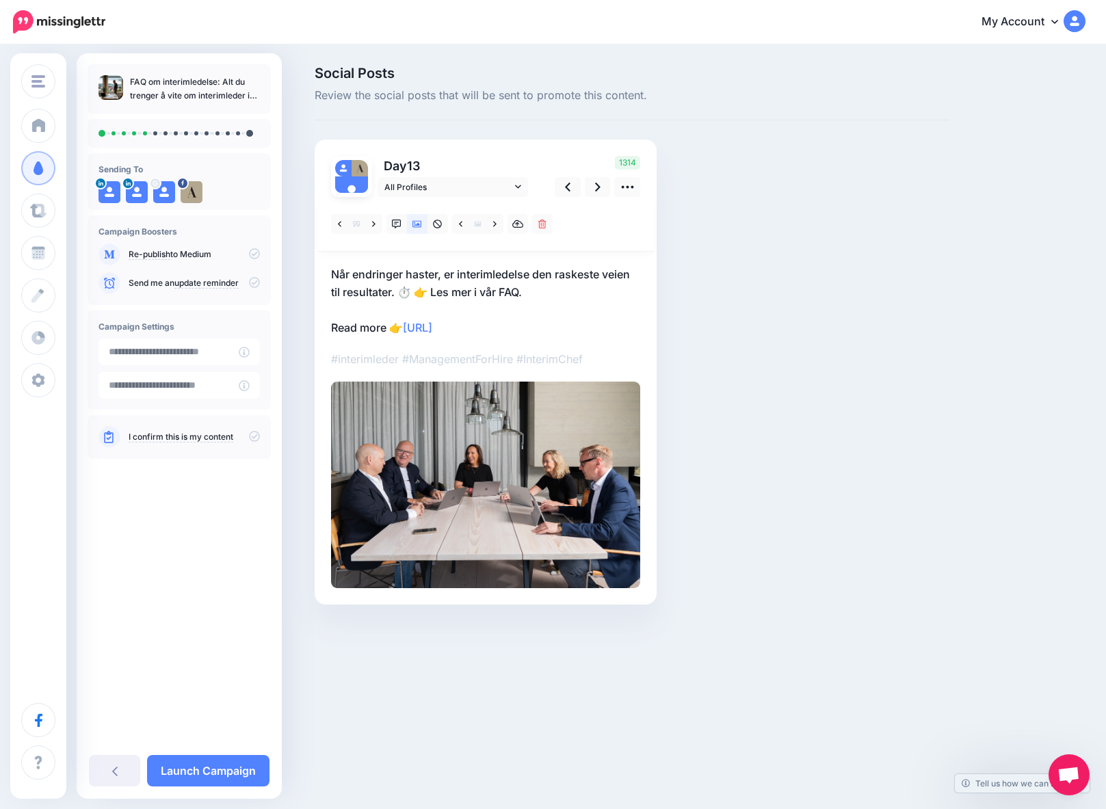
click at [543, 503] on img at bounding box center [485, 485] width 309 height 206
click at [609, 492] on img at bounding box center [485, 485] width 309 height 206
click at [482, 477] on img at bounding box center [485, 485] width 309 height 206
click at [495, 224] on icon at bounding box center [494, 223] width 3 height 5
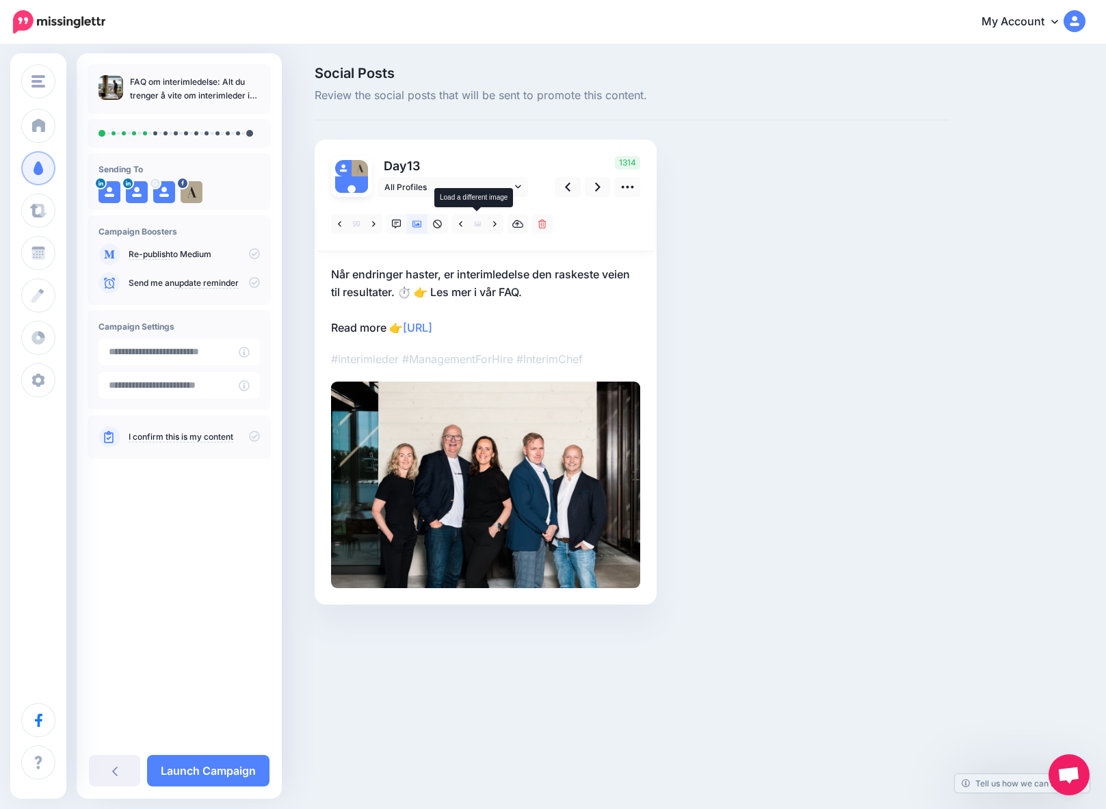
click at [477, 225] on icon at bounding box center [478, 224] width 6 height 6
click at [416, 224] on icon at bounding box center [417, 224] width 10 height 10
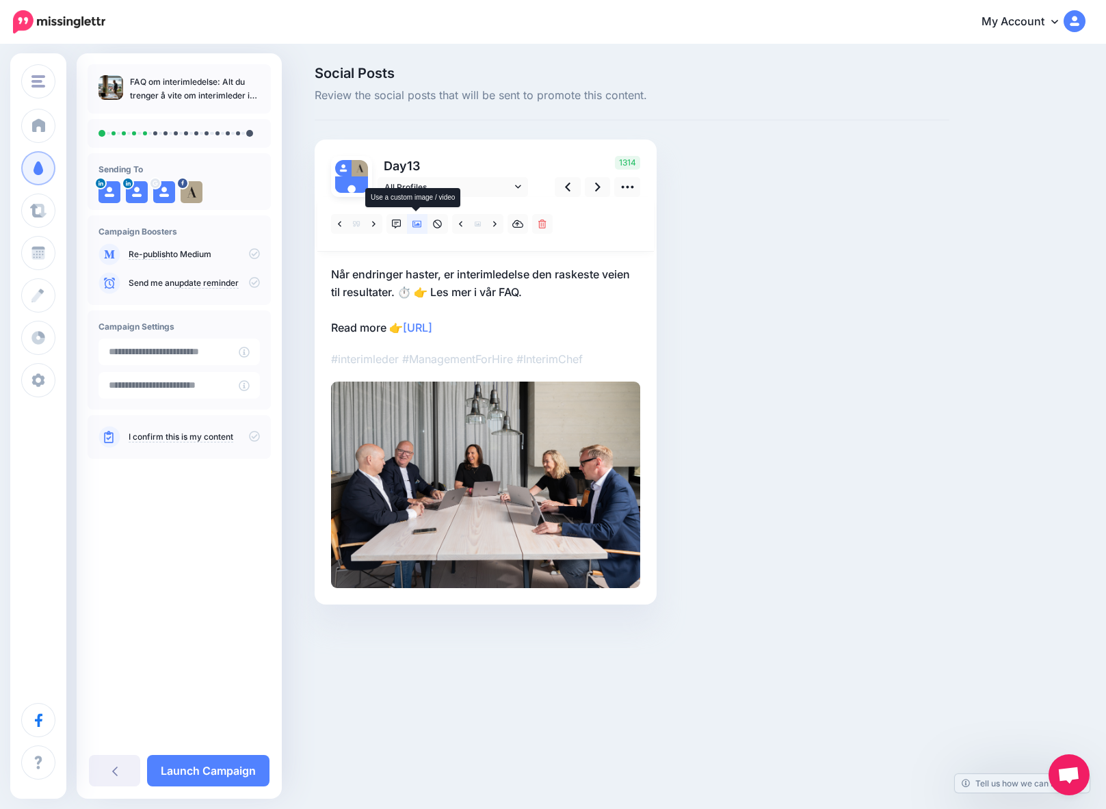
click at [416, 224] on icon at bounding box center [417, 224] width 10 height 10
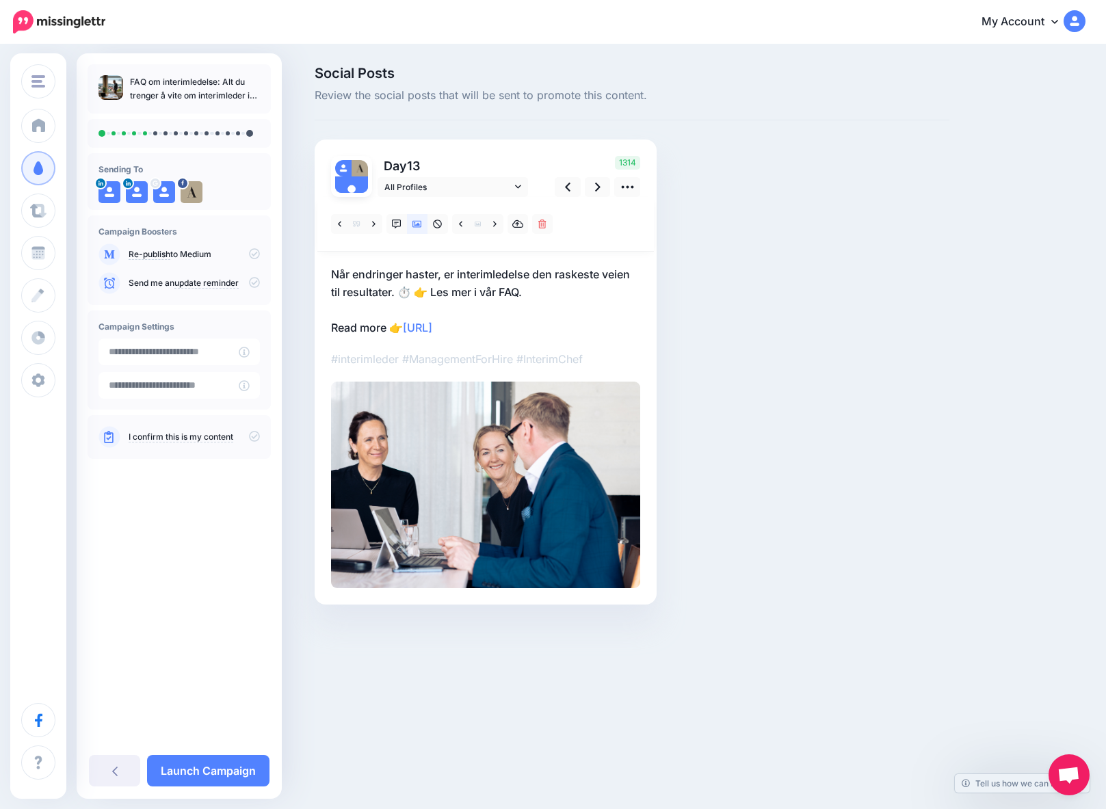
click at [553, 471] on img at bounding box center [485, 485] width 309 height 206
click at [388, 325] on p "Når endringer haster, er interimledelse den raskeste veien til resultater. ⏱️ 👉…" at bounding box center [485, 300] width 309 height 71
drag, startPoint x: 388, startPoint y: 325, endPoint x: 319, endPoint y: 329, distance: 69.1
click at [319, 329] on div "Day 13 All Profiles" at bounding box center [486, 371] width 342 height 465
type textarea "**********"
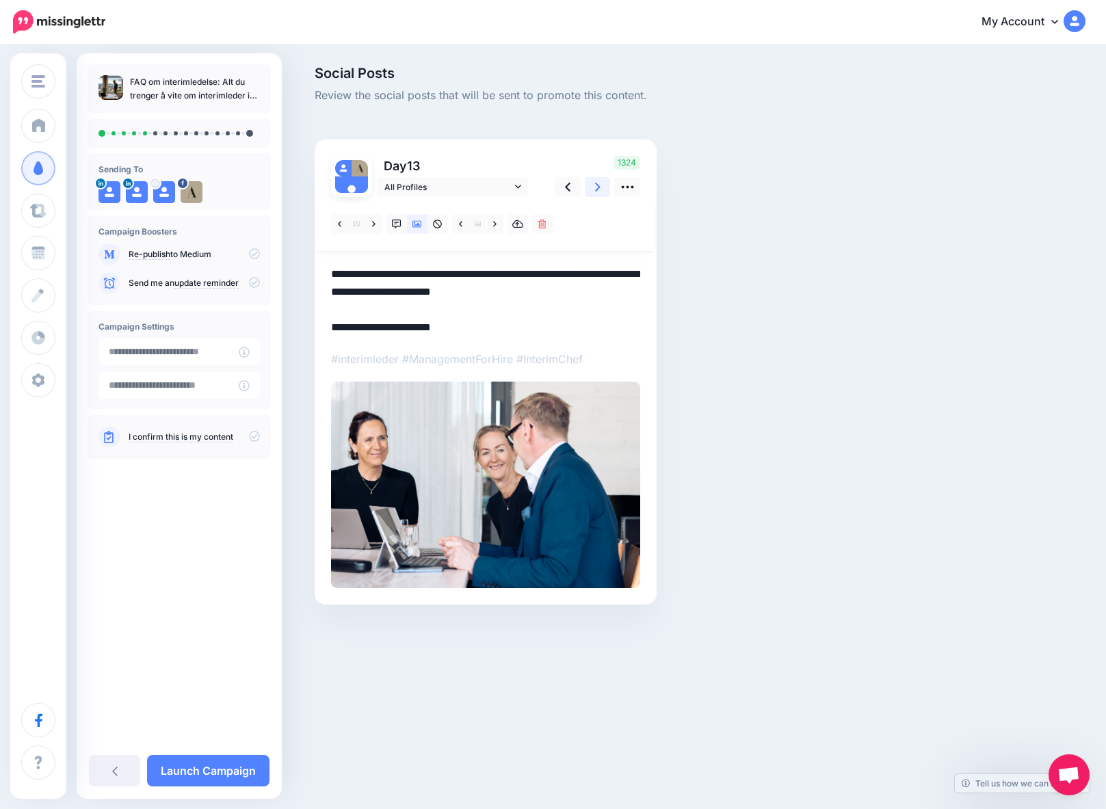
click at [598, 187] on icon at bounding box center [597, 187] width 5 height 9
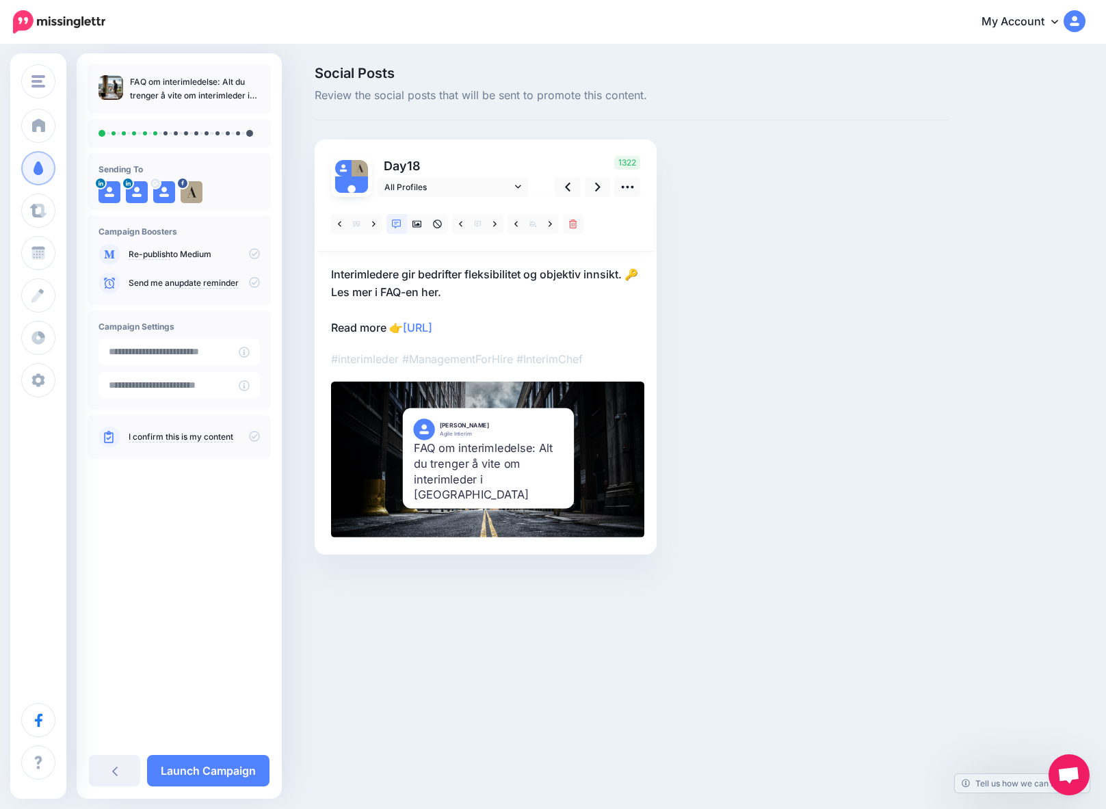
click at [492, 481] on div "FAQ om interimledelse: Alt du trenger å vite om interimleder i [GEOGRAPHIC_DATA]" at bounding box center [488, 471] width 148 height 63
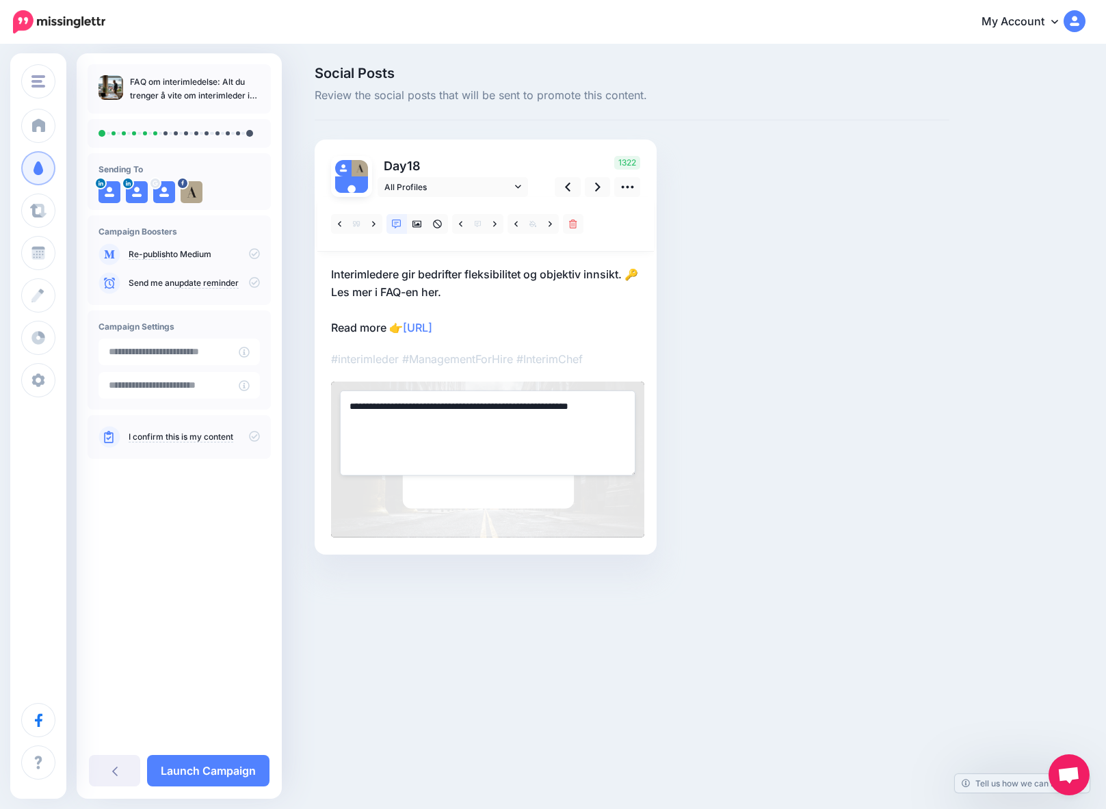
type textarea "**********"
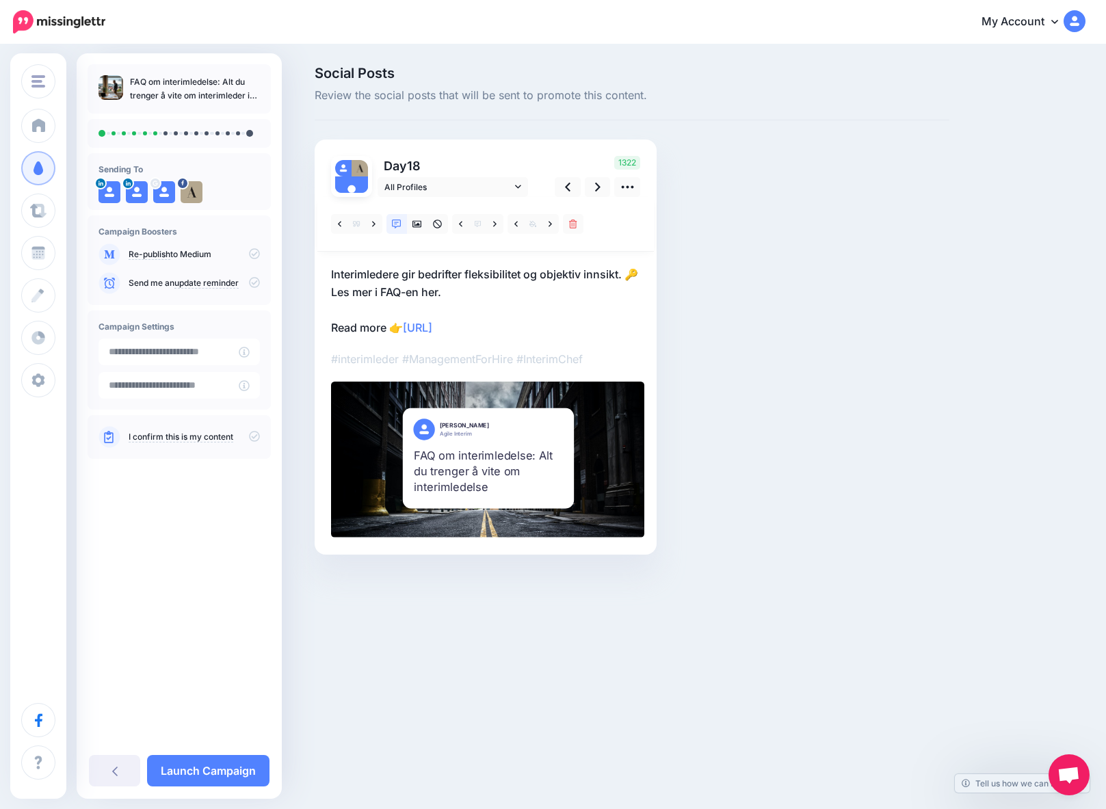
click at [550, 297] on p "Interimledere gir bedrifter fleksibilitet og objektiv innsikt. 🔑 Les mer i FAQ-…" at bounding box center [485, 300] width 309 height 71
drag, startPoint x: 390, startPoint y: 329, endPoint x: 310, endPoint y: 332, distance: 80.0
click at [310, 332] on div "Social Posts Review the social posts that will be sent to promote this content.…" at bounding box center [631, 330] width 655 height 529
click at [599, 185] on icon at bounding box center [597, 187] width 5 height 14
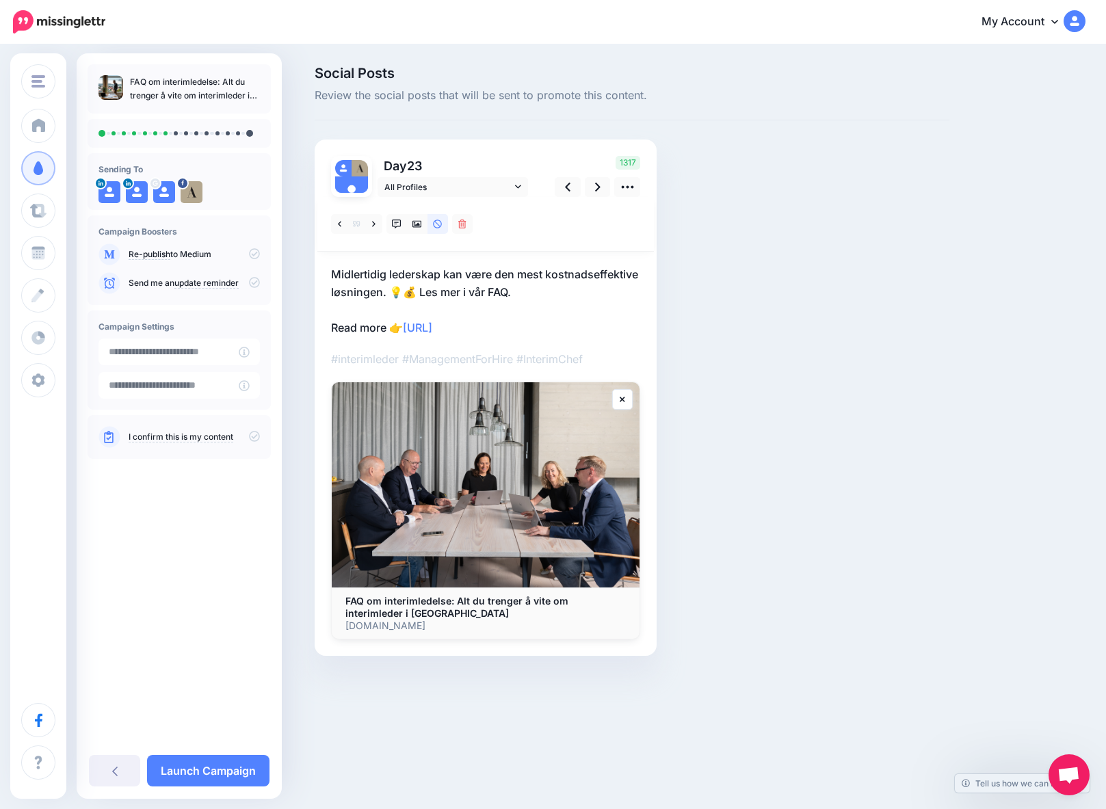
click at [382, 325] on p "Midlertidig lederskap kan være den mest kostnadseffektive løsningen. 💡💰 Les mer…" at bounding box center [485, 300] width 309 height 71
drag, startPoint x: 387, startPoint y: 327, endPoint x: 328, endPoint y: 329, distance: 58.8
click at [328, 329] on div "Day 23 All Profiles" at bounding box center [486, 397] width 342 height 516
click at [598, 185] on icon at bounding box center [597, 187] width 5 height 14
click at [375, 326] on p "En interim daglig leder kan sikre stabilitet og fart i overgangsperioder. ⚖️➡️🏃…" at bounding box center [485, 300] width 309 height 71
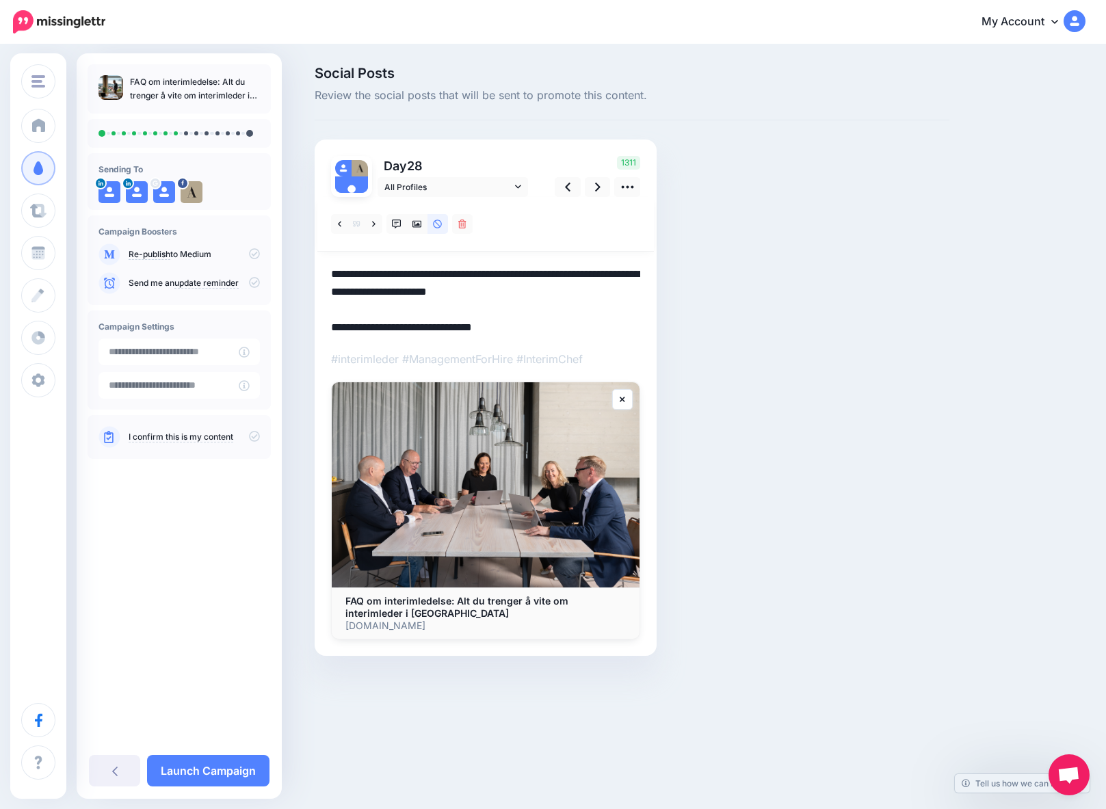
drag, startPoint x: 387, startPoint y: 328, endPoint x: 330, endPoint y: 329, distance: 56.8
click at [331, 329] on textarea "**********" at bounding box center [485, 300] width 309 height 71
click at [604, 478] on img at bounding box center [486, 484] width 308 height 205
click at [595, 185] on icon at bounding box center [597, 187] width 5 height 14
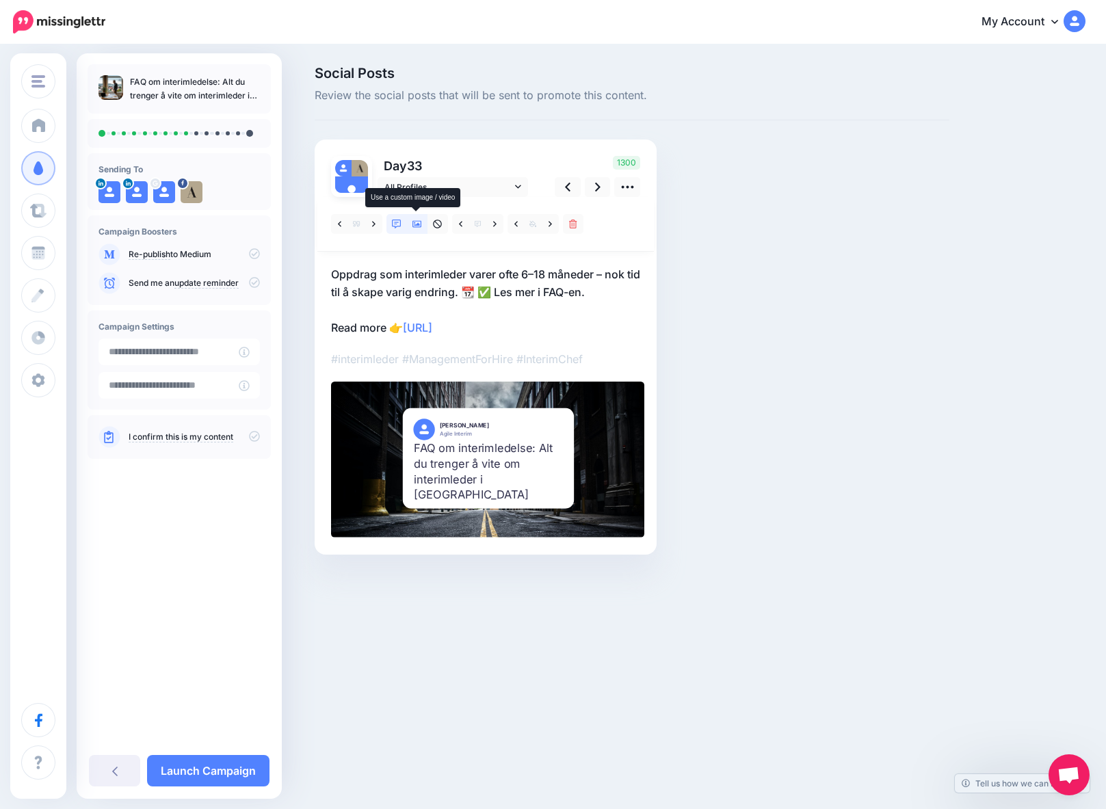
click at [420, 224] on icon at bounding box center [417, 224] width 10 height 10
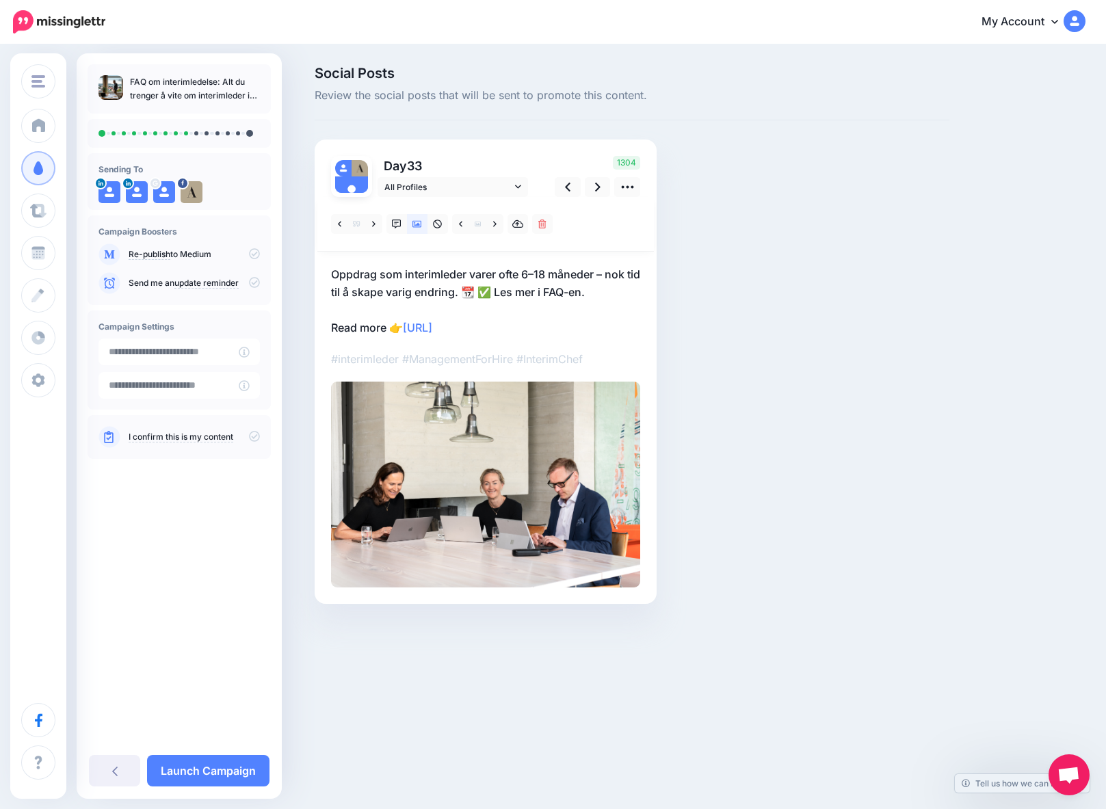
click at [388, 328] on p "Oppdrag som interimleder varer ofte 6–18 måneder – nok tid til å skape varig en…" at bounding box center [485, 300] width 309 height 71
drag, startPoint x: 388, startPoint y: 328, endPoint x: 328, endPoint y: 328, distance: 60.2
click at [328, 328] on div "Day 33 All Profiles" at bounding box center [486, 371] width 342 height 464
click at [598, 183] on icon at bounding box center [597, 187] width 5 height 14
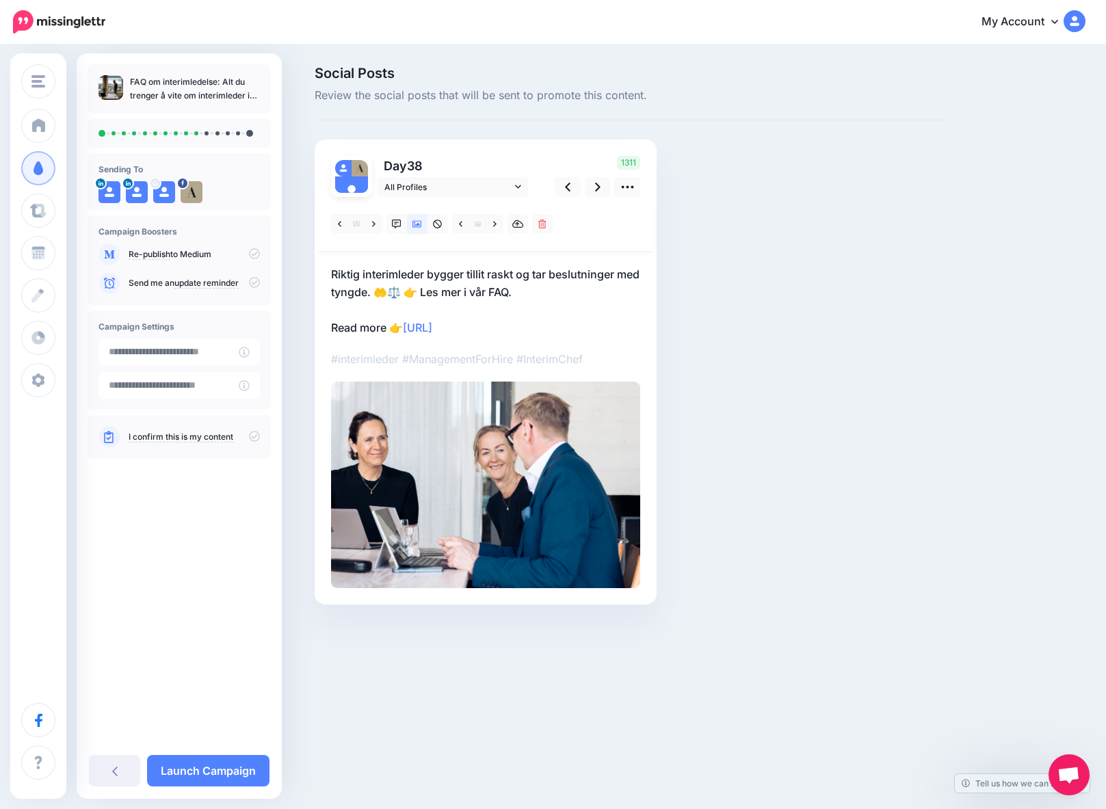
click at [387, 325] on p "Riktig interimleder bygger tillit raskt og tar beslutninger med tyngde. 🤲⚖️ 👉 L…" at bounding box center [485, 300] width 309 height 71
drag, startPoint x: 387, startPoint y: 326, endPoint x: 335, endPoint y: 328, distance: 52.0
click at [335, 328] on textarea "**********" at bounding box center [485, 300] width 309 height 71
click at [598, 186] on icon at bounding box center [597, 187] width 5 height 9
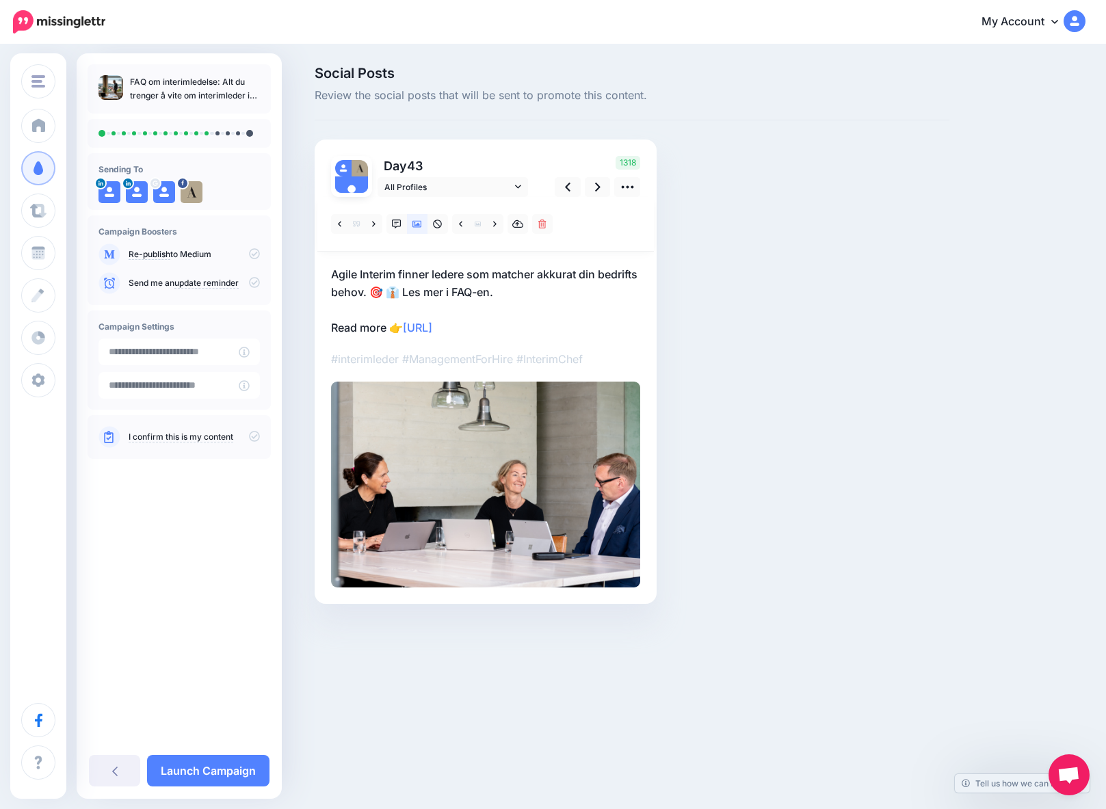
click at [379, 325] on p "Agile Interim finner ledere som matcher akkurat din bedrifts behov. 🎯 👔 Les mer…" at bounding box center [485, 300] width 309 height 71
drag, startPoint x: 389, startPoint y: 328, endPoint x: 310, endPoint y: 329, distance: 79.3
click at [310, 329] on div "Social Posts Review the social posts that will be sent to promote this content.…" at bounding box center [631, 355] width 655 height 578
click at [598, 185] on icon at bounding box center [597, 187] width 5 height 9
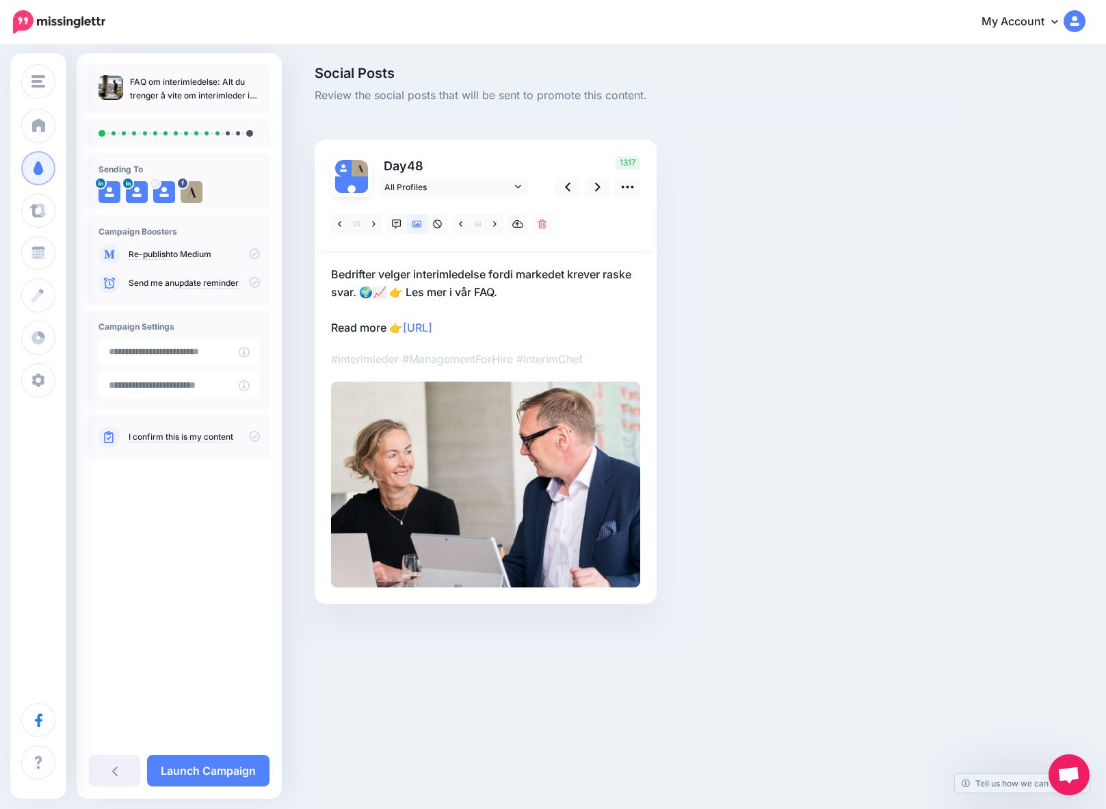
click at [386, 332] on p "Bedrifter velger interimledelse fordi markedet krever raske svar. 🌍📈 👉 Les mer …" at bounding box center [485, 300] width 309 height 71
drag, startPoint x: 387, startPoint y: 327, endPoint x: 306, endPoint y: 328, distance: 81.4
click at [306, 328] on div "Social Posts Review the social posts that will be sent to promote this content.…" at bounding box center [631, 355] width 655 height 578
click at [596, 183] on icon at bounding box center [597, 187] width 5 height 9
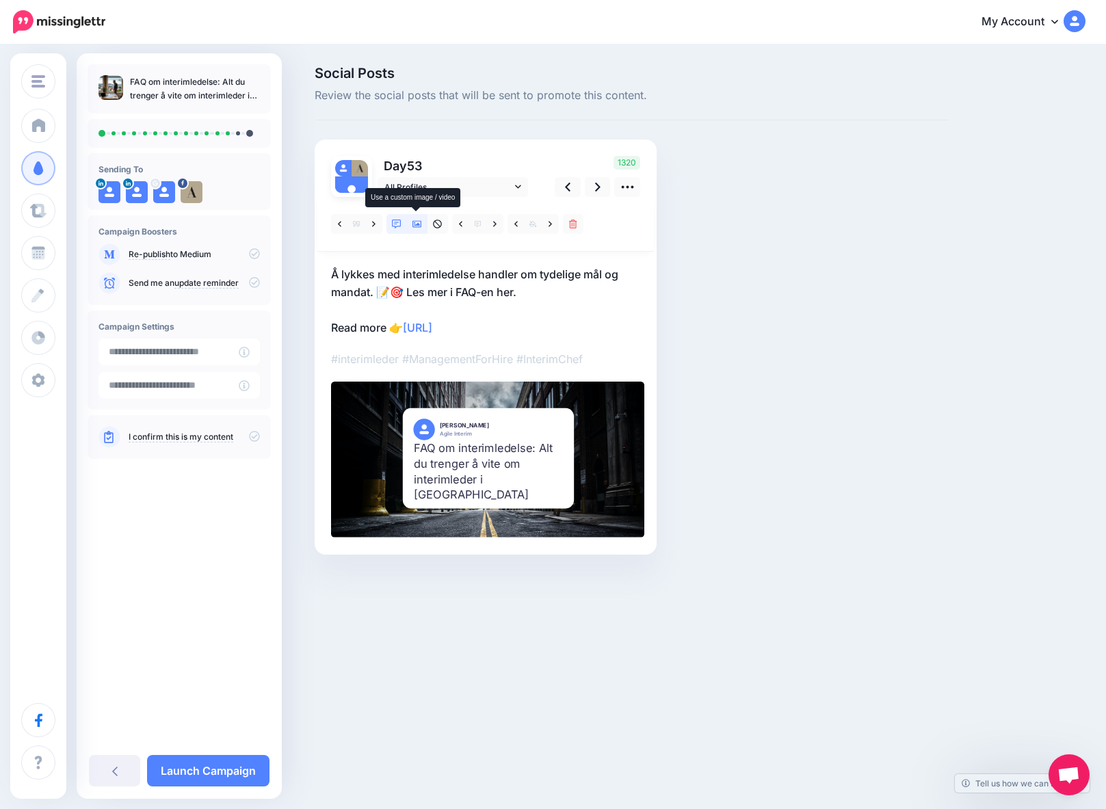
click at [414, 222] on icon at bounding box center [417, 224] width 10 height 10
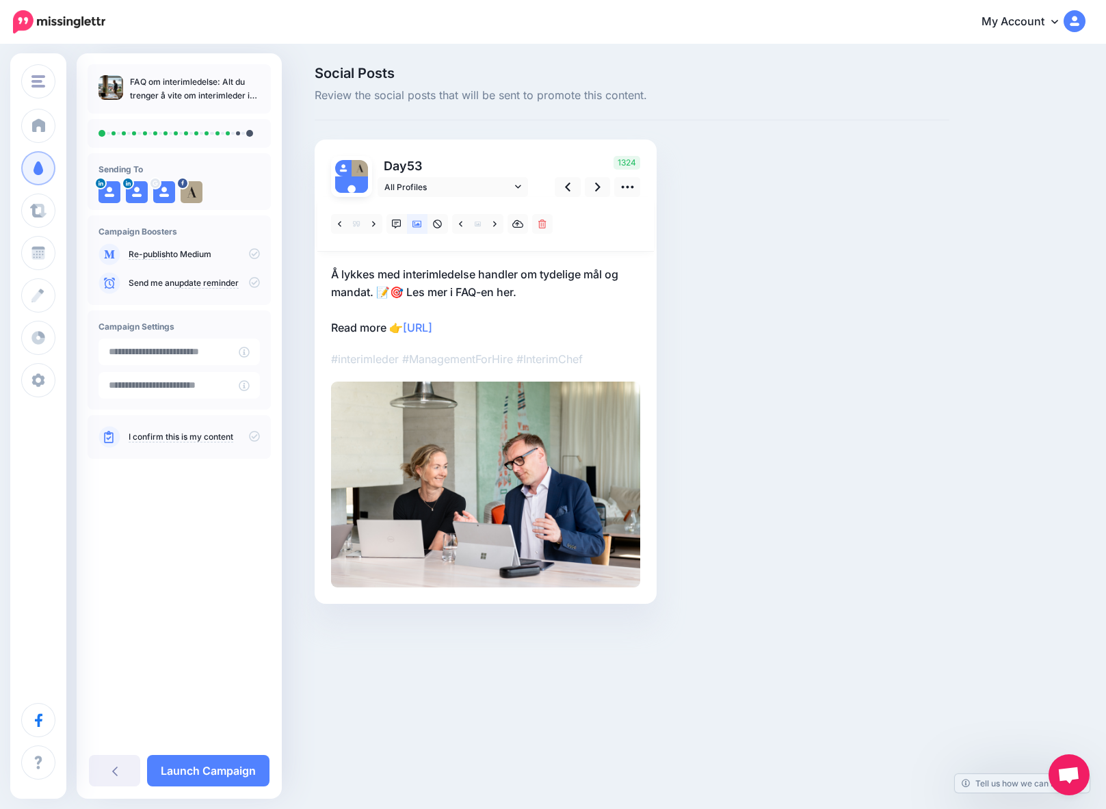
click at [384, 327] on p "Å lykkes med interimledelse handler om tydelige mål og mandat. 📝🎯 Les mer i FAQ…" at bounding box center [485, 300] width 309 height 71
drag, startPoint x: 389, startPoint y: 328, endPoint x: 319, endPoint y: 329, distance: 69.8
click at [319, 329] on div "Day 53 All Profiles" at bounding box center [486, 371] width 342 height 464
click at [600, 184] on link at bounding box center [598, 187] width 26 height 20
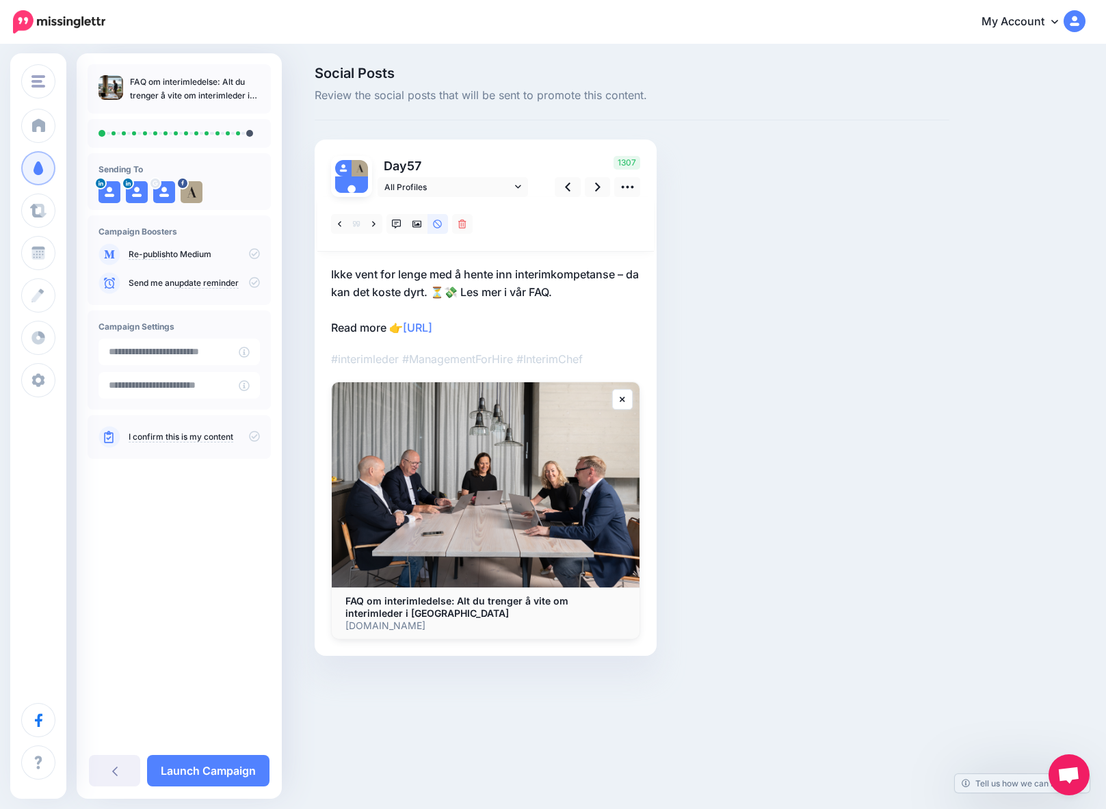
click at [385, 329] on p "Ikke vent for lenge med å hente inn interimkompetanse – da kan det koste dyrt. …" at bounding box center [485, 300] width 309 height 71
drag, startPoint x: 388, startPoint y: 328, endPoint x: 318, endPoint y: 328, distance: 69.7
click at [318, 328] on div "Day 57 All Profiles" at bounding box center [486, 397] width 342 height 516
click at [595, 187] on icon at bounding box center [597, 187] width 5 height 14
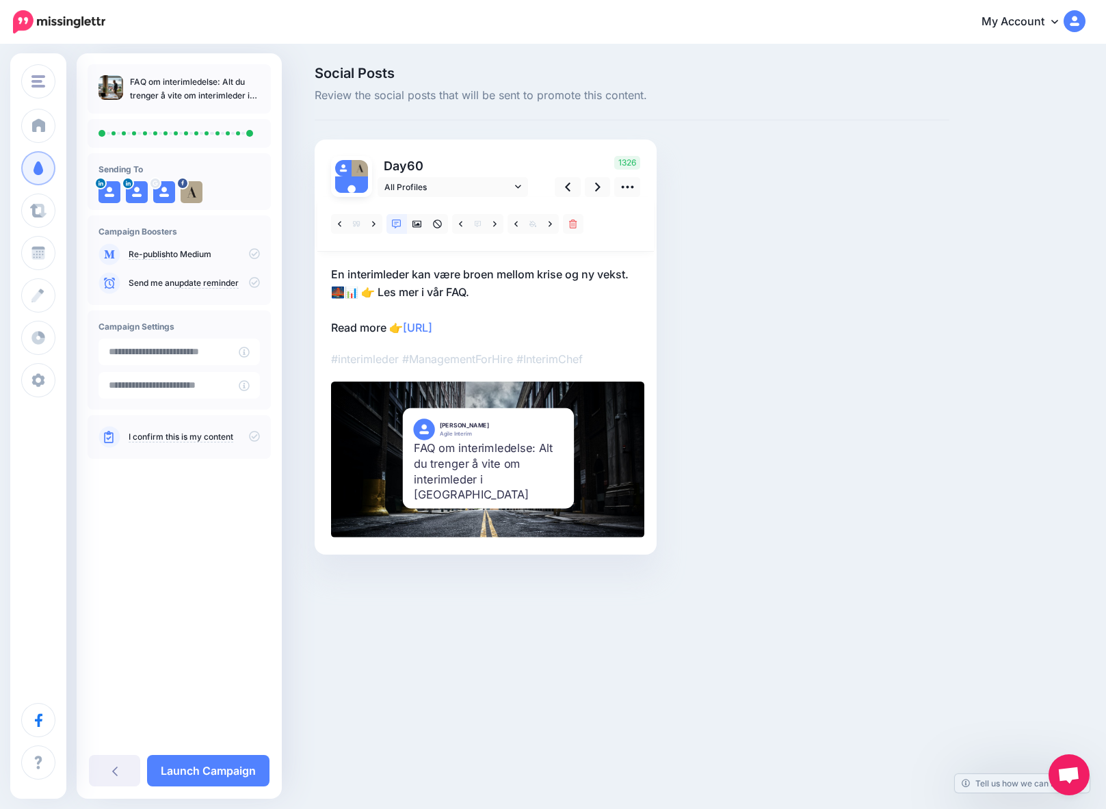
click at [389, 326] on p "En interimleder kan være broen mellom krise og ny vekst. 🌉📊 👉 Les mer i vår FAQ…" at bounding box center [485, 300] width 309 height 71
drag, startPoint x: 388, startPoint y: 326, endPoint x: 330, endPoint y: 328, distance: 57.5
click at [331, 328] on textarea "**********" at bounding box center [485, 300] width 309 height 71
type textarea "**********"
click at [488, 483] on div "FAQ om interimledelse: Alt du trenger å vite om interimleder i Norge" at bounding box center [488, 471] width 148 height 63
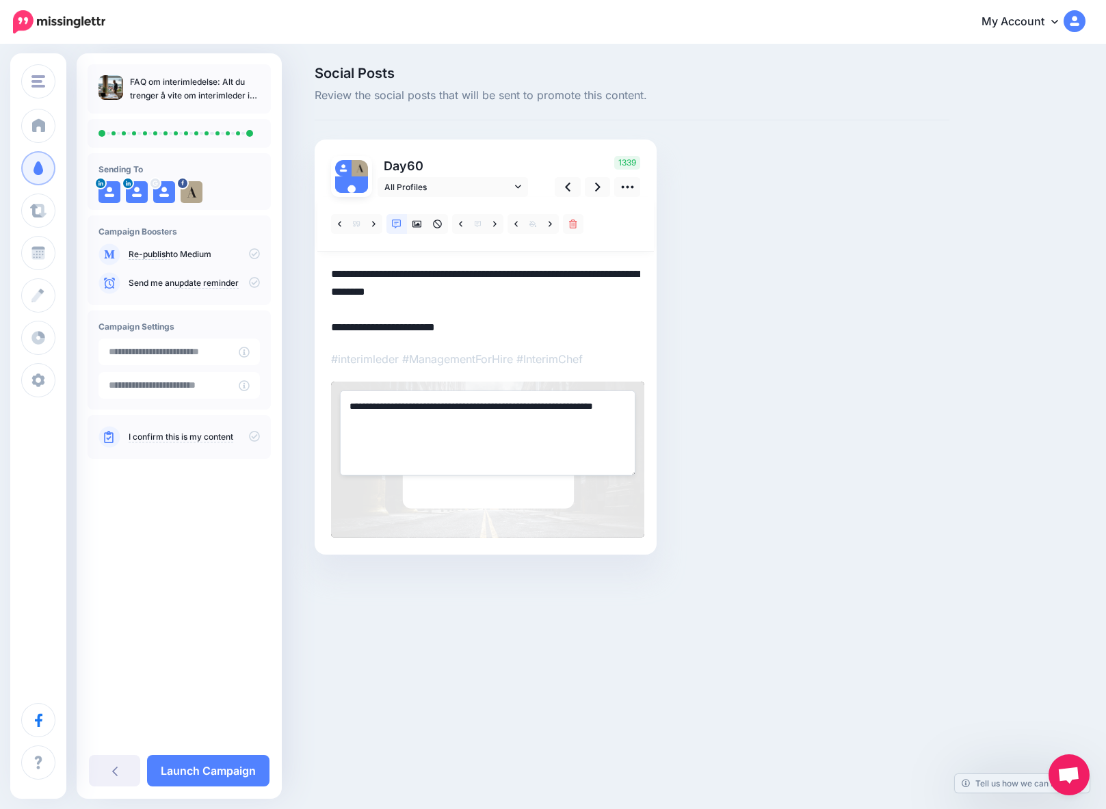
drag, startPoint x: 388, startPoint y: 420, endPoint x: 337, endPoint y: 420, distance: 50.6
click at [337, 420] on div "**********" at bounding box center [487, 460] width 313 height 156
type textarea "**********"
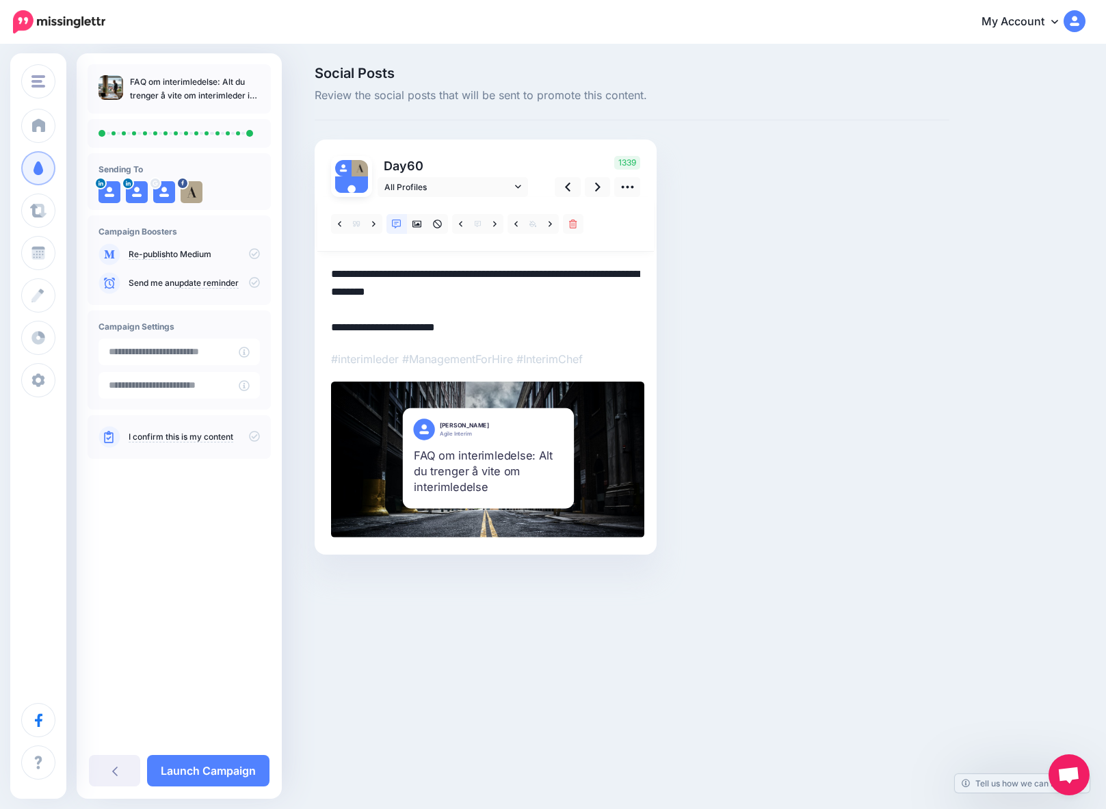
click at [603, 320] on textarea "**********" at bounding box center [485, 300] width 309 height 71
click at [596, 190] on icon at bounding box center [597, 187] width 5 height 9
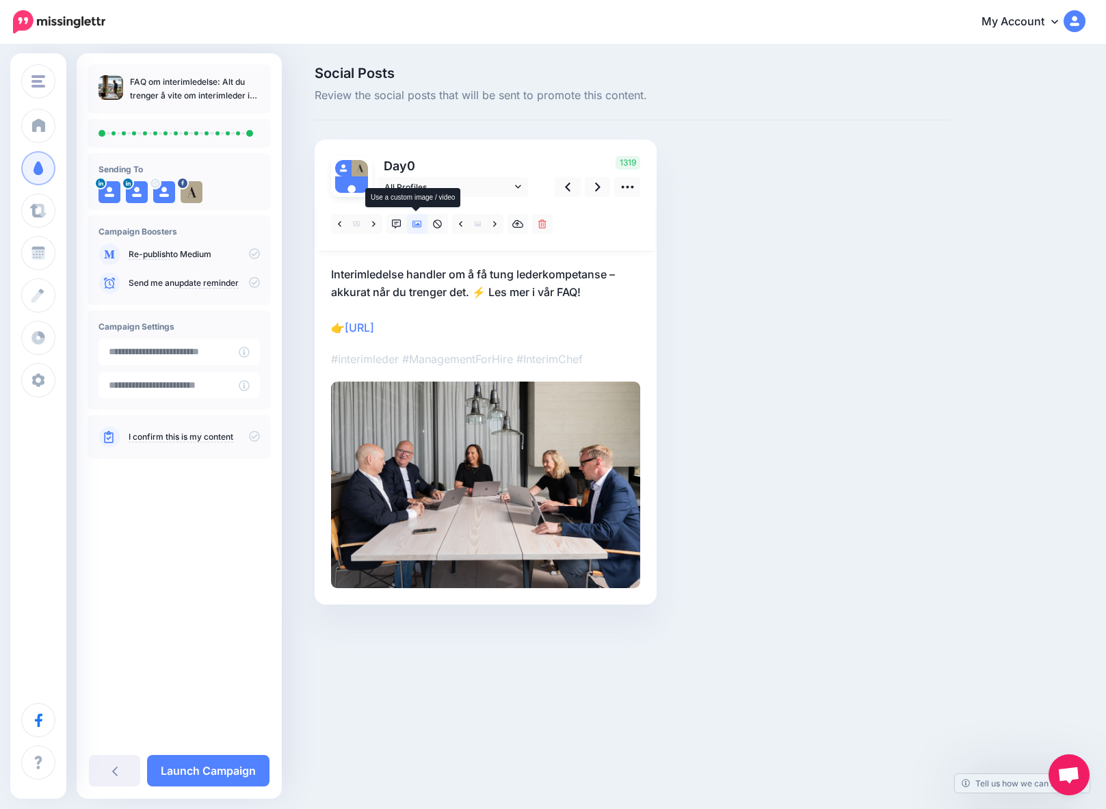
click at [414, 221] on icon at bounding box center [417, 224] width 10 height 7
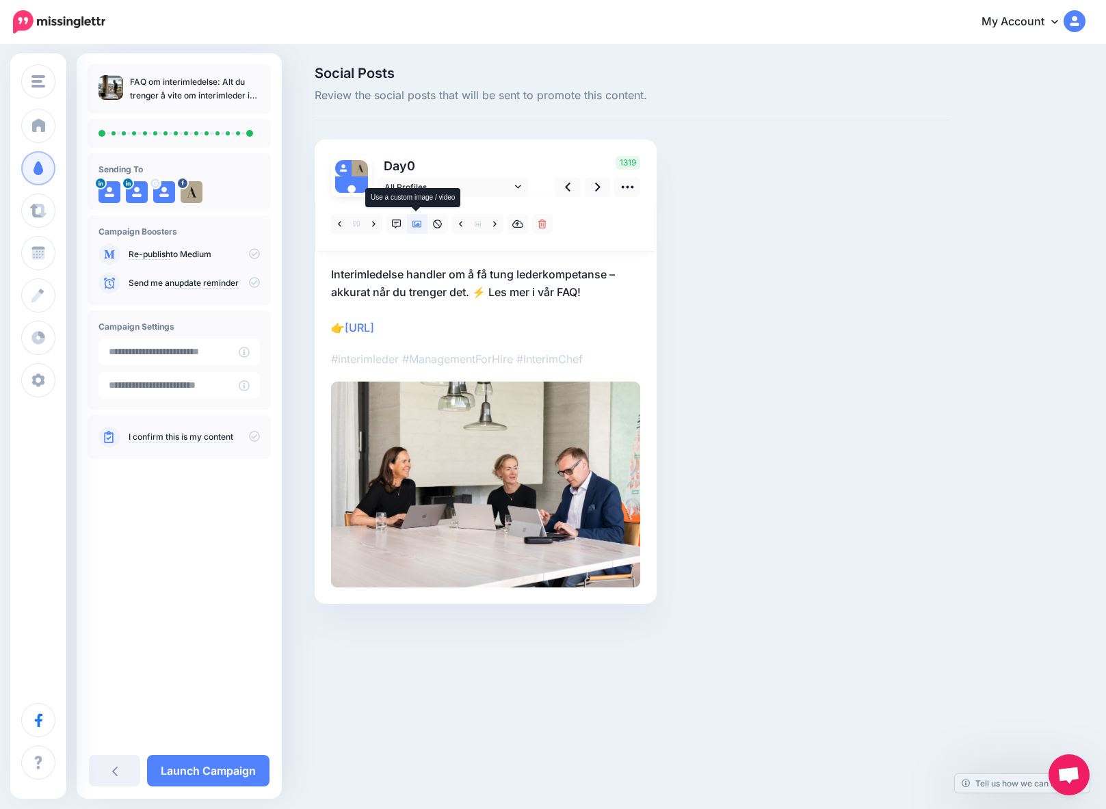
click at [415, 221] on icon at bounding box center [417, 224] width 10 height 7
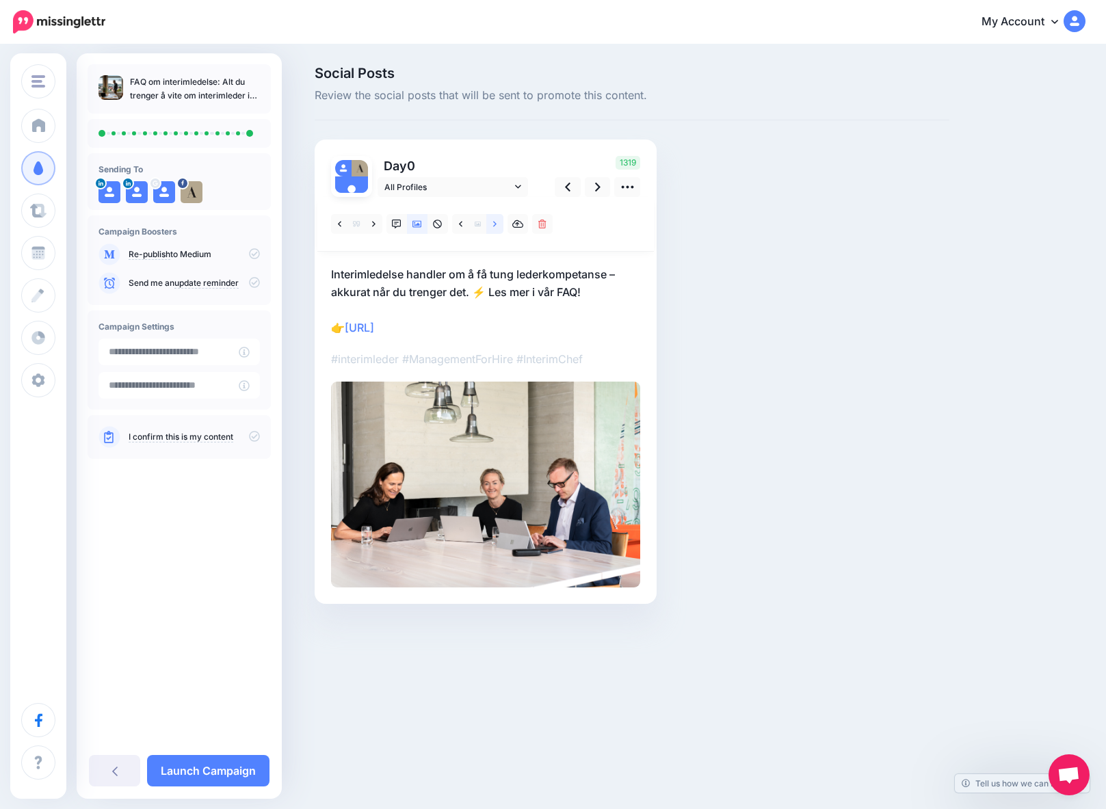
click at [496, 225] on link at bounding box center [494, 224] width 17 height 20
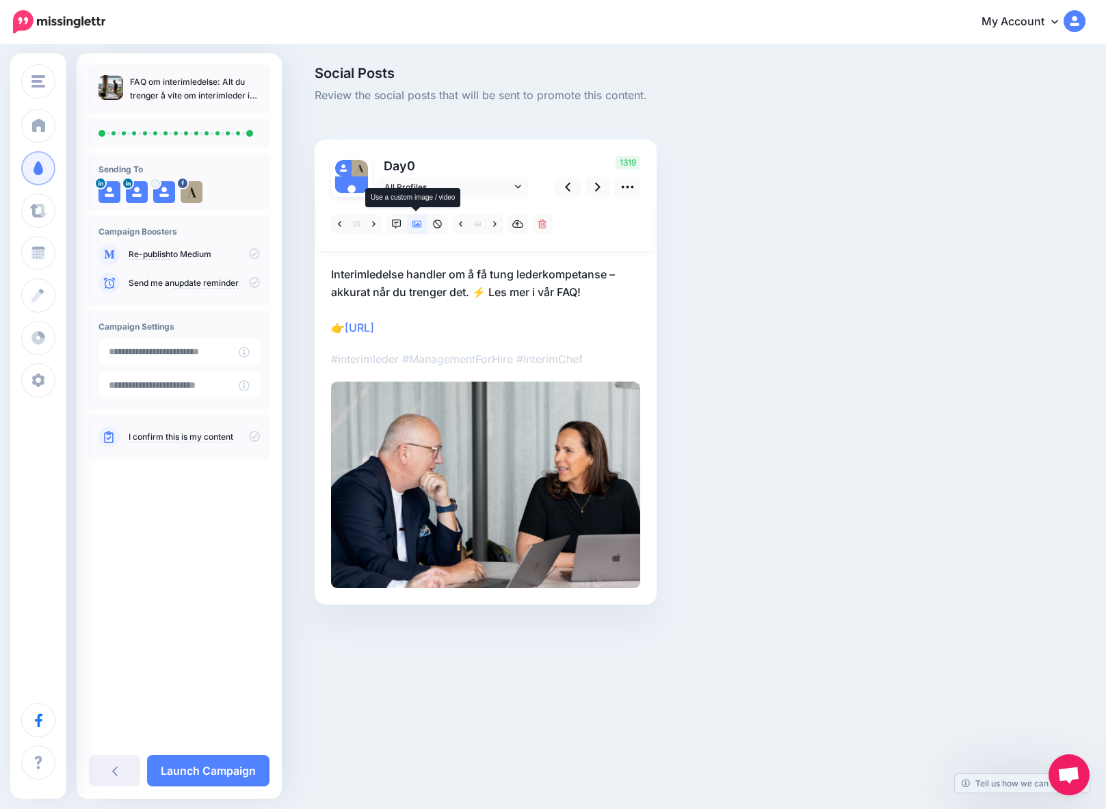
click at [416, 224] on icon at bounding box center [417, 224] width 10 height 10
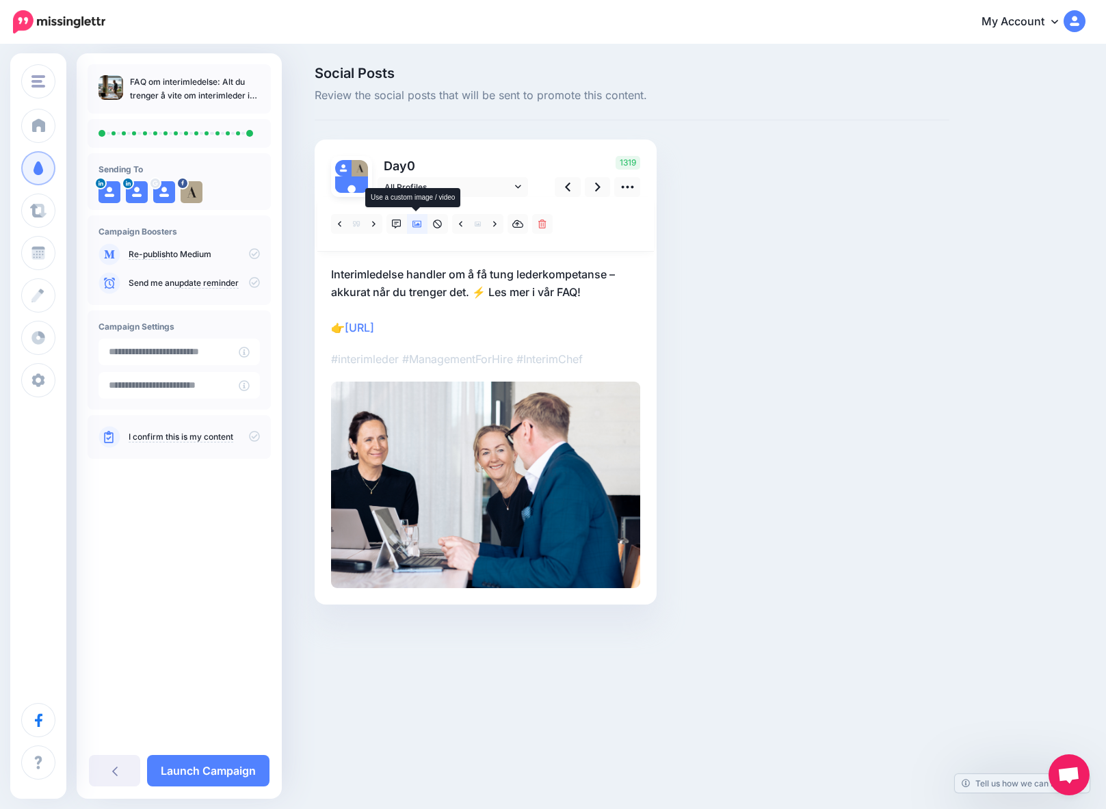
click at [416, 224] on icon at bounding box center [417, 224] width 10 height 10
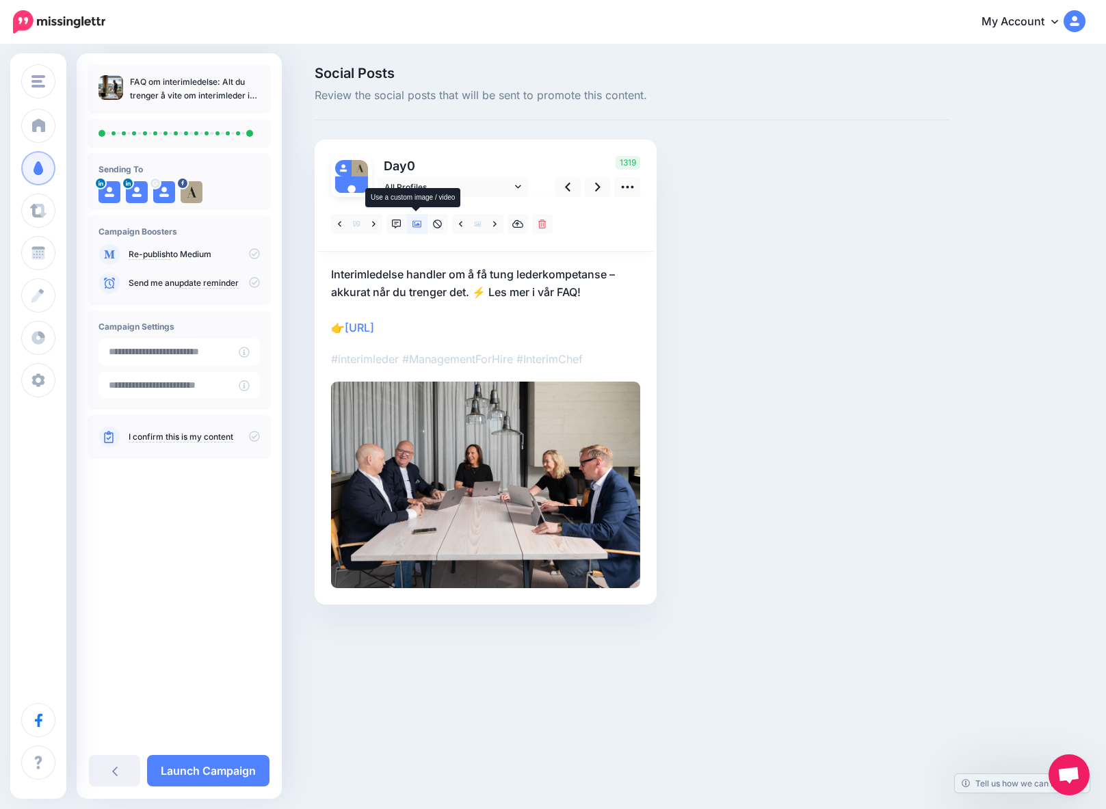
click at [416, 224] on icon at bounding box center [417, 224] width 10 height 10
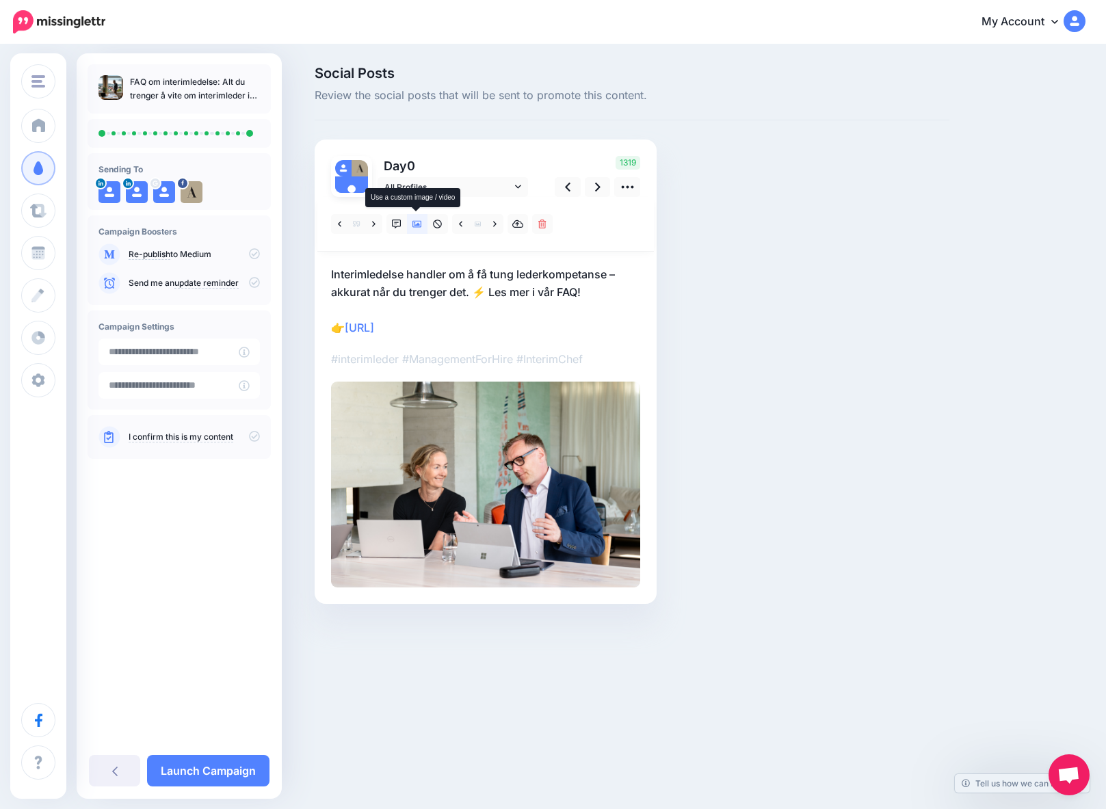
click at [416, 224] on icon at bounding box center [417, 224] width 10 height 10
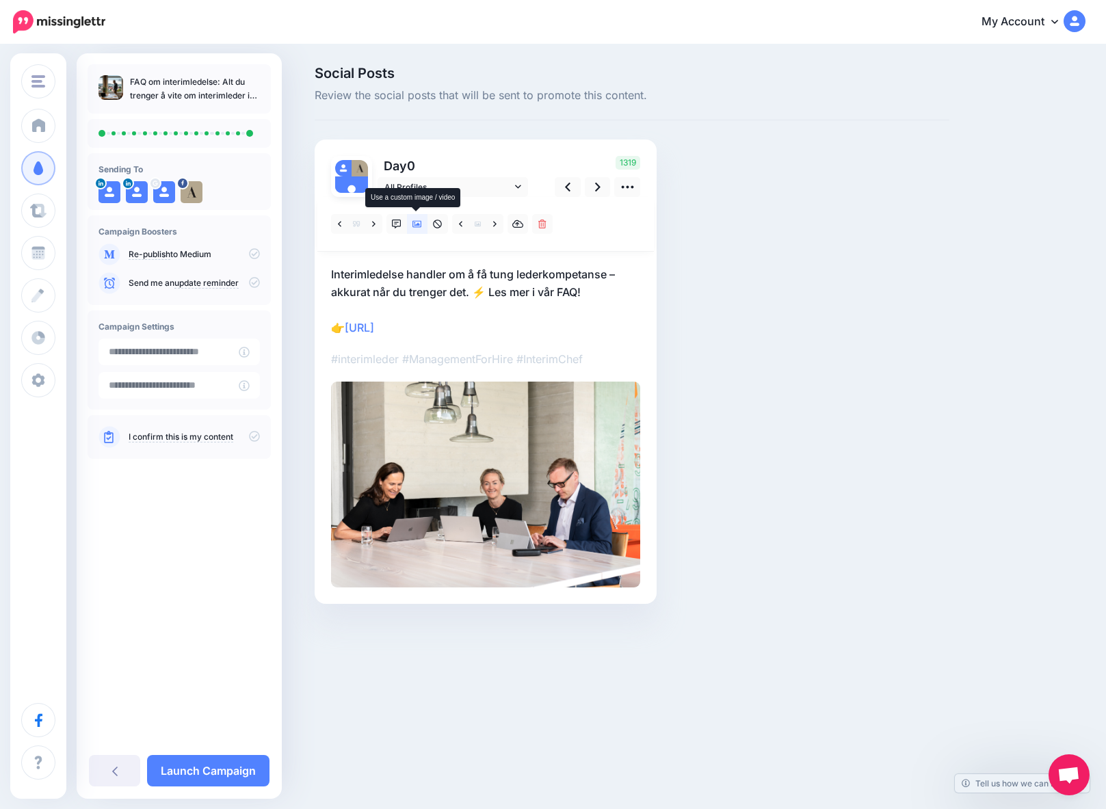
click at [416, 224] on icon at bounding box center [417, 224] width 10 height 10
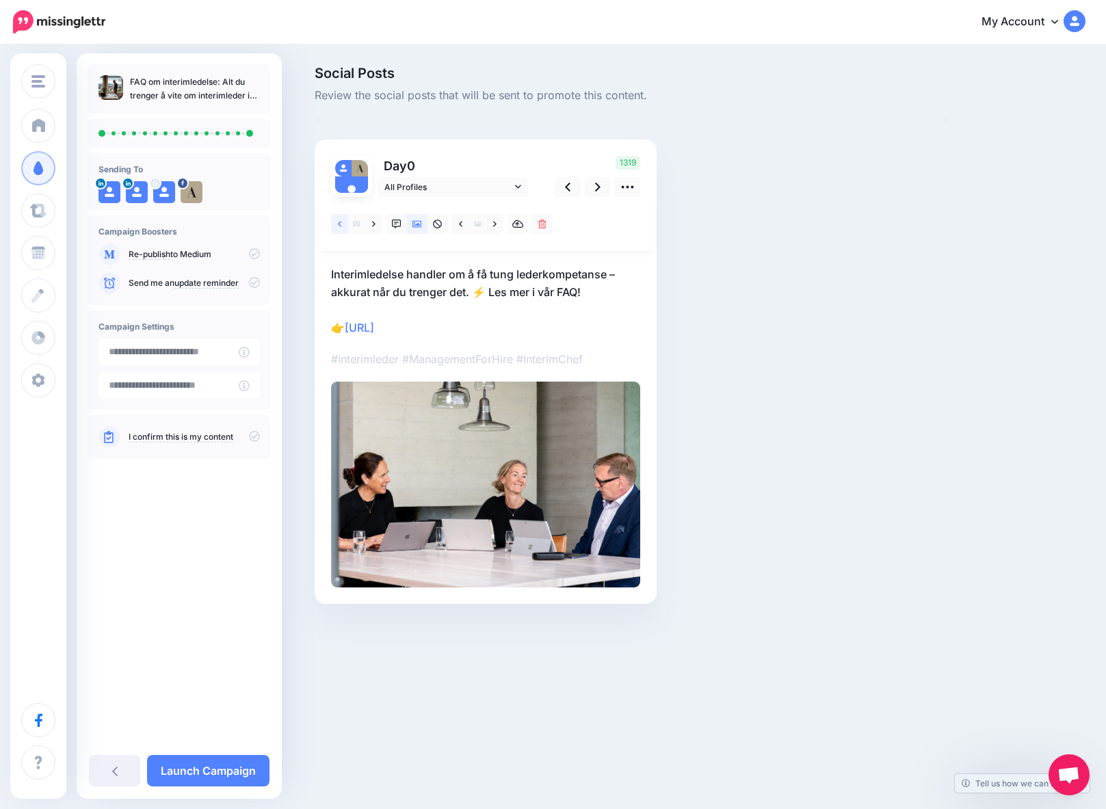
click at [338, 225] on icon at bounding box center [339, 224] width 3 height 10
click at [372, 224] on icon at bounding box center [373, 224] width 3 height 10
click at [338, 224] on icon at bounding box center [339, 224] width 3 height 10
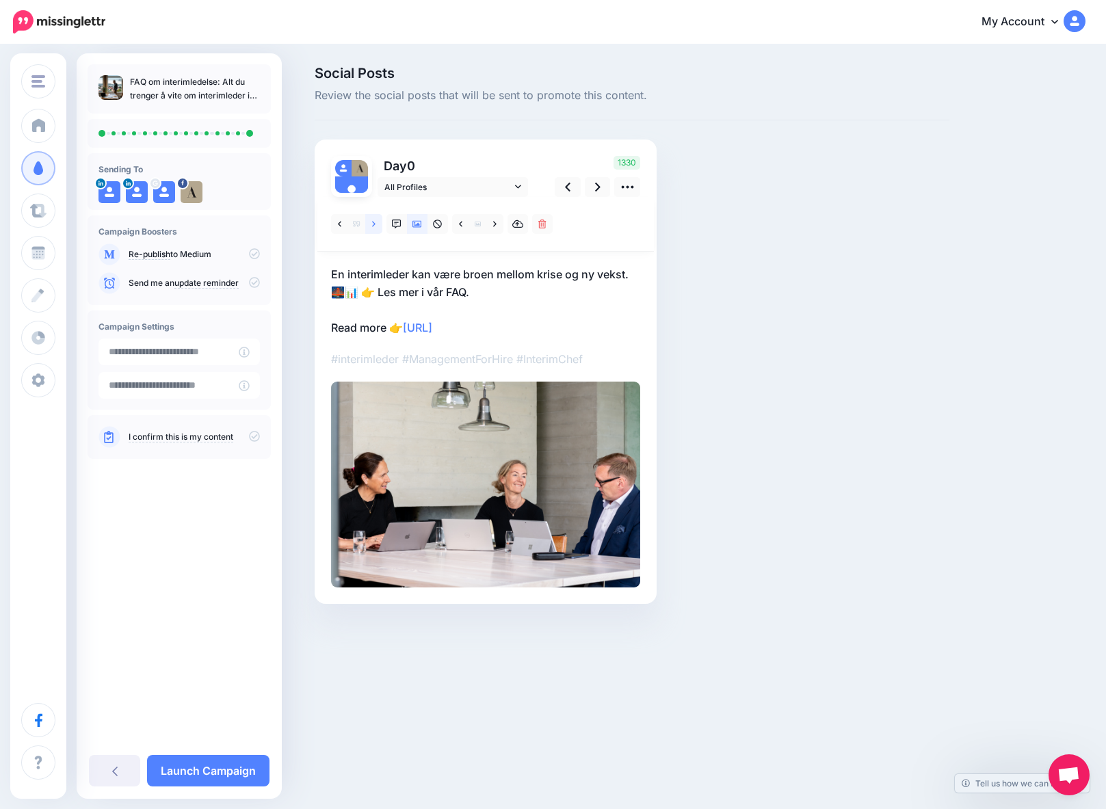
click at [372, 224] on icon at bounding box center [373, 224] width 3 height 10
click at [256, 438] on icon at bounding box center [254, 436] width 11 height 11
click at [182, 771] on link "Launch Campaign" at bounding box center [208, 770] width 122 height 31
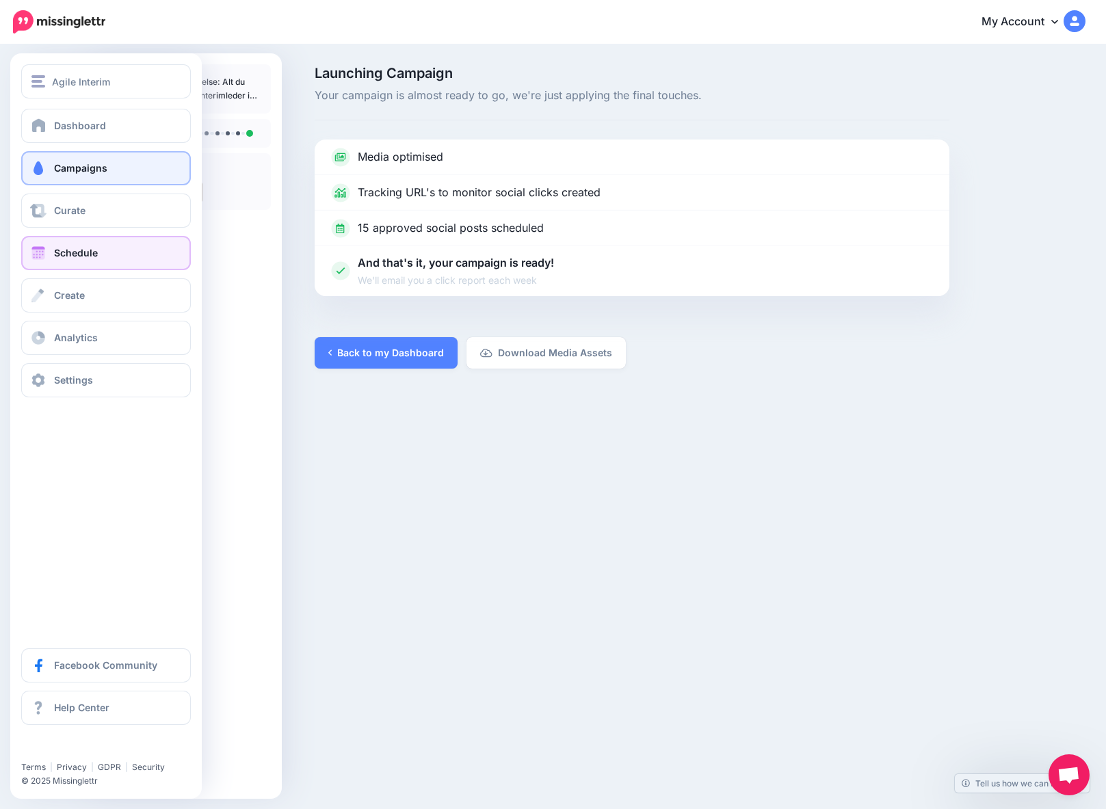
click at [52, 254] on link "Schedule" at bounding box center [106, 253] width 170 height 34
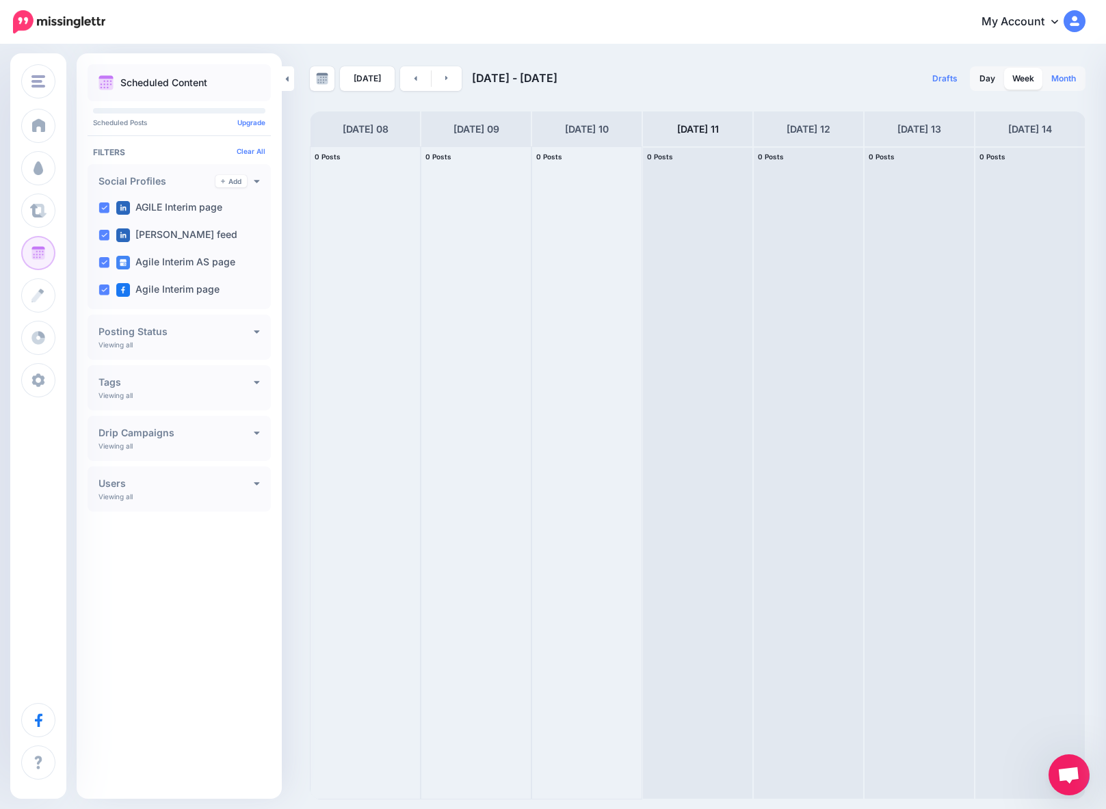
click at [1062, 79] on link "Month" at bounding box center [1063, 79] width 41 height 22
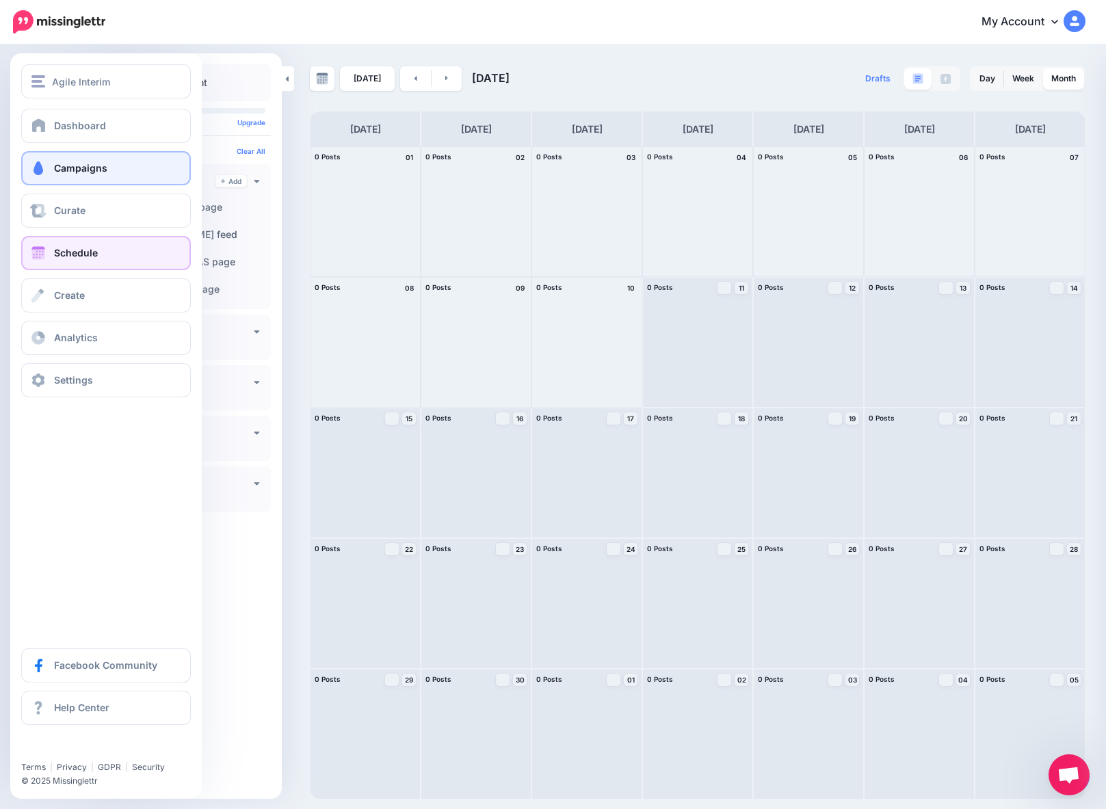
click at [85, 170] on span "Campaigns" at bounding box center [80, 168] width 53 height 12
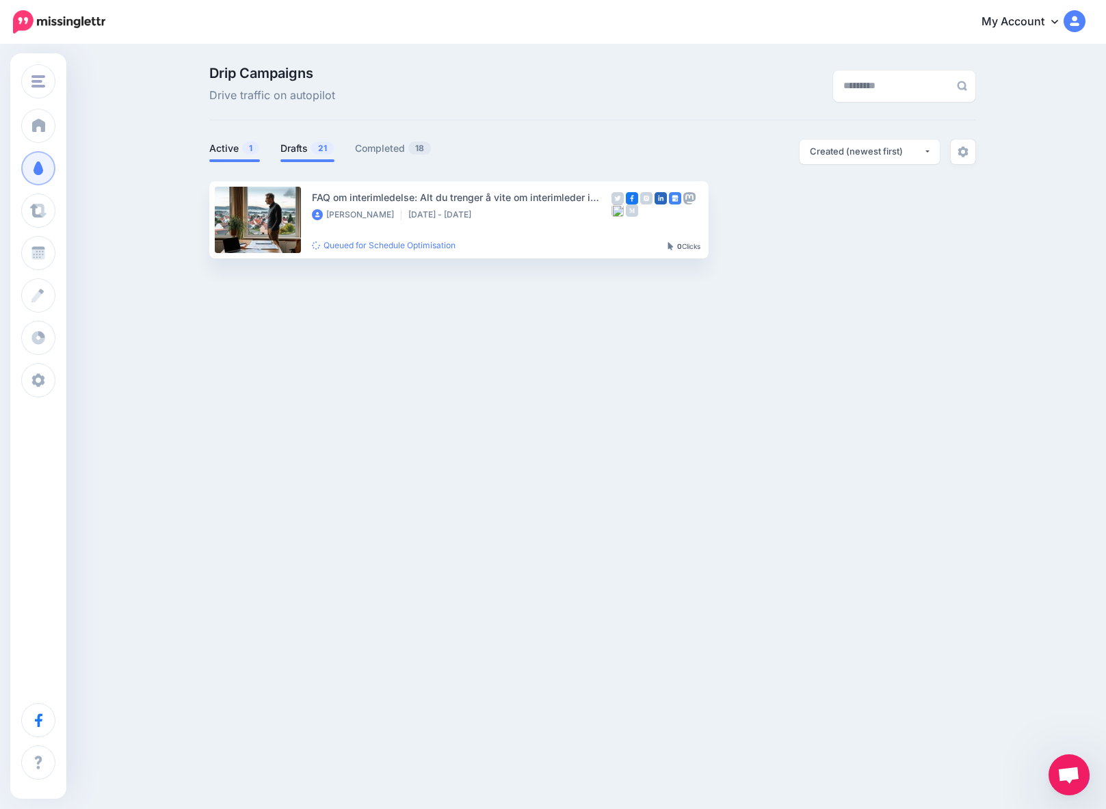
click at [293, 148] on link "Drafts 21" at bounding box center [307, 148] width 54 height 16
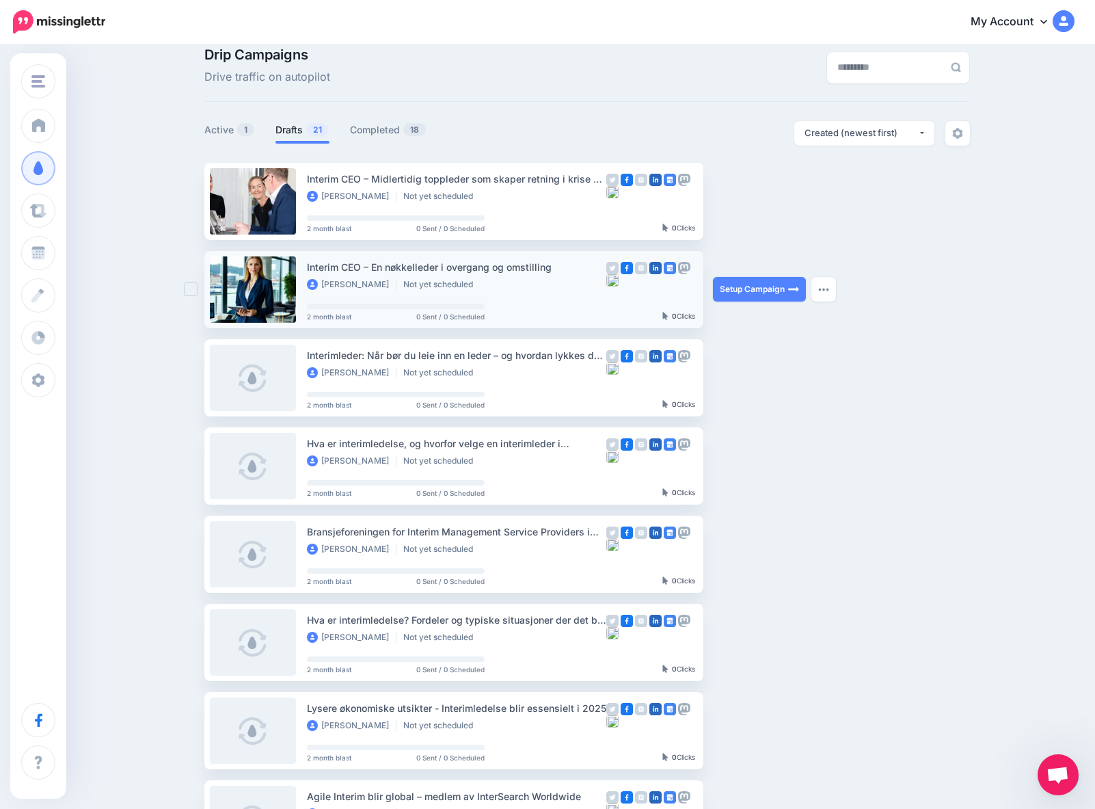
scroll to position [18, 0]
click at [825, 289] on img "button" at bounding box center [823, 290] width 11 height 4
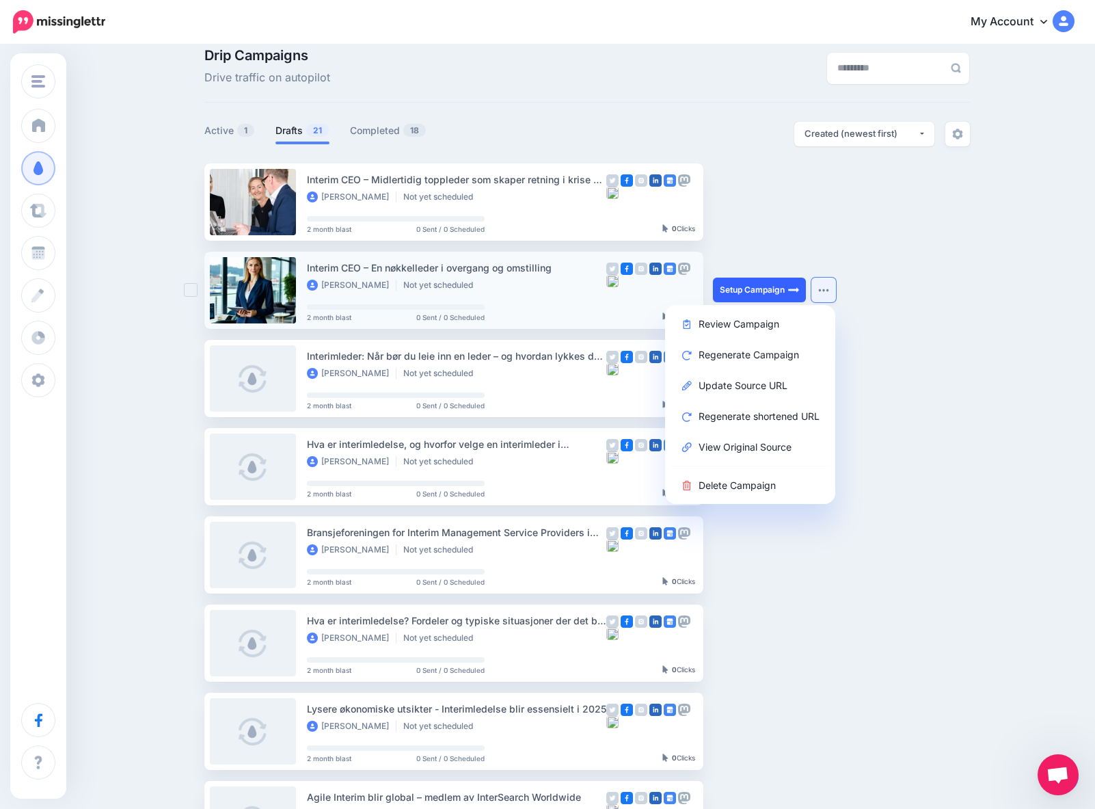
click at [762, 286] on link "Setup Campaign" at bounding box center [759, 290] width 93 height 25
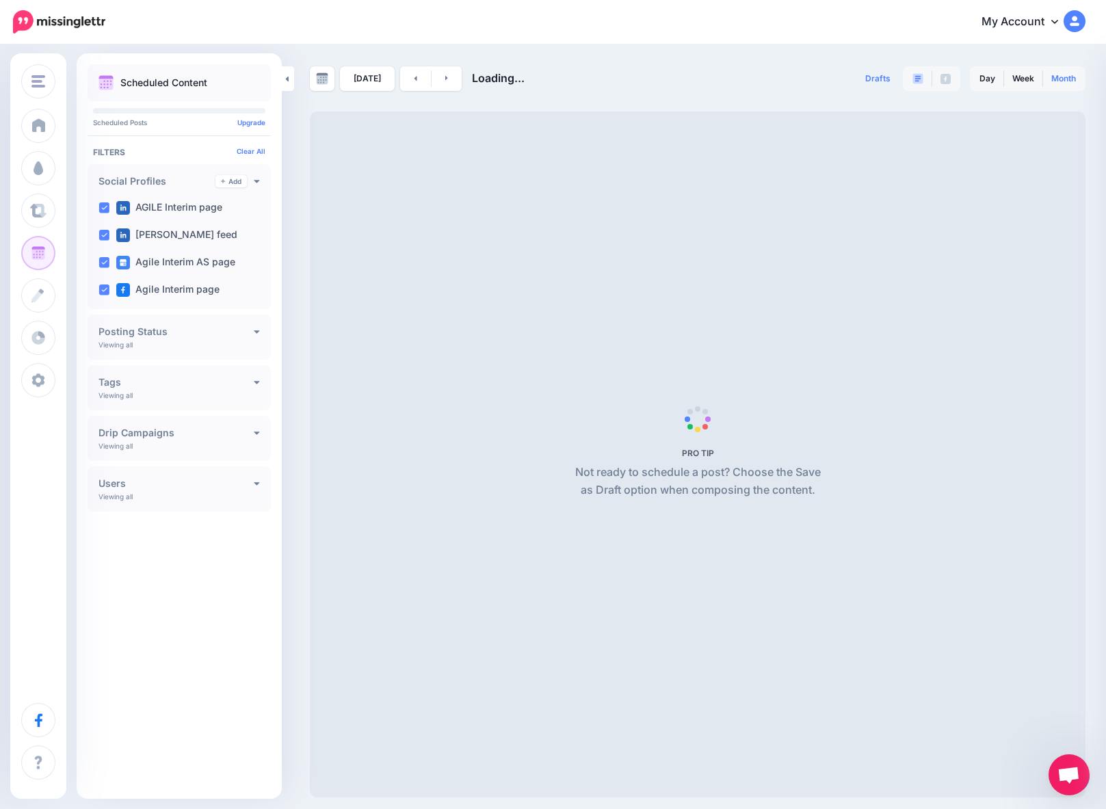
click at [1058, 79] on link "Month" at bounding box center [1063, 79] width 41 height 22
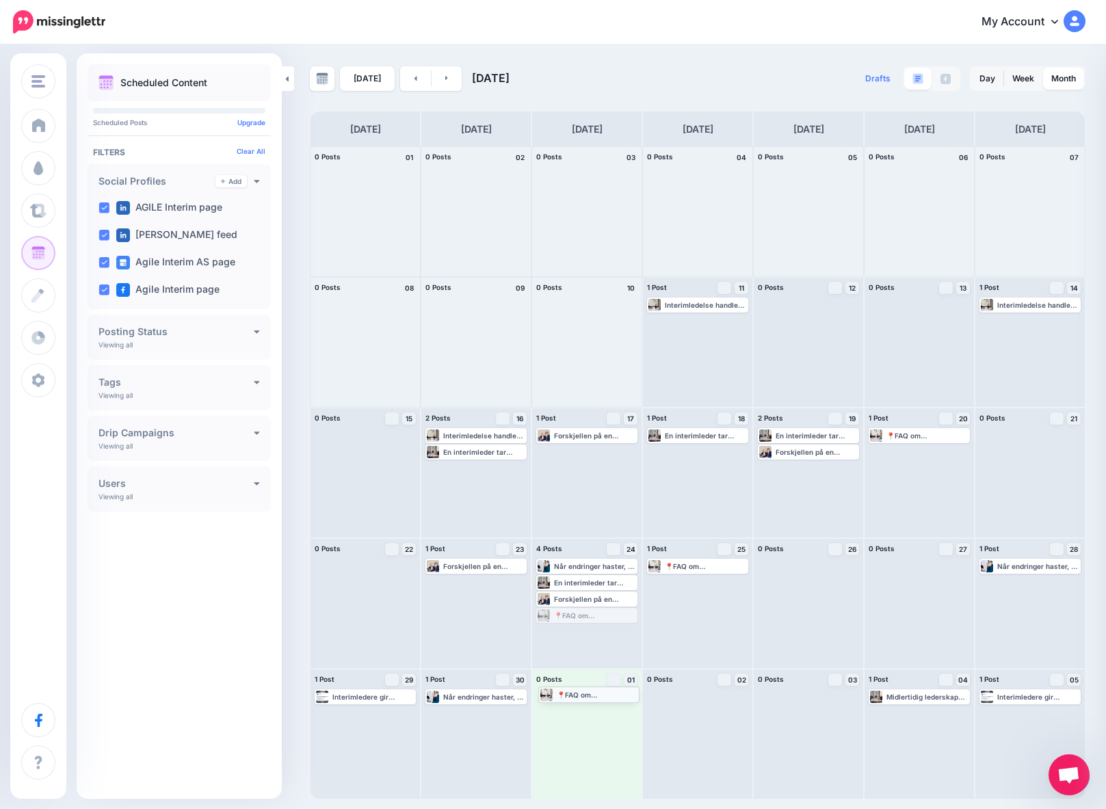
drag, startPoint x: 572, startPoint y: 616, endPoint x: 574, endPoint y: 695, distance: 78.7
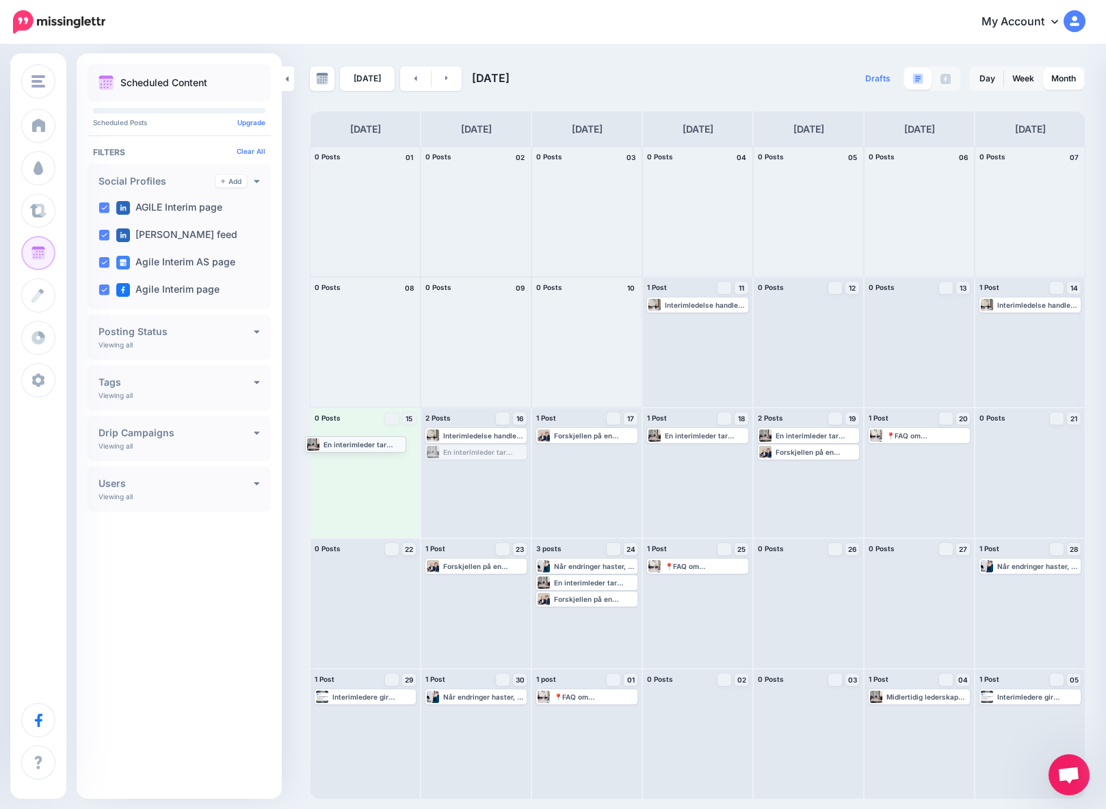
drag, startPoint x: 466, startPoint y: 450, endPoint x: 345, endPoint y: 441, distance: 121.4
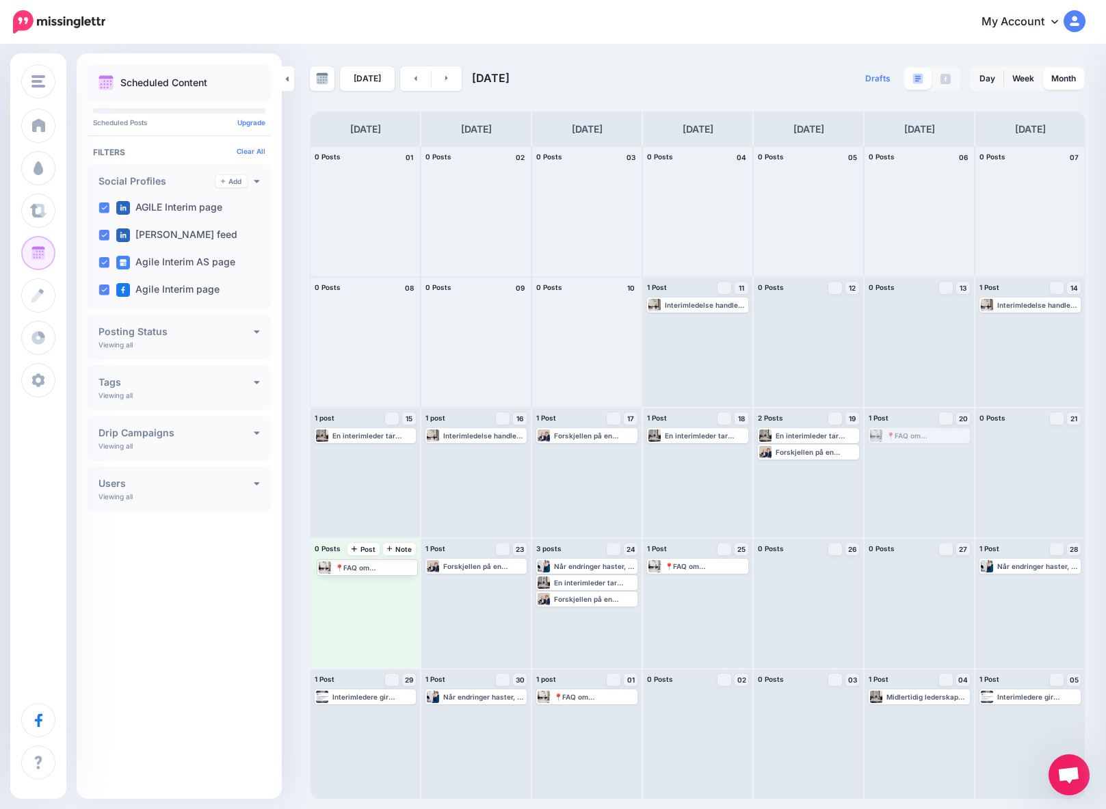
drag, startPoint x: 912, startPoint y: 437, endPoint x: 362, endPoint y: 568, distance: 565.7
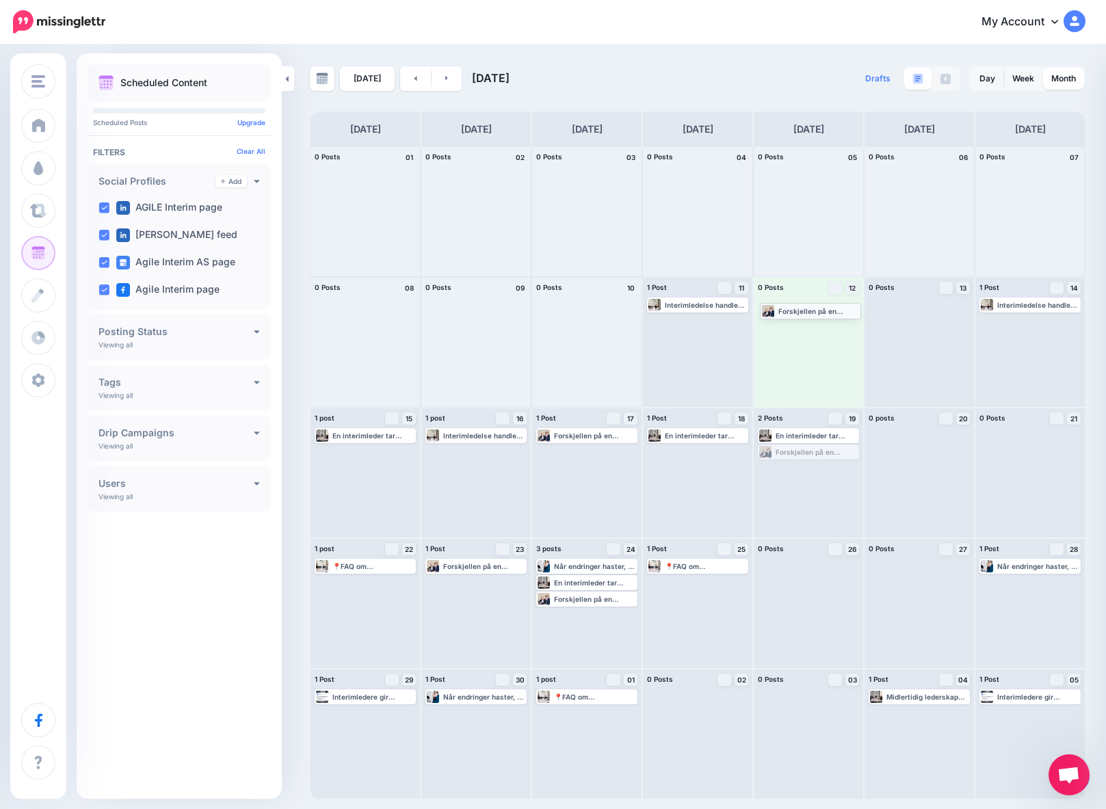
drag, startPoint x: 787, startPoint y: 453, endPoint x: 788, endPoint y: 310, distance: 142.2
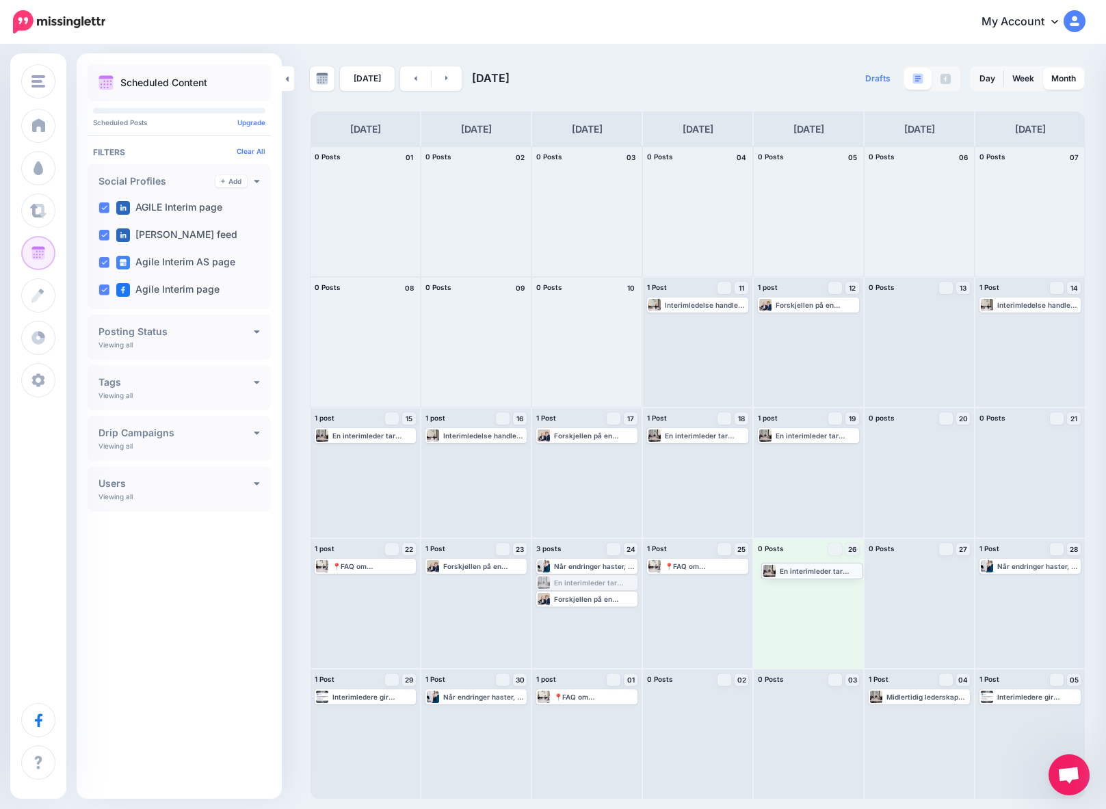
drag, startPoint x: 594, startPoint y: 585, endPoint x: 819, endPoint y: 573, distance: 225.3
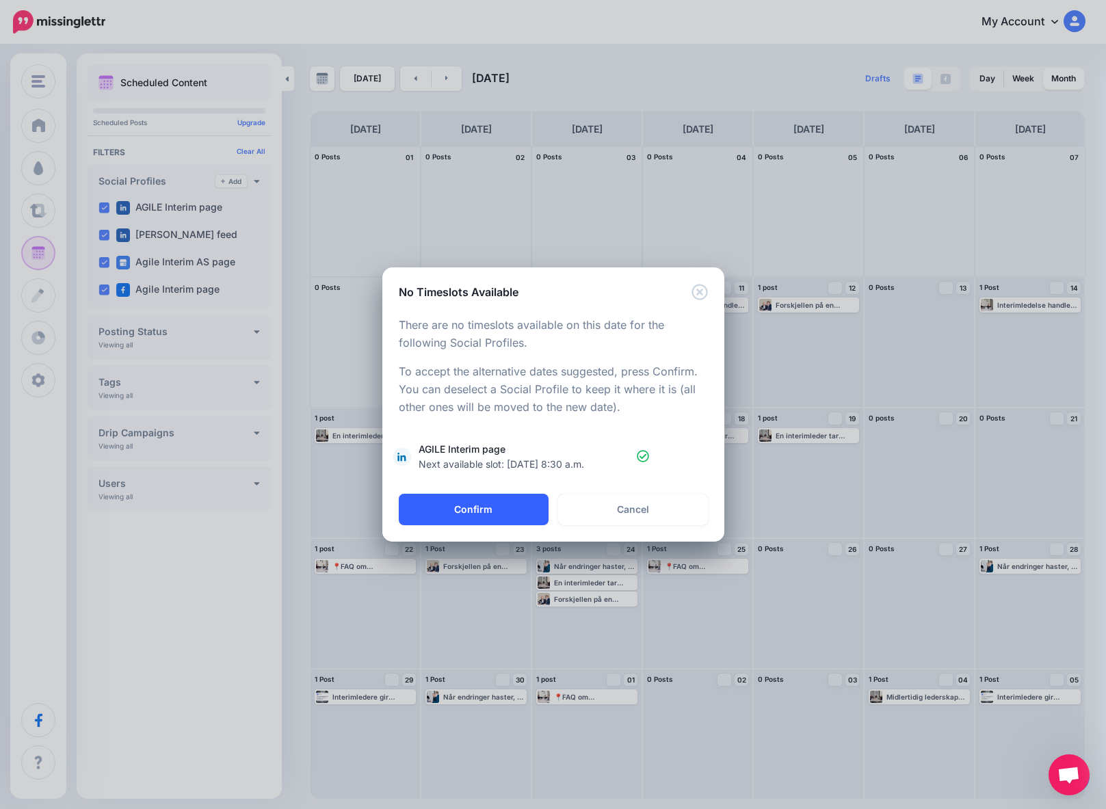
click at [474, 511] on button "Confirm" at bounding box center [474, 509] width 150 height 31
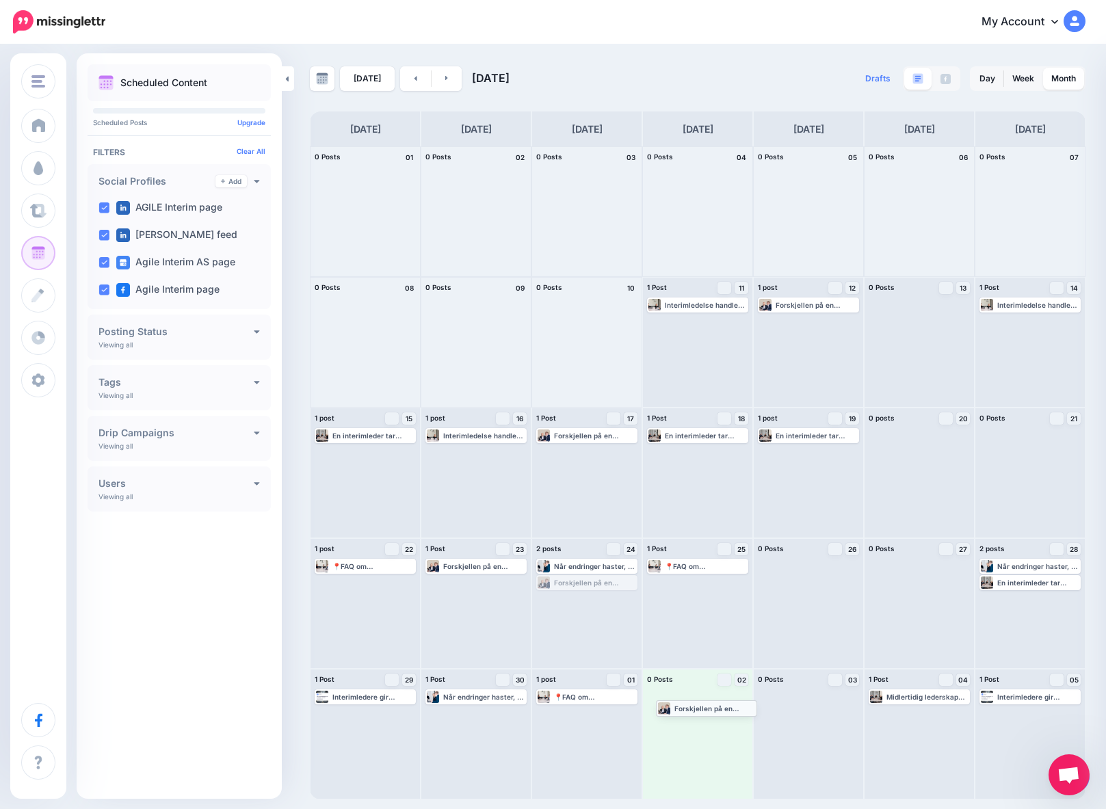
drag, startPoint x: 576, startPoint y: 582, endPoint x: 695, endPoint y: 707, distance: 173.1
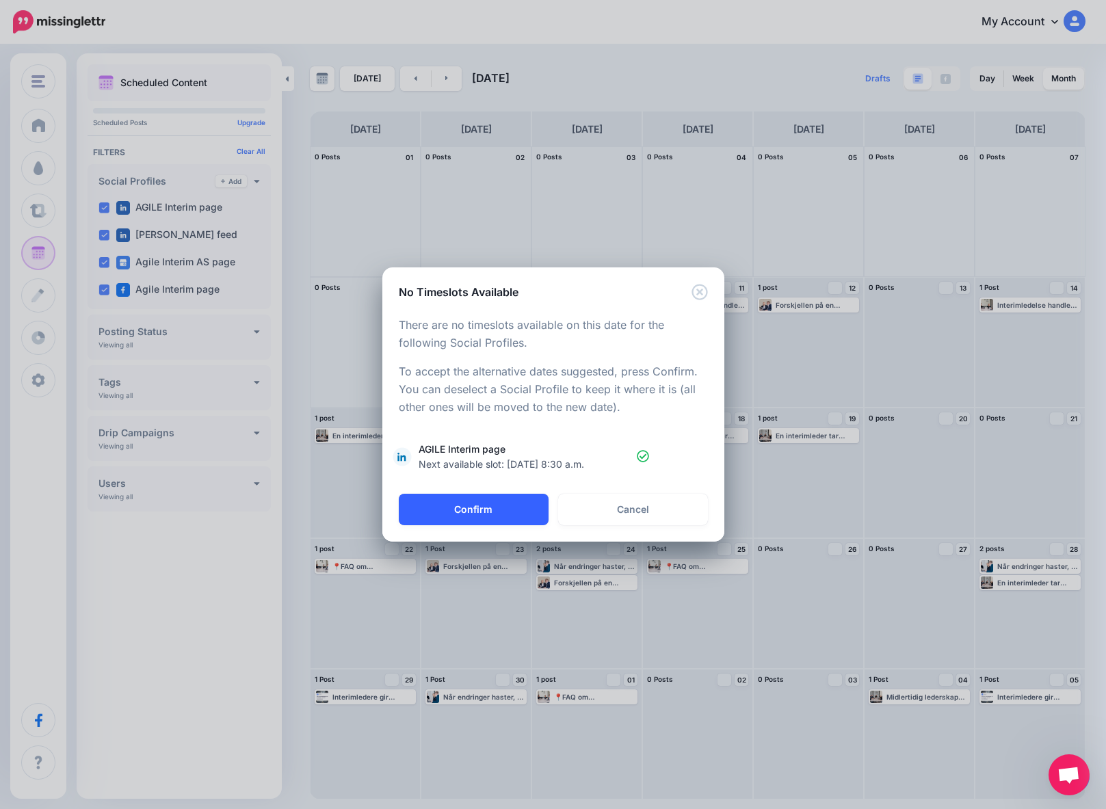
click at [458, 508] on button "Confirm" at bounding box center [474, 509] width 150 height 31
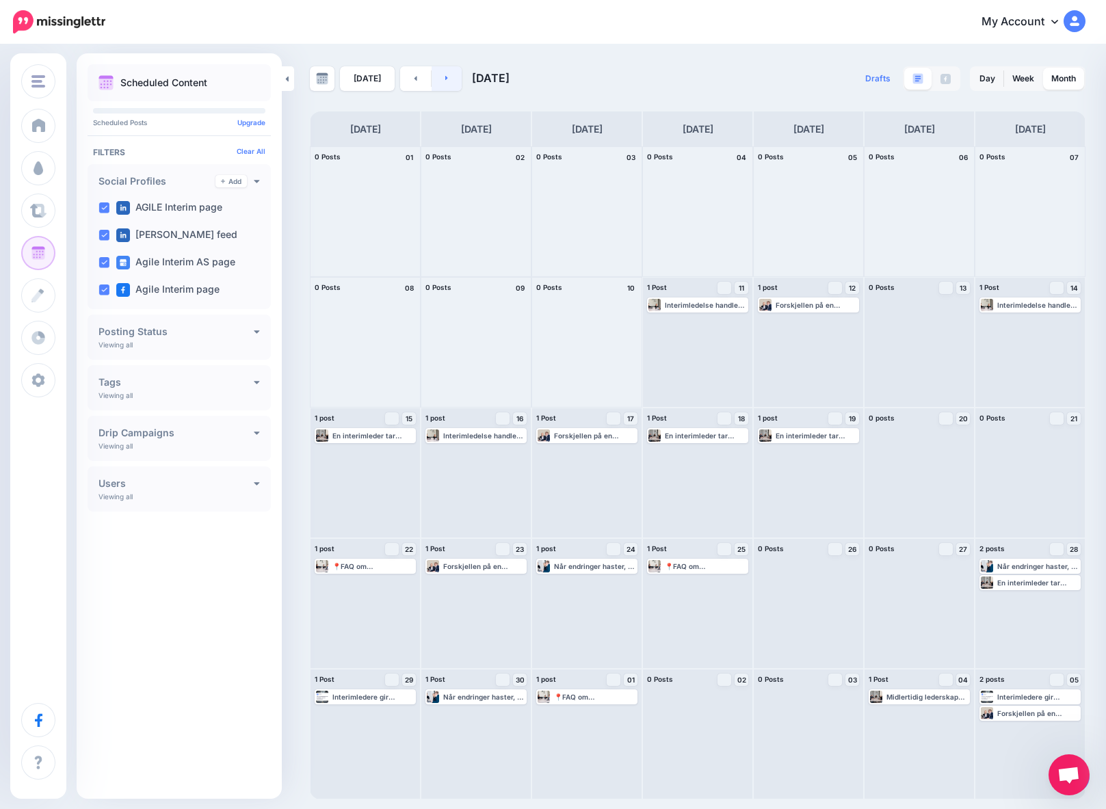
click at [440, 77] on link at bounding box center [446, 78] width 31 height 25
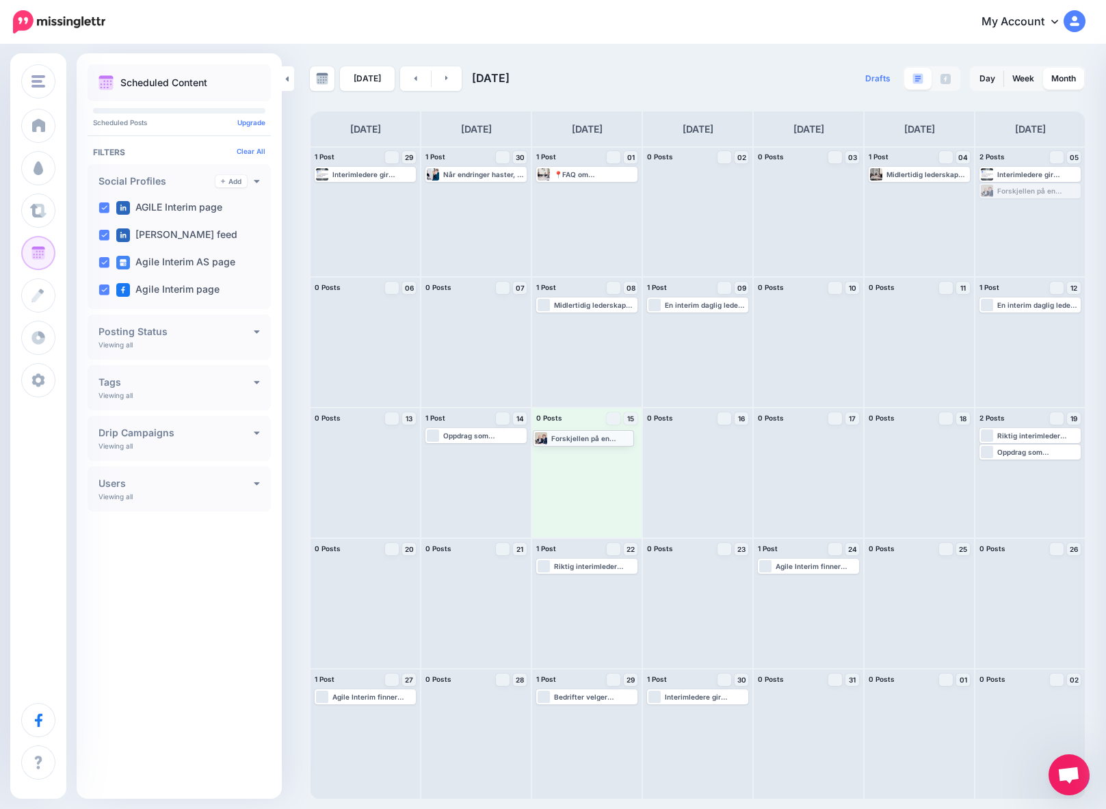
drag, startPoint x: 1012, startPoint y: 191, endPoint x: 565, endPoint y: 438, distance: 510.2
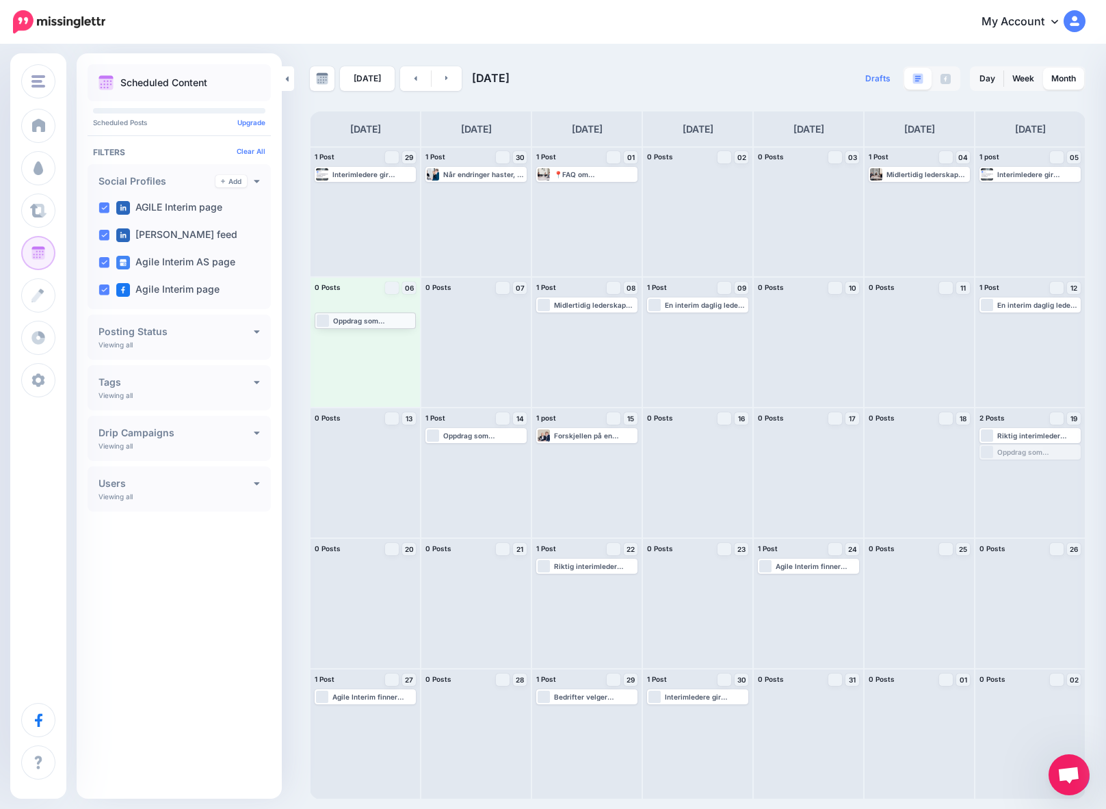
drag, startPoint x: 1016, startPoint y: 453, endPoint x: 351, endPoint y: 320, distance: 677.7
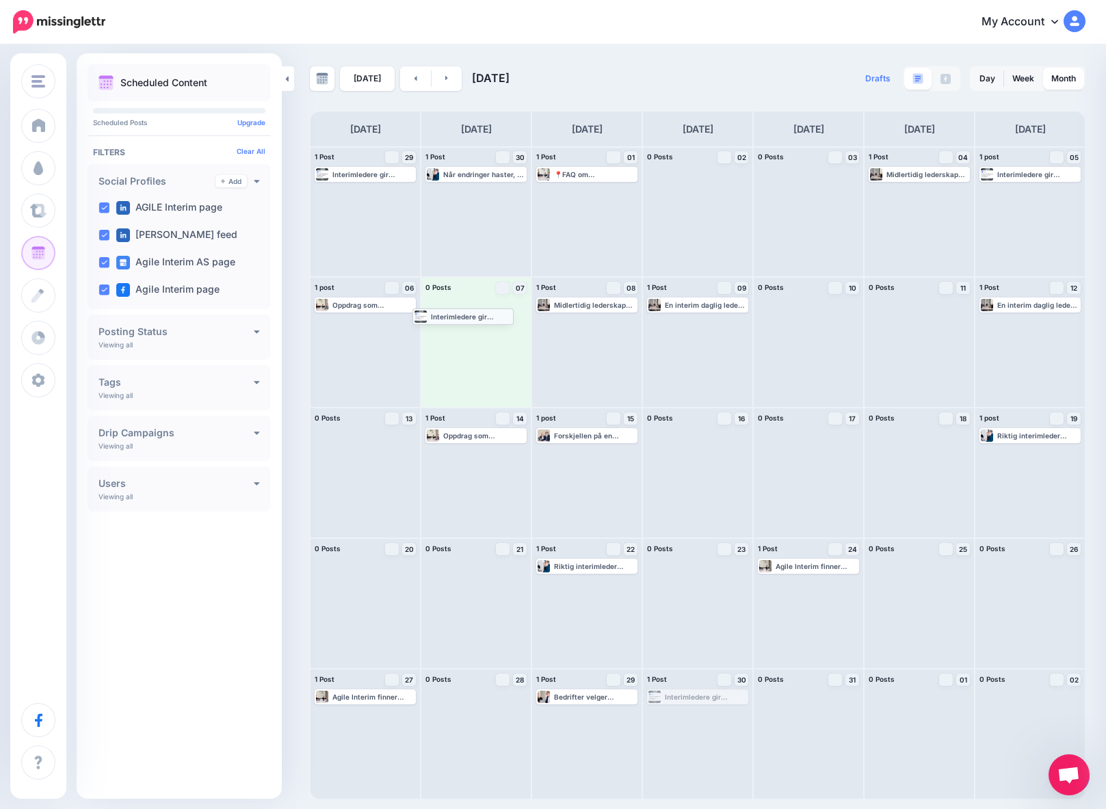
drag, startPoint x: 701, startPoint y: 702, endPoint x: 466, endPoint y: 321, distance: 447.3
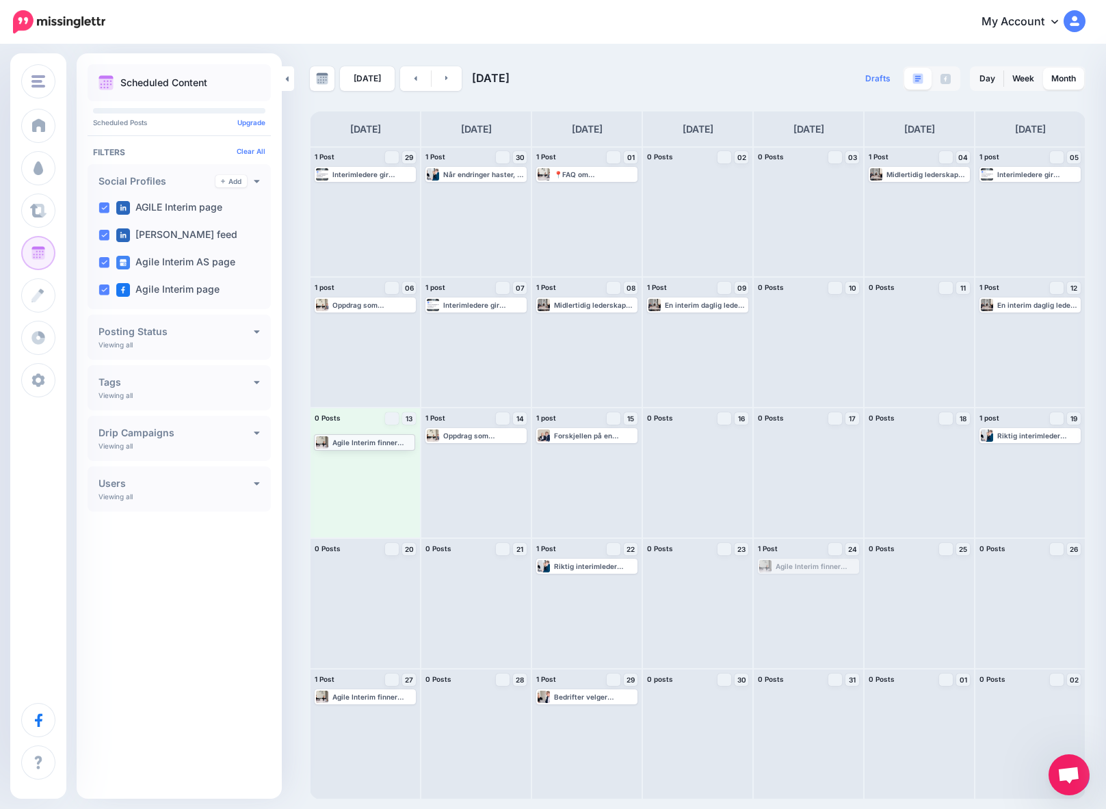
drag, startPoint x: 818, startPoint y: 570, endPoint x: 374, endPoint y: 446, distance: 460.9
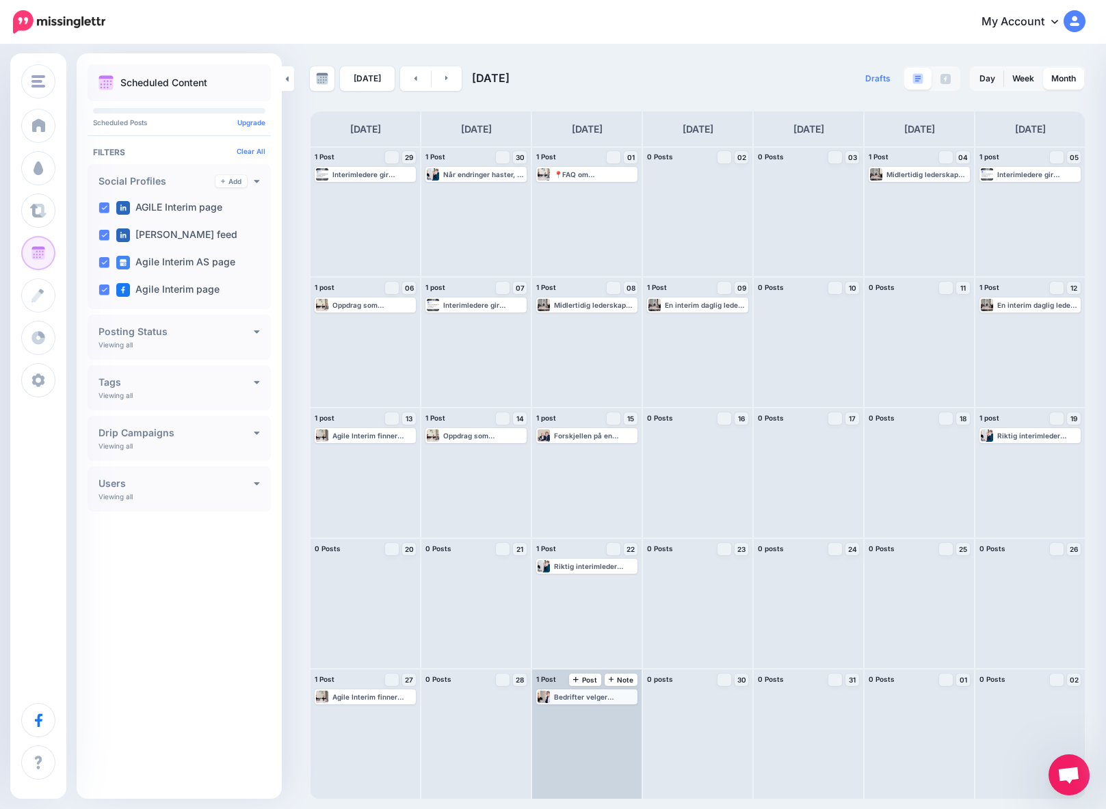
click at [560, 697] on div "Bedrifter velger interimledelse fordi markedet krever raske svar. 🌍📈 👉 Les mer …" at bounding box center [595, 697] width 82 height 8
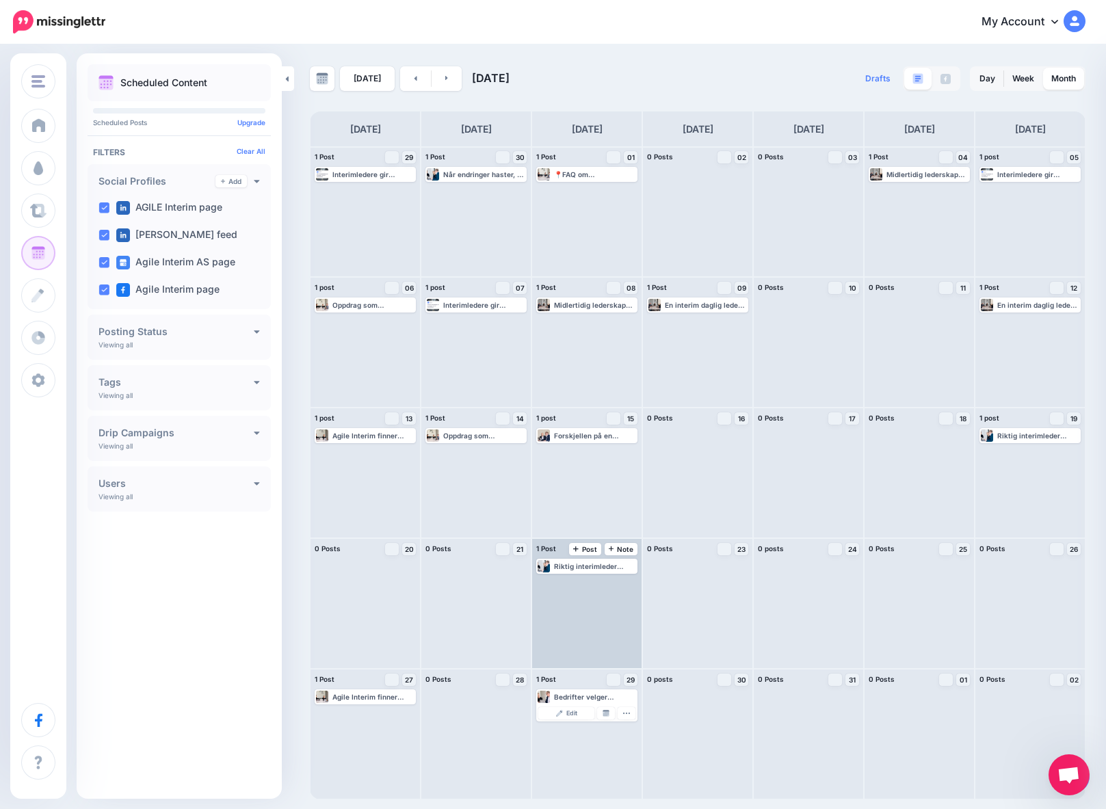
click at [551, 632] on div "Riktig interimleder bygger tillit raskt og tar beslutninger med tyngde. 🤲⚖️ 👉 L…" at bounding box center [586, 603] width 109 height 129
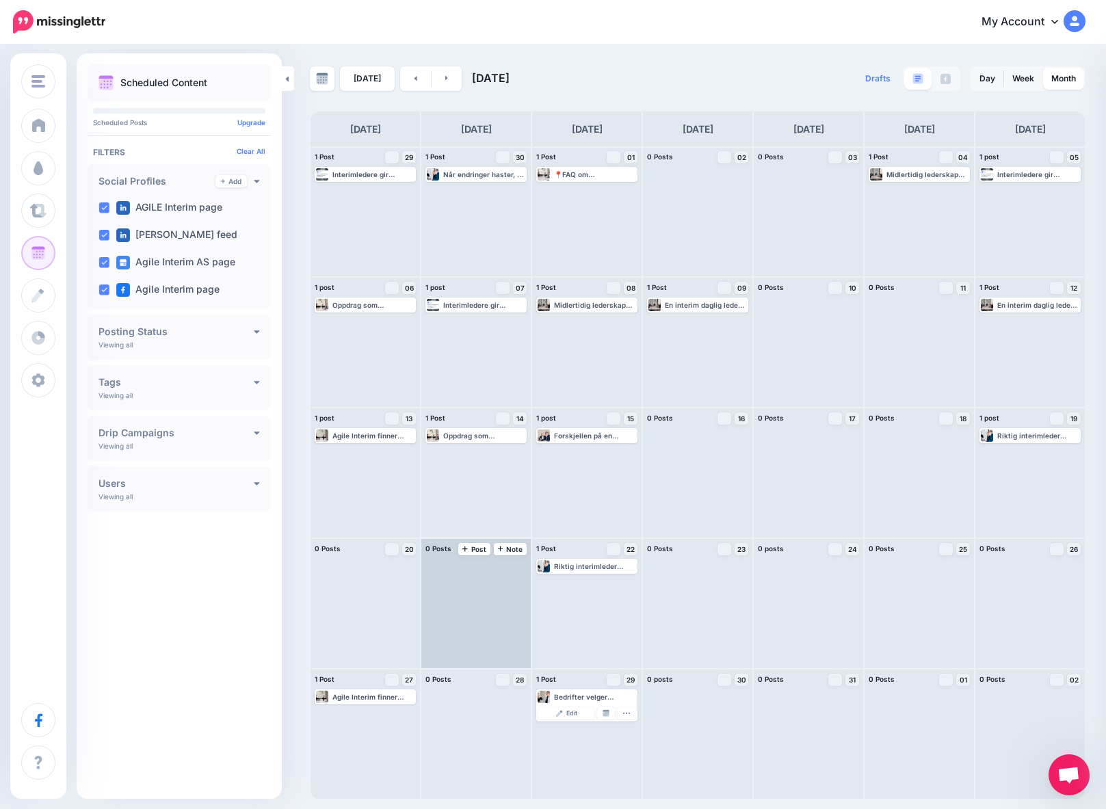
click at [442, 624] on div at bounding box center [475, 603] width 109 height 129
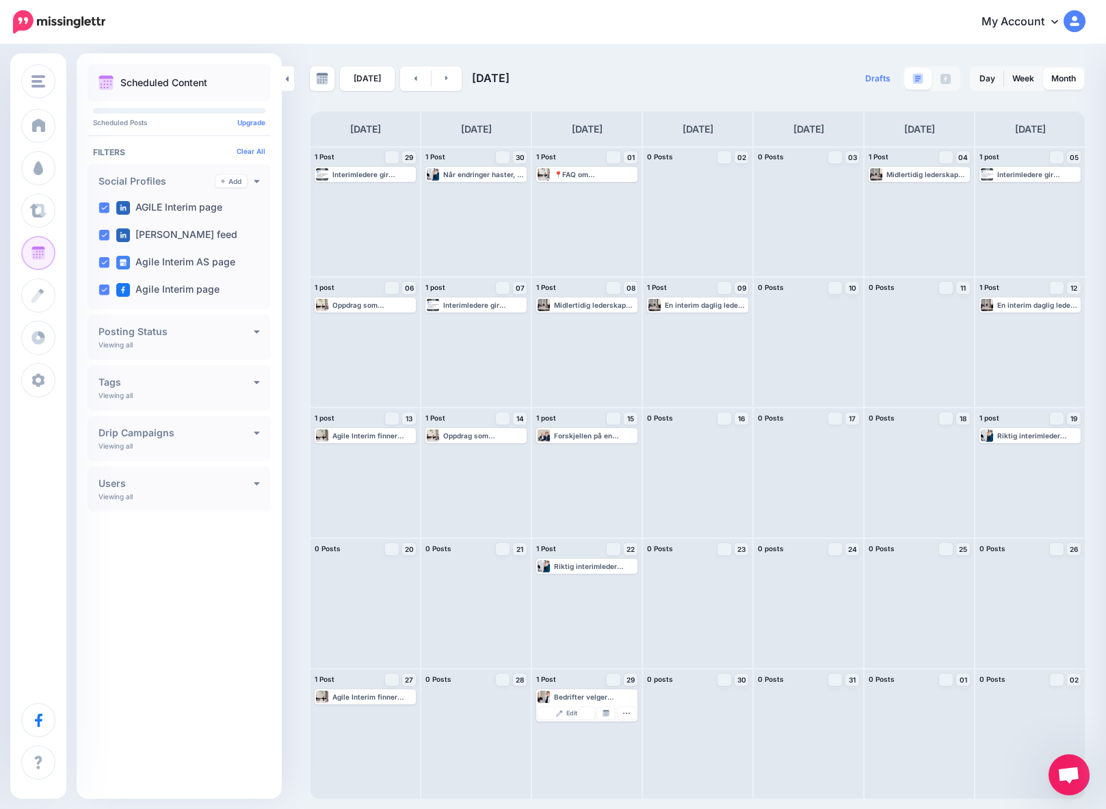
click at [160, 436] on h4 "Drip Campaigns" at bounding box center [175, 433] width 155 height 10
click at [150, 464] on div "All Campaigns" at bounding box center [176, 463] width 135 height 16
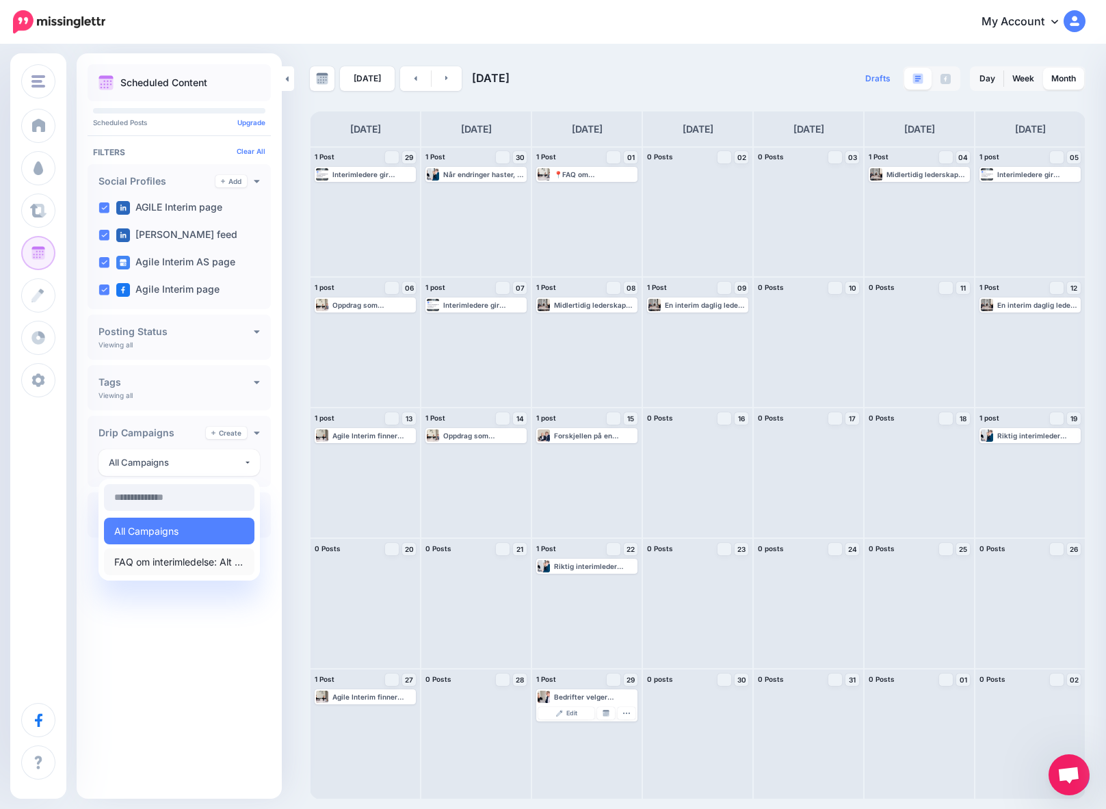
click at [153, 563] on span "FAQ om interimledelse: Alt du trenger å vite om interimleder i Norge" at bounding box center [179, 562] width 130 height 16
select select "********"
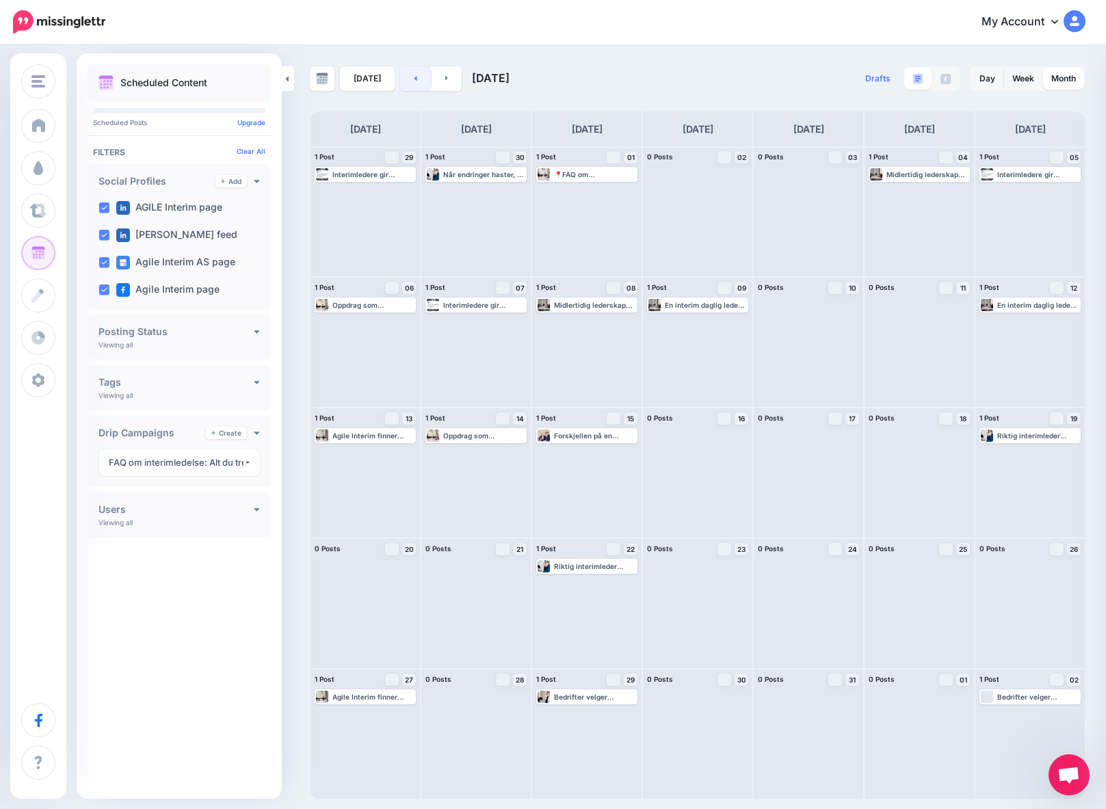
click at [409, 79] on link at bounding box center [415, 78] width 31 height 25
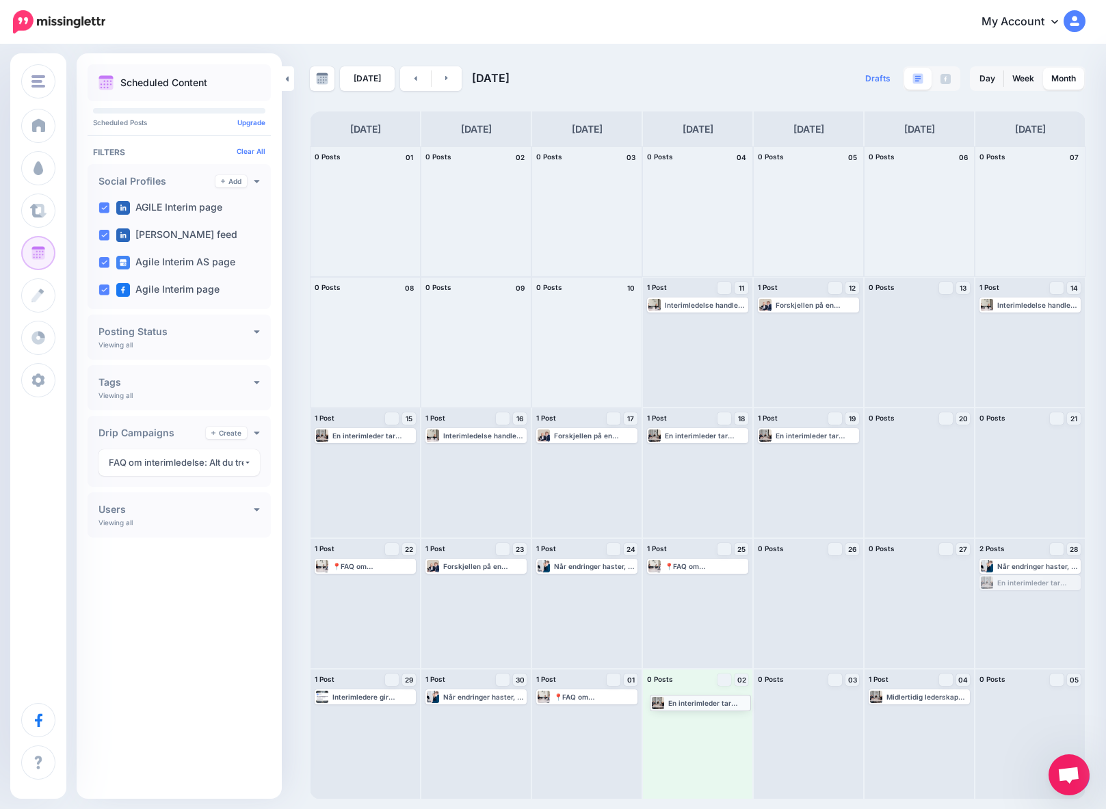
drag, startPoint x: 1022, startPoint y: 583, endPoint x: 693, endPoint y: 702, distance: 350.6
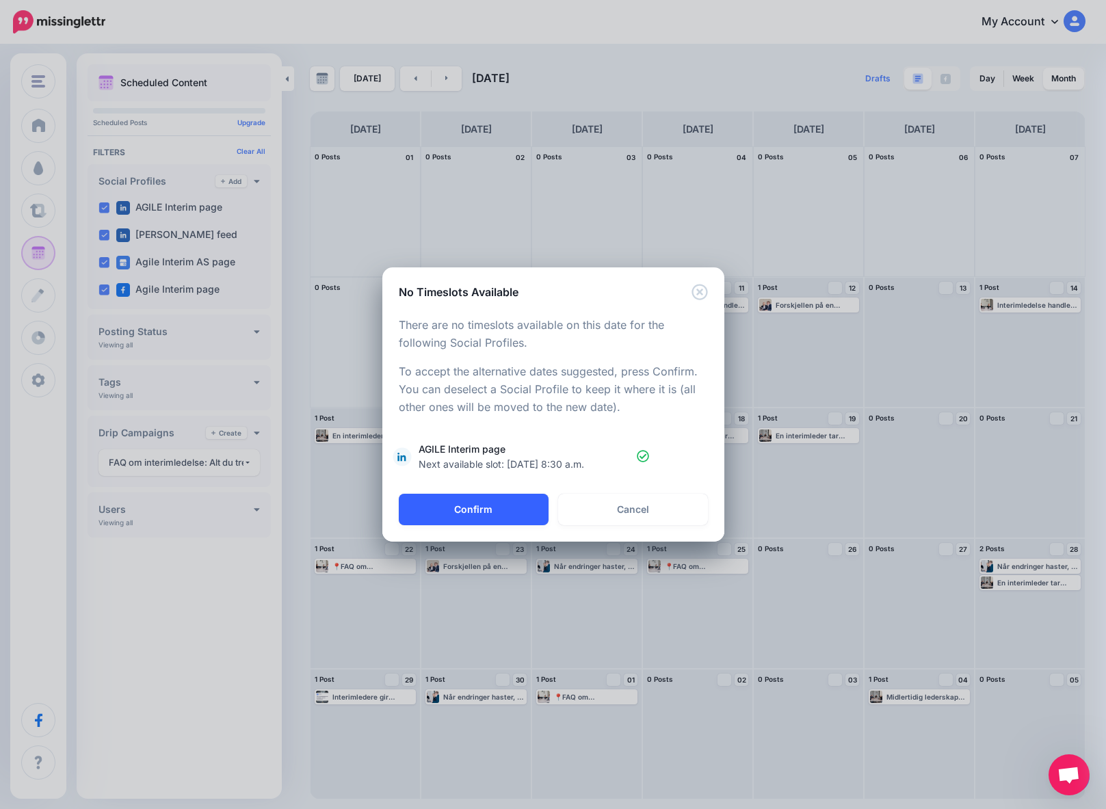
click at [470, 511] on button "Confirm" at bounding box center [474, 509] width 150 height 31
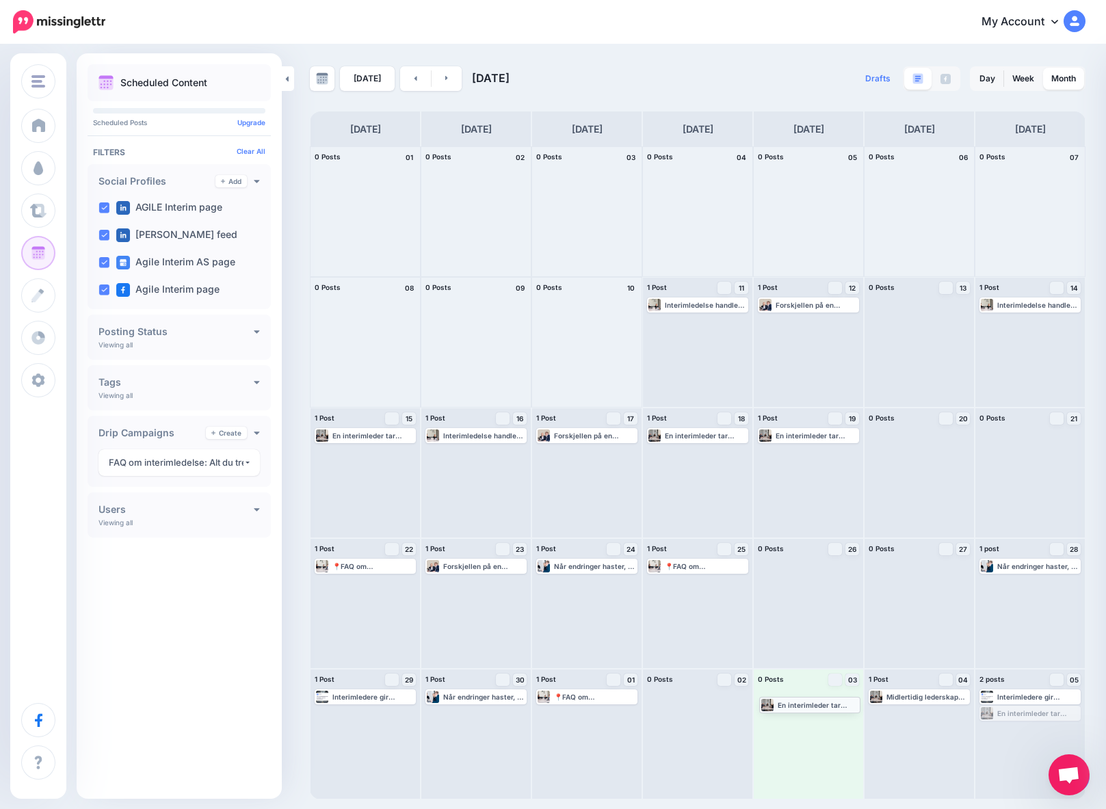
drag, startPoint x: 1014, startPoint y: 715, endPoint x: 794, endPoint y: 705, distance: 220.4
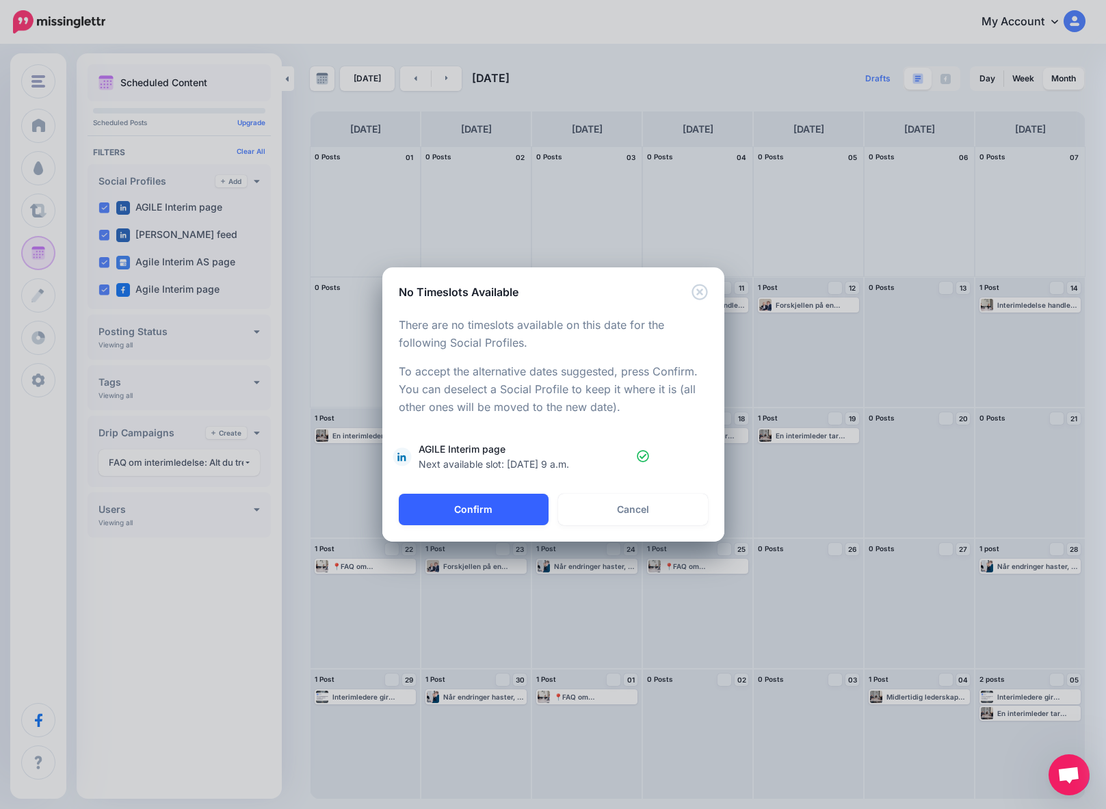
click at [451, 509] on button "Confirm" at bounding box center [474, 509] width 150 height 31
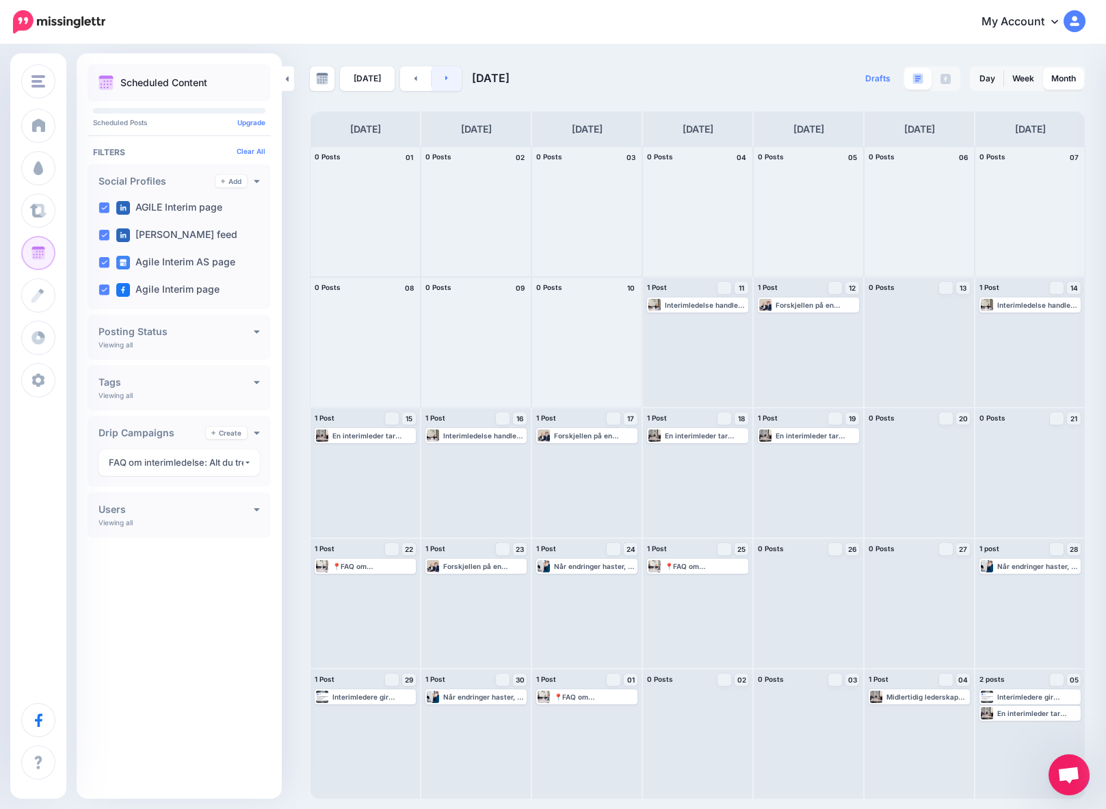
click at [448, 79] on link at bounding box center [446, 78] width 31 height 25
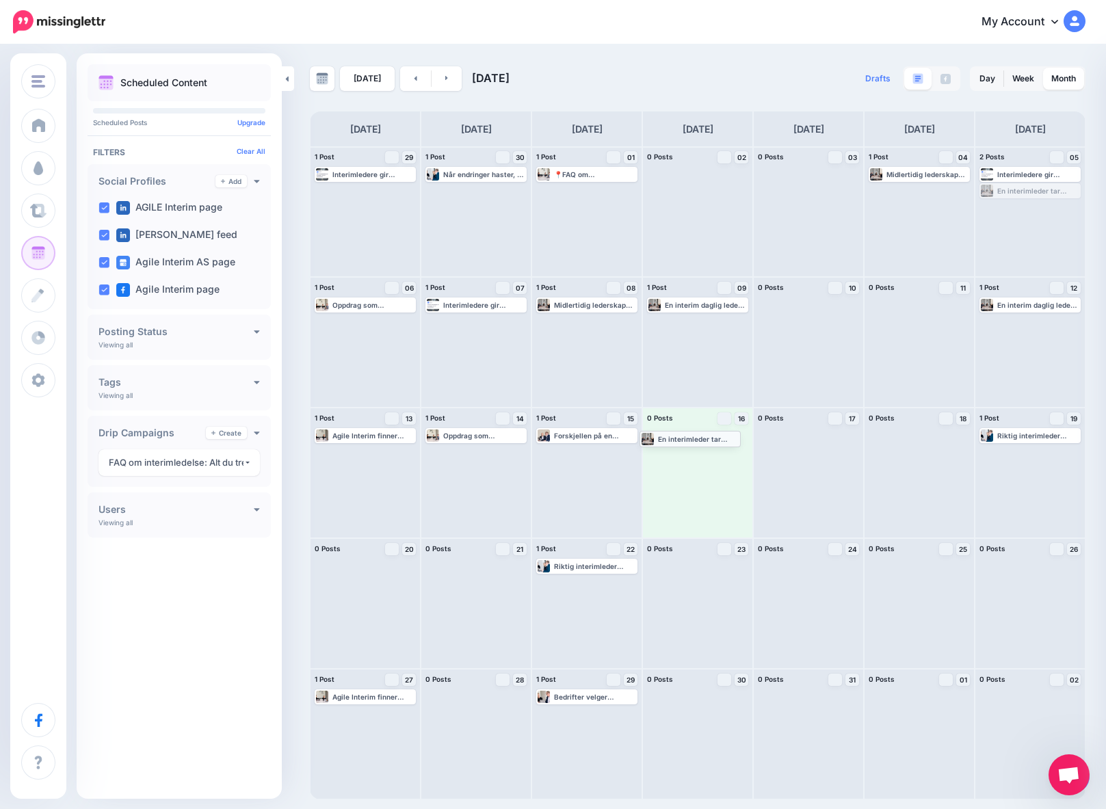
drag, startPoint x: 1015, startPoint y: 191, endPoint x: 674, endPoint y: 438, distance: 421.1
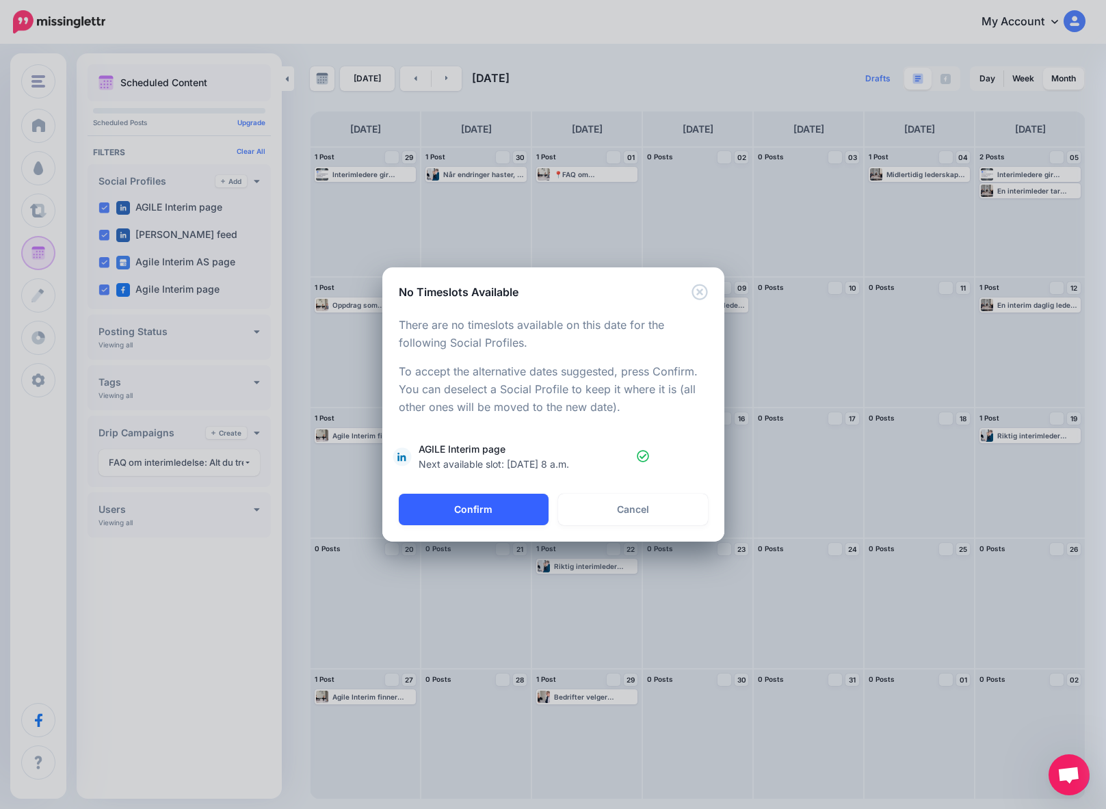
click at [466, 504] on button "Confirm" at bounding box center [474, 509] width 150 height 31
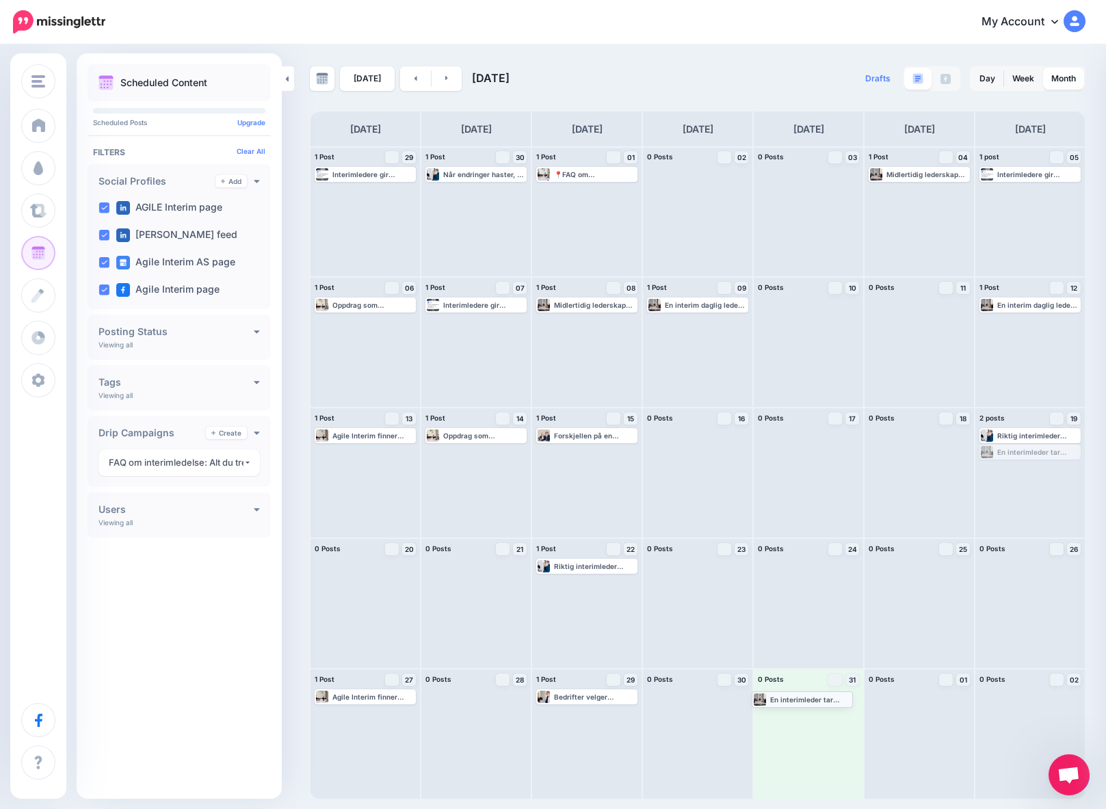
drag, startPoint x: 1011, startPoint y: 451, endPoint x: 783, endPoint y: 697, distance: 335.8
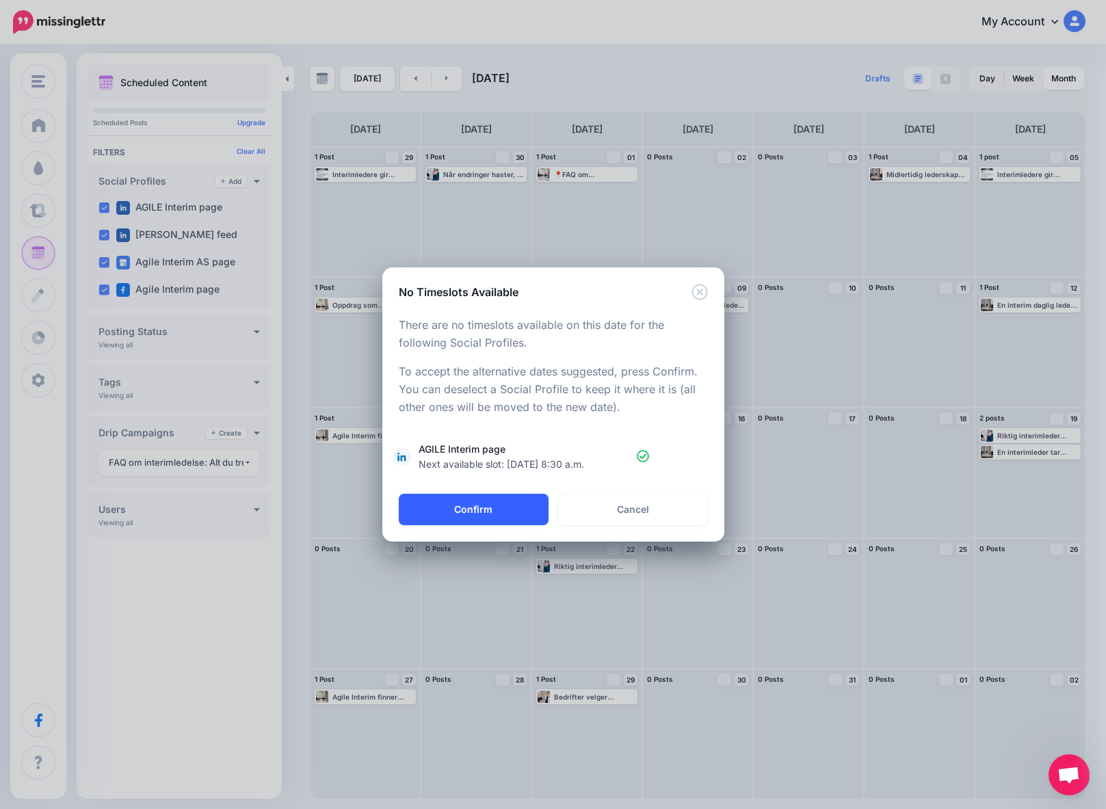
click at [463, 510] on button "Confirm" at bounding box center [474, 509] width 150 height 31
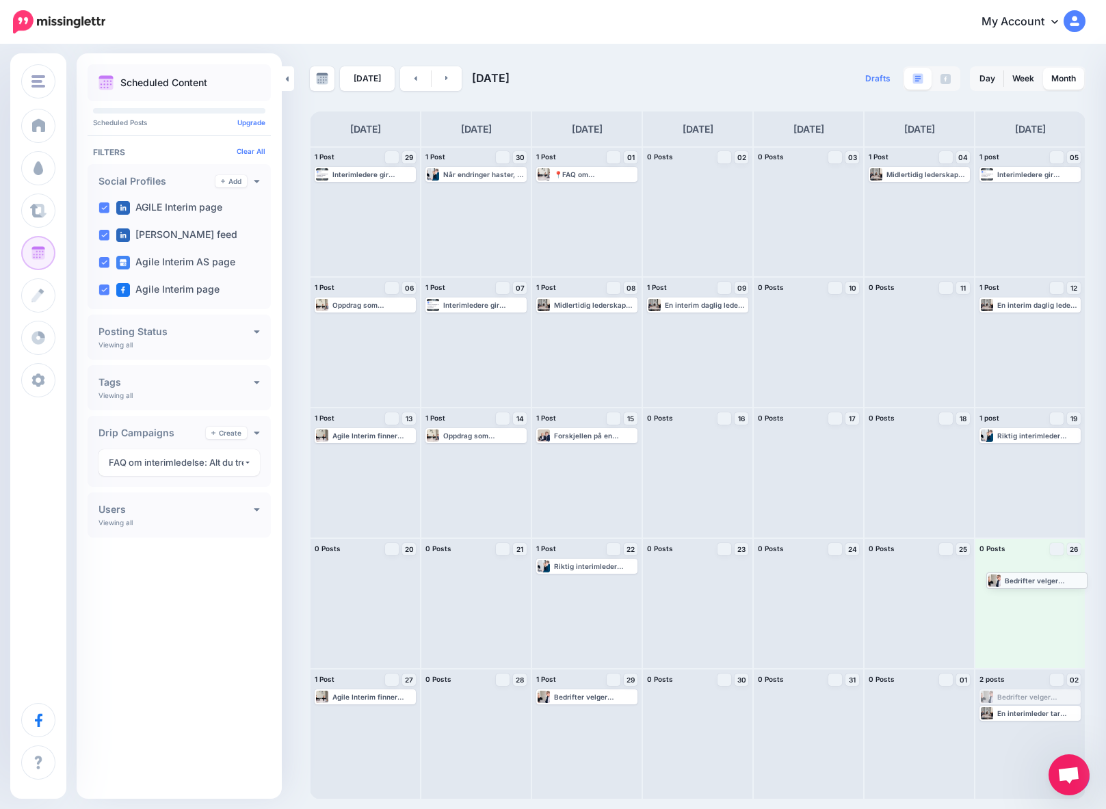
drag, startPoint x: 1013, startPoint y: 695, endPoint x: 1020, endPoint y: 578, distance: 117.8
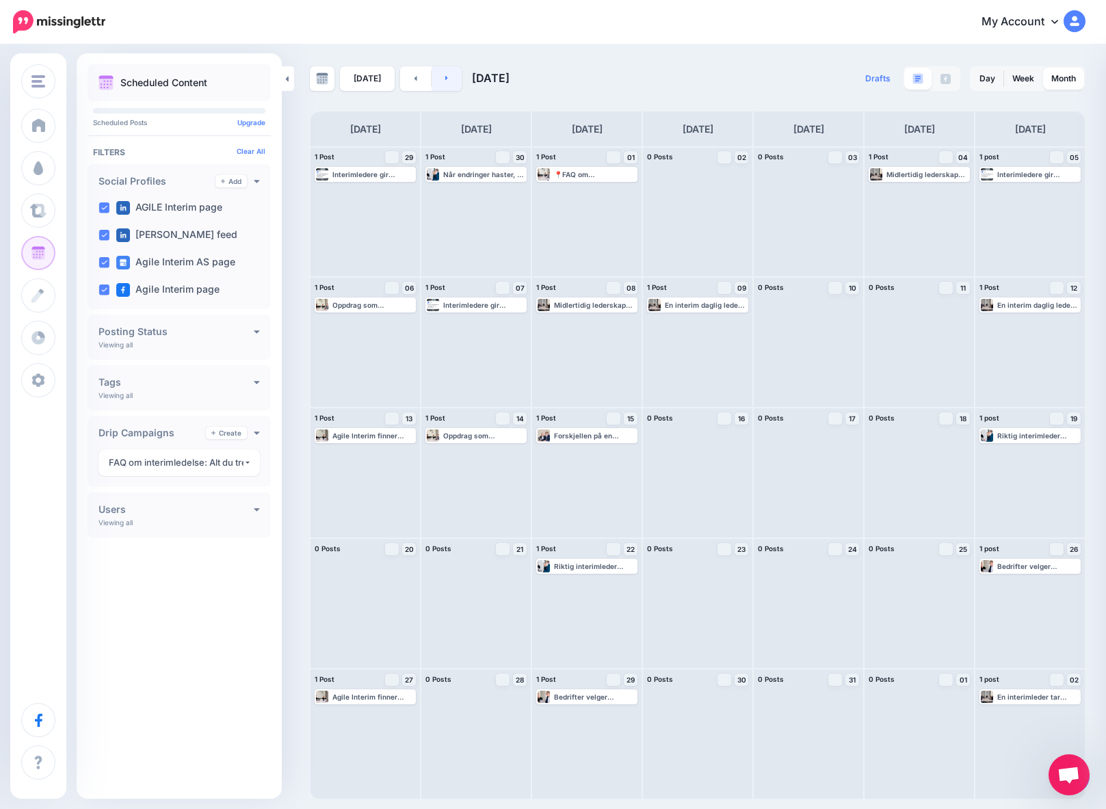
click at [445, 79] on icon at bounding box center [446, 78] width 3 height 5
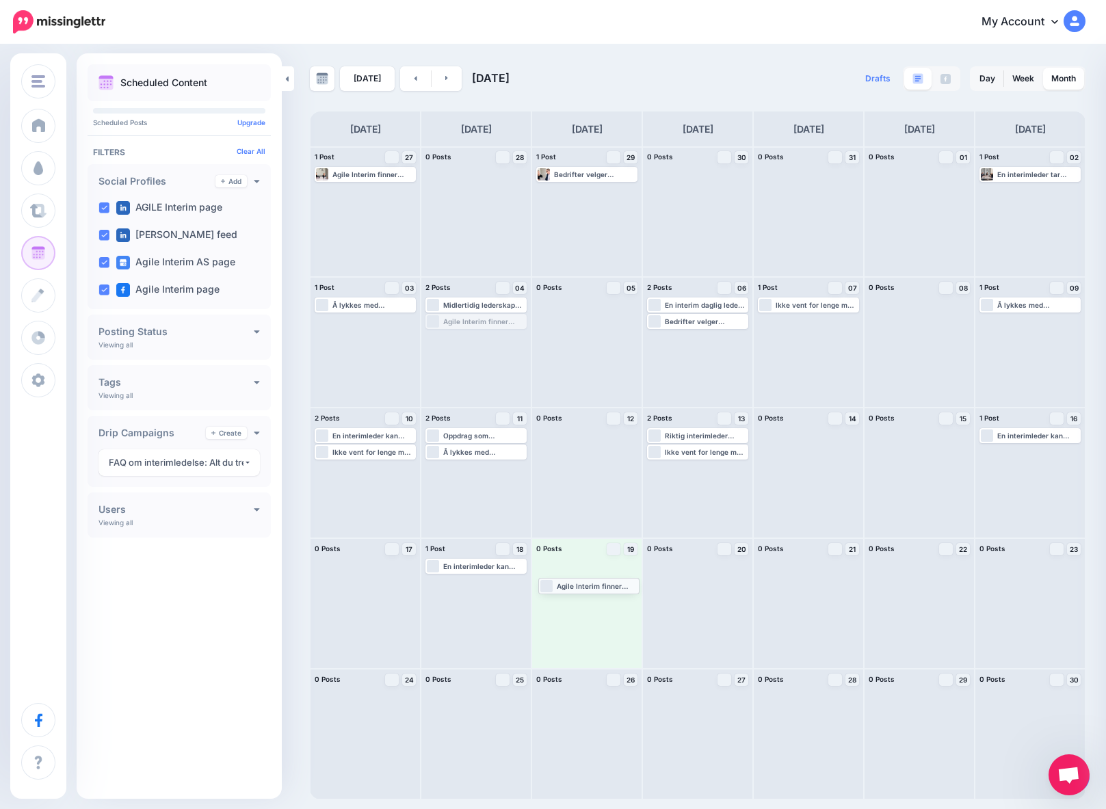
drag, startPoint x: 469, startPoint y: 319, endPoint x: 582, endPoint y: 583, distance: 287.0
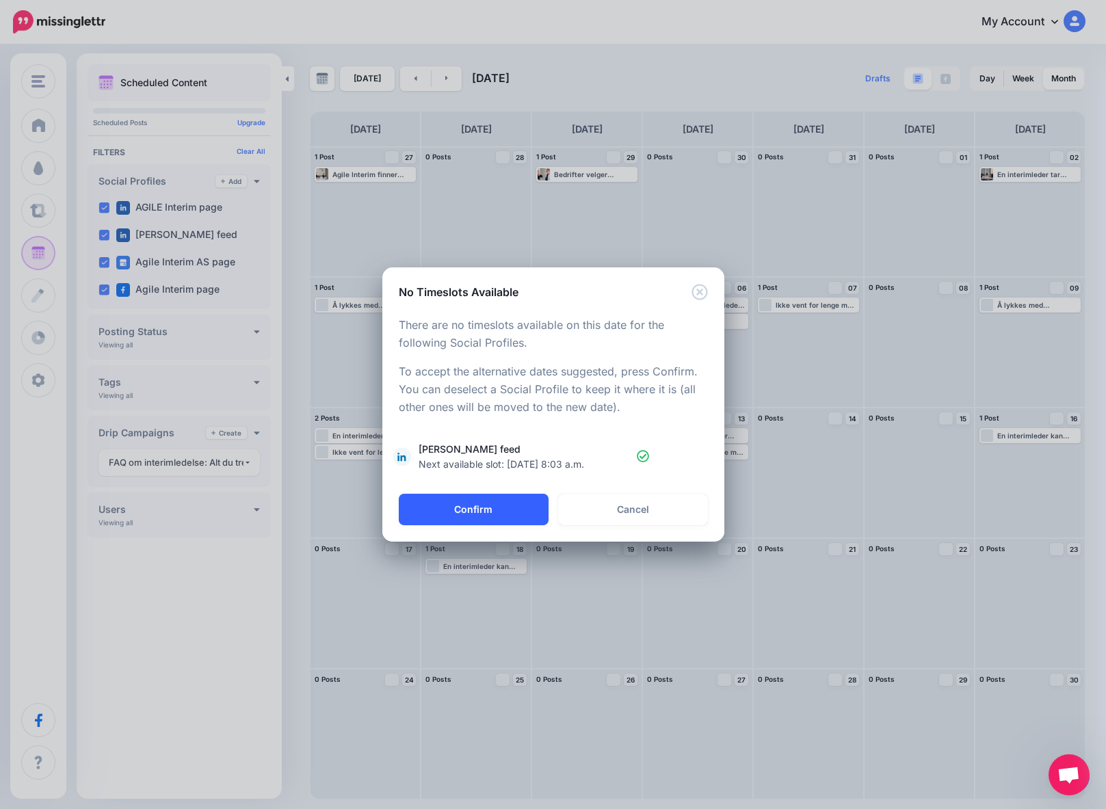
click at [451, 508] on button "Confirm" at bounding box center [474, 509] width 150 height 31
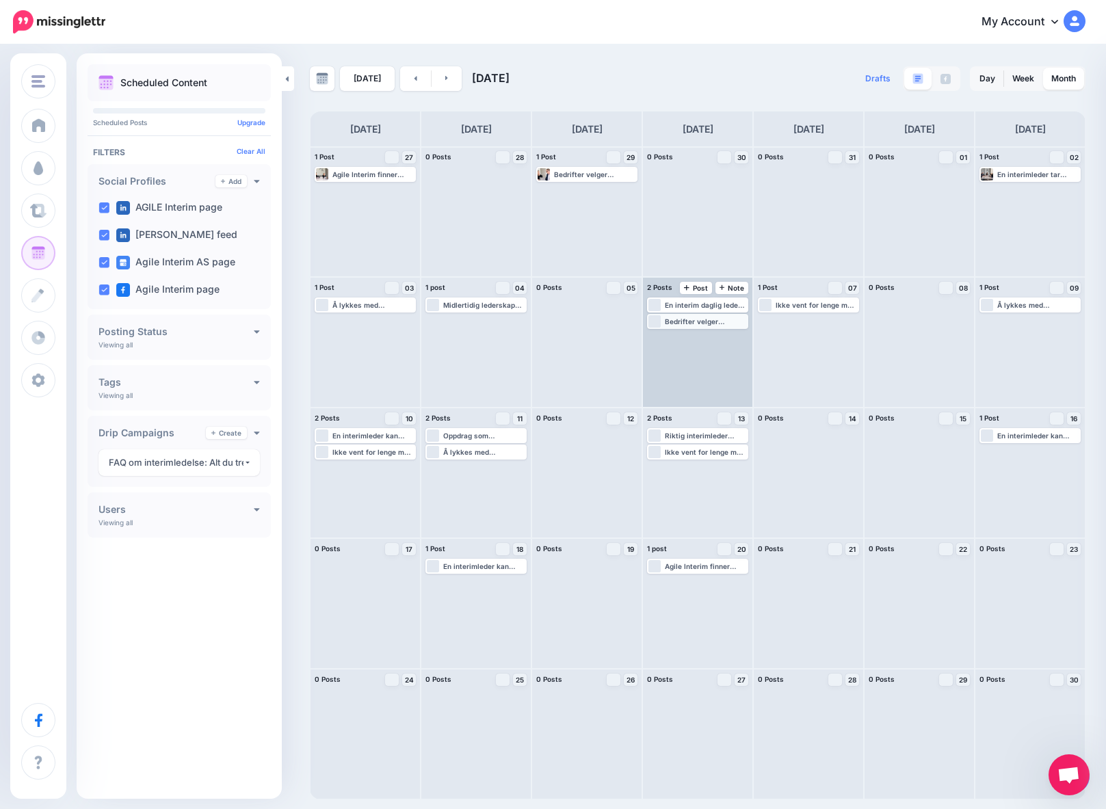
click at [684, 323] on div "Bedrifter velger interimledelse fordi markedet krever raske svar. 🌍📈 👉 Les mer …" at bounding box center [706, 321] width 82 height 8
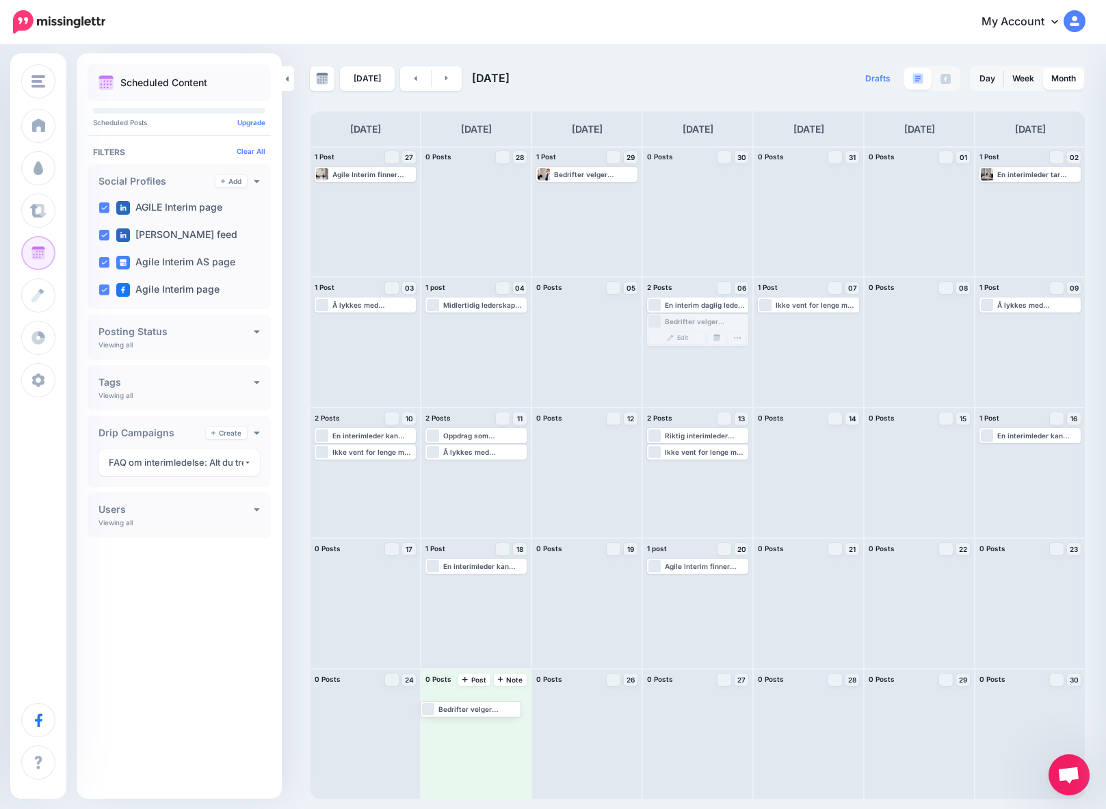
drag, startPoint x: 682, startPoint y: 322, endPoint x: 455, endPoint y: 708, distance: 447.7
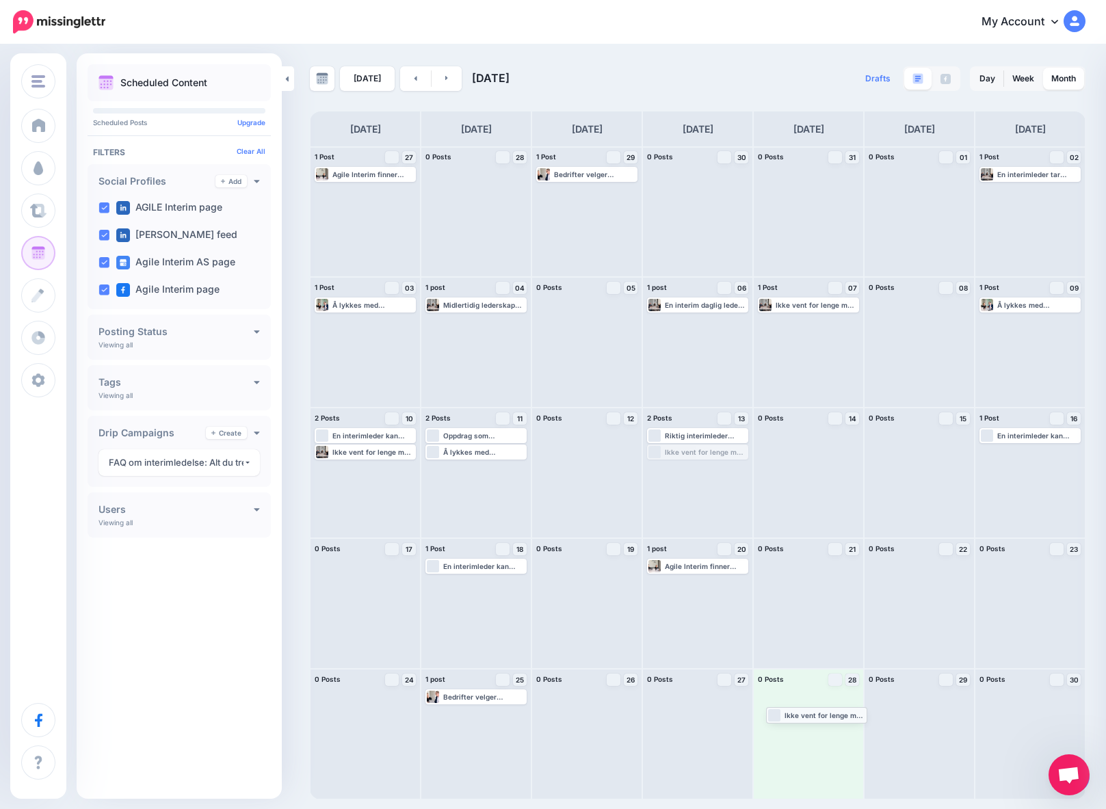
drag, startPoint x: 695, startPoint y: 455, endPoint x: 814, endPoint y: 717, distance: 288.3
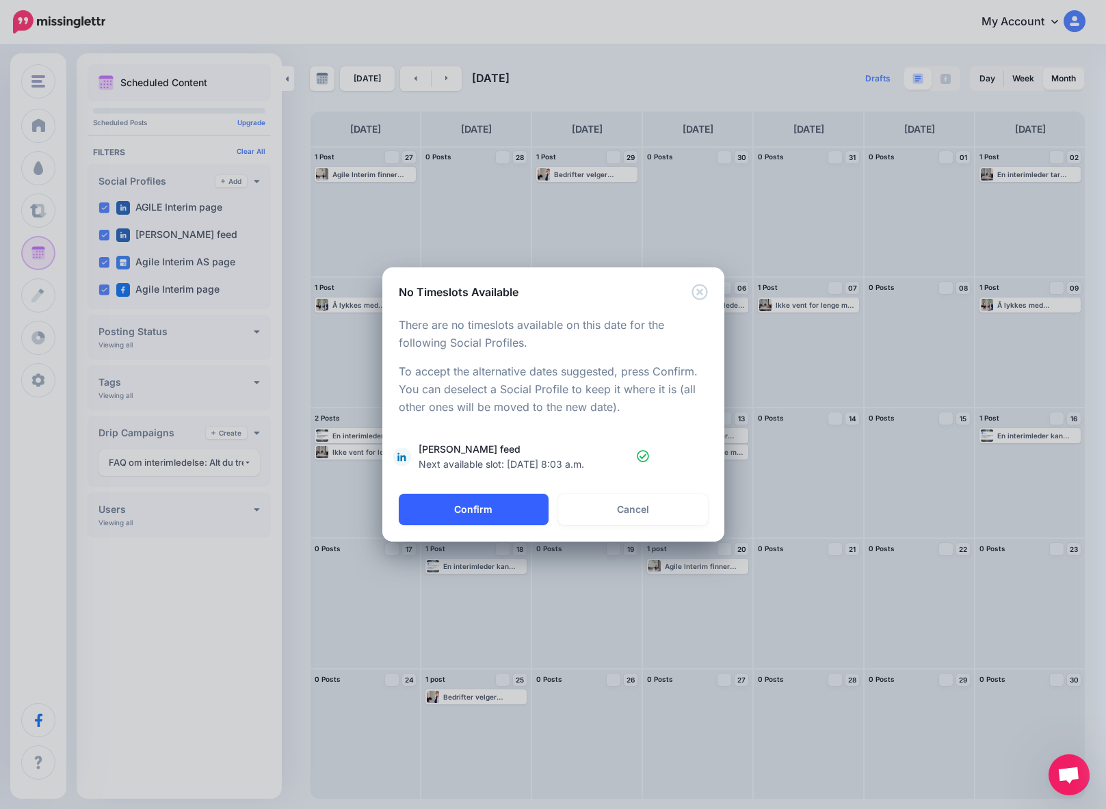
click at [483, 507] on button "Confirm" at bounding box center [474, 509] width 150 height 31
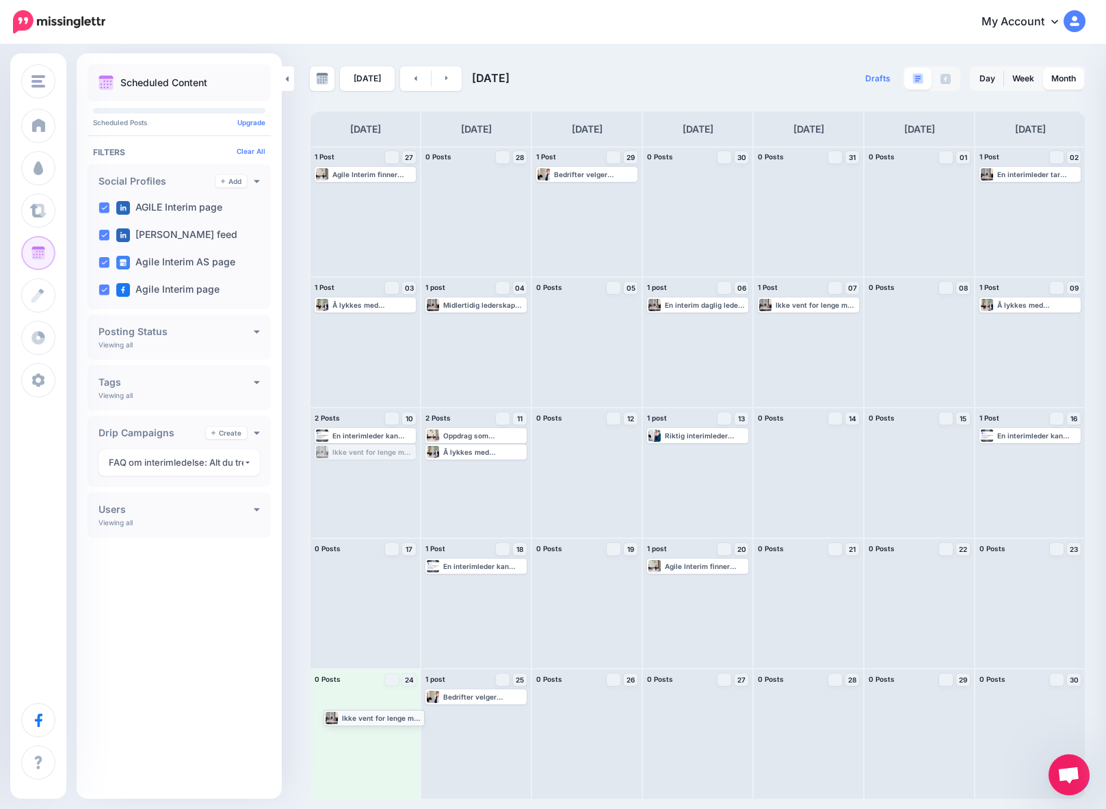
drag, startPoint x: 349, startPoint y: 455, endPoint x: 358, endPoint y: 720, distance: 265.4
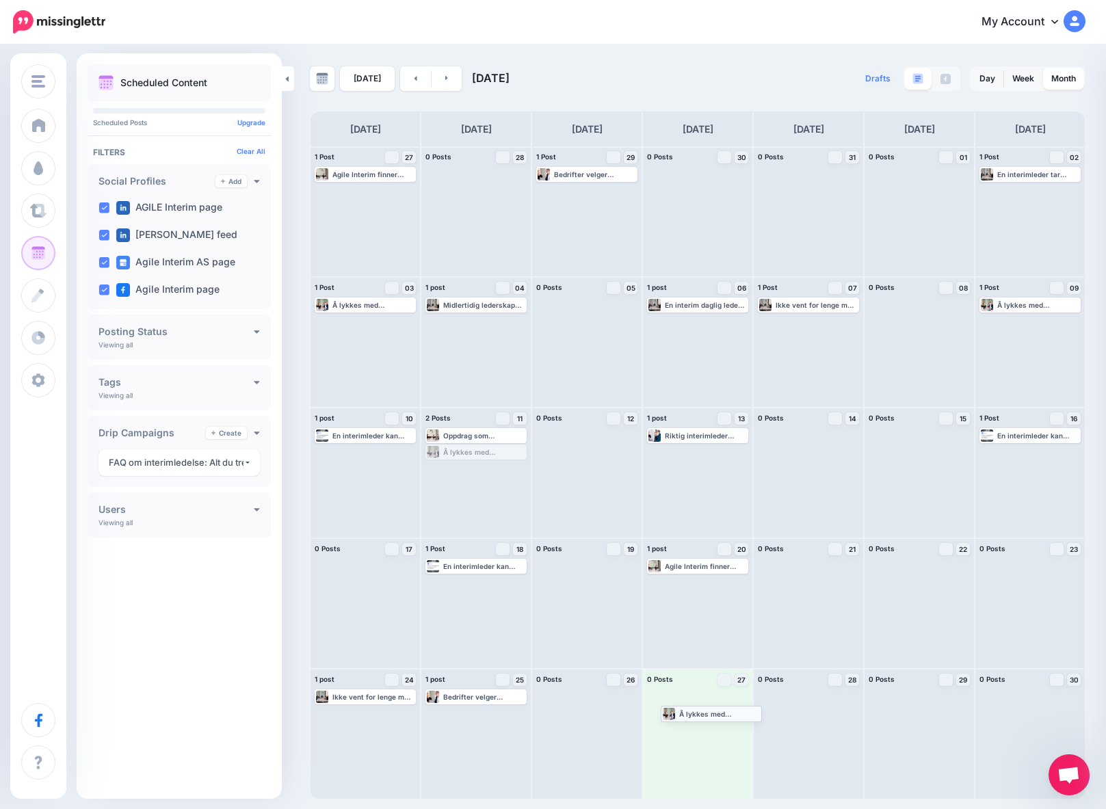
drag, startPoint x: 470, startPoint y: 454, endPoint x: 705, endPoint y: 715, distance: 351.5
click at [445, 79] on icon at bounding box center [446, 78] width 3 height 5
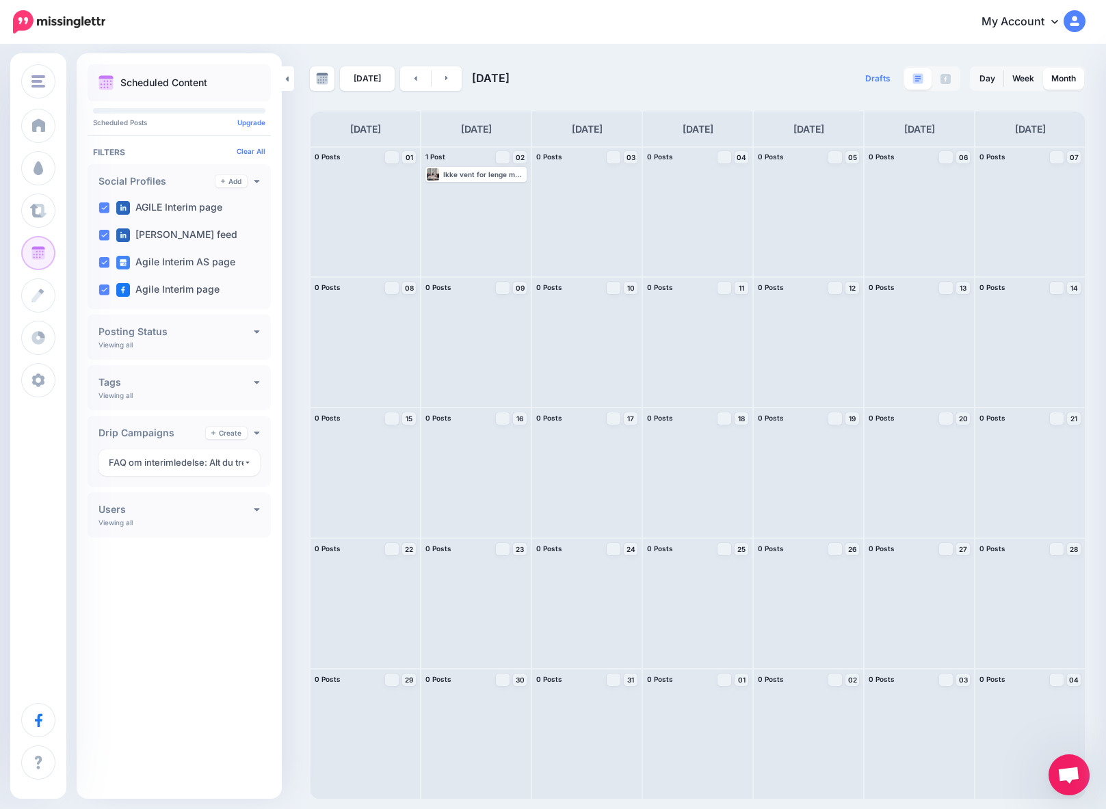
click at [252, 383] on h4 "Tags" at bounding box center [175, 382] width 155 height 10
click at [212, 330] on h4 "Posting Status" at bounding box center [175, 332] width 155 height 10
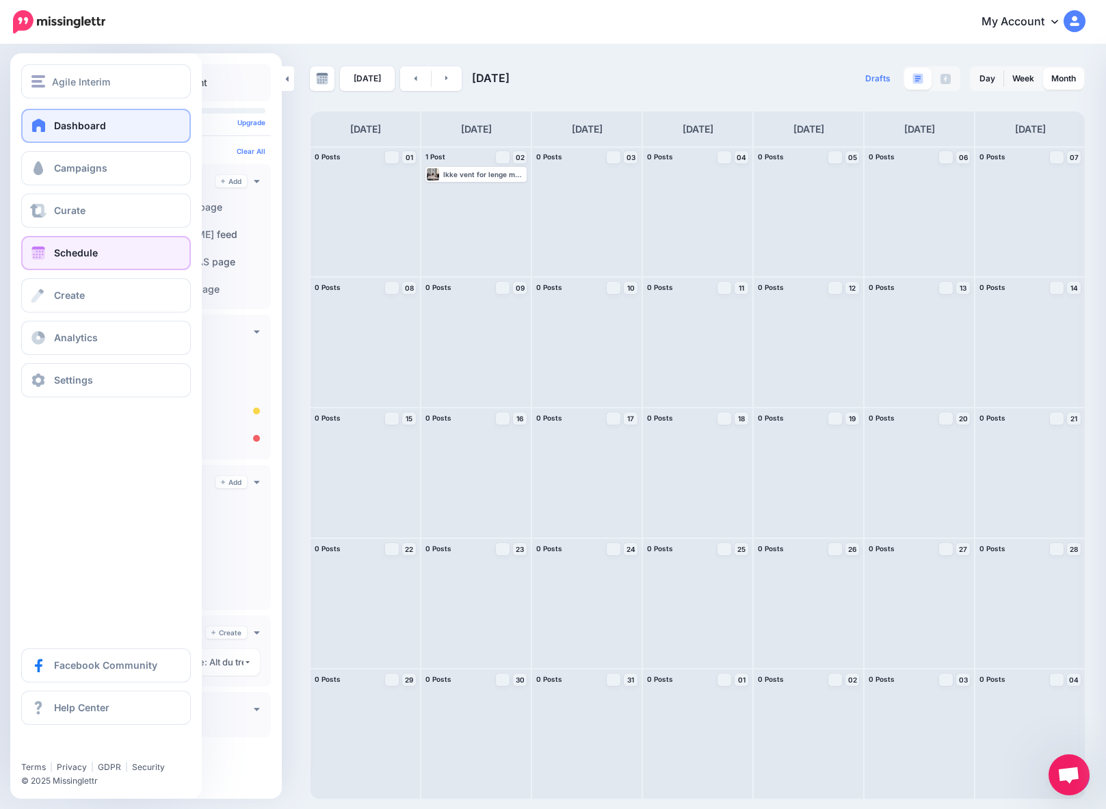
click at [95, 128] on span "Dashboard" at bounding box center [80, 126] width 52 height 12
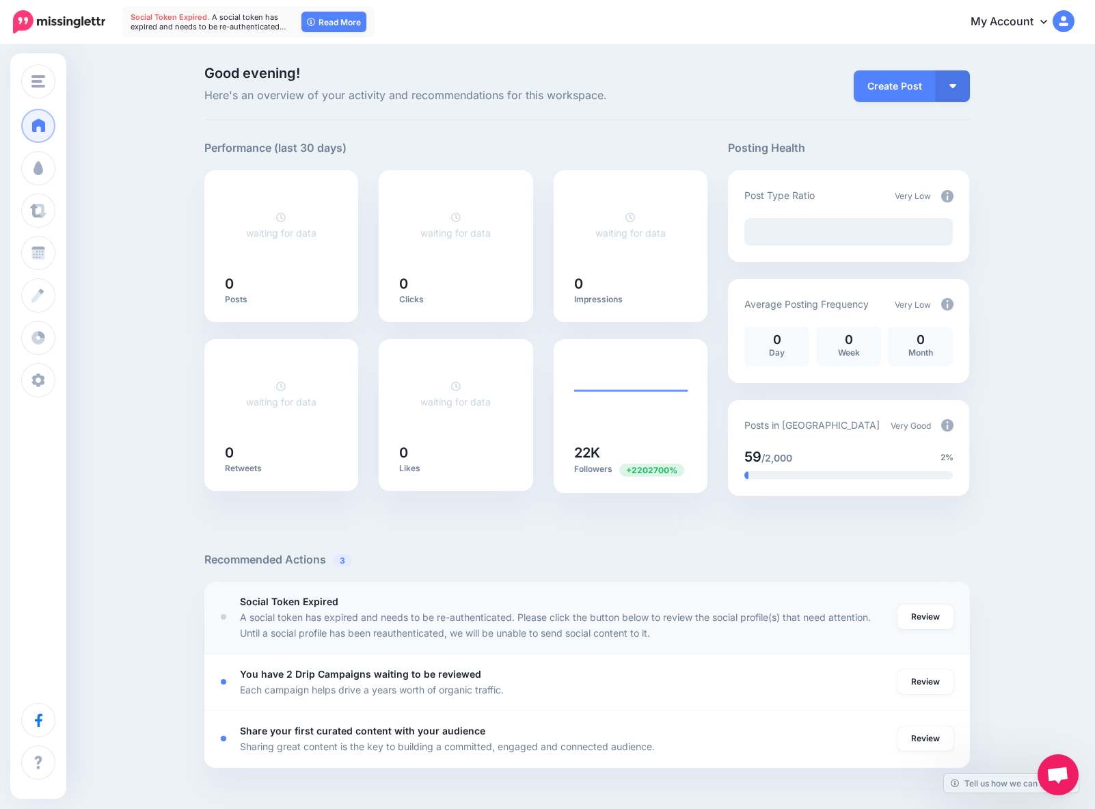
click at [477, 611] on p "A social token has expired and needs to be re-authenticated. Please click the b…" at bounding box center [562, 624] width 644 height 31
click at [927, 620] on link "Review" at bounding box center [926, 616] width 56 height 25
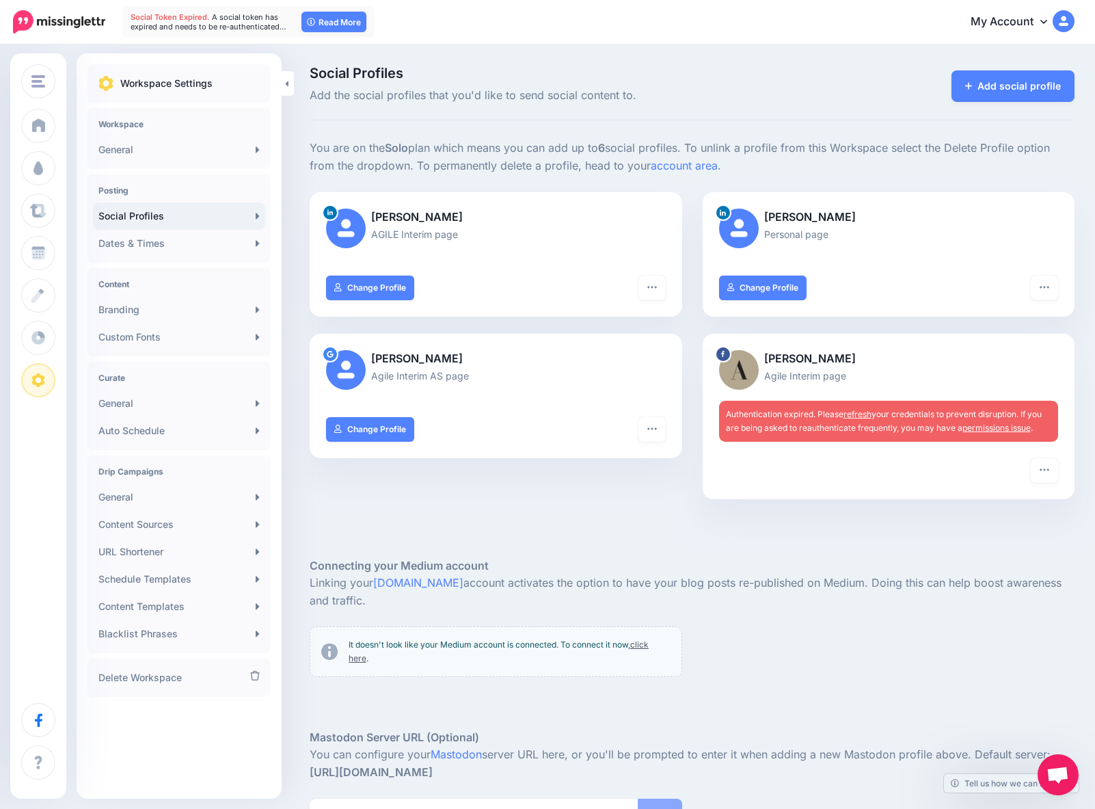
click at [844, 410] on span "Authentication expired. Please refresh your credentials to prevent disruption. …" at bounding box center [884, 421] width 316 height 24
click at [867, 414] on link "refresh" at bounding box center [858, 414] width 28 height 10
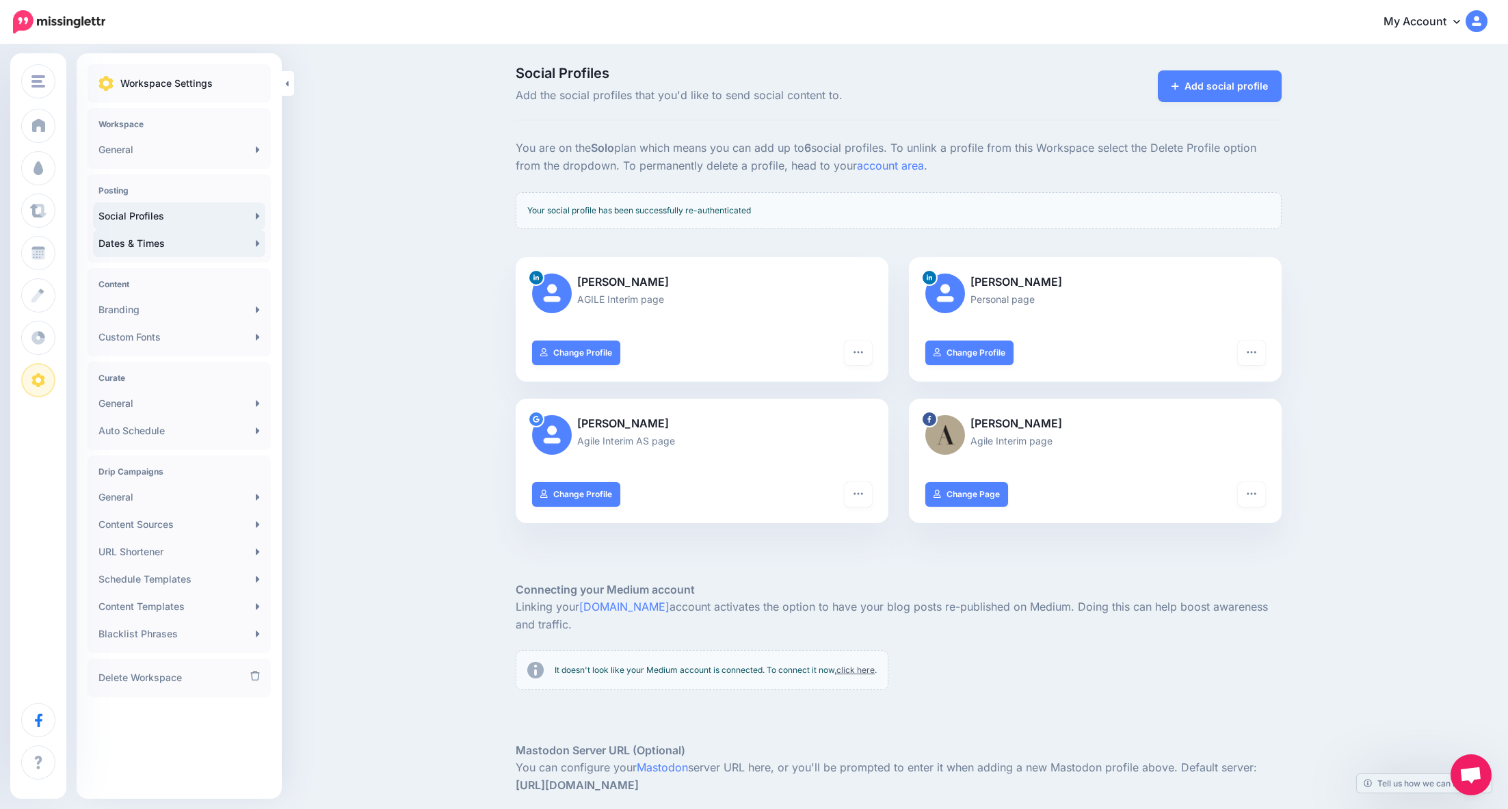
click at [182, 240] on link "Dates & Times" at bounding box center [179, 243] width 172 height 27
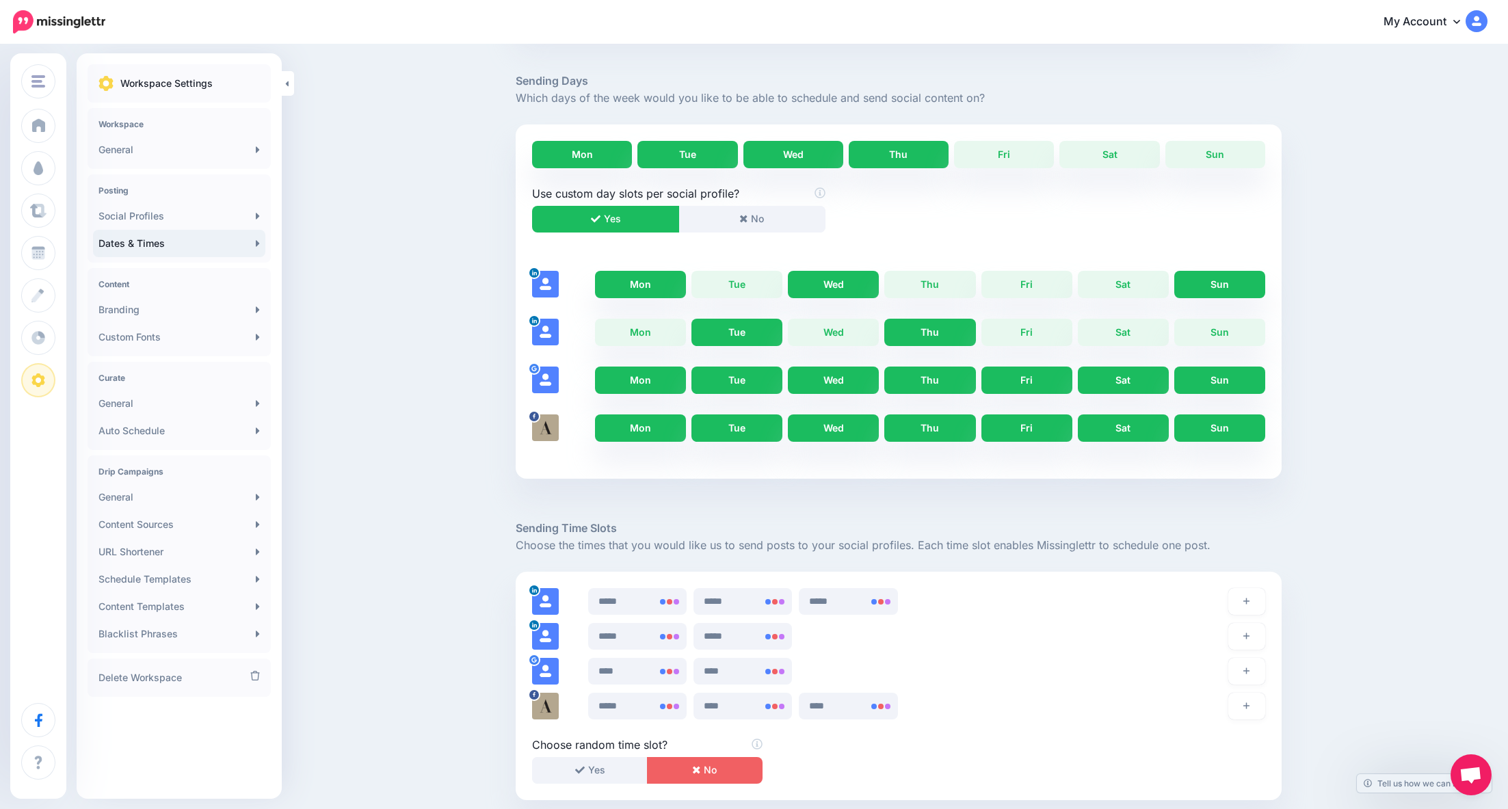
scroll to position [247, 0]
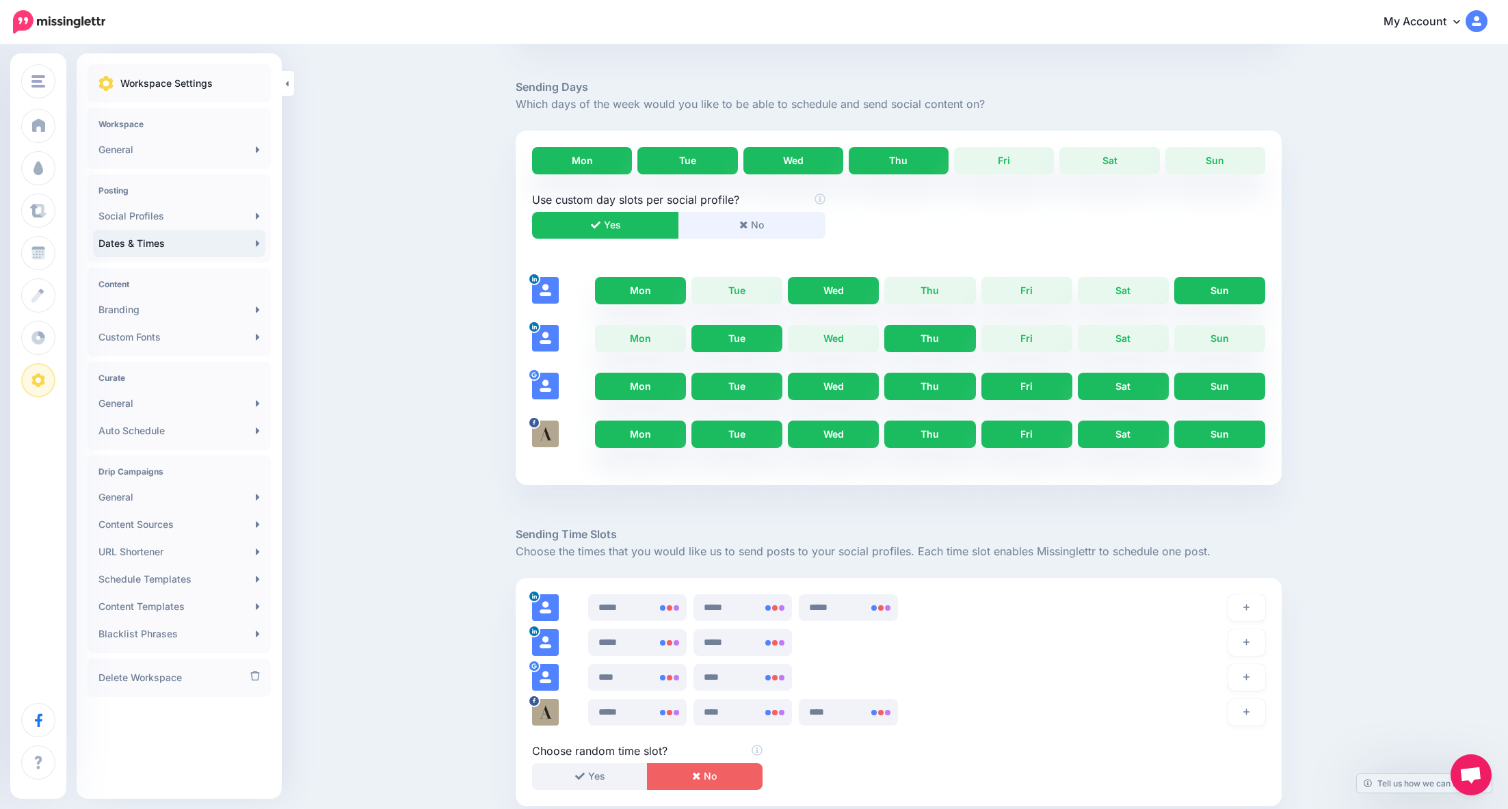
click at [734, 223] on button "No" at bounding box center [751, 225] width 147 height 27
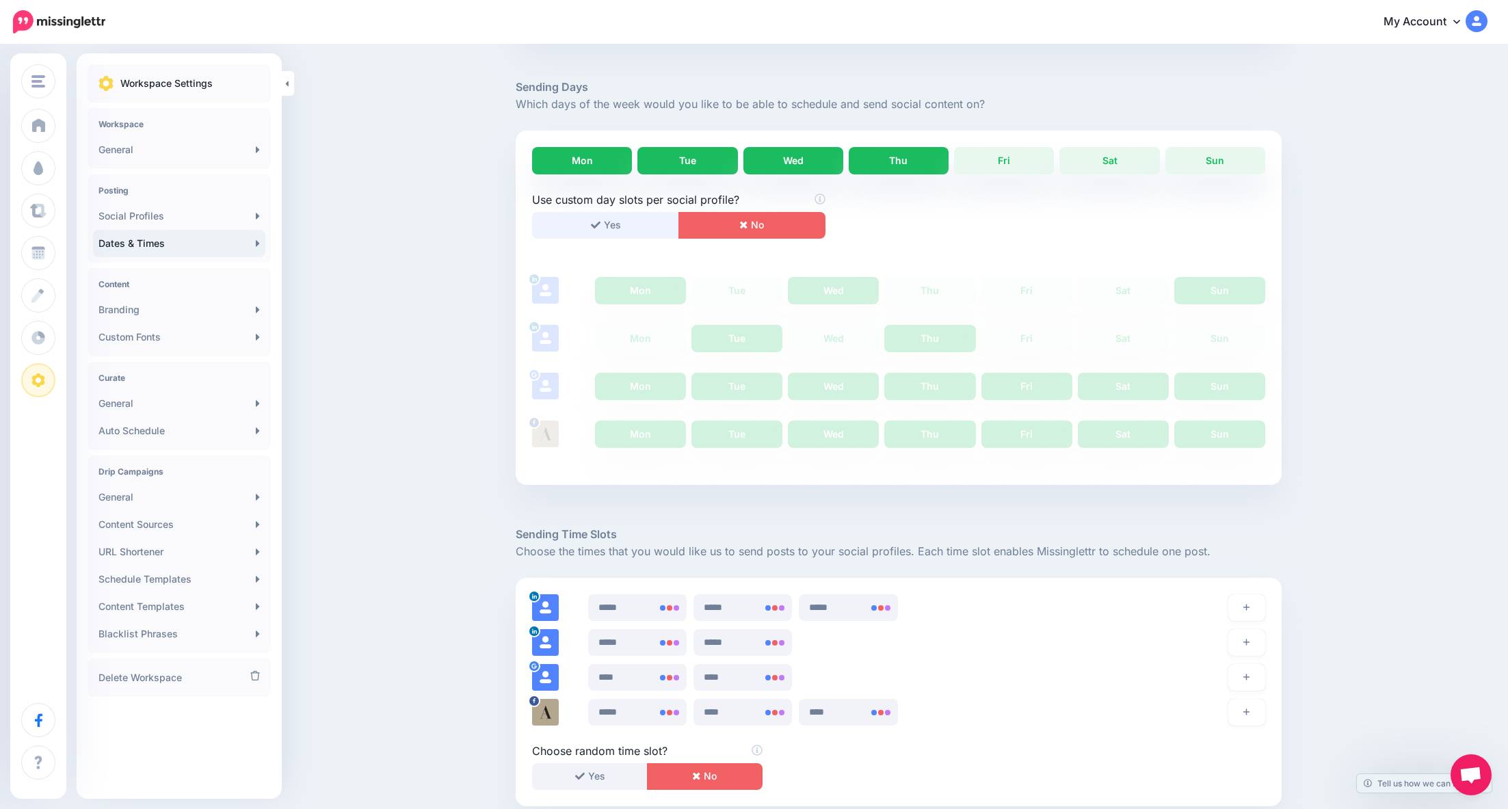
click at [600, 222] on icon "button" at bounding box center [596, 225] width 10 height 10
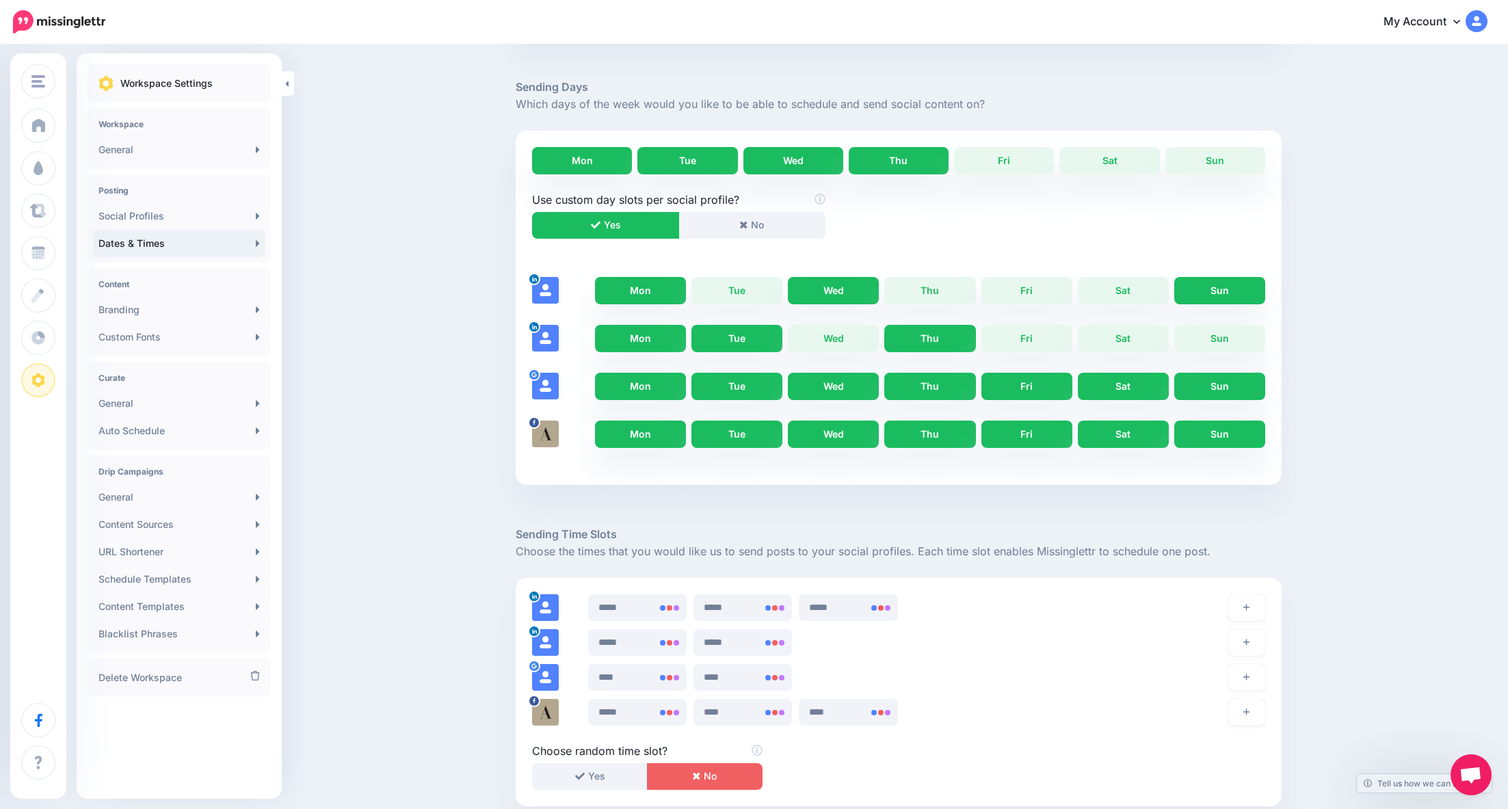
click at [645, 344] on link "Mon" at bounding box center [640, 338] width 91 height 27
click at [816, 330] on link "Wed" at bounding box center [833, 338] width 91 height 27
click at [1218, 338] on link "Sun" at bounding box center [1219, 338] width 91 height 27
click at [760, 286] on link "Tue" at bounding box center [736, 290] width 91 height 27
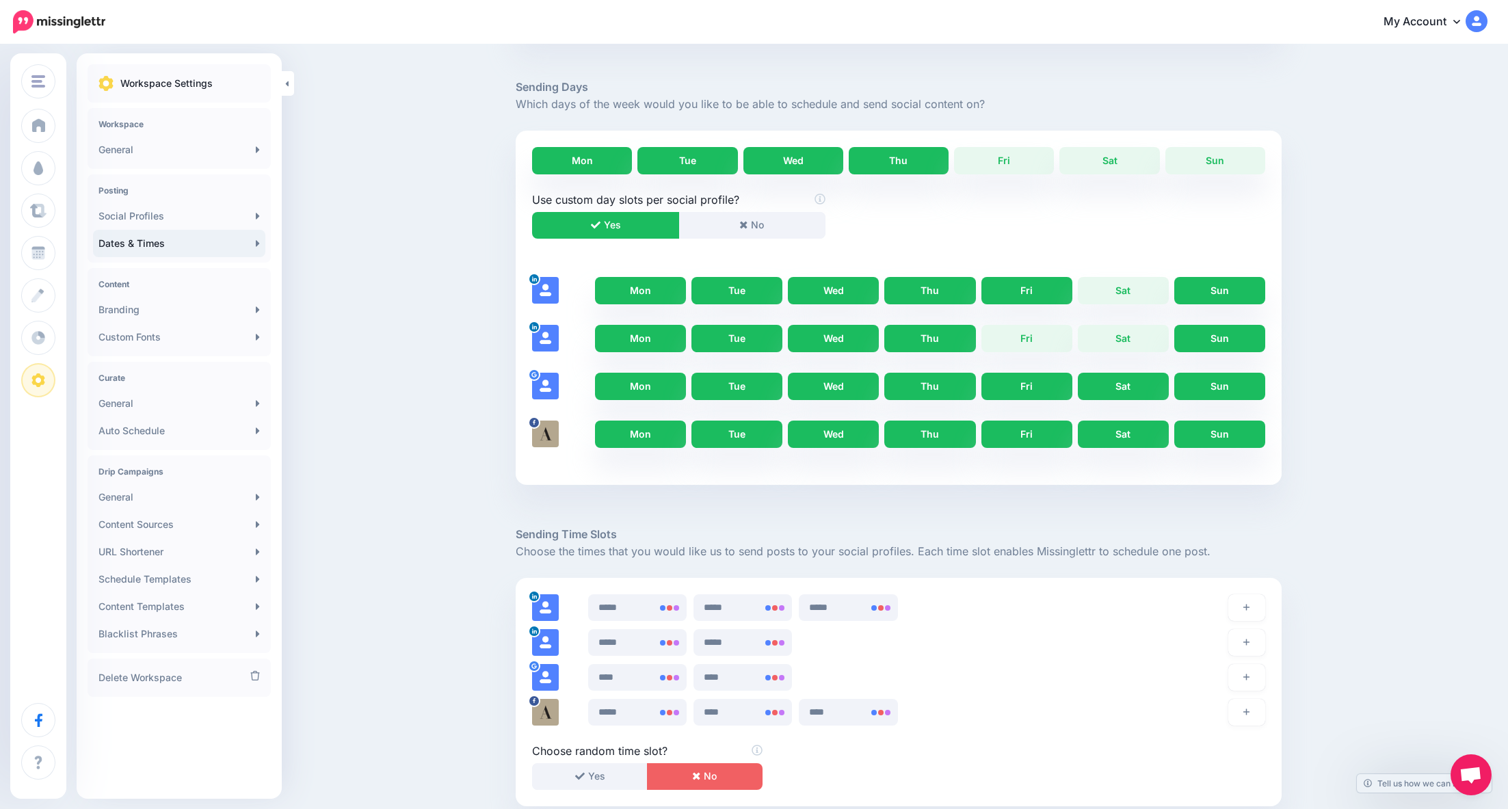
drag, startPoint x: 953, startPoint y: 287, endPoint x: 1041, endPoint y: 297, distance: 88.1
click at [955, 288] on link "Thu" at bounding box center [929, 290] width 91 height 27
click at [1041, 297] on link "Fri" at bounding box center [1026, 290] width 91 height 27
click at [1124, 293] on link "Sat" at bounding box center [1123, 290] width 91 height 27
drag, startPoint x: 1038, startPoint y: 339, endPoint x: 1117, endPoint y: 341, distance: 78.6
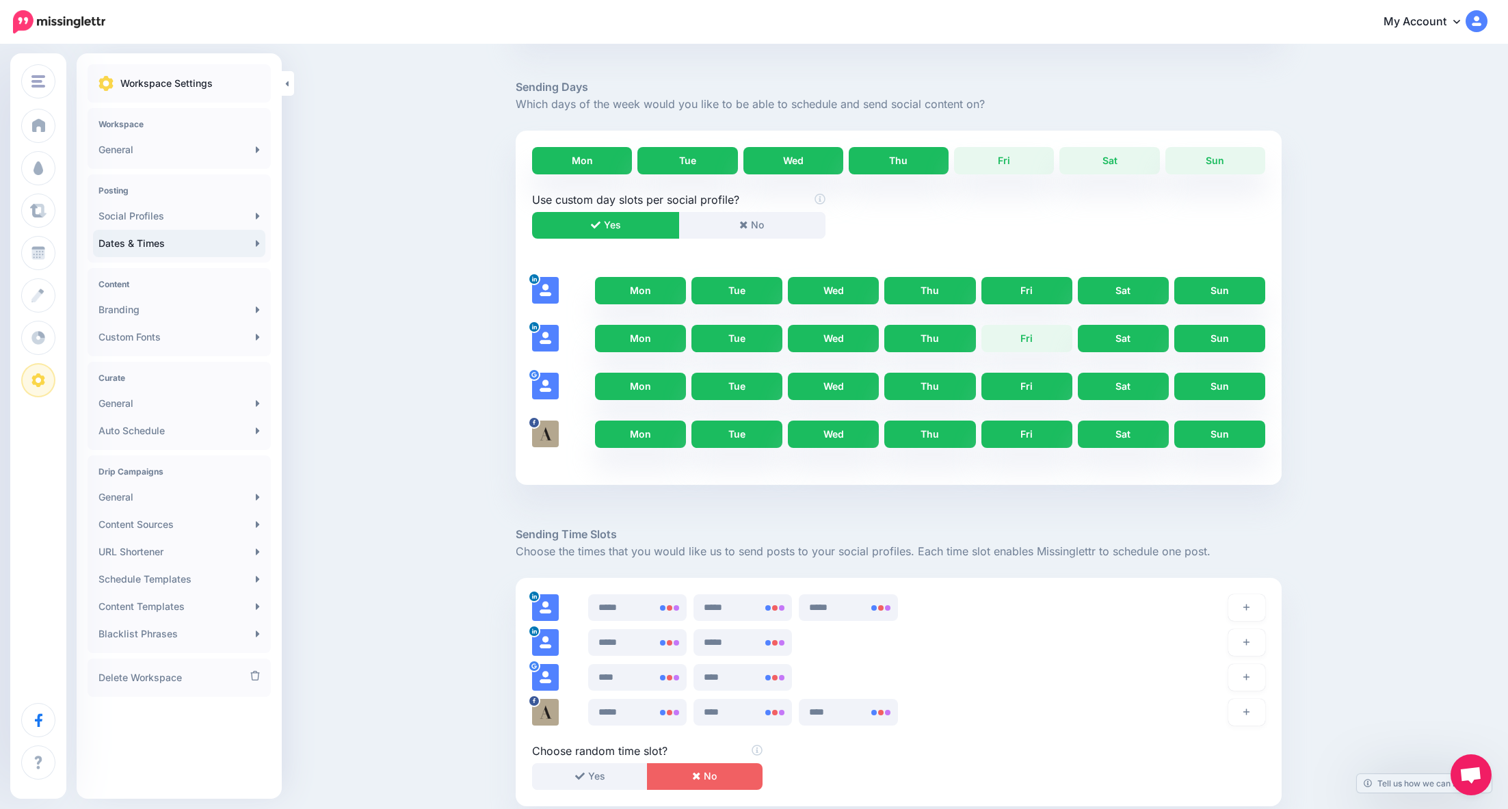
click at [1039, 339] on link "Fri" at bounding box center [1026, 338] width 91 height 27
click at [1133, 336] on link "Sat" at bounding box center [1123, 338] width 91 height 27
drag, startPoint x: 991, startPoint y: 164, endPoint x: 1018, endPoint y: 163, distance: 26.7
click at [992, 164] on link "Fri" at bounding box center [1004, 160] width 100 height 27
click at [1099, 161] on link "Sat" at bounding box center [1109, 160] width 100 height 27
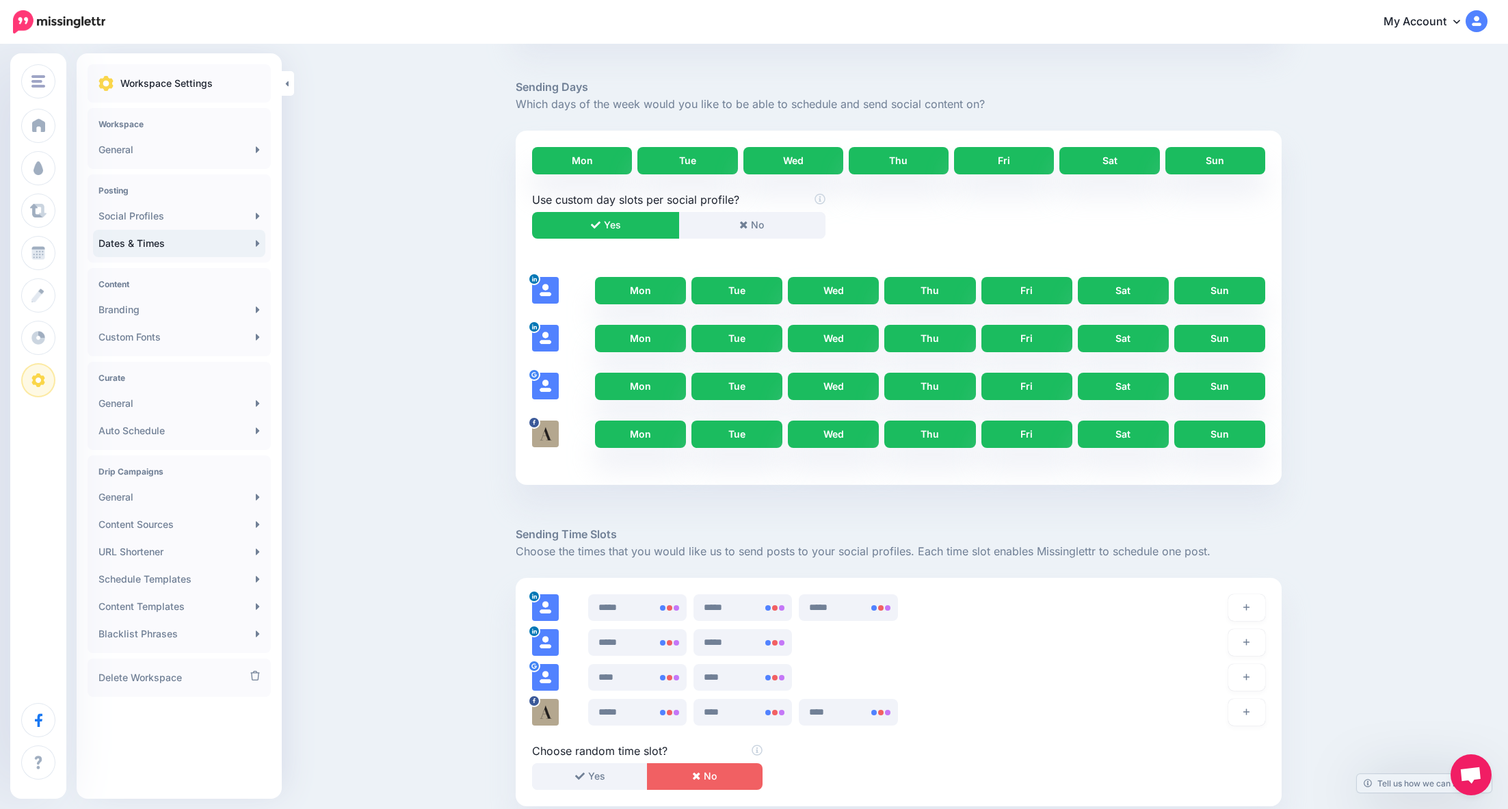
drag, startPoint x: 1233, startPoint y: 157, endPoint x: 1226, endPoint y: 159, distance: 8.0
click at [1233, 157] on link "Sun" at bounding box center [1215, 160] width 100 height 27
click at [1122, 164] on link "Sat" at bounding box center [1109, 160] width 100 height 27
click at [1104, 280] on link "Sat" at bounding box center [1123, 290] width 91 height 27
click at [1122, 337] on link "Sat" at bounding box center [1123, 338] width 91 height 27
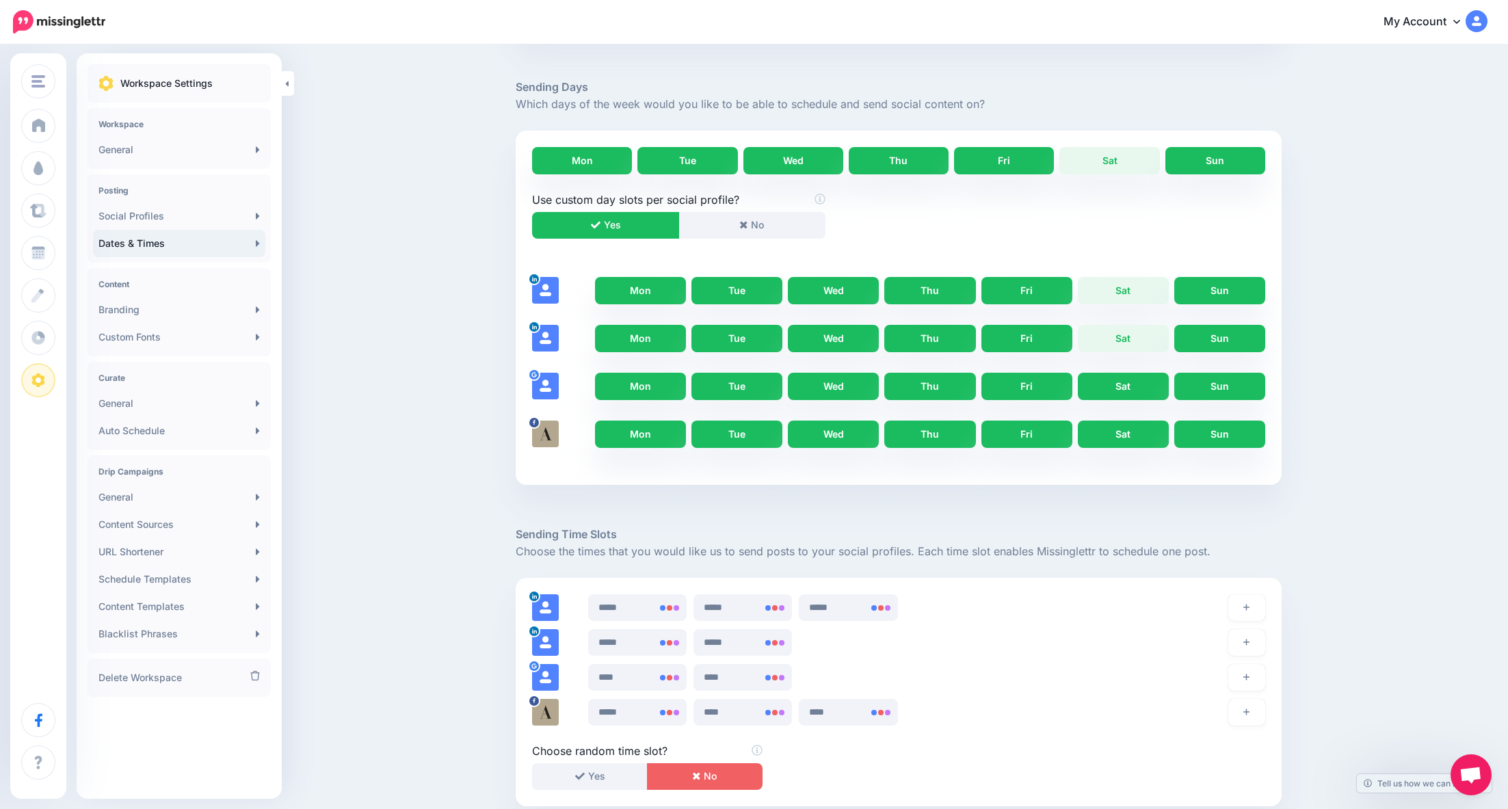
click at [1126, 389] on link "Sat" at bounding box center [1123, 386] width 91 height 27
click at [1130, 433] on link "Sat" at bounding box center [1123, 434] width 91 height 27
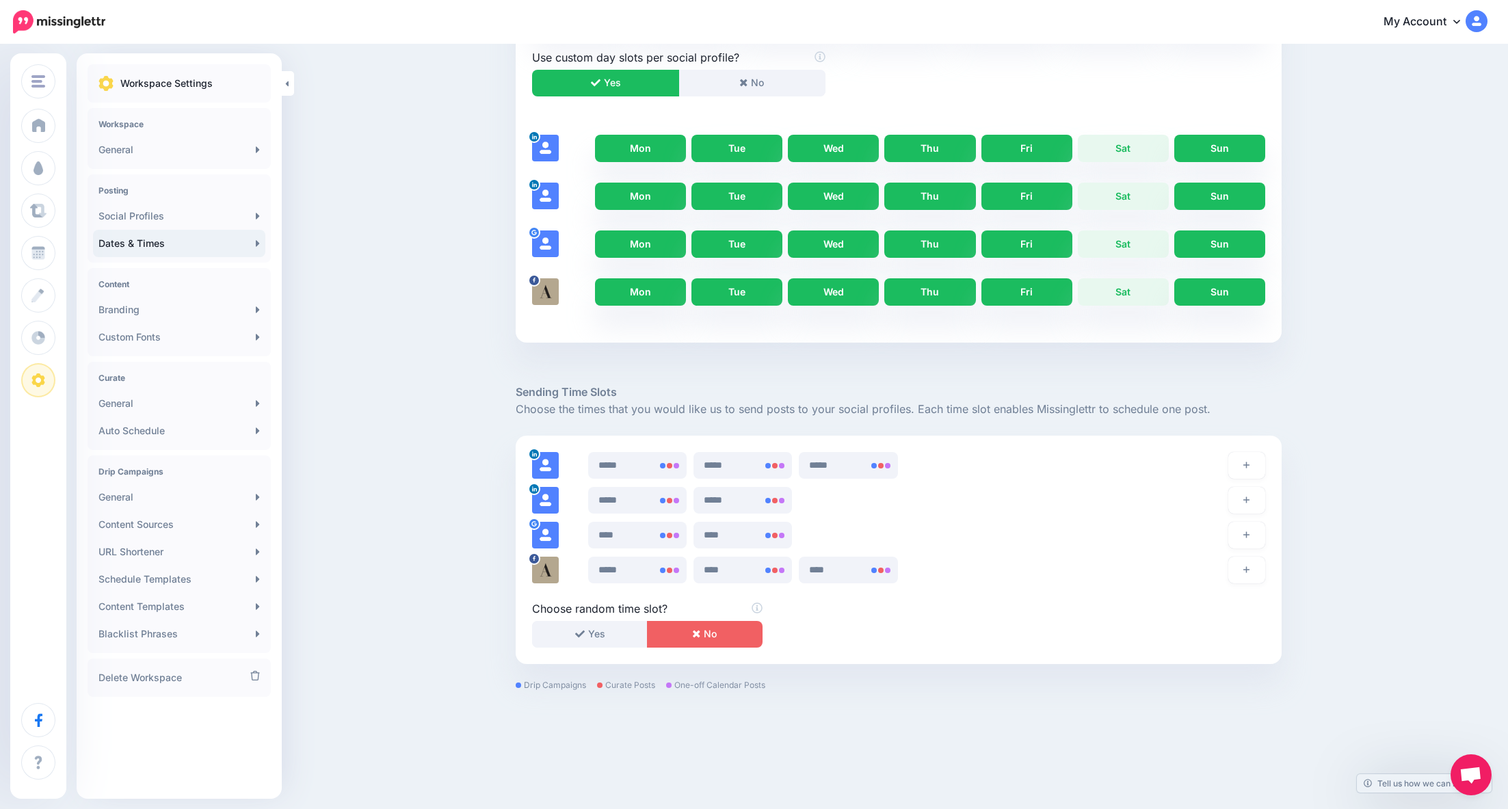
scroll to position [392, 0]
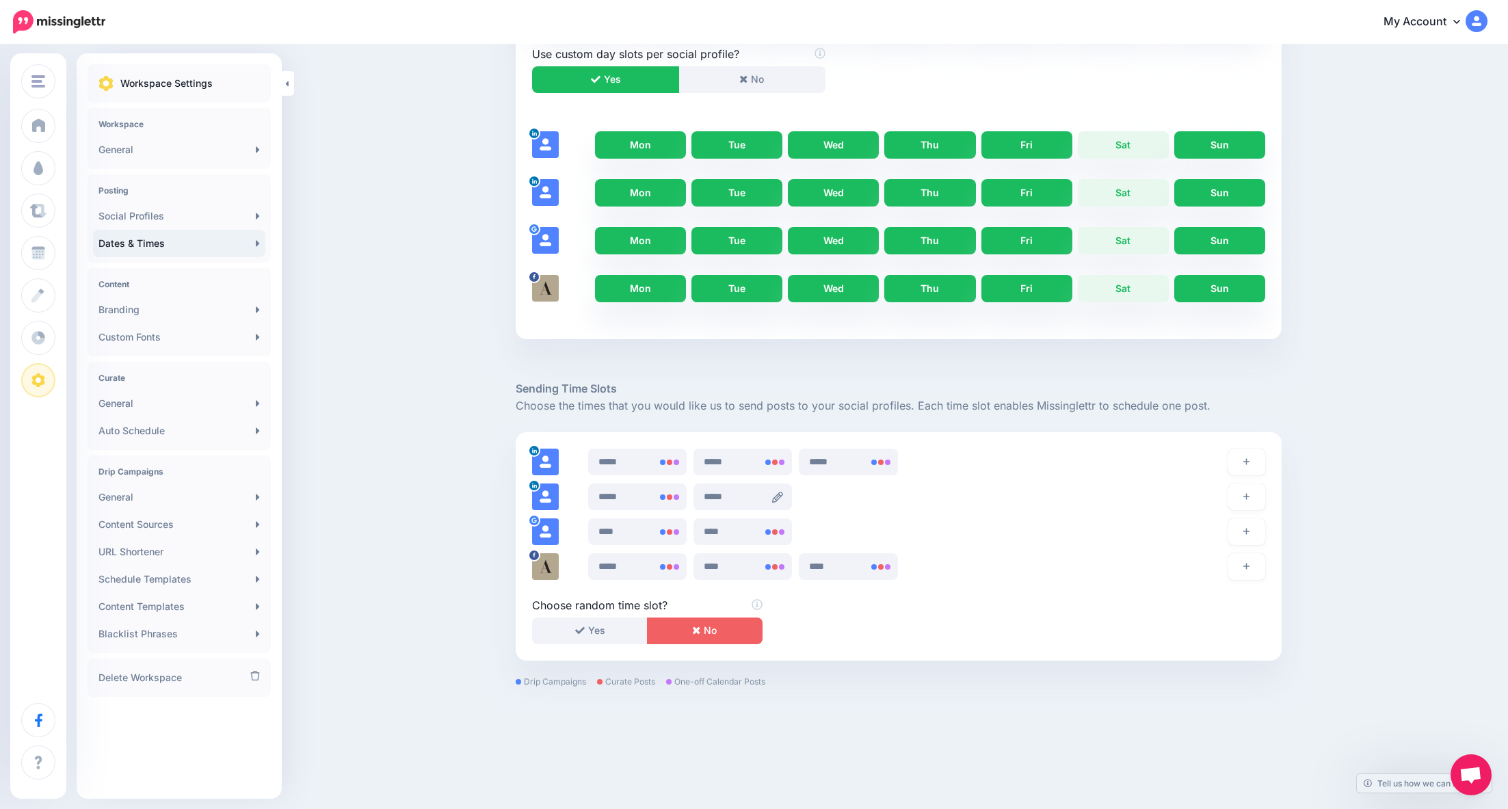
click at [778, 495] on icon at bounding box center [777, 497] width 11 height 11
type input "*****"
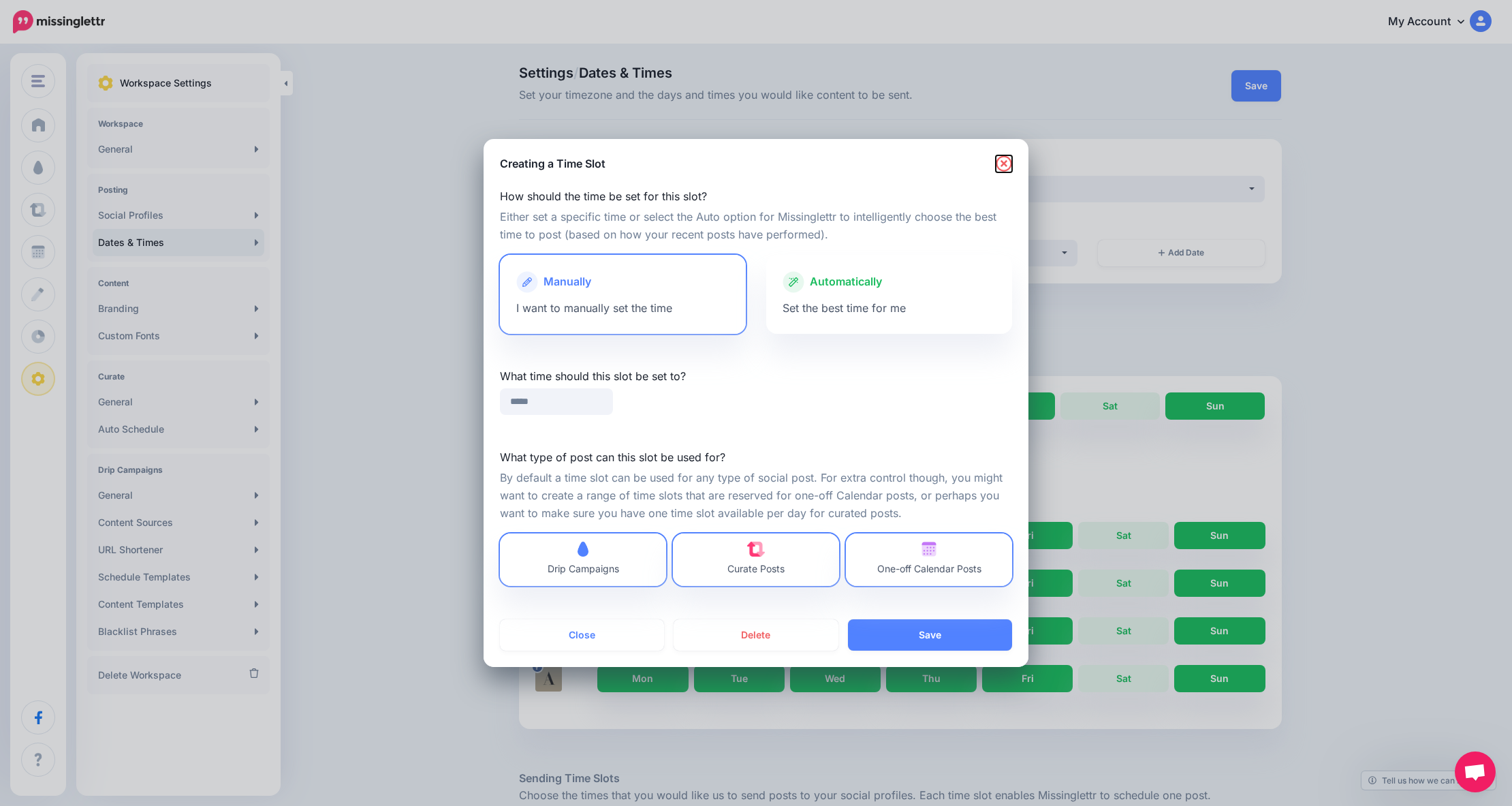
click at [996, 161] on icon "button" at bounding box center [1004, 163] width 16 height 16
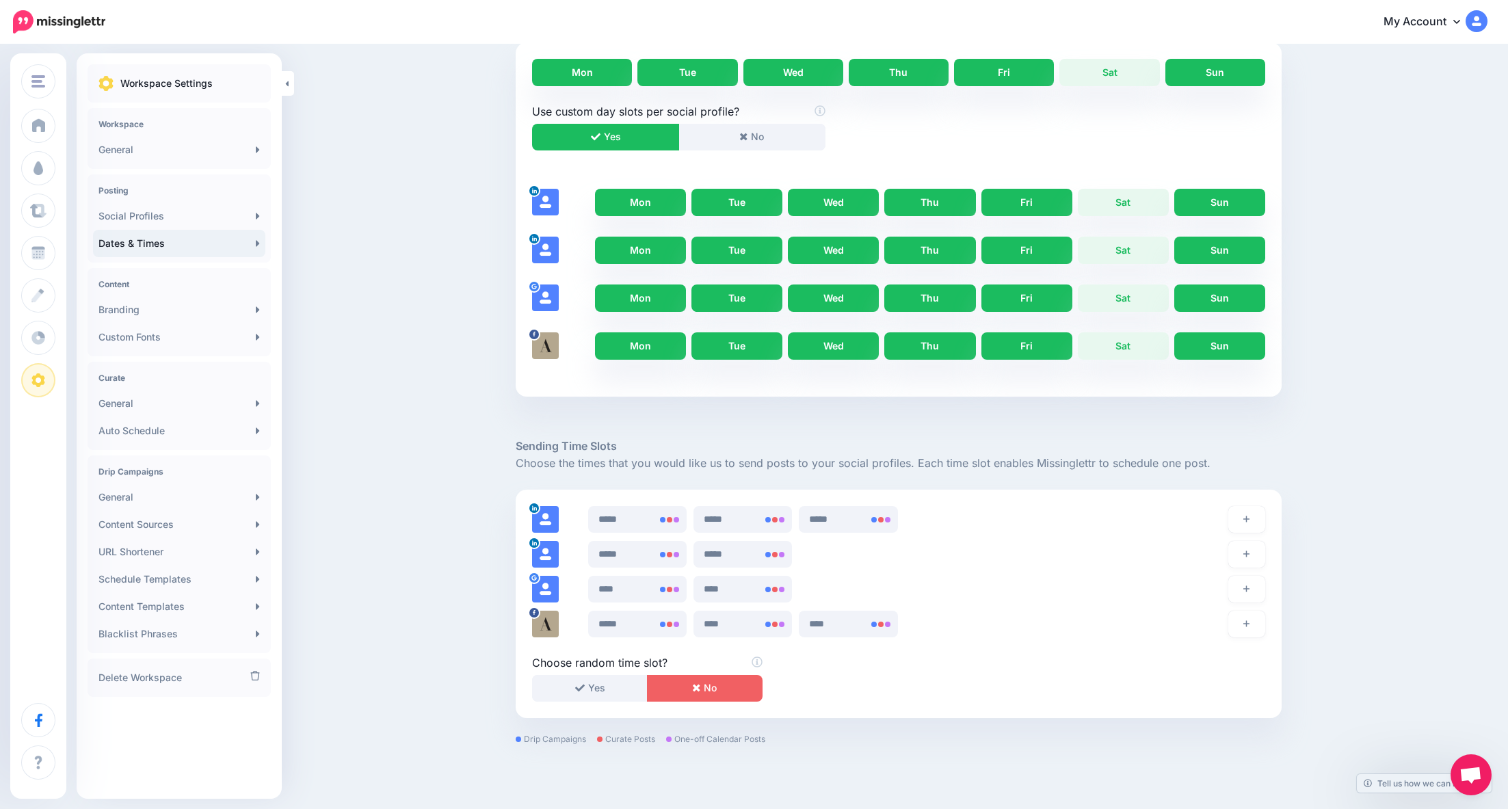
scroll to position [392, 0]
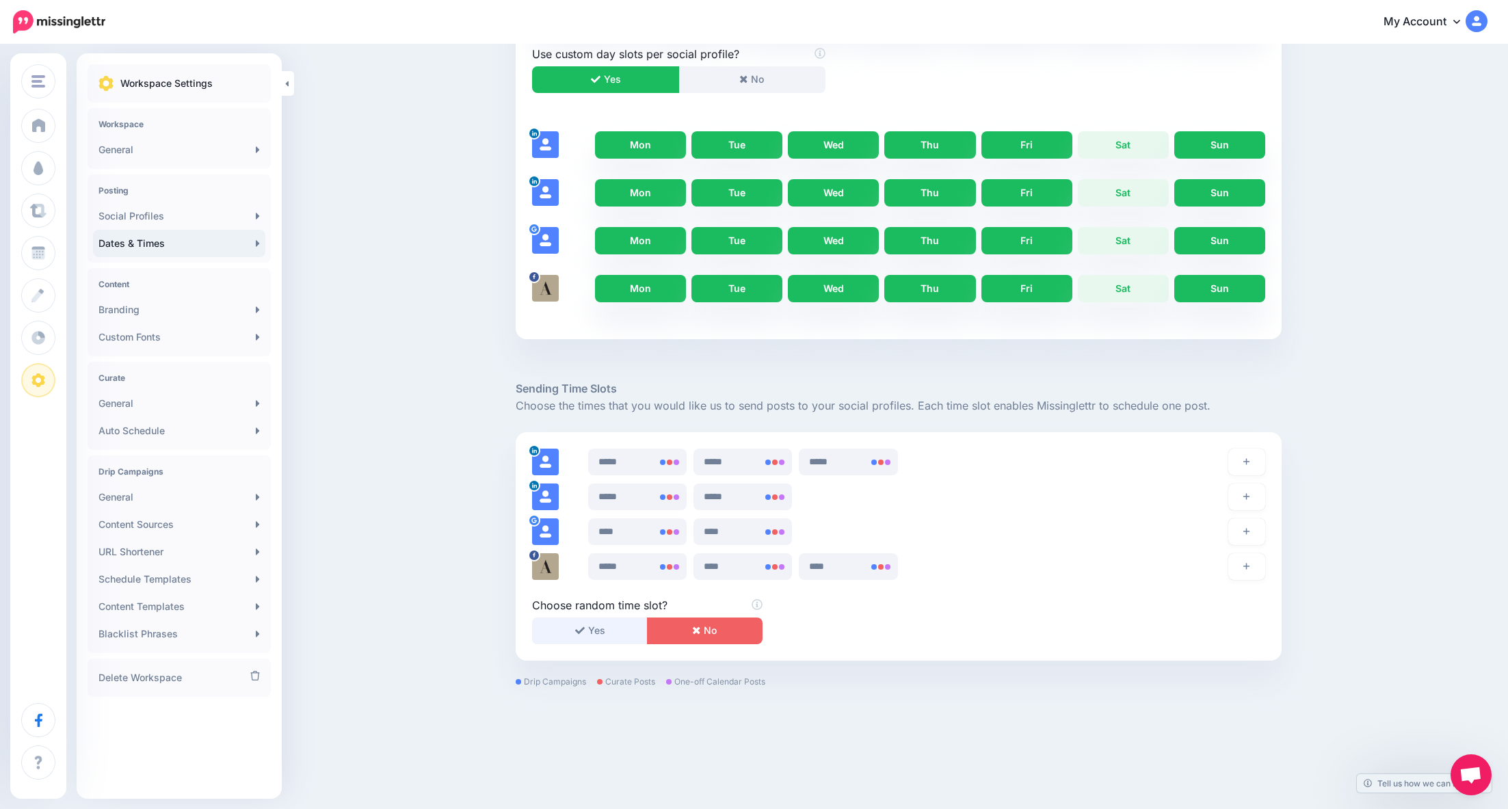
click at [585, 630] on icon "button" at bounding box center [580, 631] width 10 height 10
click at [885, 463] on icon at bounding box center [883, 462] width 11 height 11
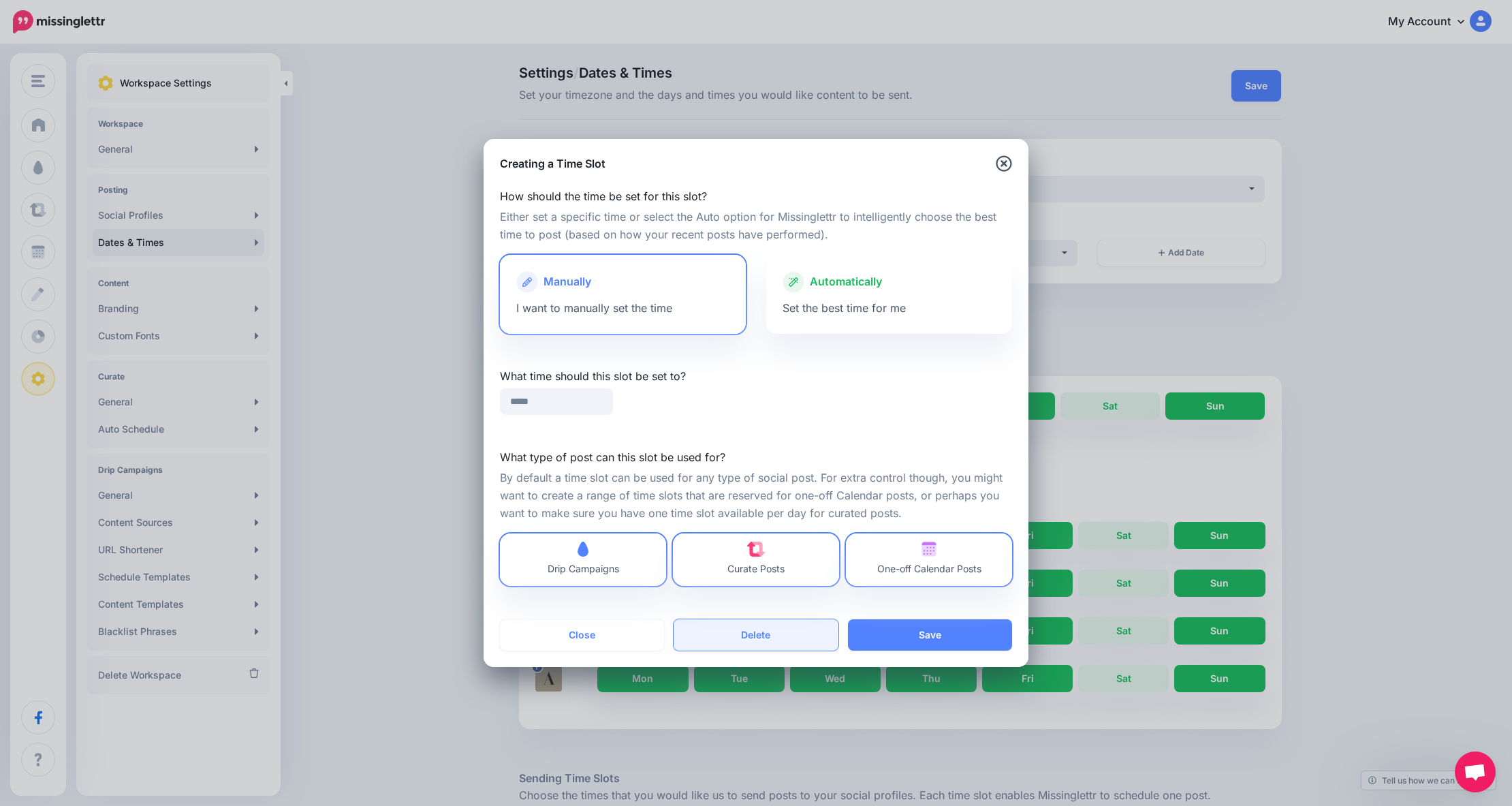
click at [737, 635] on button "Delete" at bounding box center [755, 635] width 164 height 31
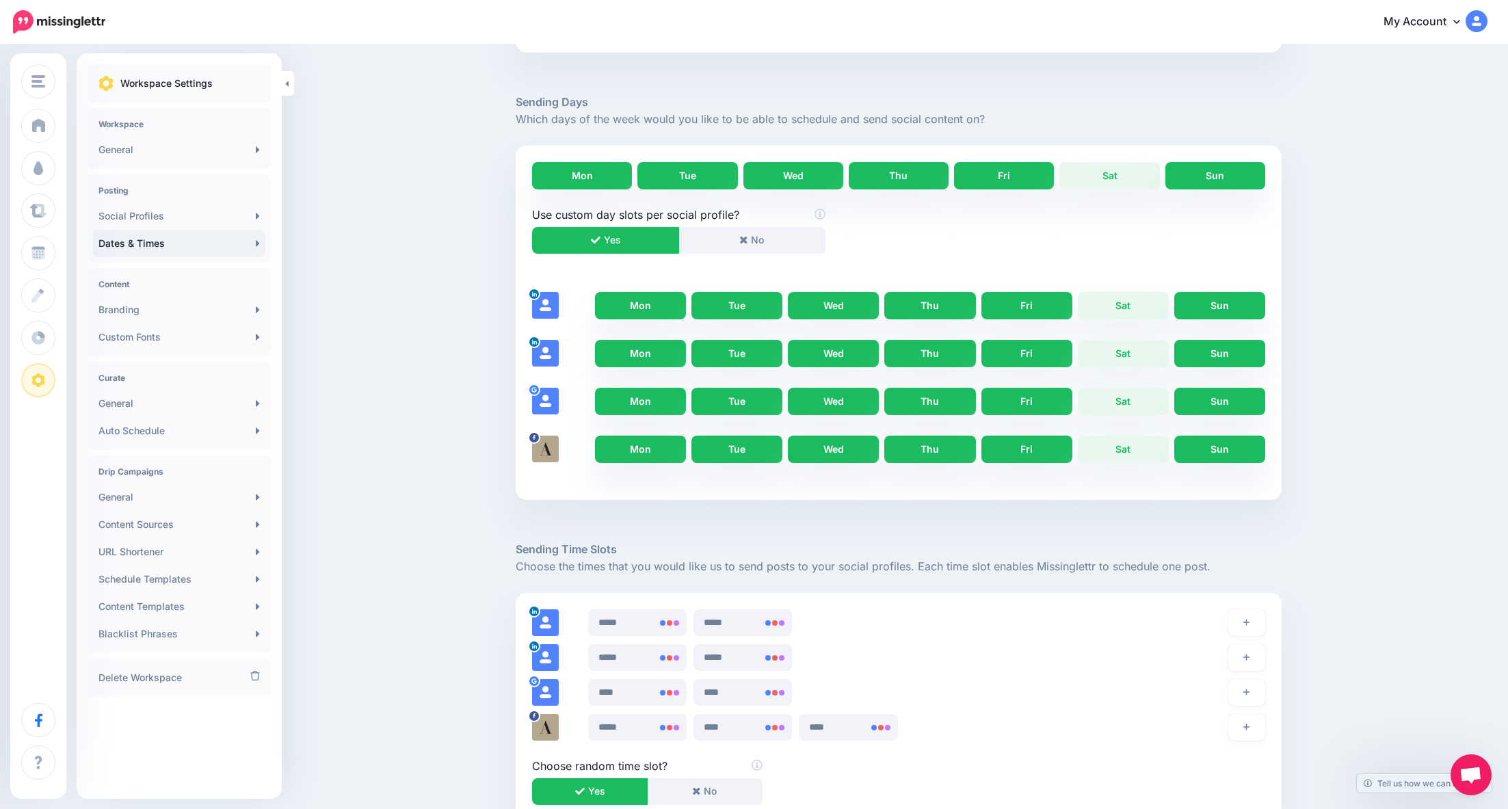
scroll to position [392, 0]
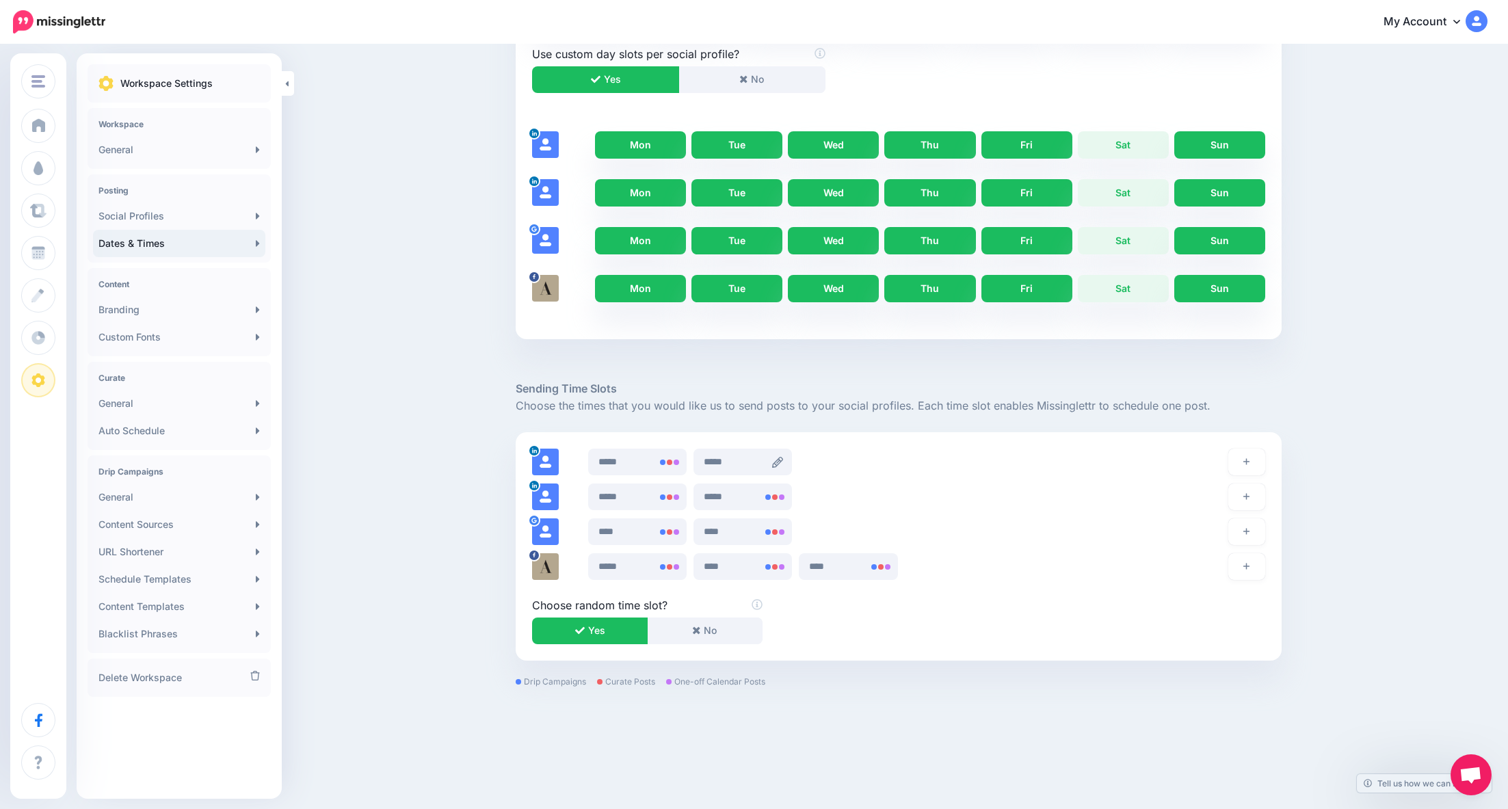
click at [783, 462] on icon at bounding box center [777, 462] width 11 height 11
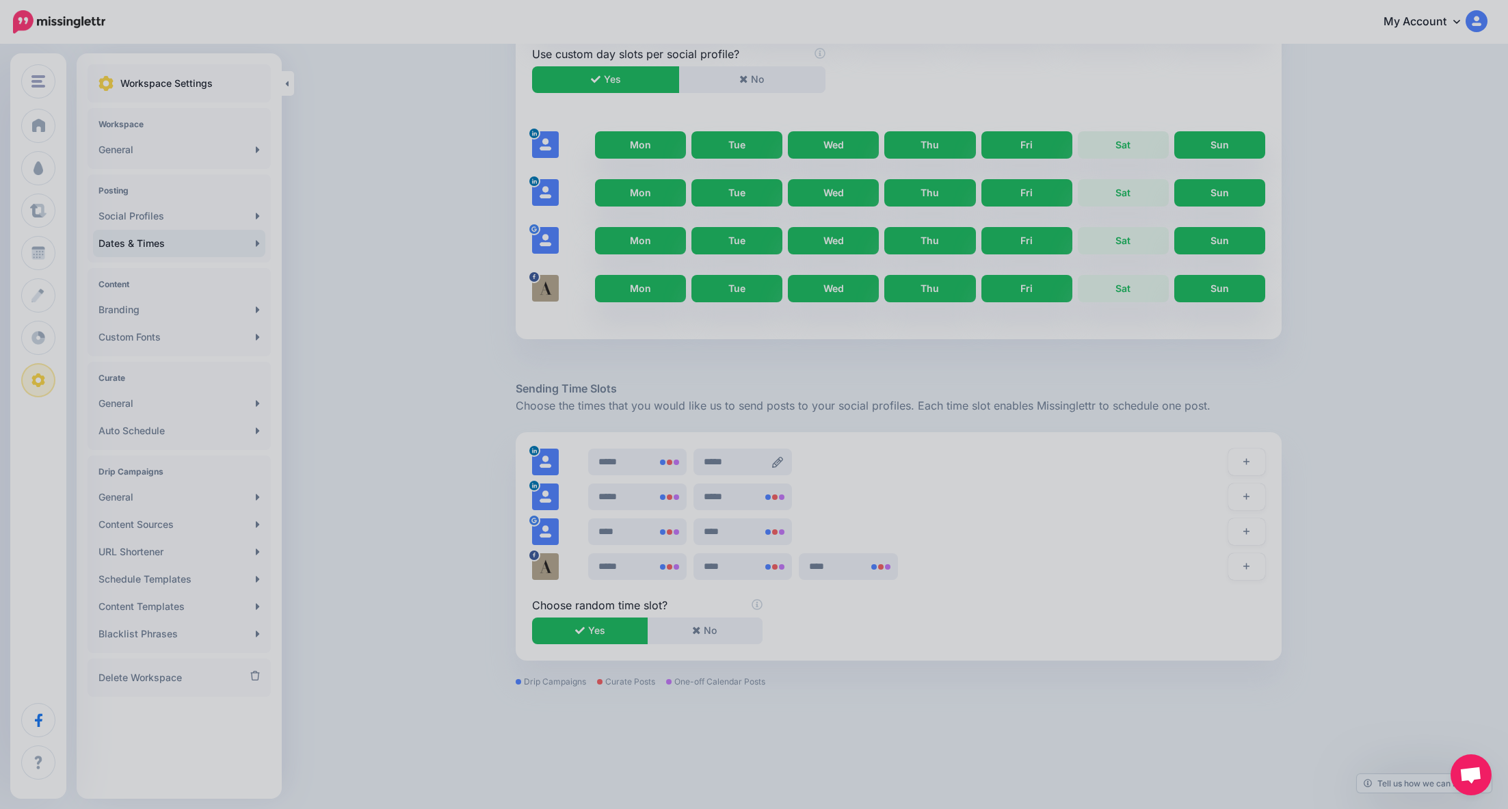
scroll to position [0, 0]
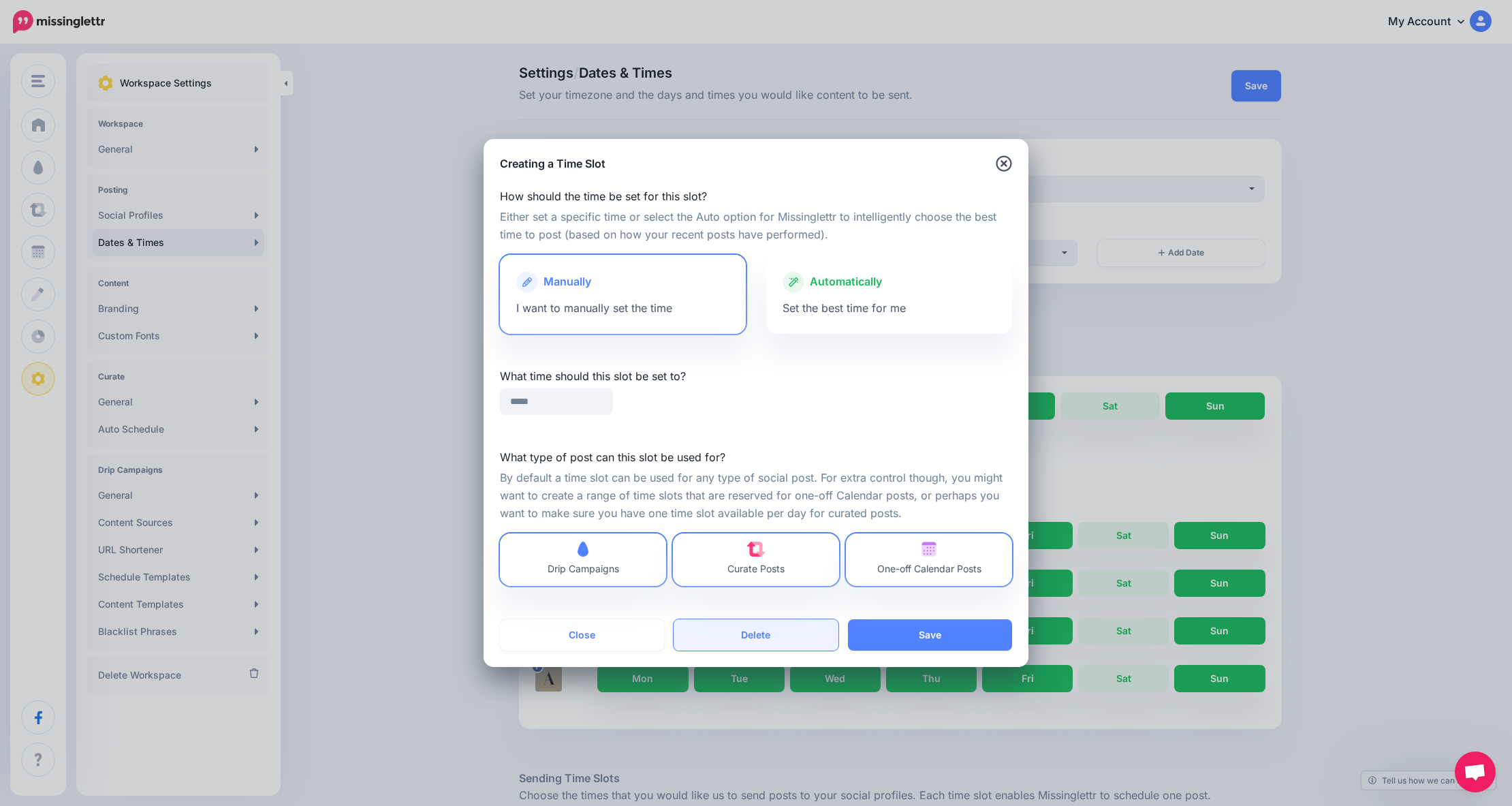
click at [742, 637] on button "Delete" at bounding box center [755, 635] width 164 height 31
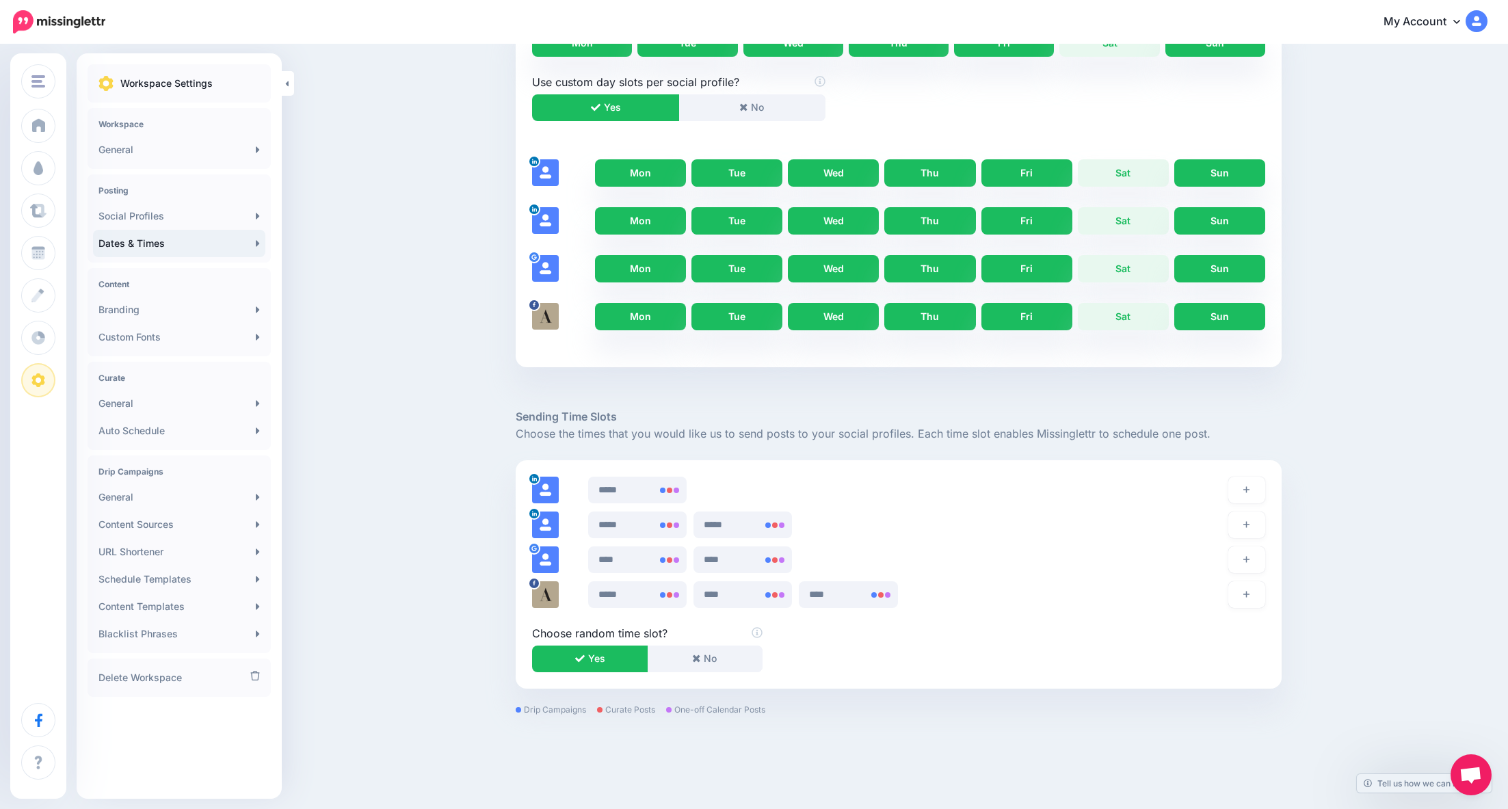
scroll to position [392, 0]
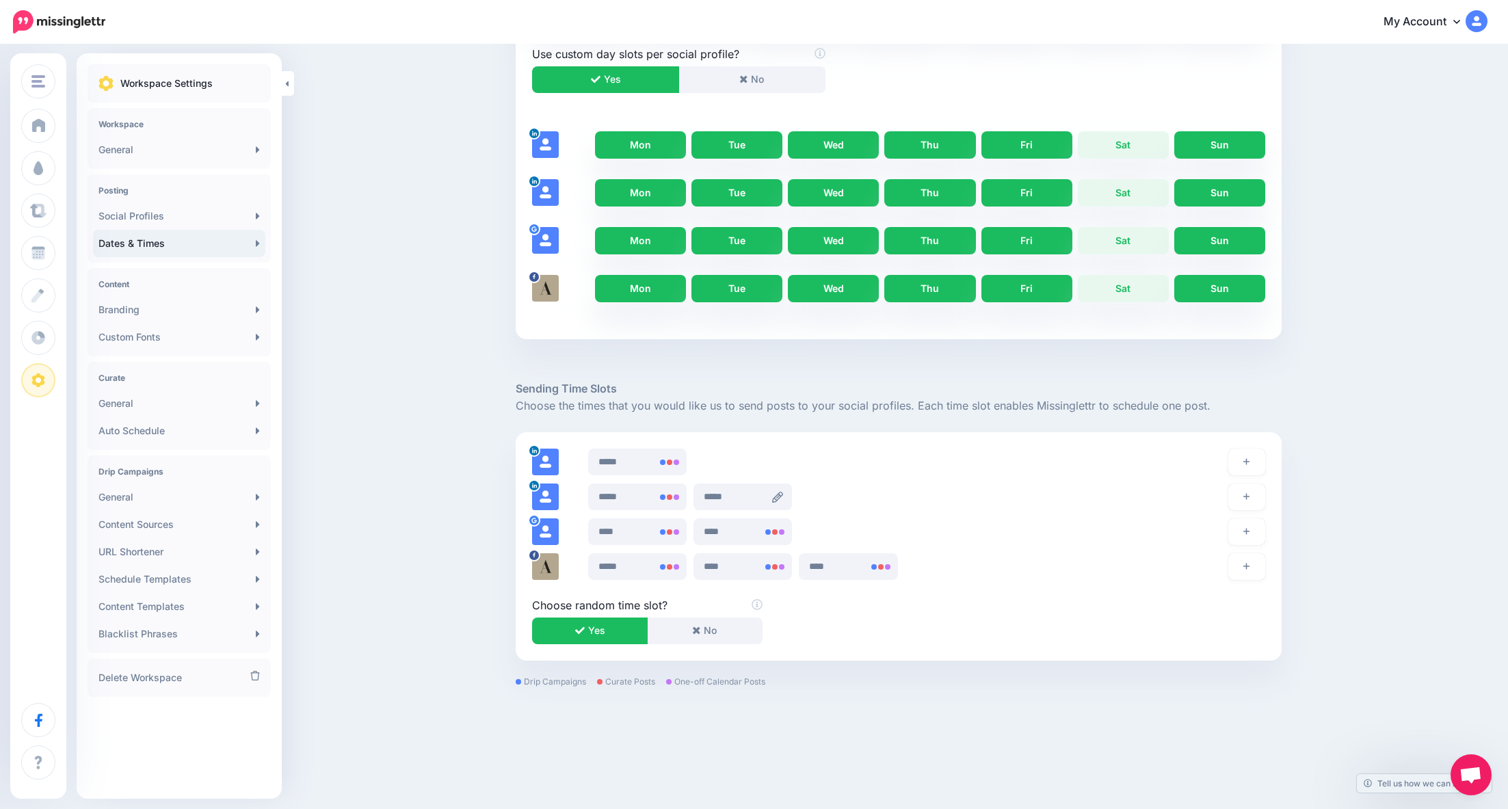
click at [779, 494] on icon at bounding box center [777, 497] width 11 height 11
type input "*****"
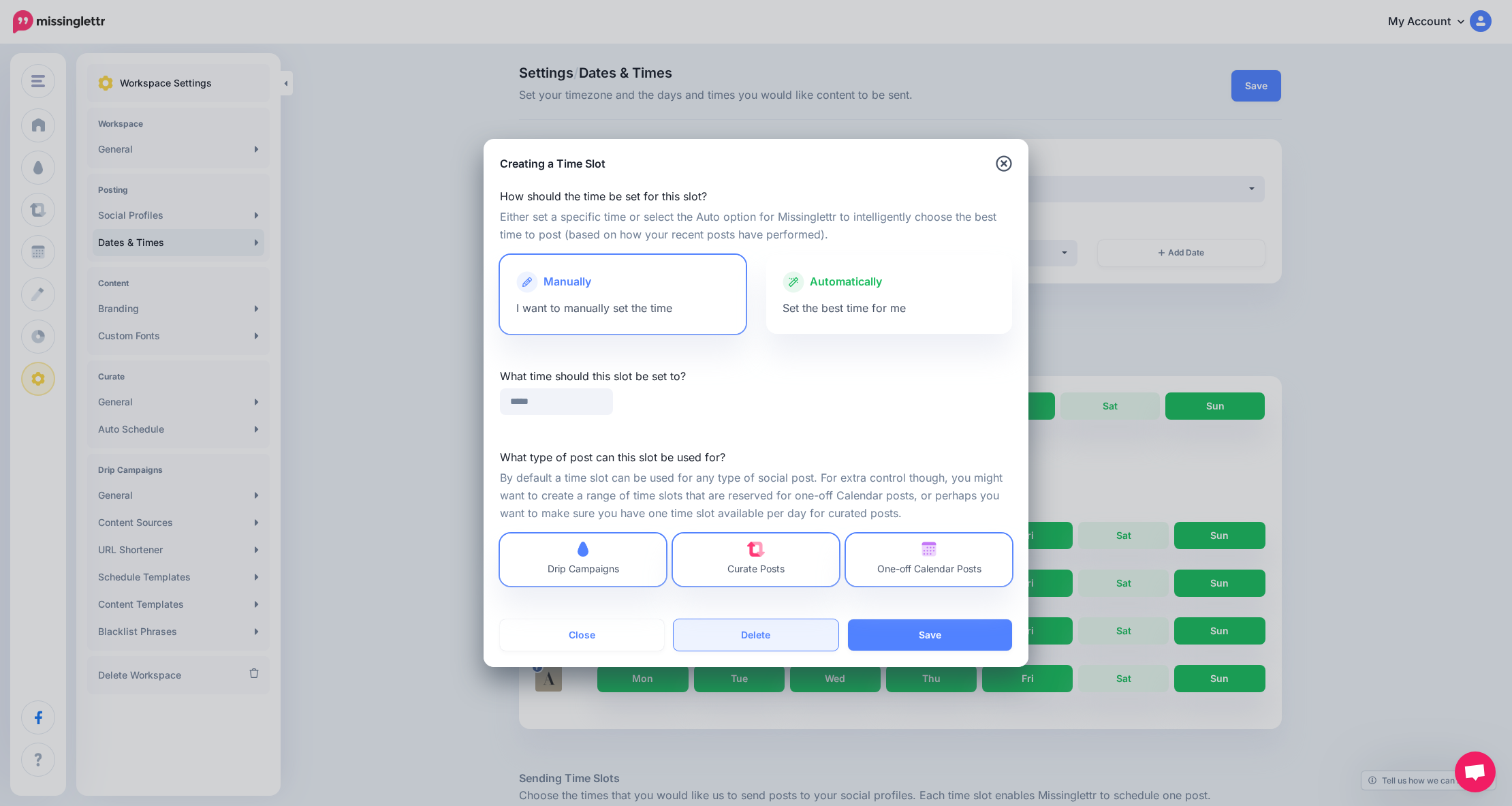
click at [750, 637] on button "Delete" at bounding box center [755, 635] width 164 height 31
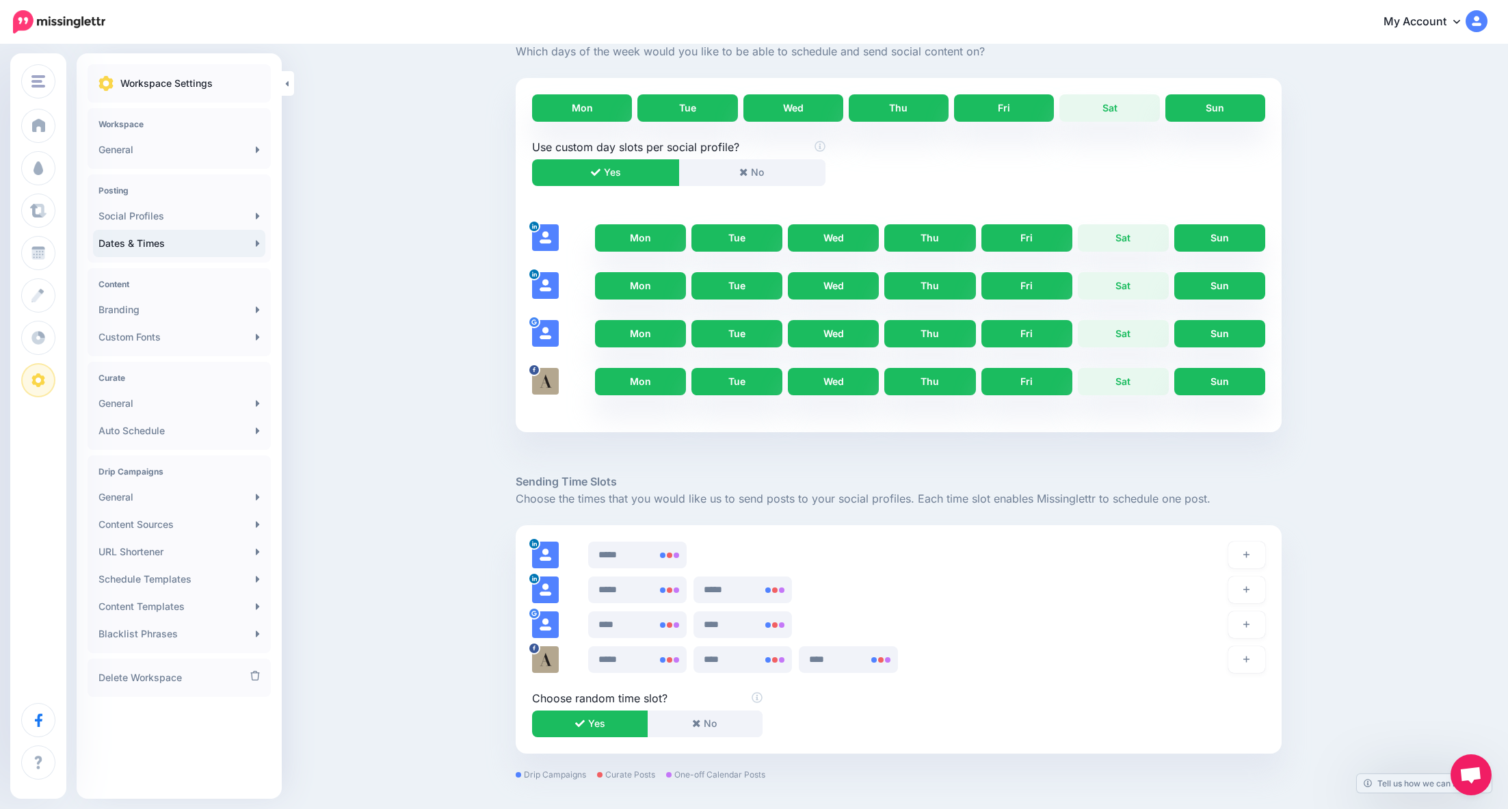
scroll to position [392, 0]
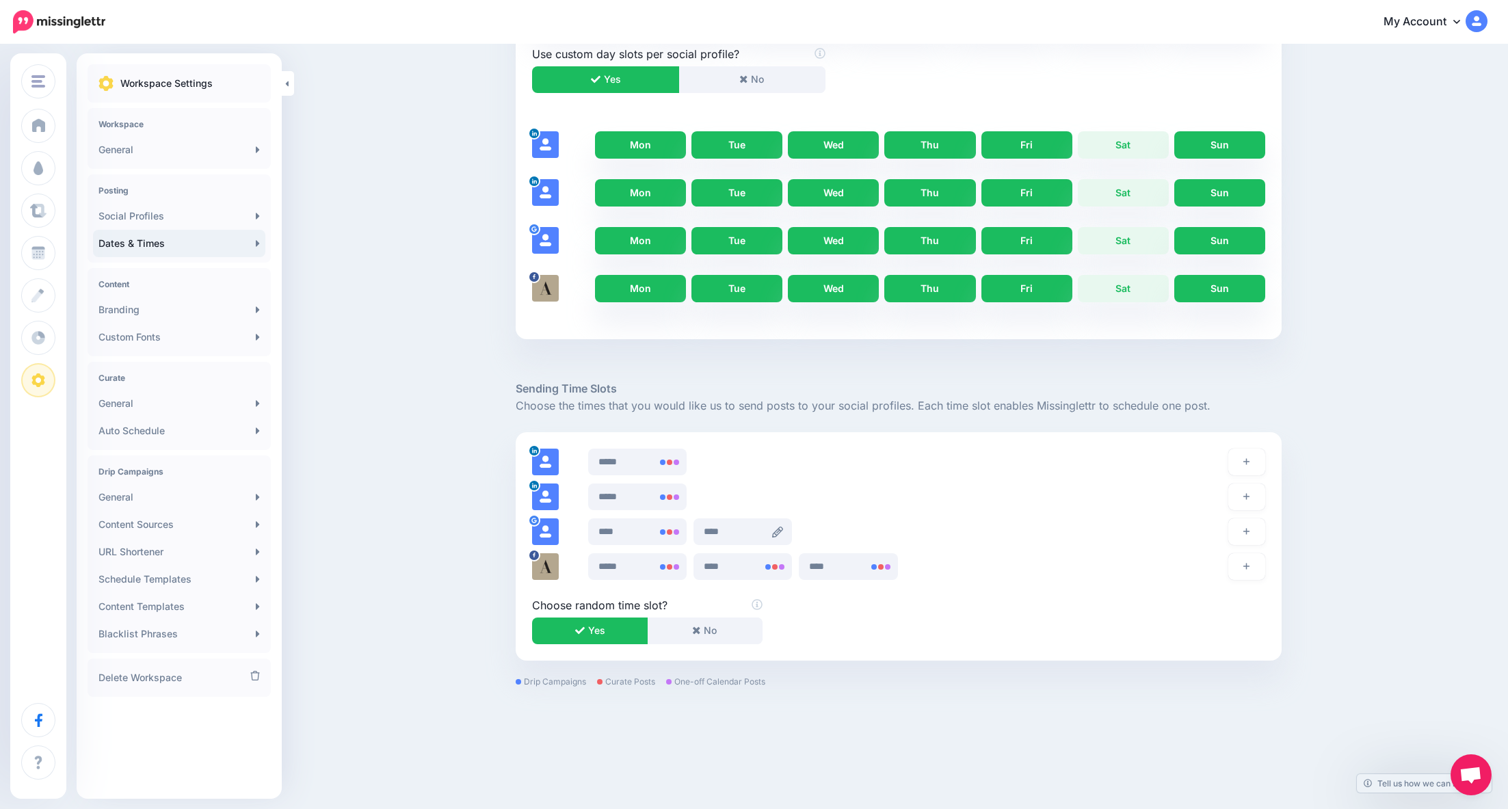
click at [783, 529] on icon at bounding box center [777, 531] width 11 height 11
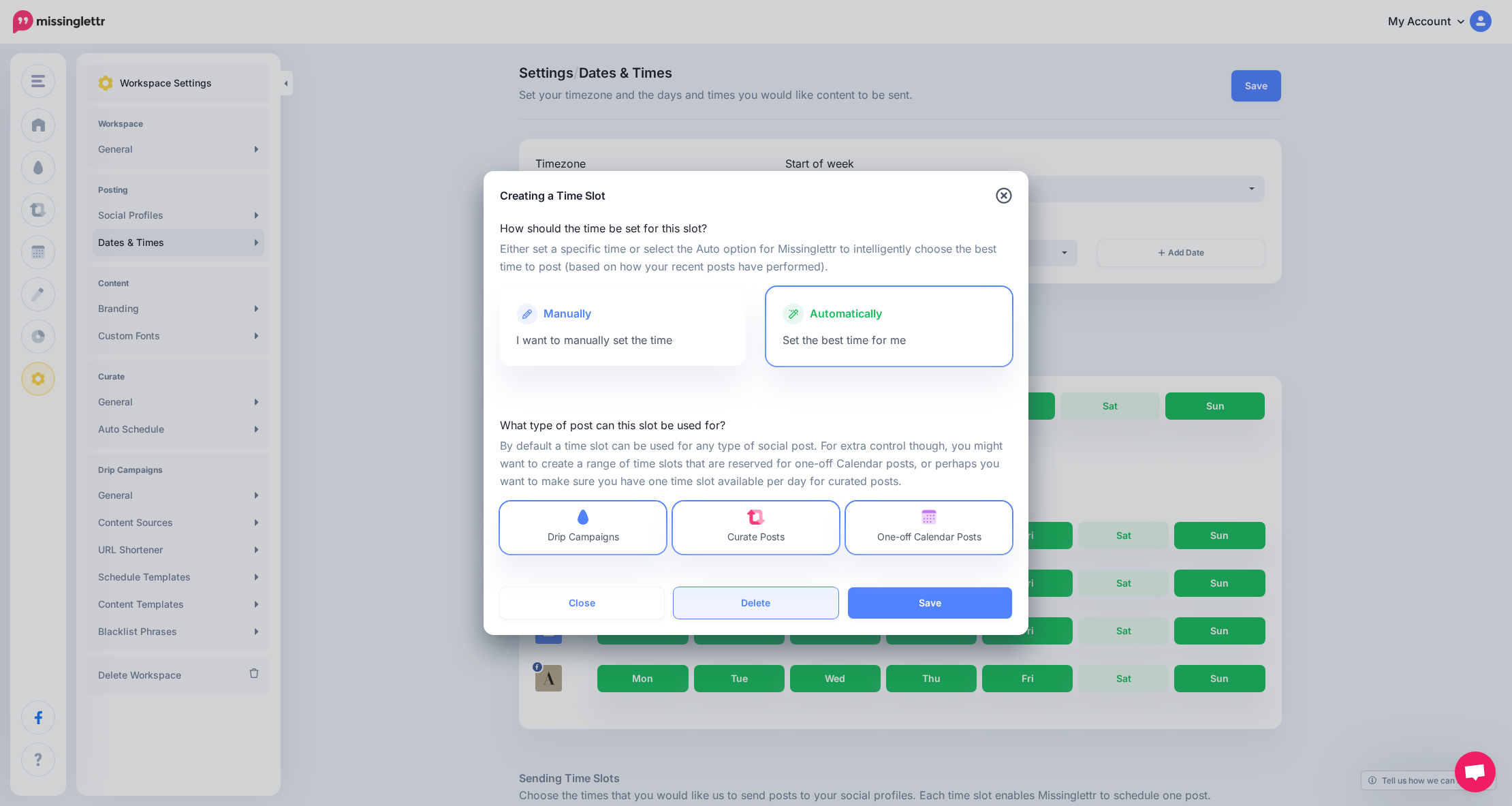
click at [756, 607] on button "Delete" at bounding box center [755, 602] width 164 height 31
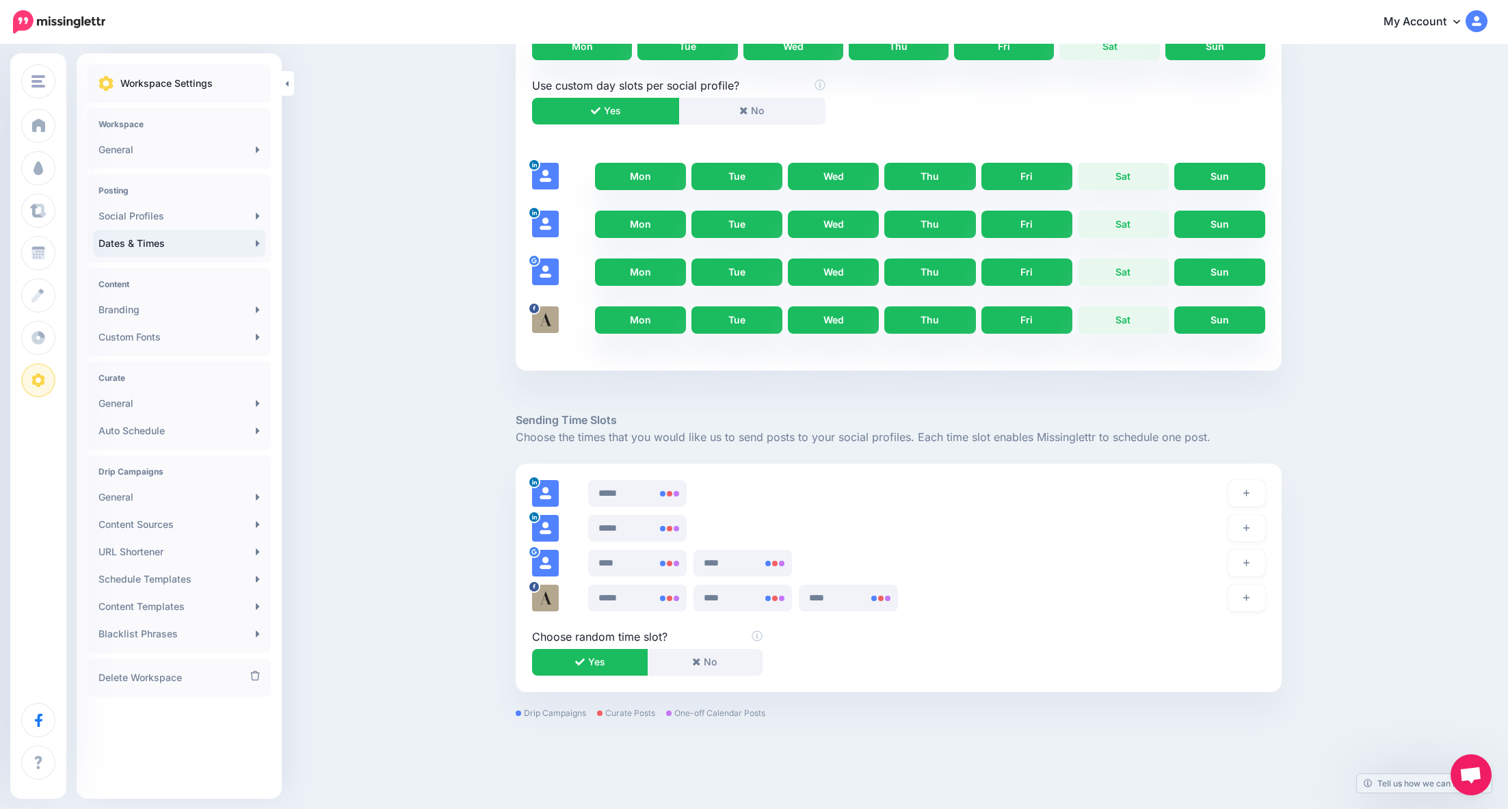
scroll to position [392, 0]
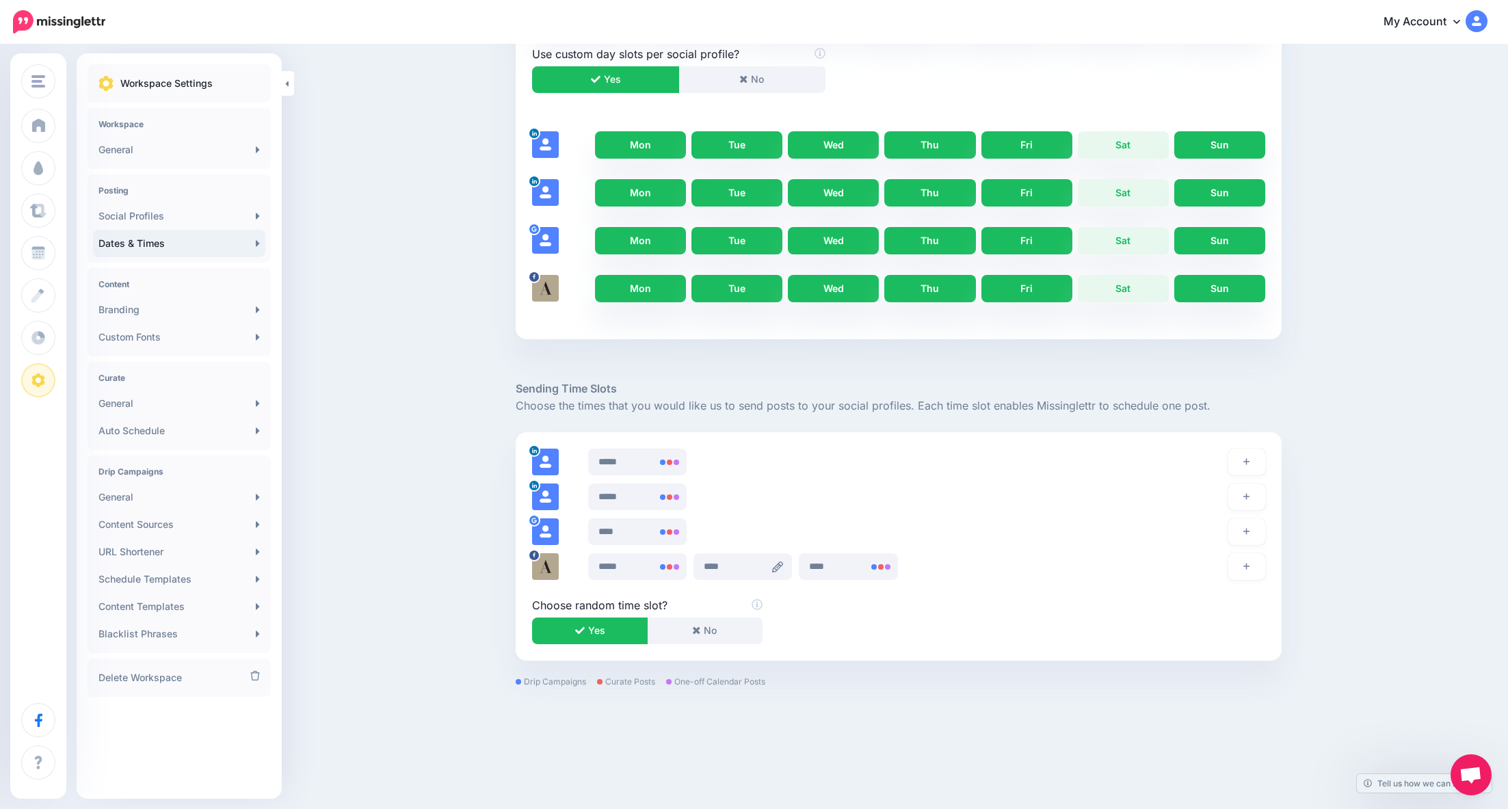
click at [783, 569] on icon at bounding box center [777, 566] width 11 height 11
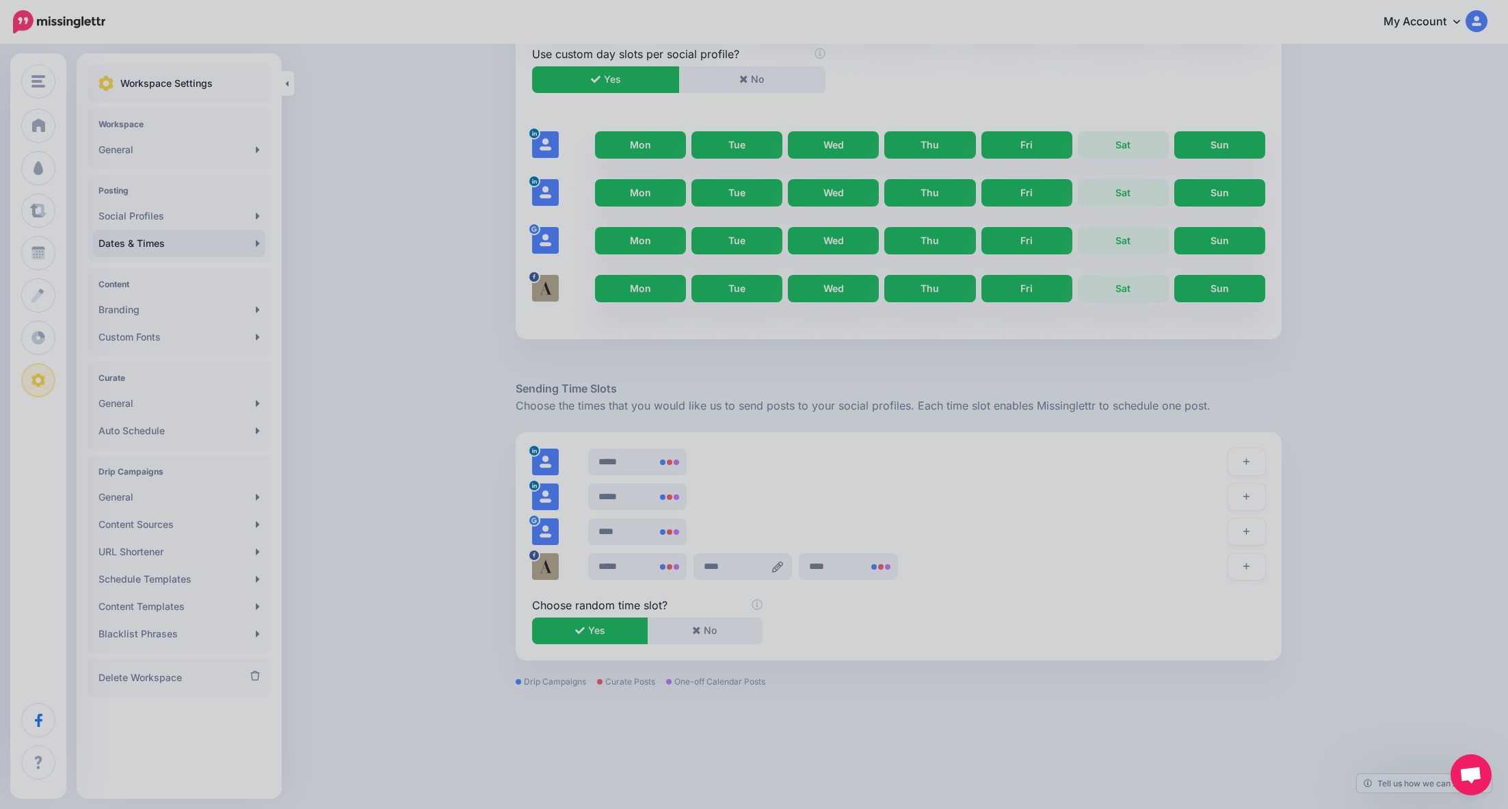
scroll to position [0, 0]
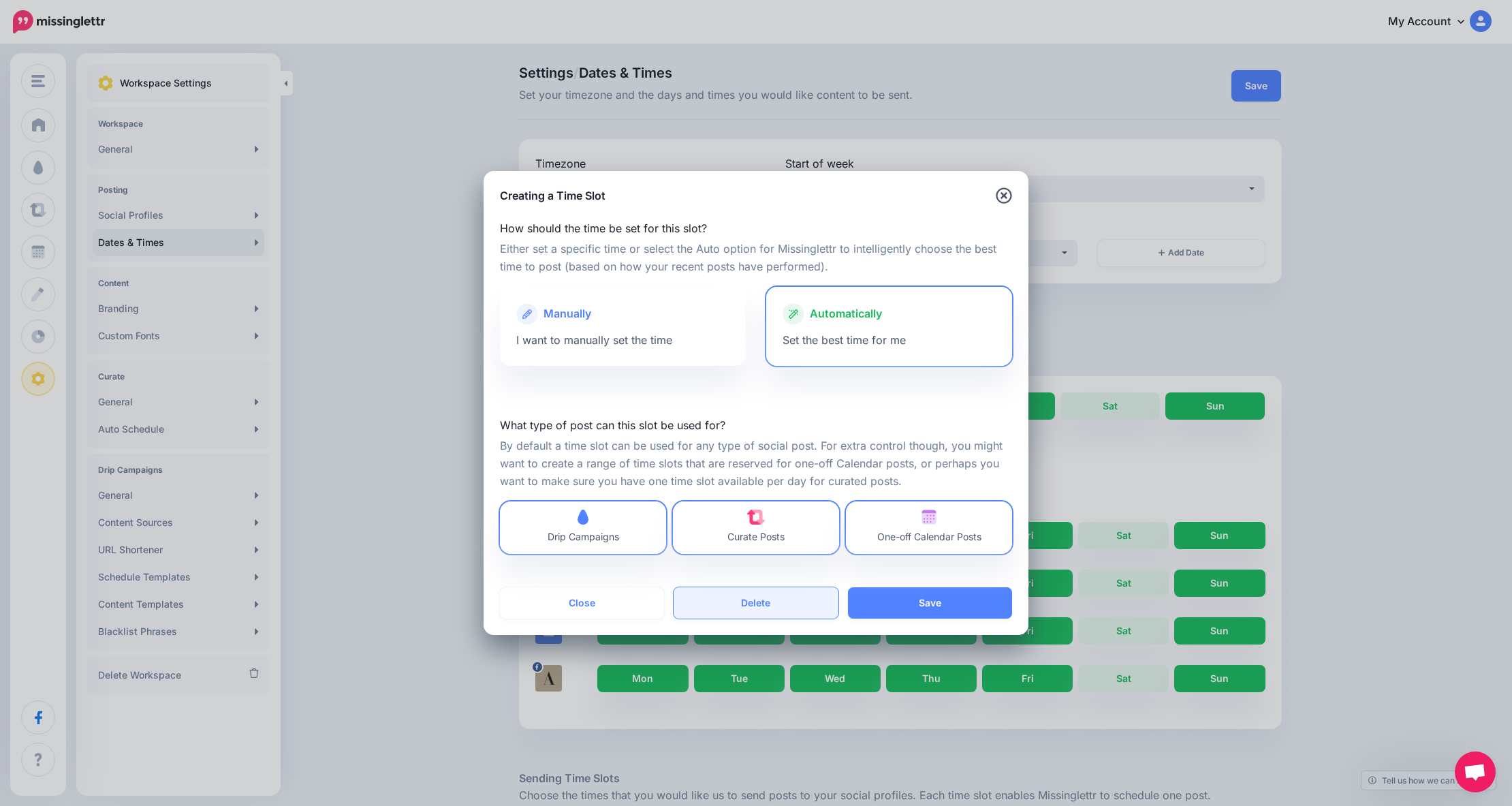
click at [778, 603] on button "Delete" at bounding box center [755, 602] width 164 height 31
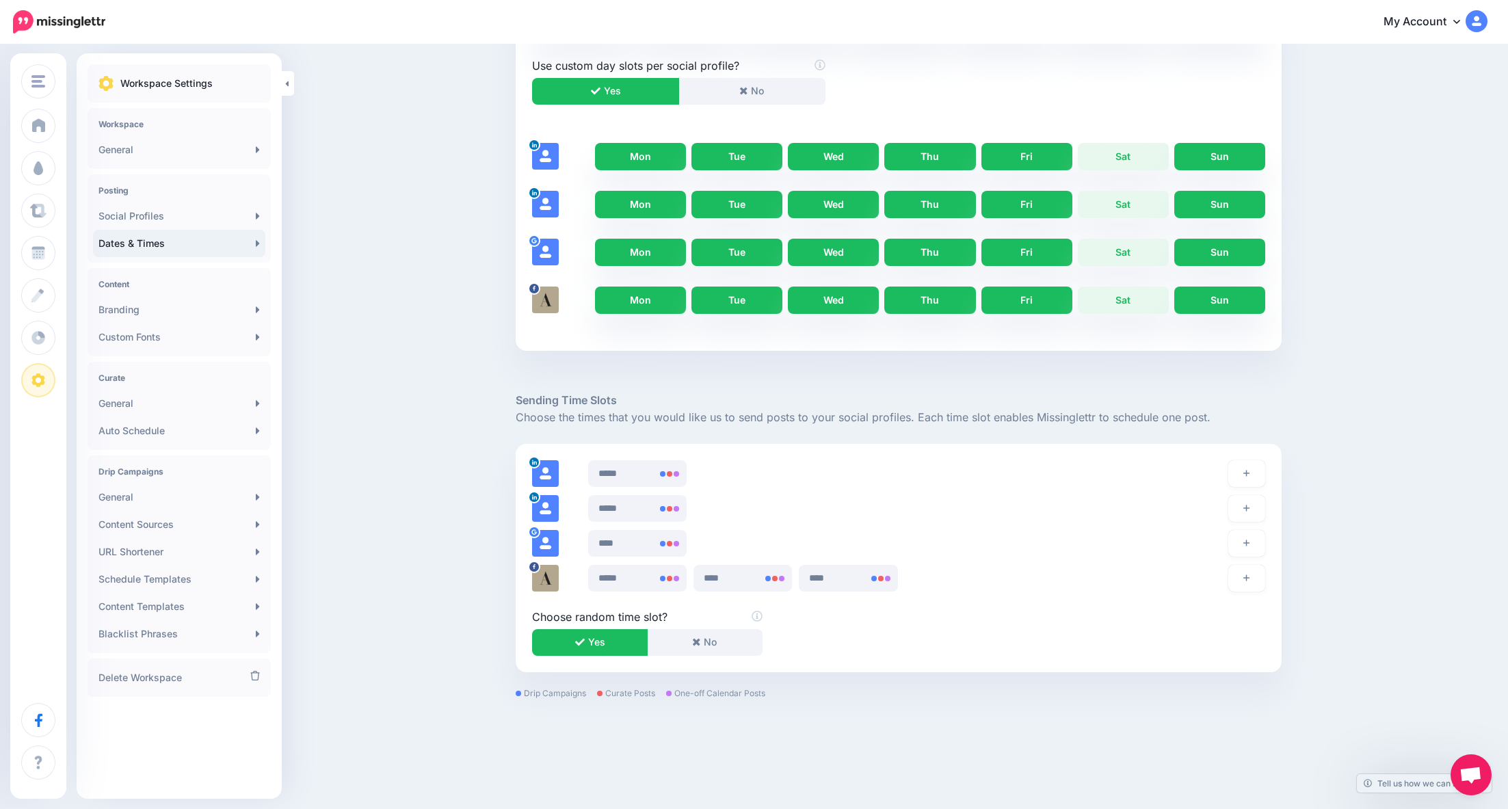
scroll to position [392, 0]
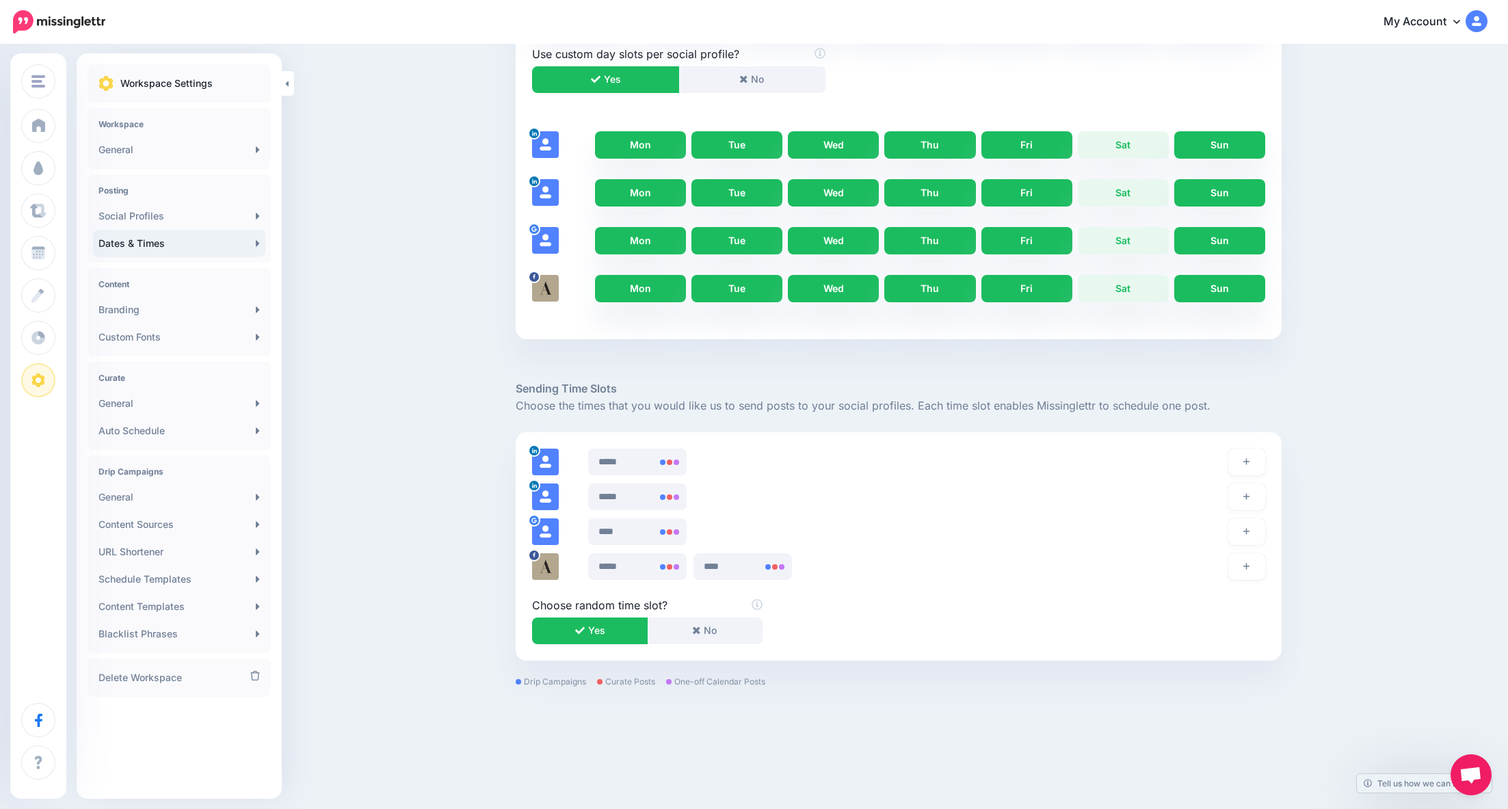
click at [608, 629] on button "Yes" at bounding box center [590, 630] width 116 height 27
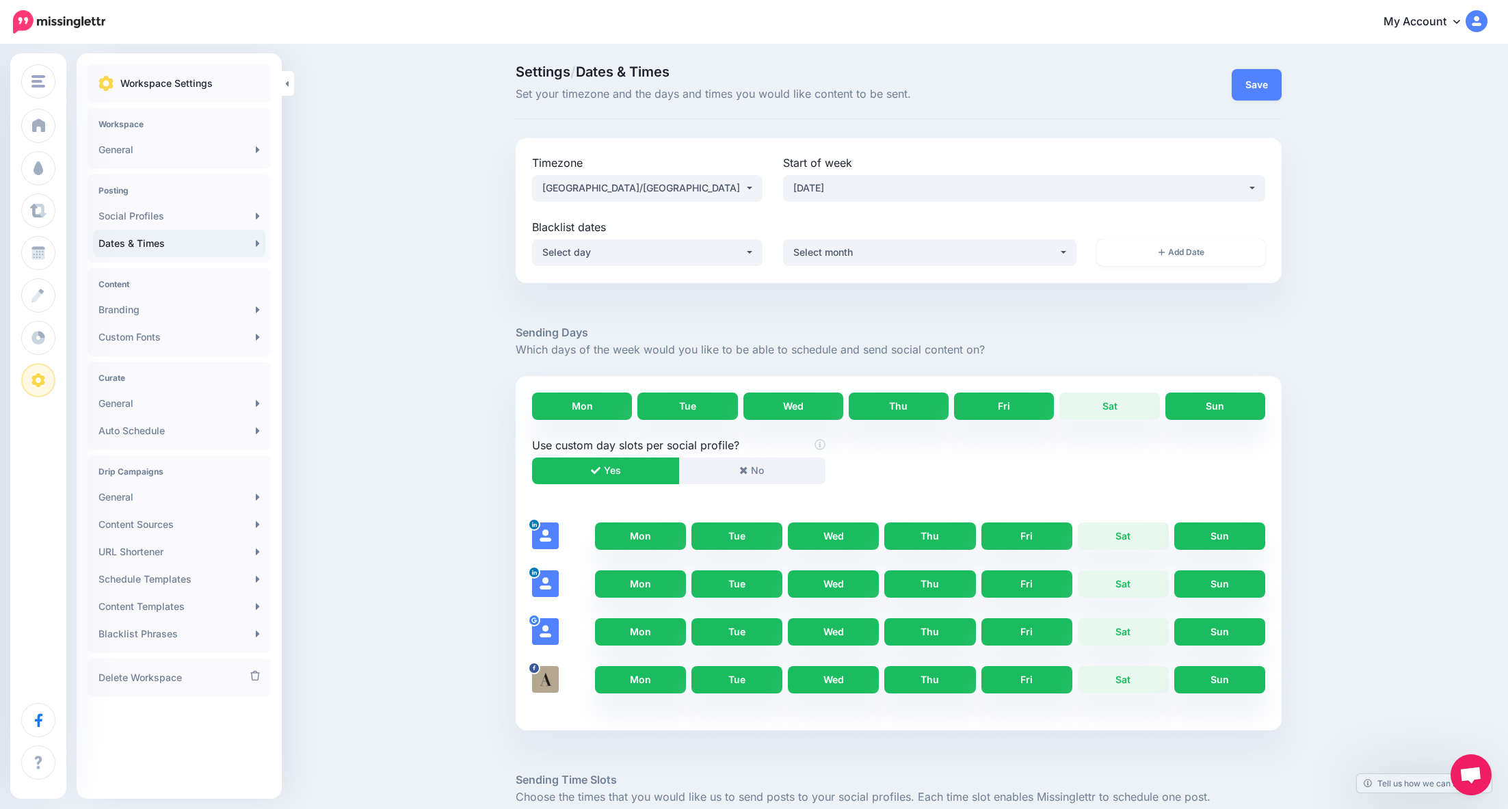
scroll to position [0, 0]
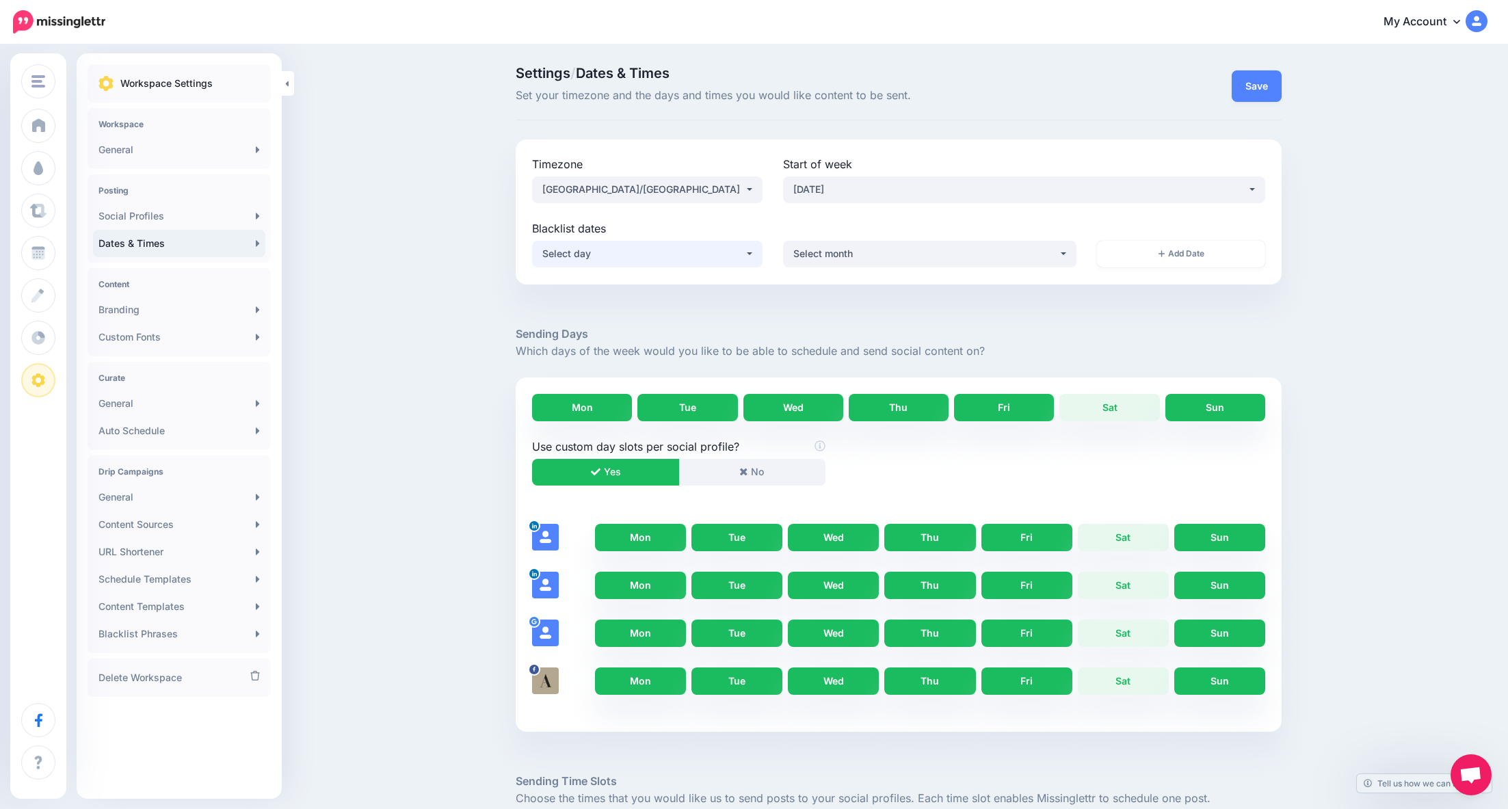
click at [630, 252] on div "Select day" at bounding box center [643, 253] width 202 height 16
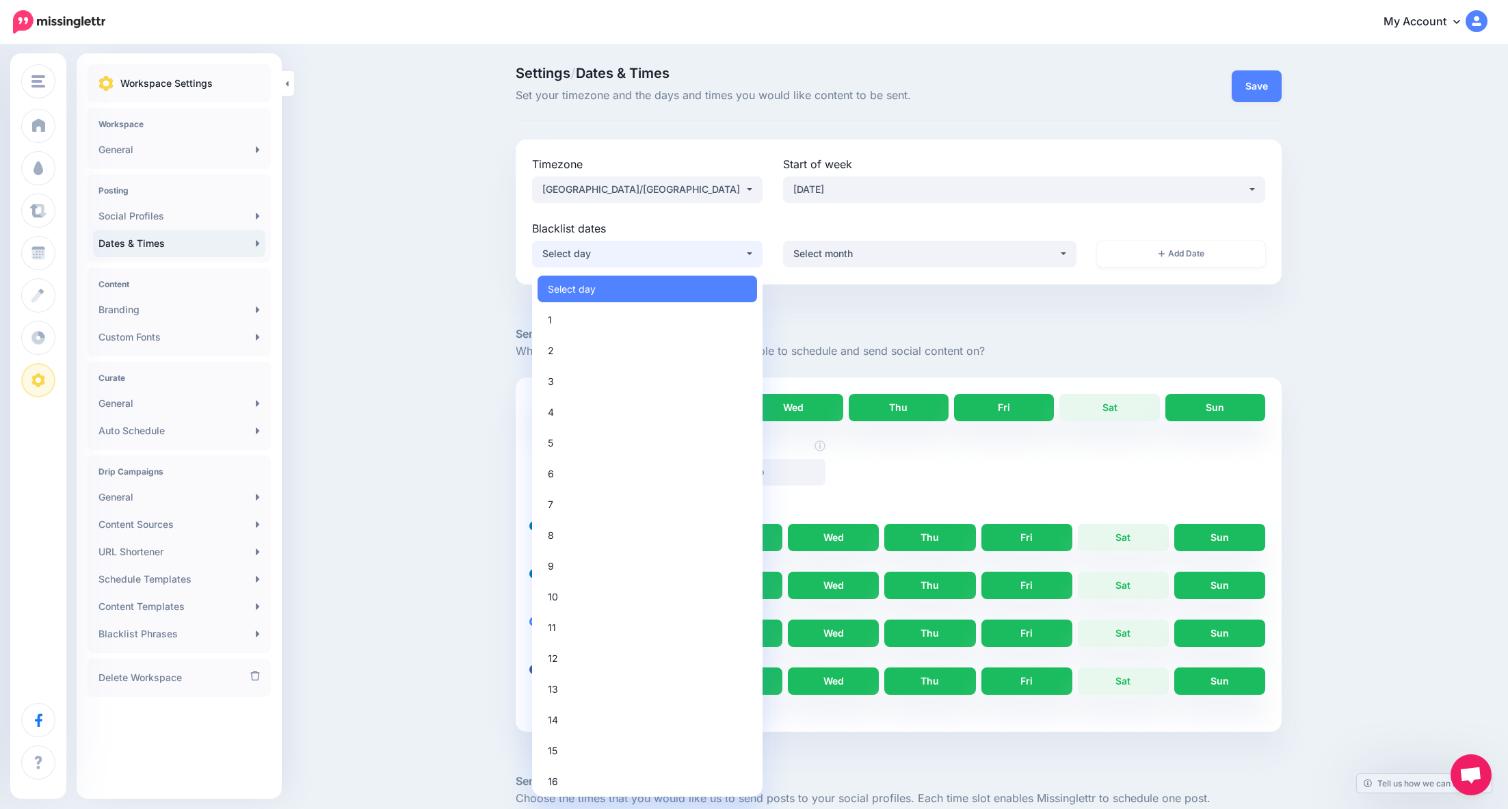
click at [630, 252] on div "Select day" at bounding box center [643, 253] width 202 height 16
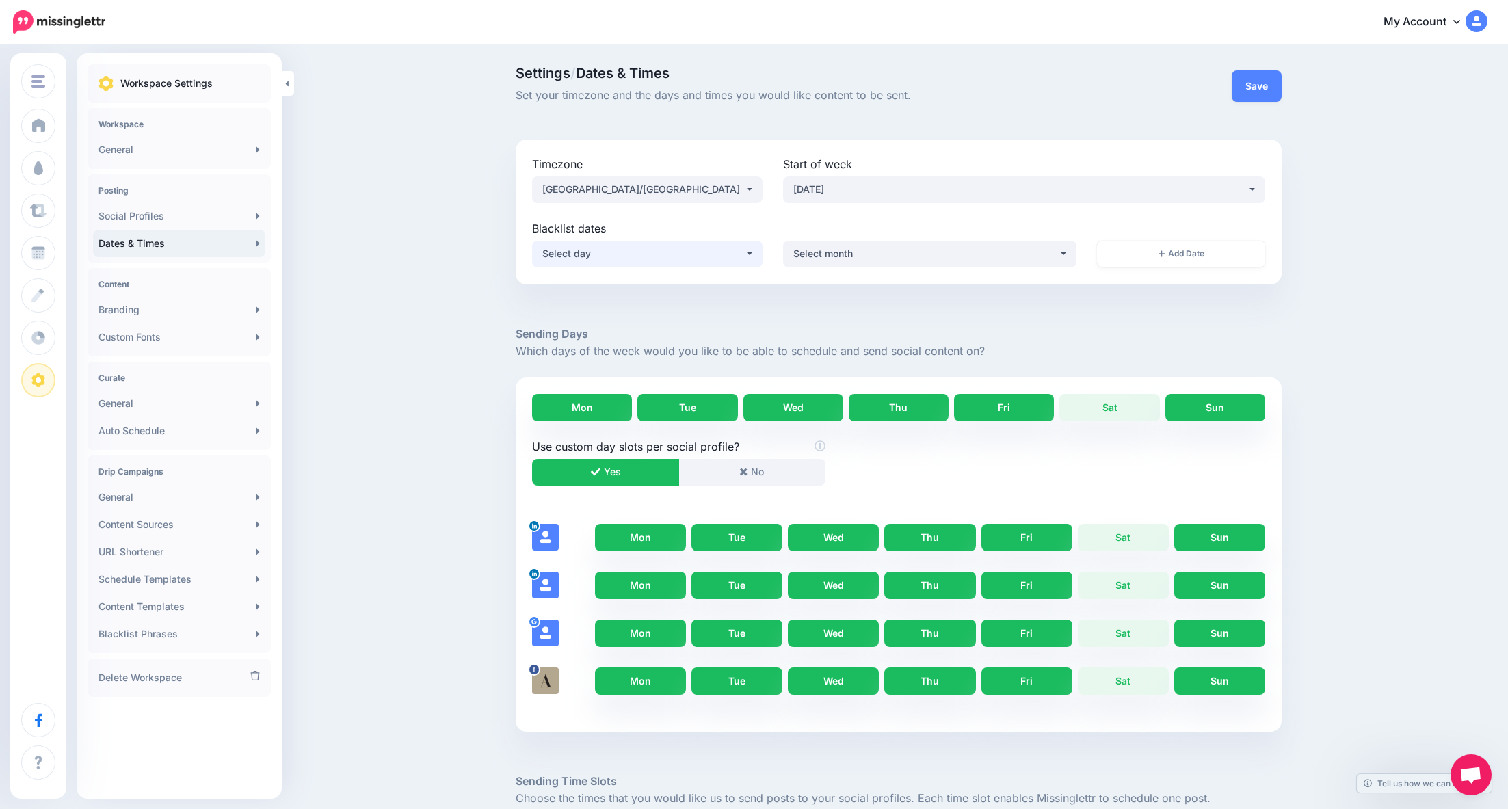
click at [630, 252] on div "Select day" at bounding box center [643, 253] width 202 height 16
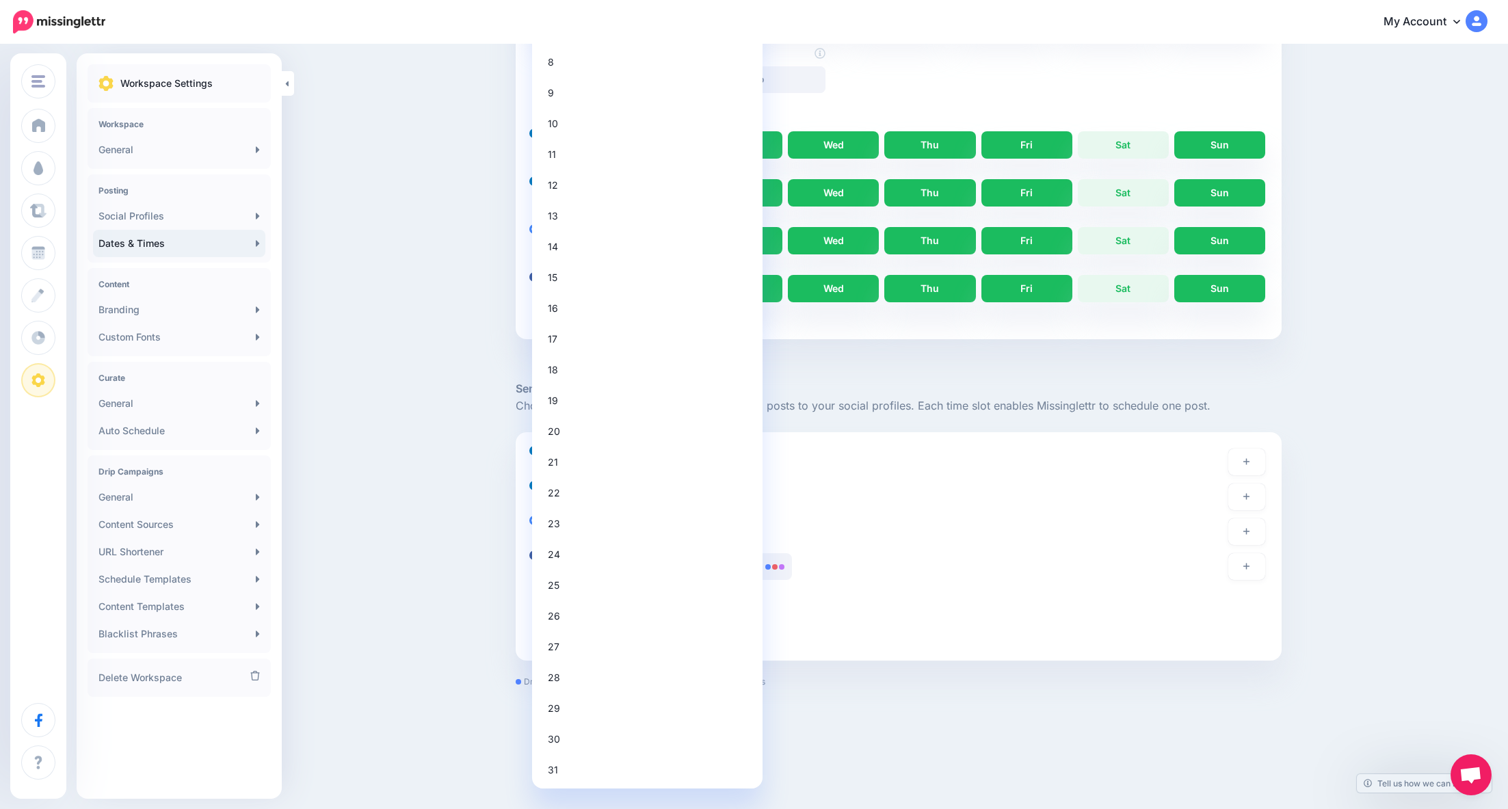
scroll to position [72, 0]
click at [557, 345] on span "17" at bounding box center [553, 346] width 10 height 16
select select "**"
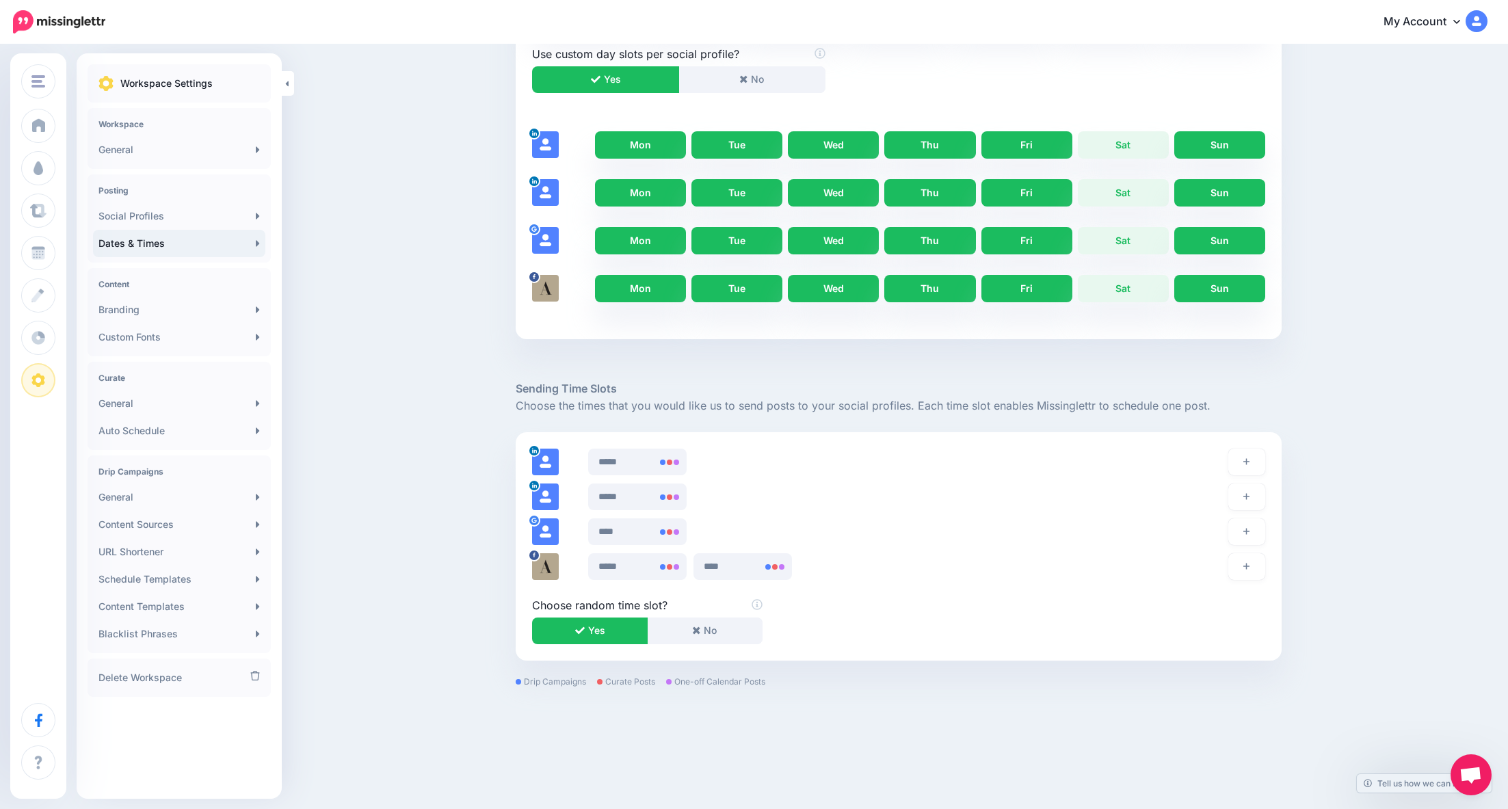
scroll to position [0, 0]
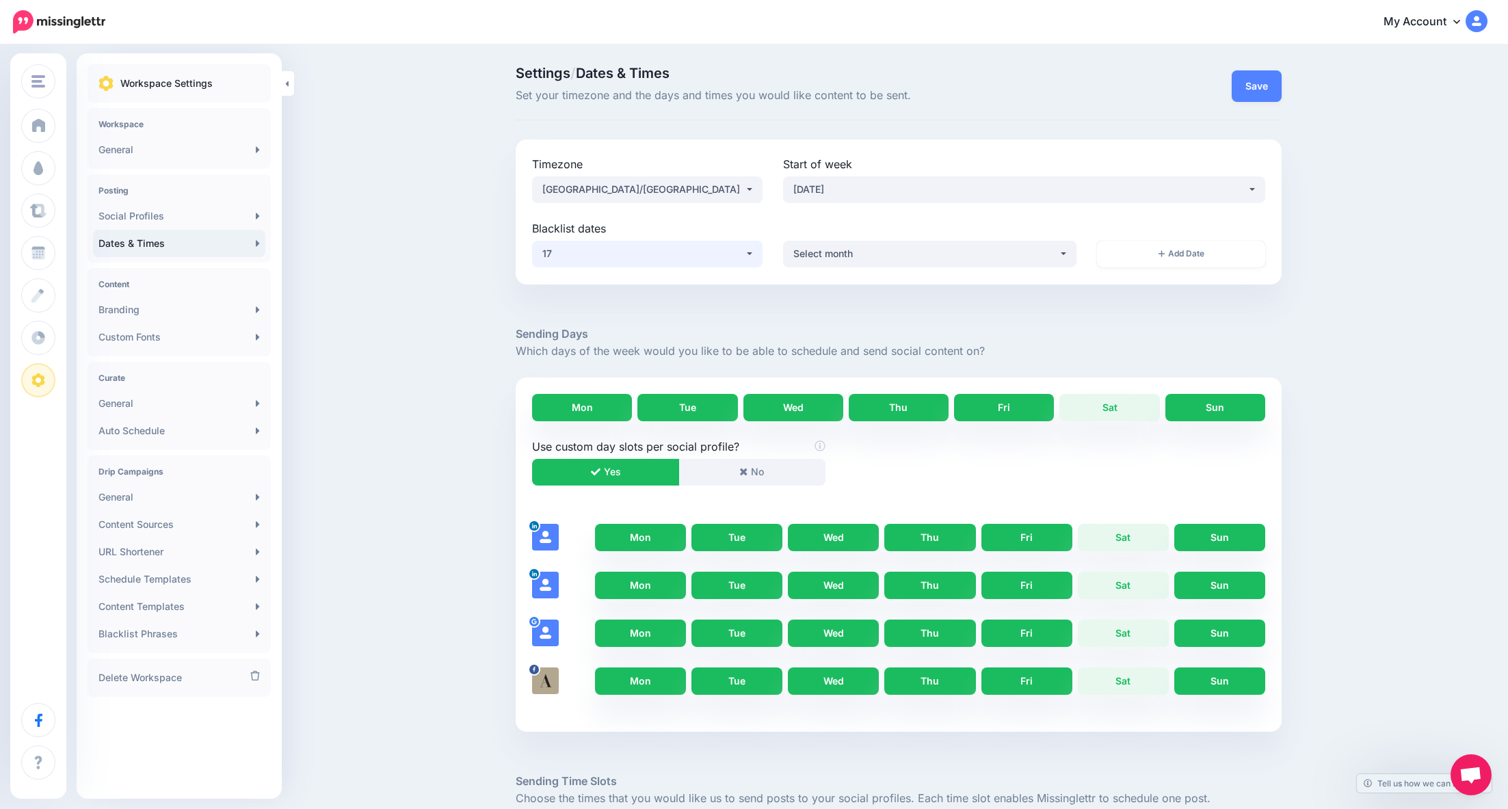
click at [648, 252] on div "17" at bounding box center [643, 253] width 202 height 16
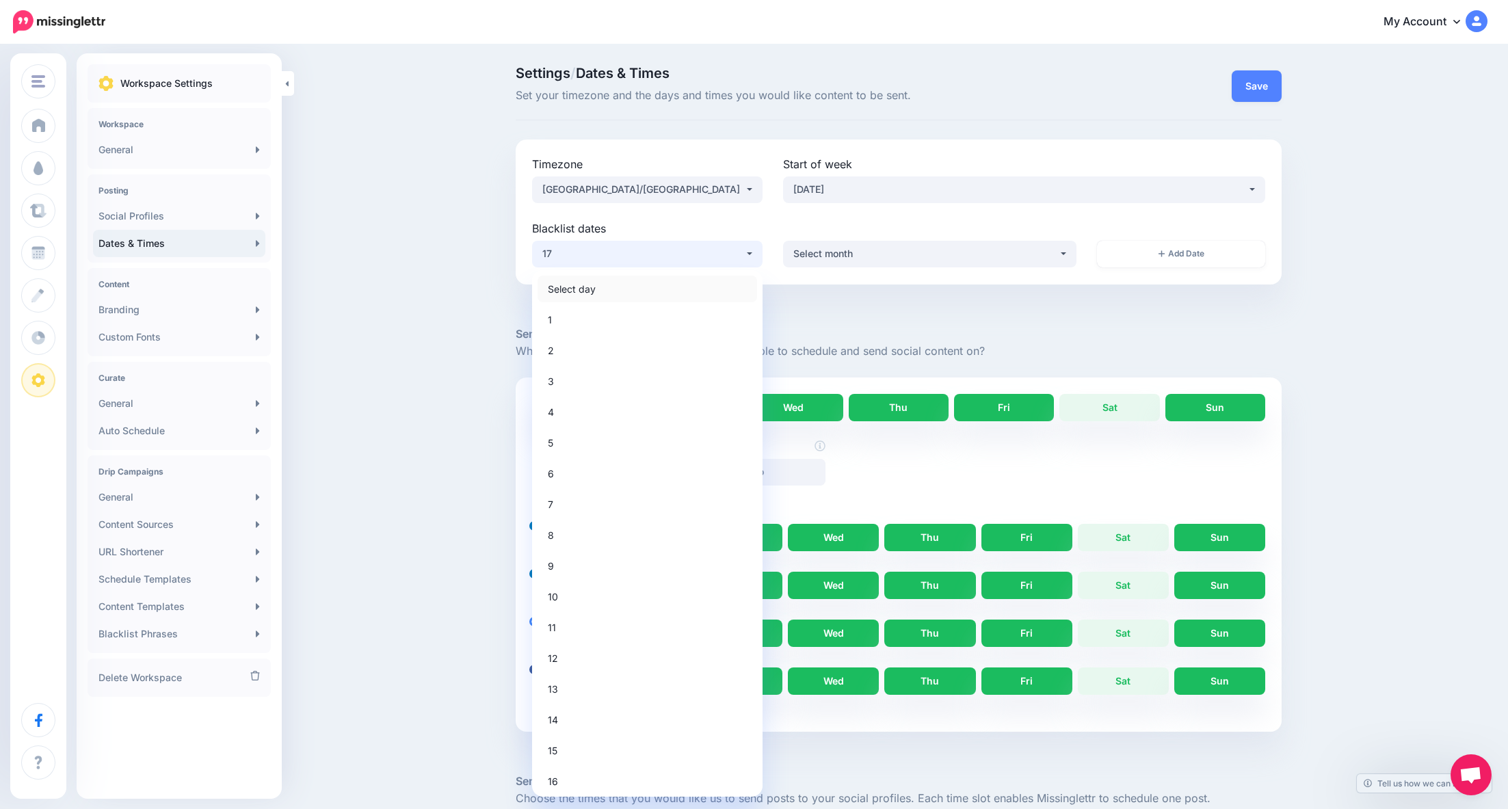
click at [596, 285] on span "Select day" at bounding box center [572, 288] width 48 height 16
select select
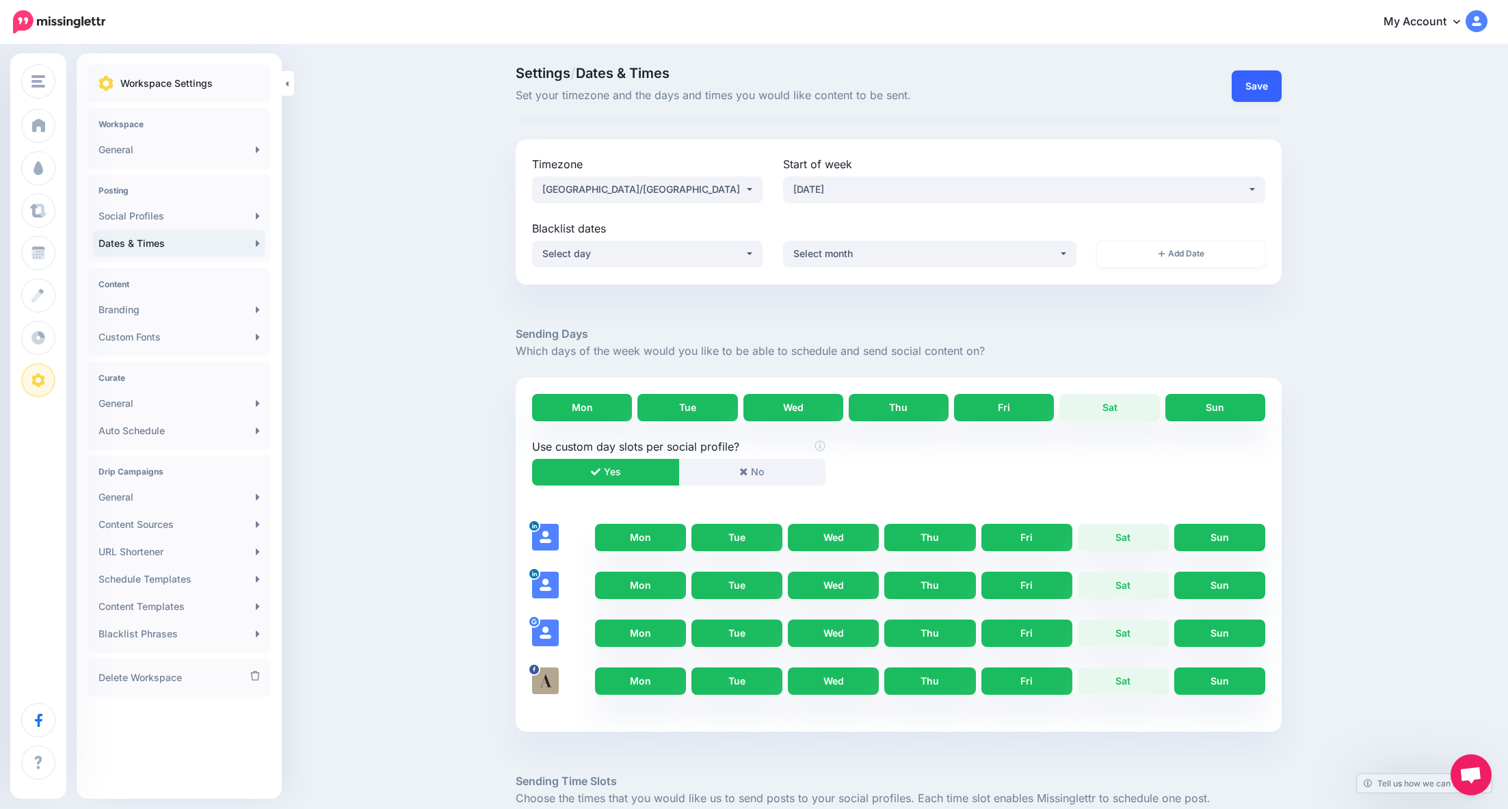
click at [1264, 84] on button "Save" at bounding box center [1256, 85] width 50 height 31
click at [146, 314] on link "Branding" at bounding box center [179, 309] width 172 height 27
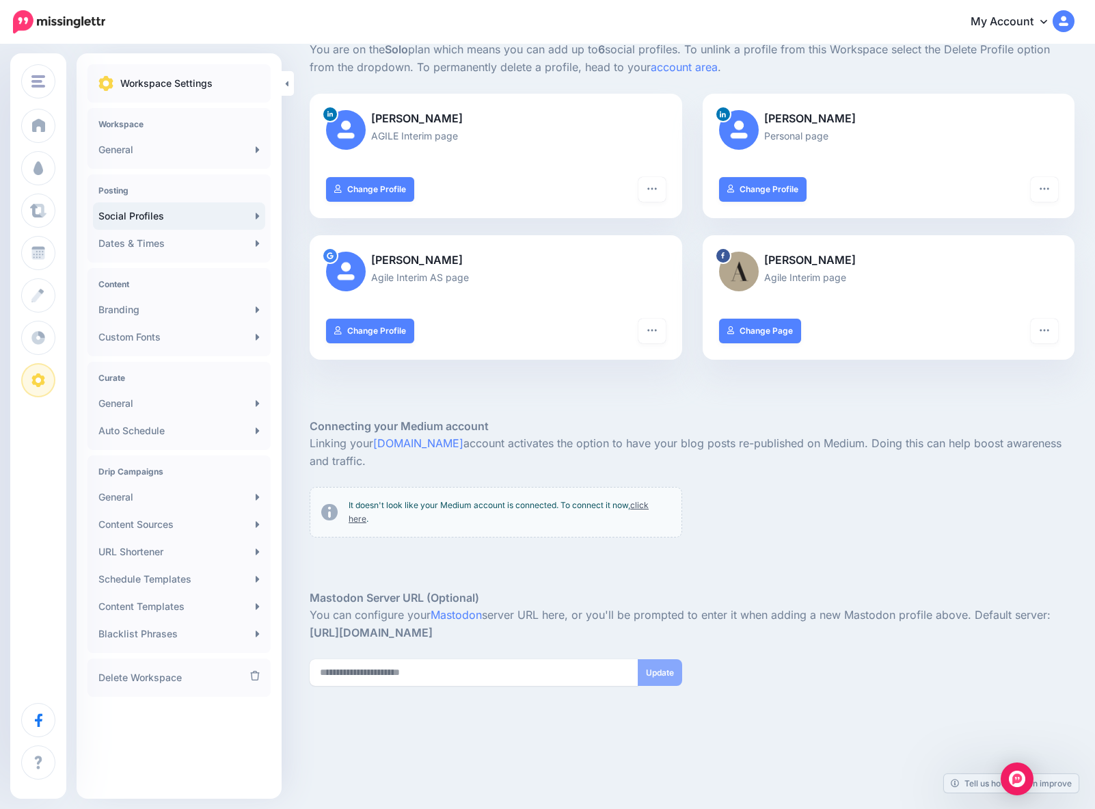
scroll to position [101, 0]
drag, startPoint x: 316, startPoint y: 422, endPoint x: 361, endPoint y: 458, distance: 57.9
click at [361, 458] on div "You are on the Solo plan which means you can add up to 6 social profiles. To un…" at bounding box center [692, 414] width 786 height 747
copy div "Connecting your Medium account Linking your Medium.com account activates the op…"
click at [649, 503] on link "click here" at bounding box center [499, 512] width 300 height 24
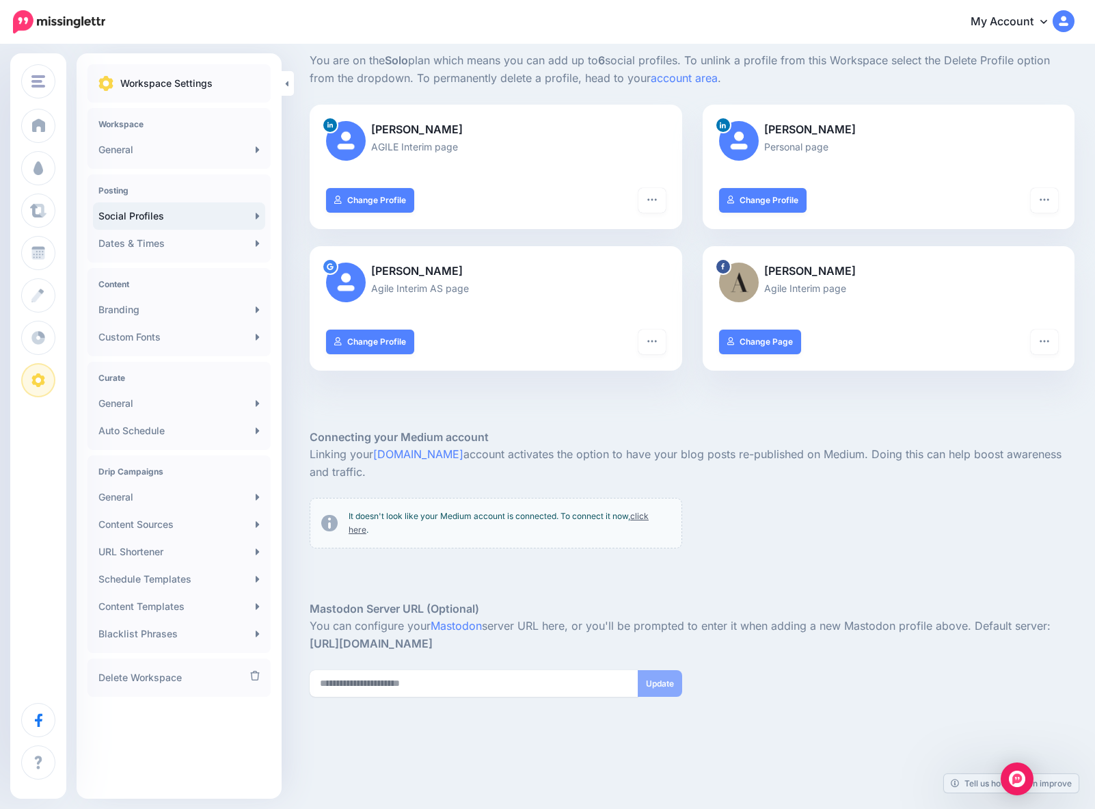
scroll to position [101, 0]
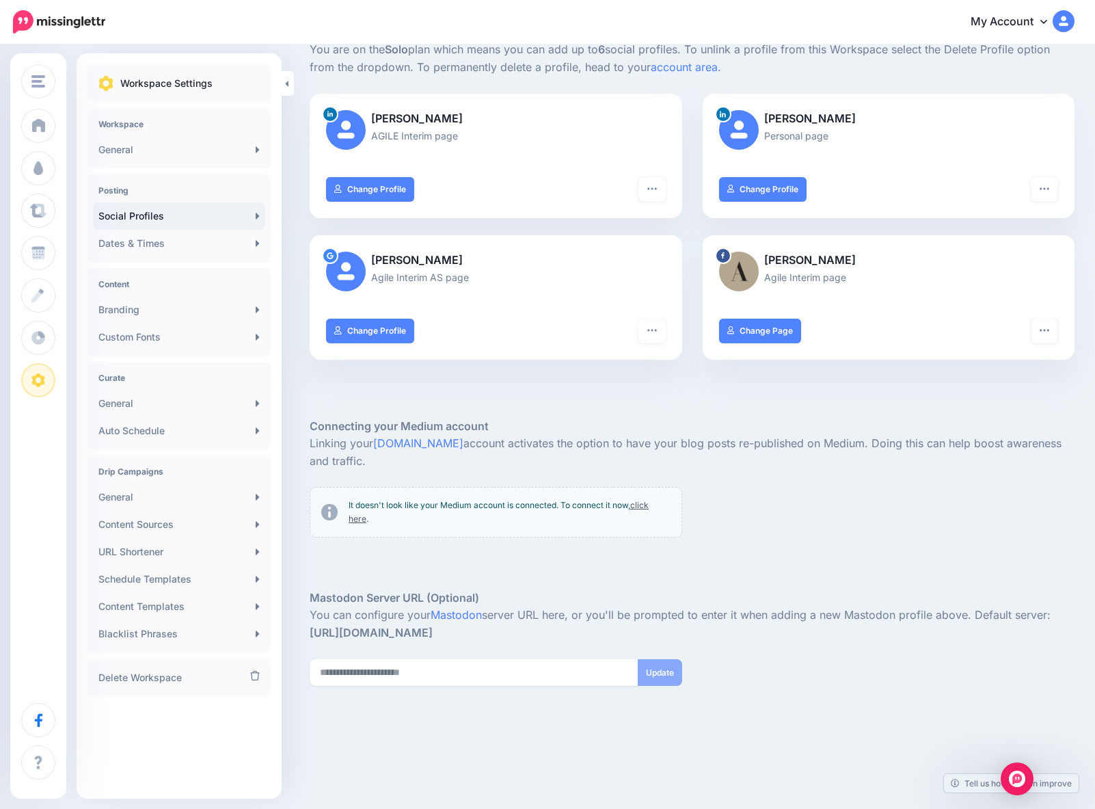
click at [649, 503] on link "click here" at bounding box center [499, 512] width 300 height 24
